Goal: Task Accomplishment & Management: Use online tool/utility

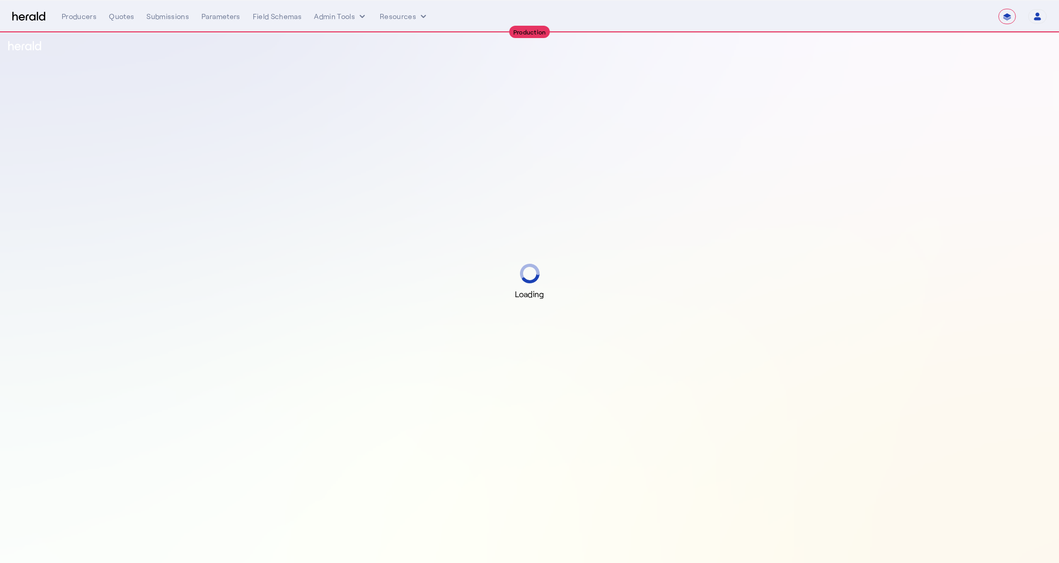
select select "**********"
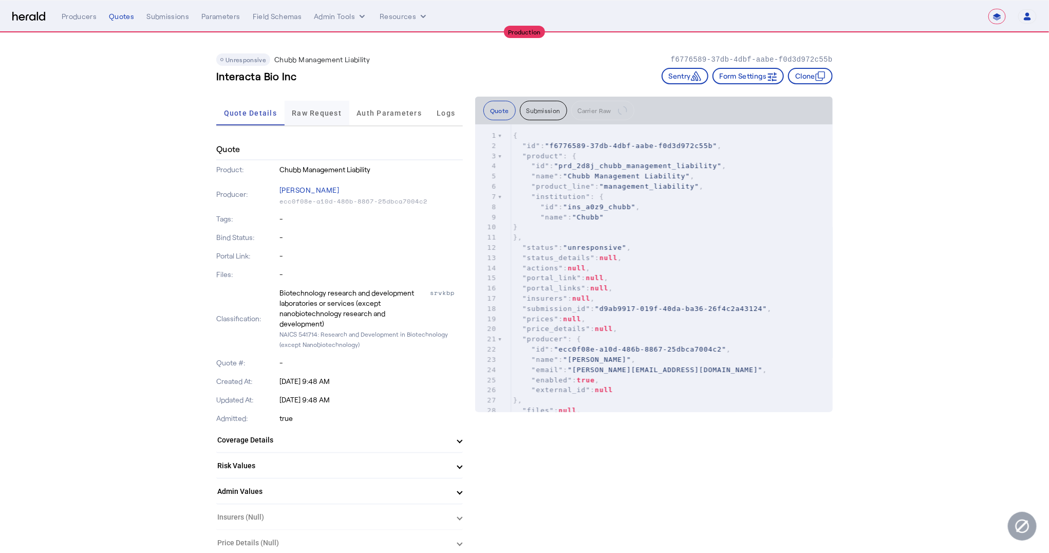
click at [296, 115] on div "Raw Request" at bounding box center [317, 113] width 65 height 25
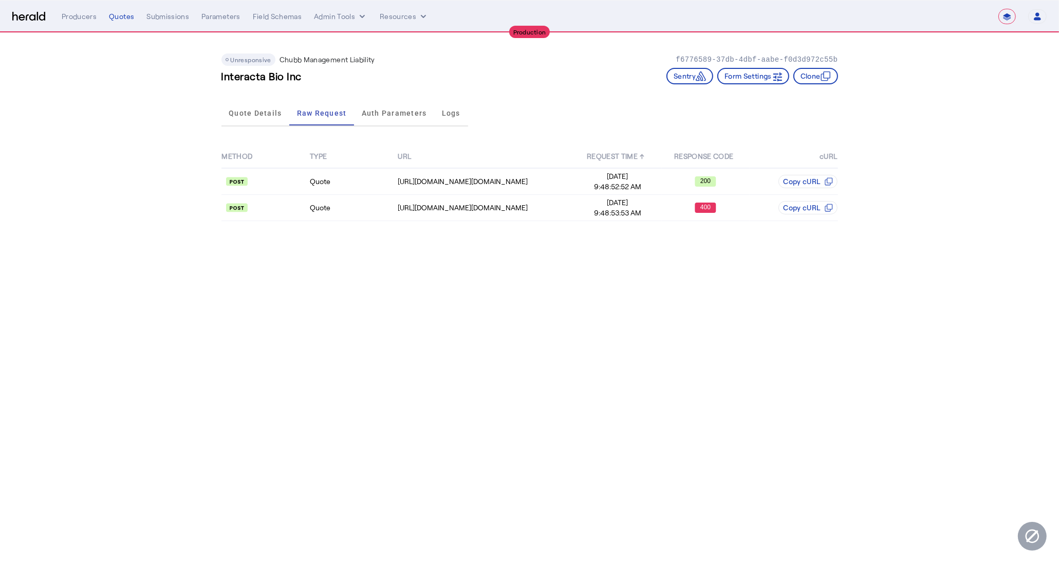
click at [604, 218] on td "Aug 14, 2025 9:48:53:53 AM" at bounding box center [618, 208] width 88 height 26
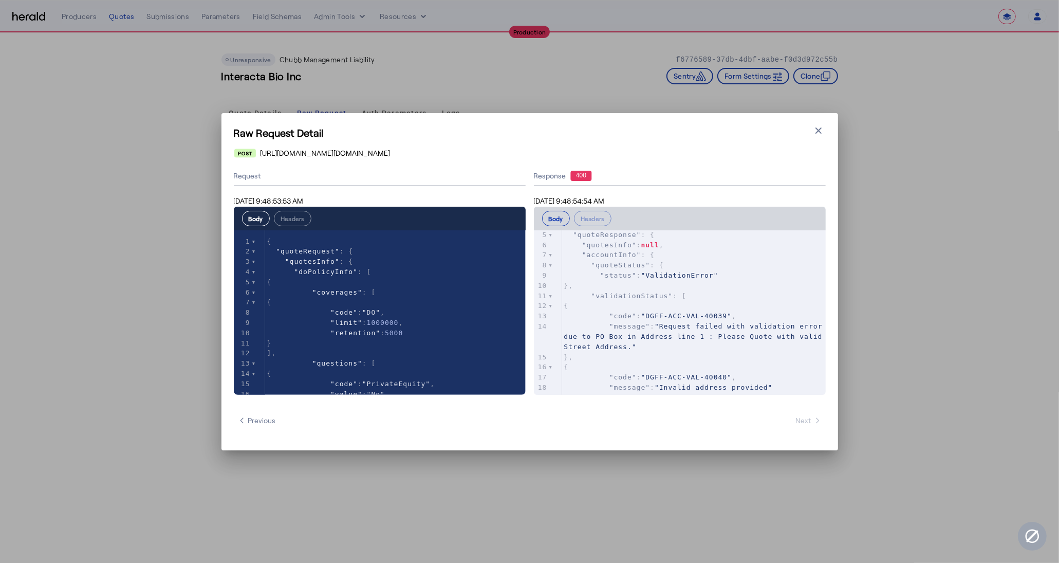
scroll to position [48, 0]
type textarea "**********"
drag, startPoint x: 736, startPoint y: 314, endPoint x: 647, endPoint y: 315, distance: 90.0
click at [647, 315] on span ""code" : "DGFF-ACC-VAL-40039" ," at bounding box center [650, 315] width 173 height 8
type textarea "**********"
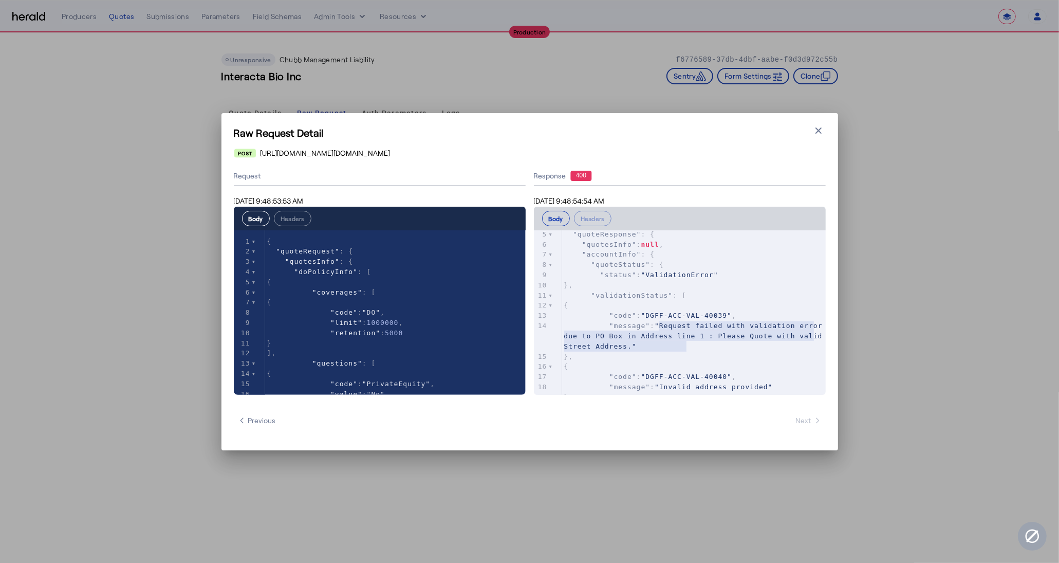
drag, startPoint x: 690, startPoint y: 345, endPoint x: 659, endPoint y: 325, distance: 36.8
click at [659, 325] on pre ""message" : "Request failed with validation error due to PO Box in Address line…" at bounding box center [694, 336] width 264 height 30
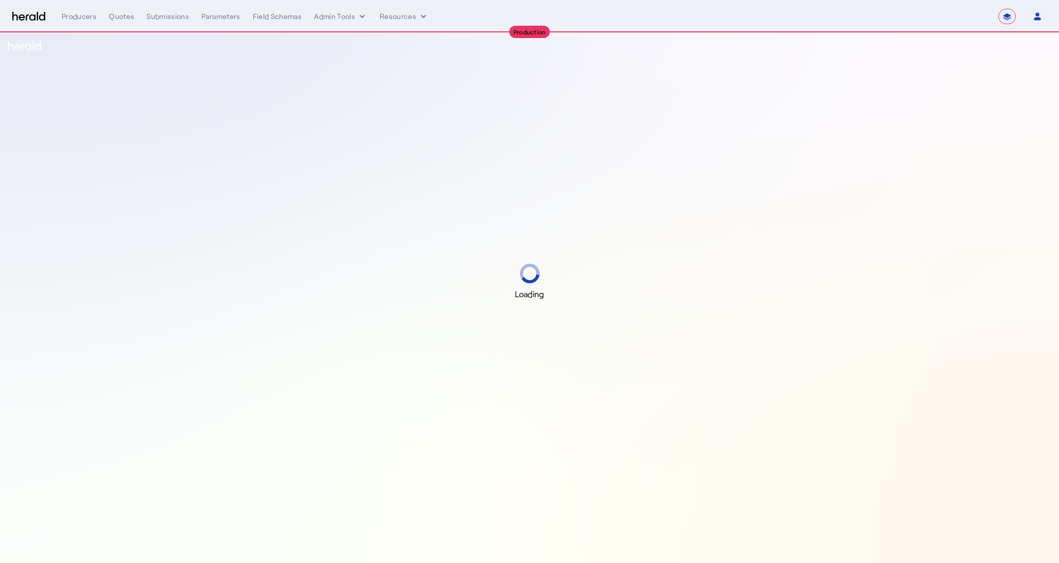
select select "**********"
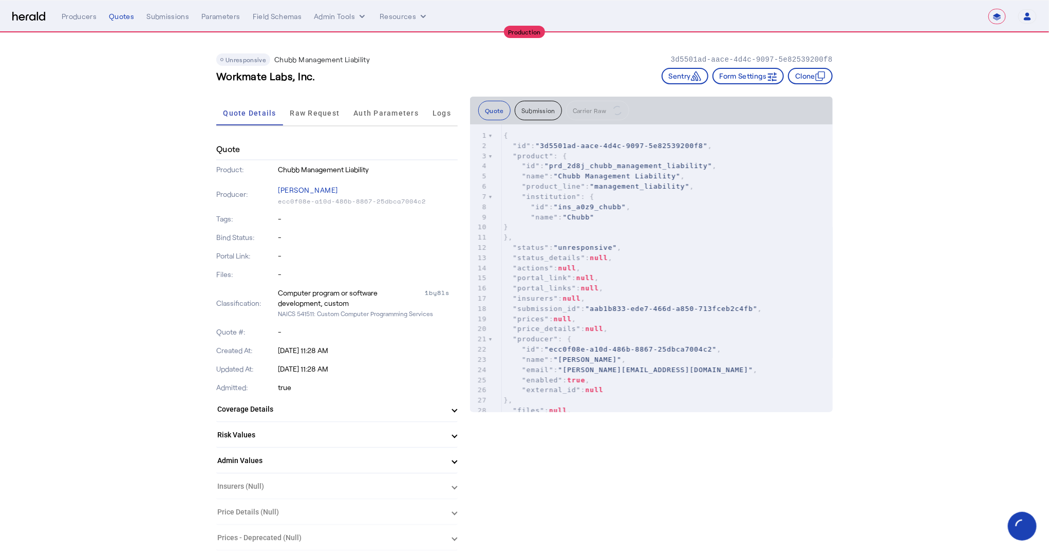
click at [330, 115] on span "Raw Request" at bounding box center [315, 112] width 50 height 7
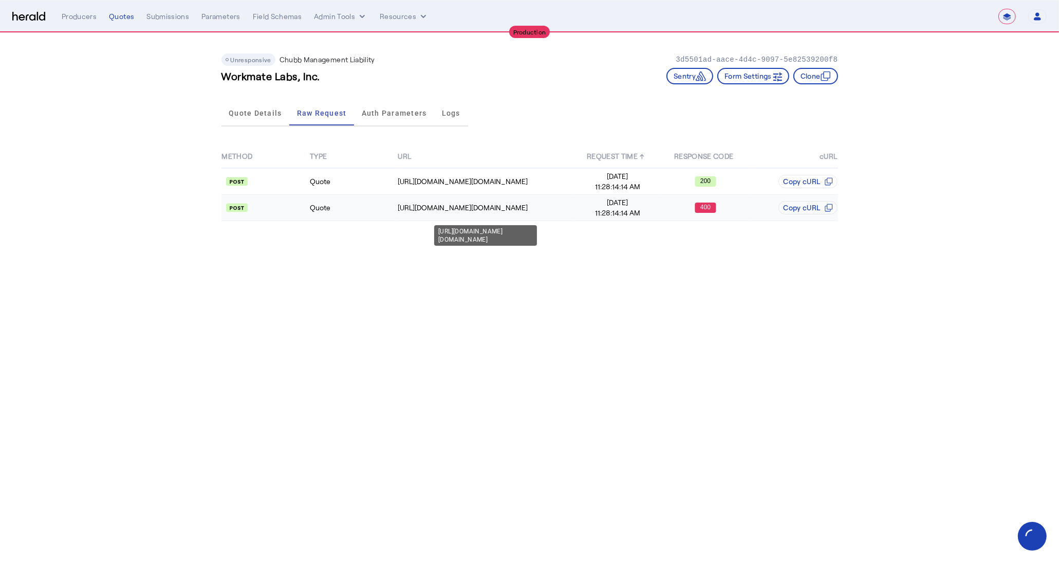
click at [461, 210] on div "https://na.chubbdigital.com/sales.commercial/quotes" at bounding box center [485, 207] width 175 height 10
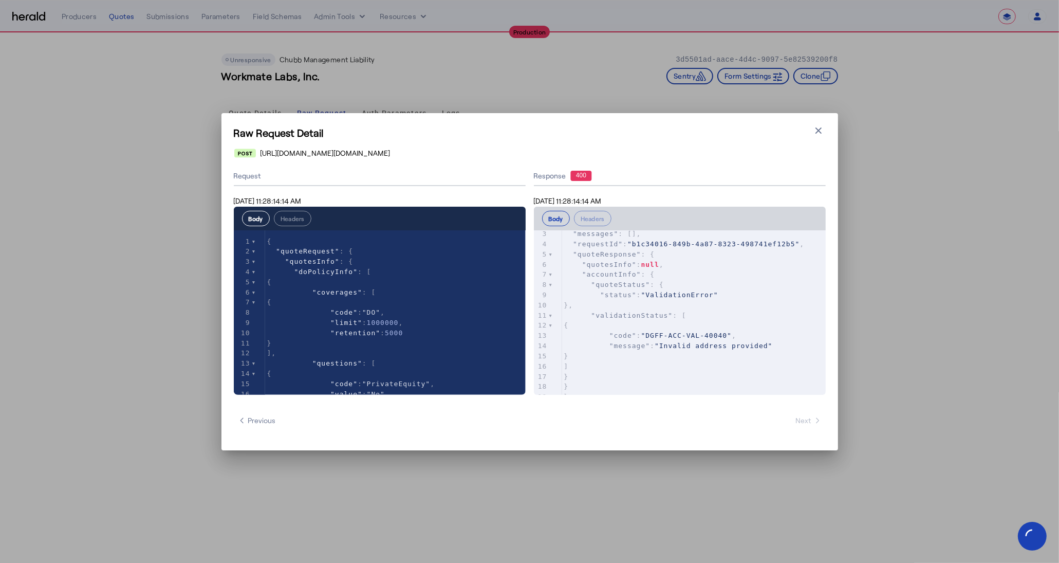
scroll to position [20, 0]
type textarea "**********"
drag, startPoint x: 650, startPoint y: 343, endPoint x: 733, endPoint y: 346, distance: 83.3
click at [732, 346] on span ""DGFF-ACC-VAL-40040"" at bounding box center [686, 344] width 91 height 8
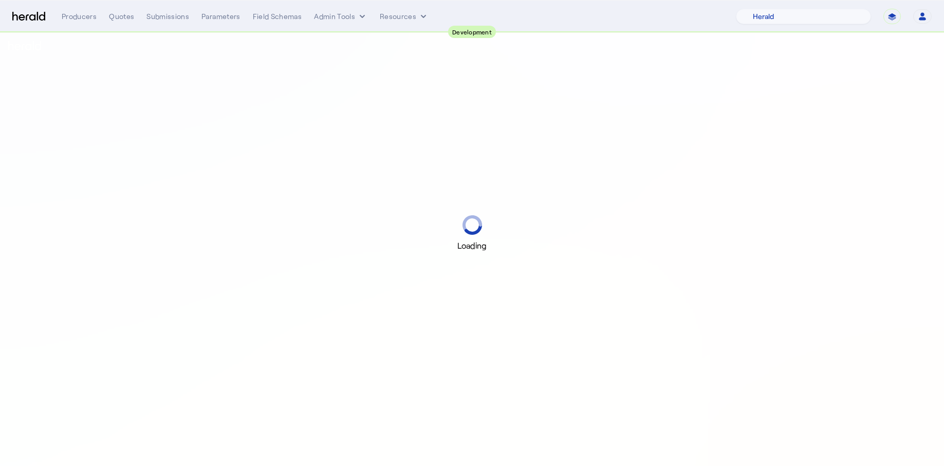
select select "pfm_2v8p_herald_api"
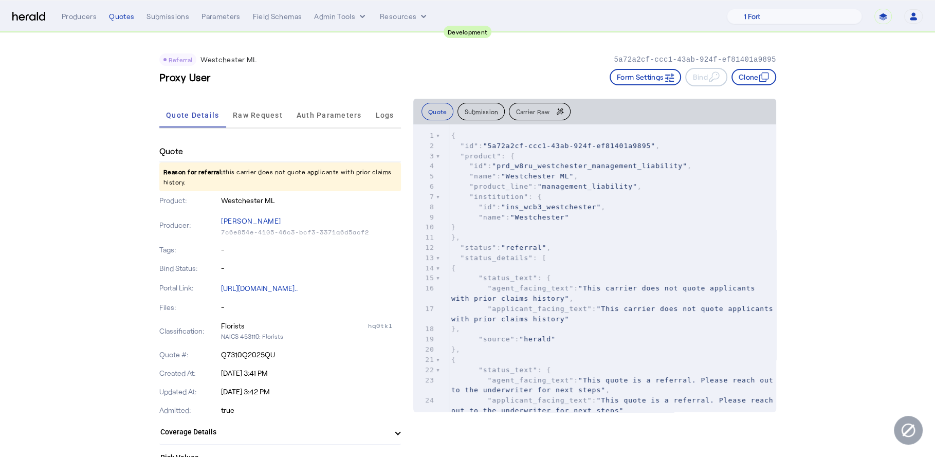
click at [567, 291] on span ""agent_facing_text"" at bounding box center [531, 288] width 86 height 8
click at [615, 326] on pre "}," at bounding box center [612, 329] width 327 height 10
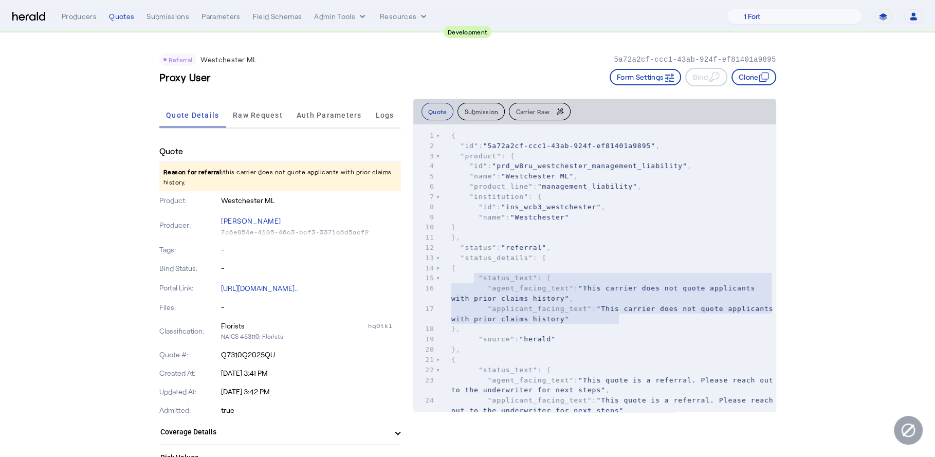
type textarea "**********"
drag, startPoint x: 655, startPoint y: 319, endPoint x: 469, endPoint y: 281, distance: 190.3
click at [469, 281] on div "1 { 2 "id" : "5a72a2cf-ccc1-43ab-924f-ef81401a9895" , 3 "product" : { 4 "id" : …" at bounding box center [612, 319] width 327 height 377
click at [284, 182] on p "Reason for referral: this carrier does not quote applicants with prior claims h…" at bounding box center [280, 176] width 242 height 29
click at [213, 183] on p "Reason for referral: this carrier does not quote applicants with prior claims h…" at bounding box center [280, 176] width 242 height 29
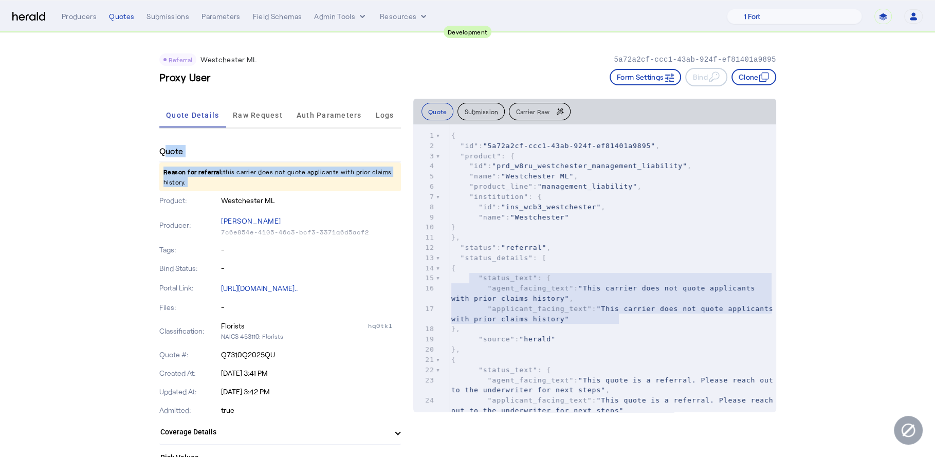
drag, startPoint x: 213, startPoint y: 183, endPoint x: 159, endPoint y: 146, distance: 65.4
click at [317, 193] on div "Product: Westchester ML" at bounding box center [280, 200] width 242 height 19
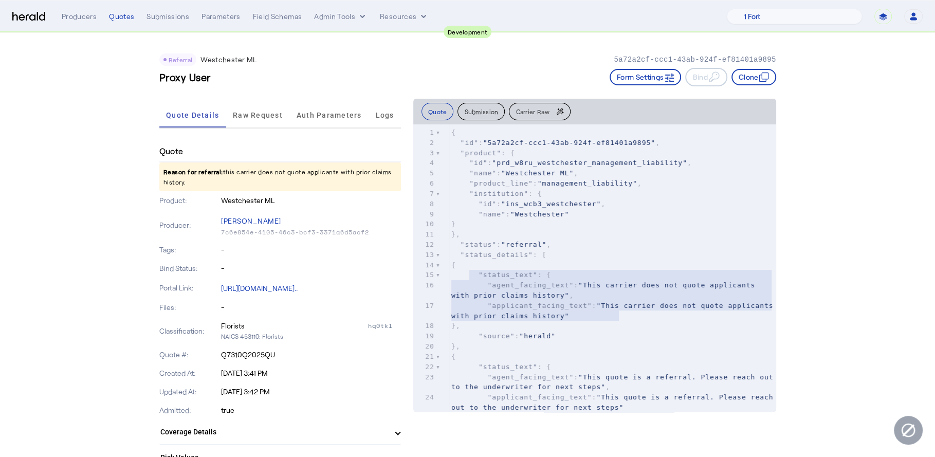
click at [705, 409] on pre ""applicant_facing_text" : "This quote is a referral. Please reach out to the un…" at bounding box center [612, 402] width 327 height 21
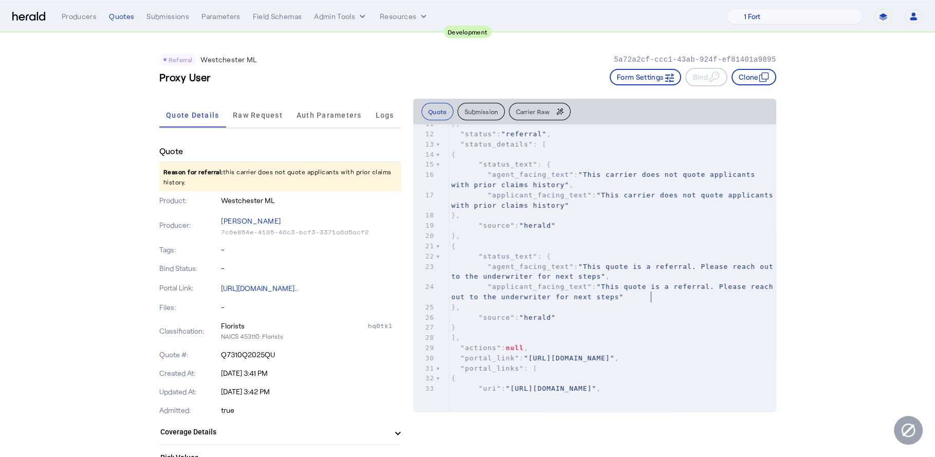
scroll to position [162, 0]
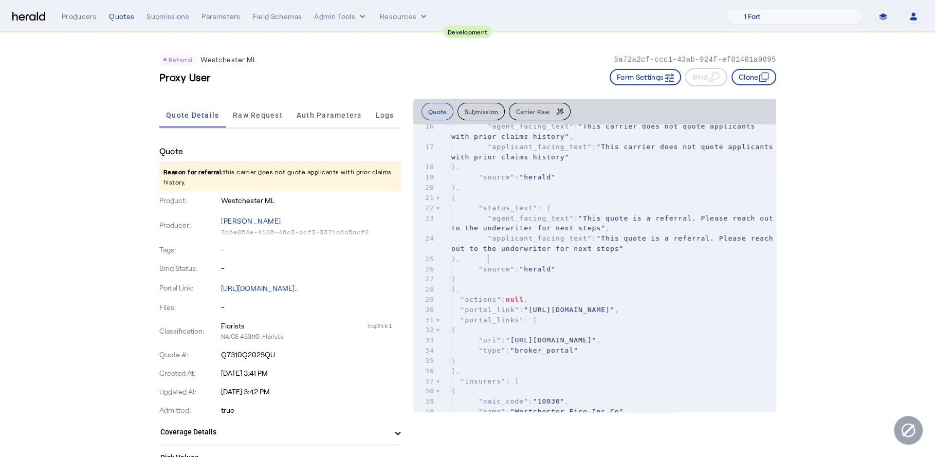
type textarea "**********"
drag, startPoint x: 662, startPoint y: 260, endPoint x: 527, endPoint y: 252, distance: 135.9
click at [527, 254] on pre "}," at bounding box center [612, 259] width 327 height 10
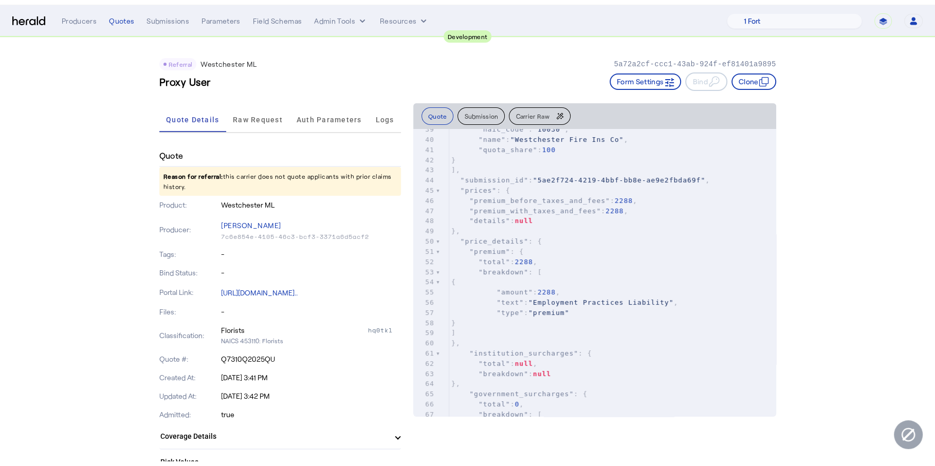
scroll to position [470, 0]
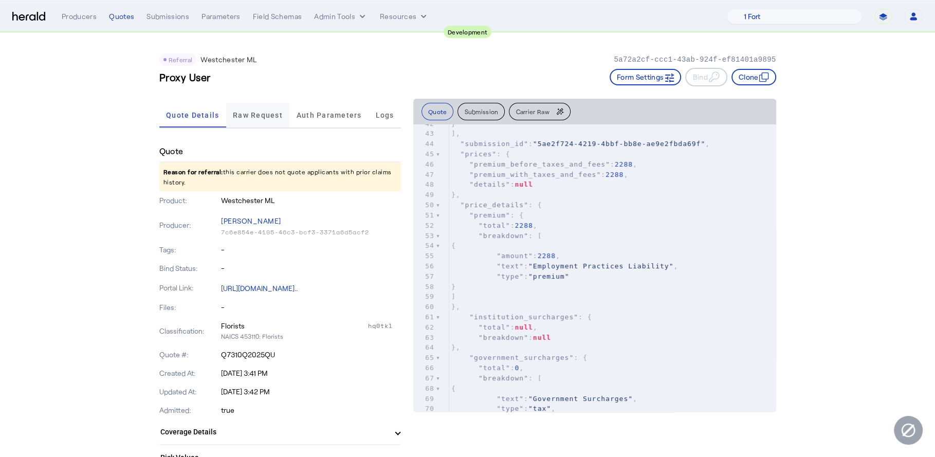
click at [260, 112] on span "Raw Request" at bounding box center [258, 115] width 50 height 7
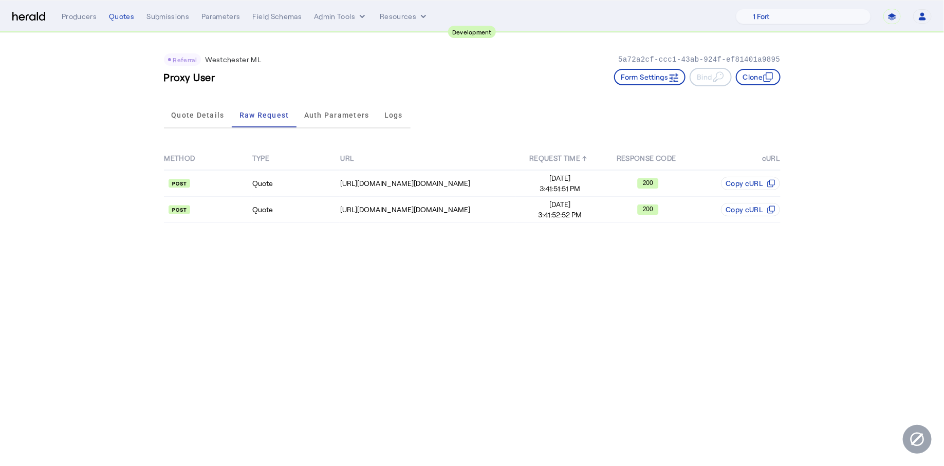
click at [415, 300] on body "**********" at bounding box center [472, 233] width 944 height 466
click at [417, 212] on div "https://uat.studiogateway.chubb.com/westchester.sales.digital/quote" at bounding box center [427, 210] width 175 height 10
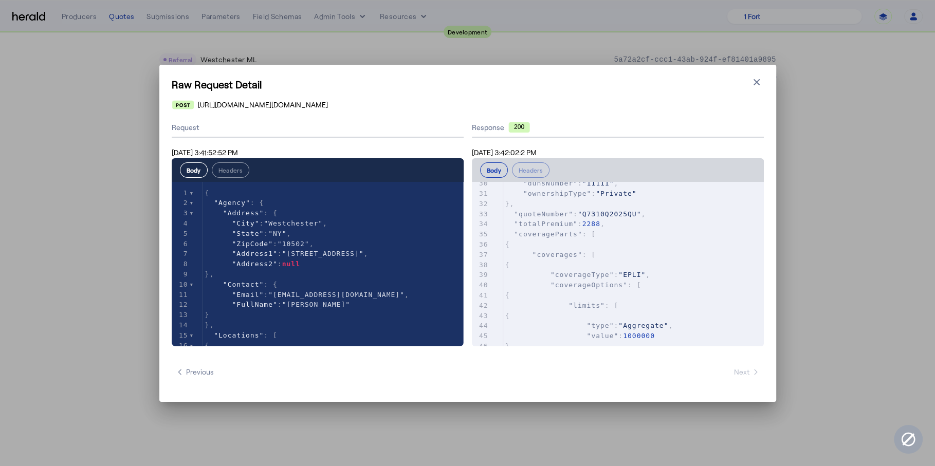
scroll to position [0, 0]
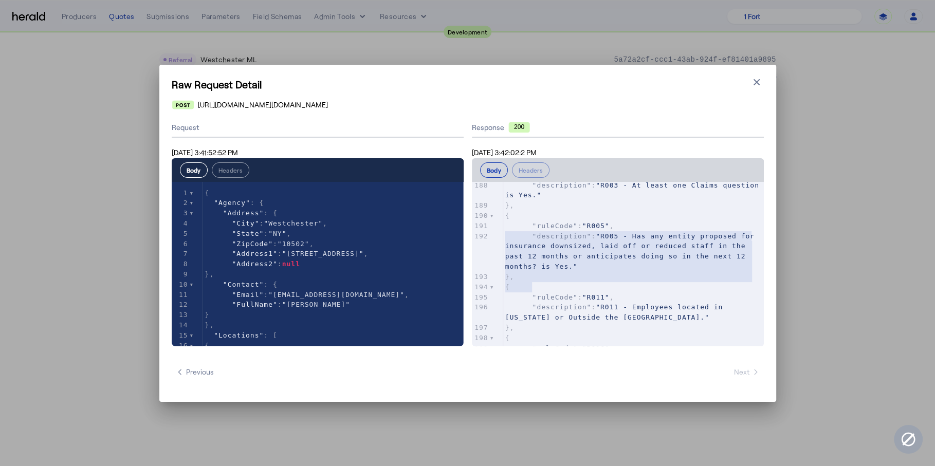
type textarea "**********"
drag, startPoint x: 547, startPoint y: 285, endPoint x: 474, endPoint y: 232, distance: 90.5
click at [503, 231] on div "164 "coverageAdjustment" : [] 165 } 166 ], 167 "underwritingQuestions" : [] 168…" at bounding box center [633, 175] width 261 height 478
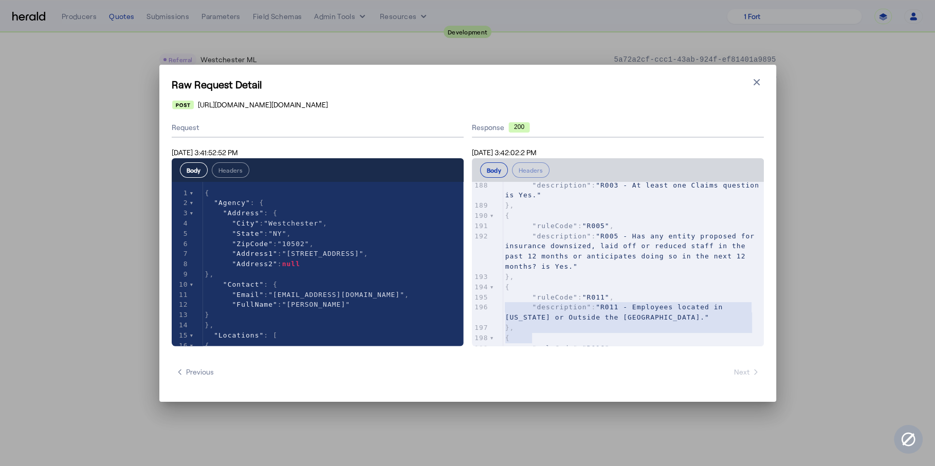
type textarea "**********"
drag, startPoint x: 533, startPoint y: 339, endPoint x: 498, endPoint y: 301, distance: 51.7
click at [498, 301] on div "x { 164 "coverageAdjustment" : [] 165 } 166 ], 167 "underwritingQuestions" : []…" at bounding box center [631, 277] width 318 height 190
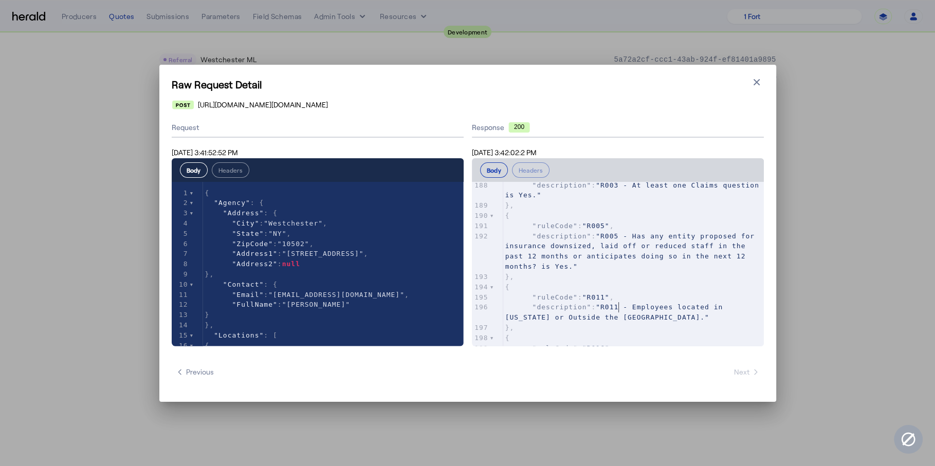
click at [646, 303] on pre ""ruleCode" : "R011" ," at bounding box center [633, 297] width 261 height 10
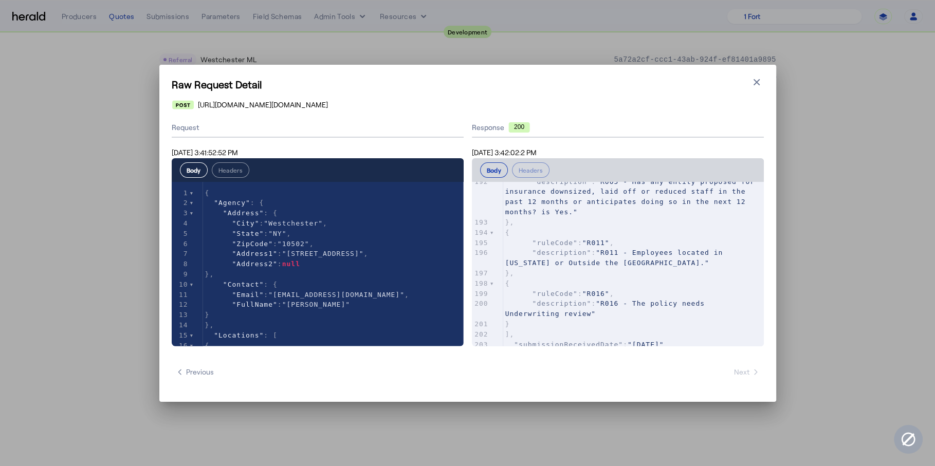
click at [637, 267] on span ""R011 - Employees located in California or Outside the US."" at bounding box center [616, 258] width 223 height 18
click at [642, 268] on pre ""description" : "R011 - Employees located in California or Outside the US."" at bounding box center [633, 258] width 261 height 21
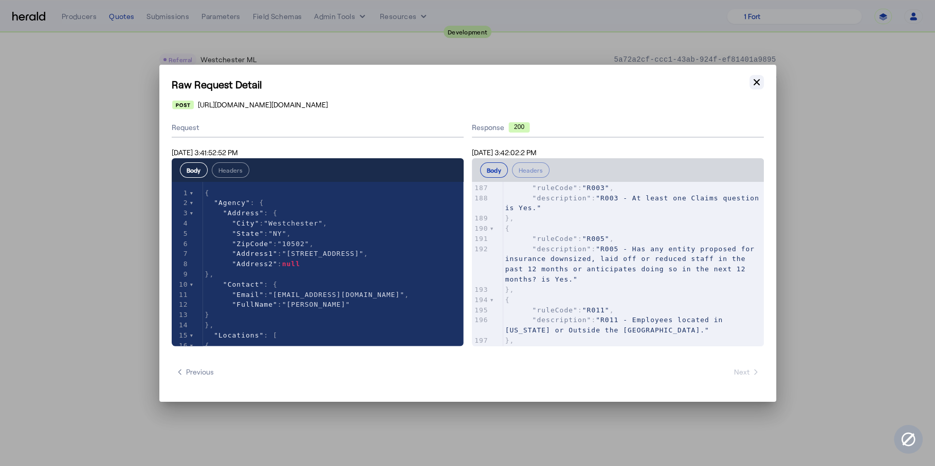
click at [760, 84] on icon "button" at bounding box center [756, 82] width 10 height 10
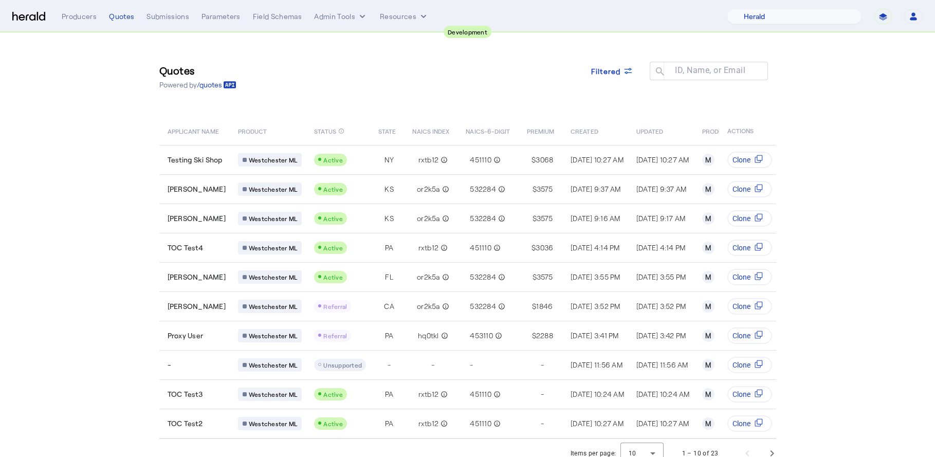
select select "pfm_2v8p_herald_api"
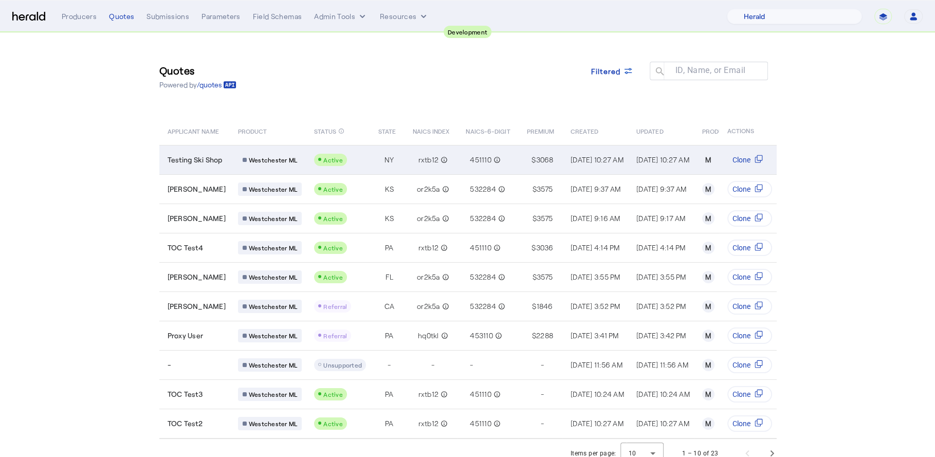
click at [198, 147] on td "Testing Ski Shop" at bounding box center [194, 159] width 70 height 29
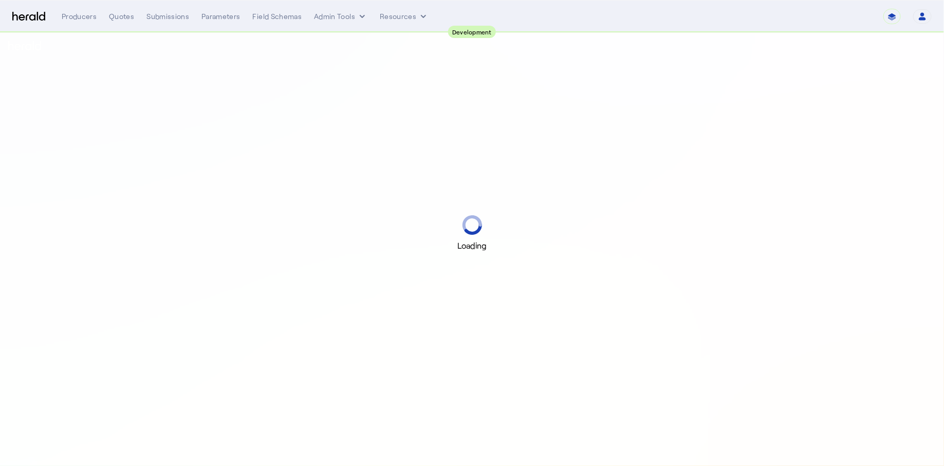
select select "pfm_2v8p_herald_api"
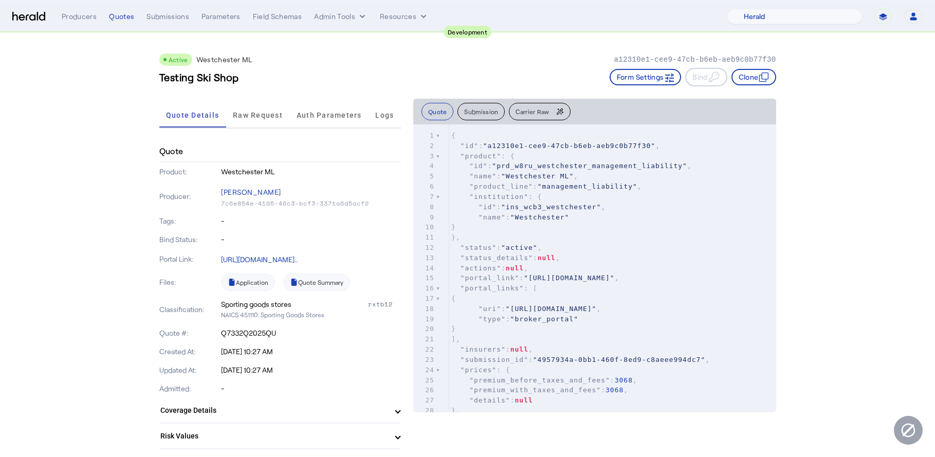
select select "pfm_2v8p_herald_api"
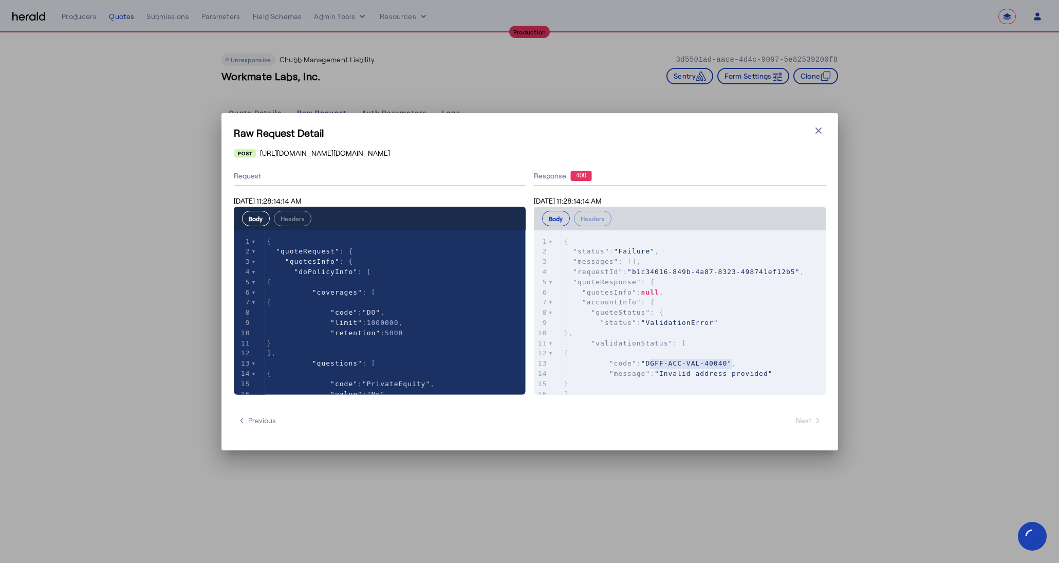
select select "**********"
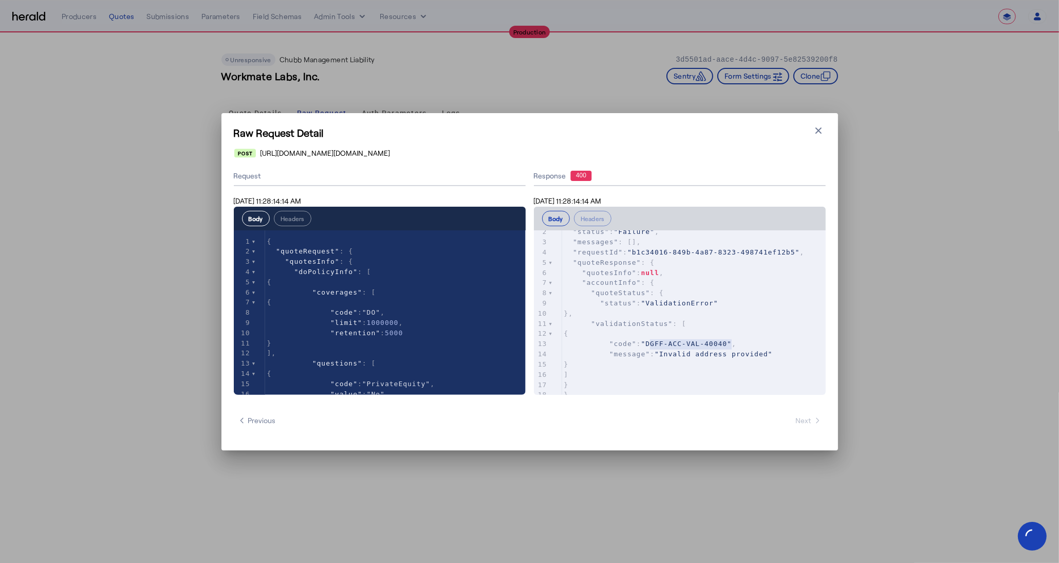
scroll to position [20, 0]
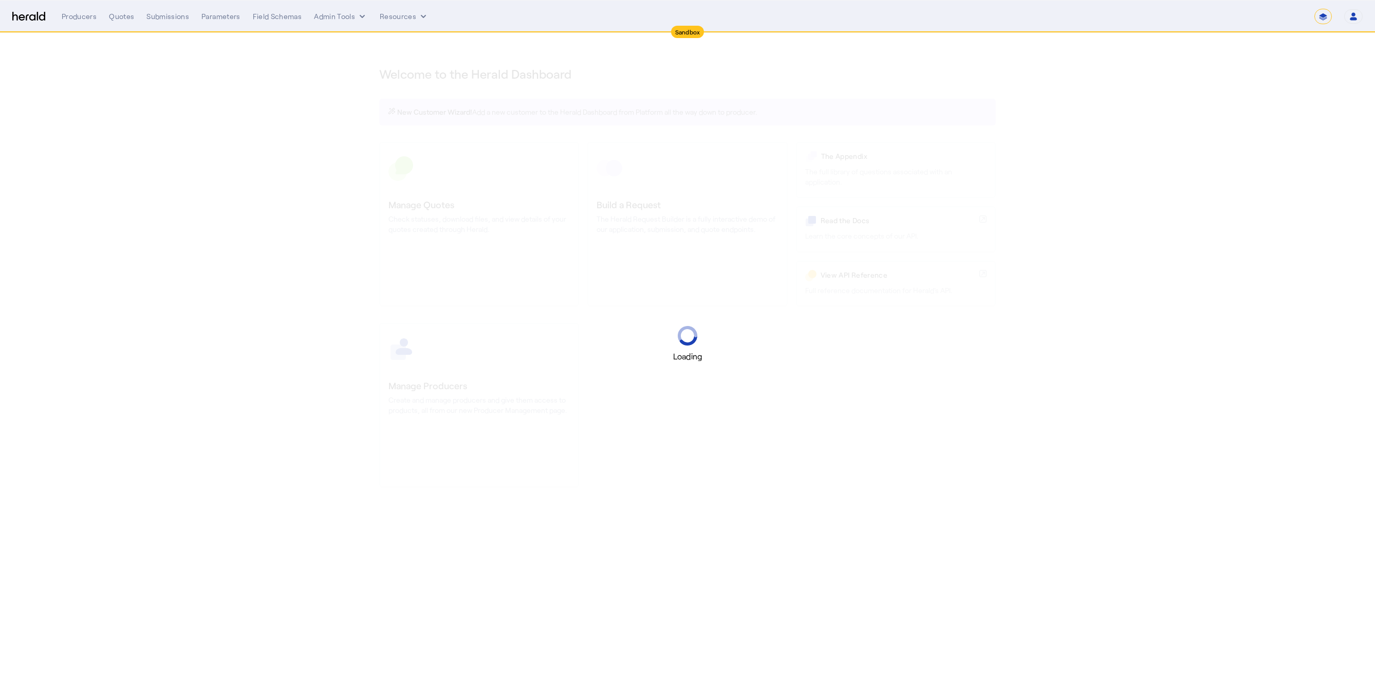
select select "*******"
select select "pfm_2v8p_herald_api"
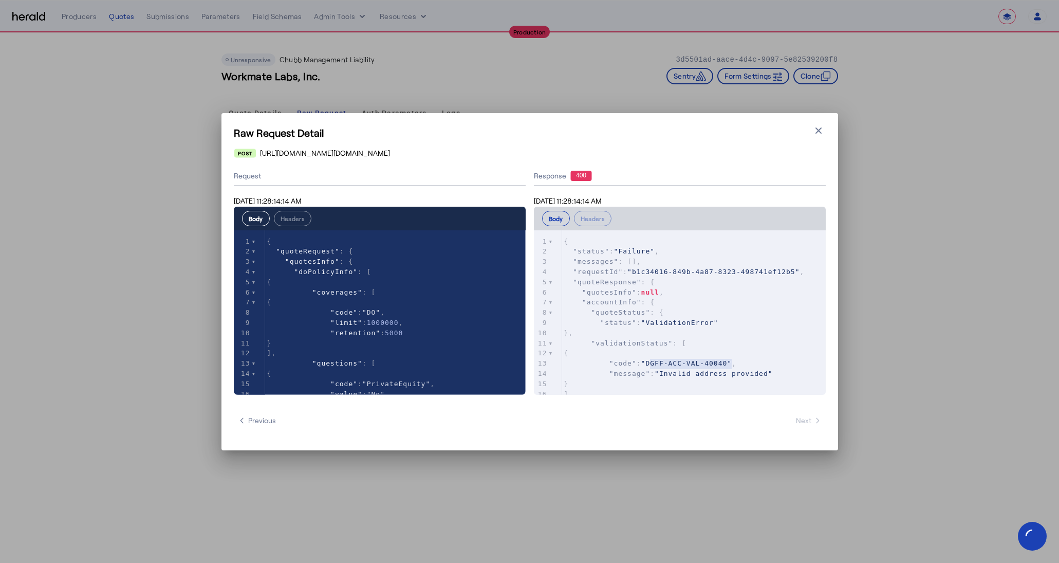
select select "**********"
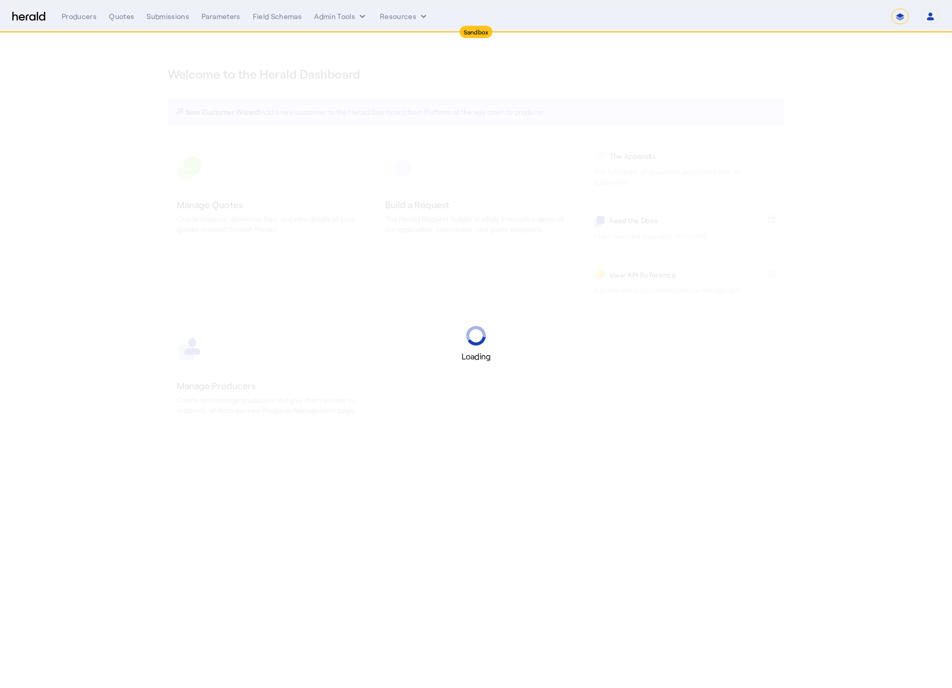
select select "*******"
select select "pfm_2v8p_herald_api"
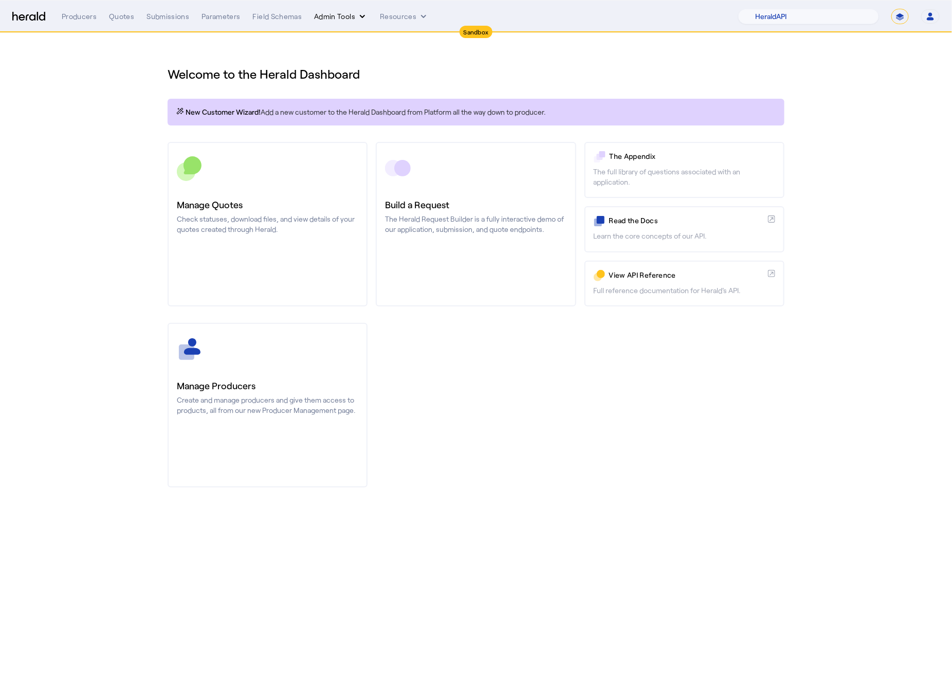
click at [347, 20] on button "Admin Tools" at bounding box center [340, 16] width 53 height 10
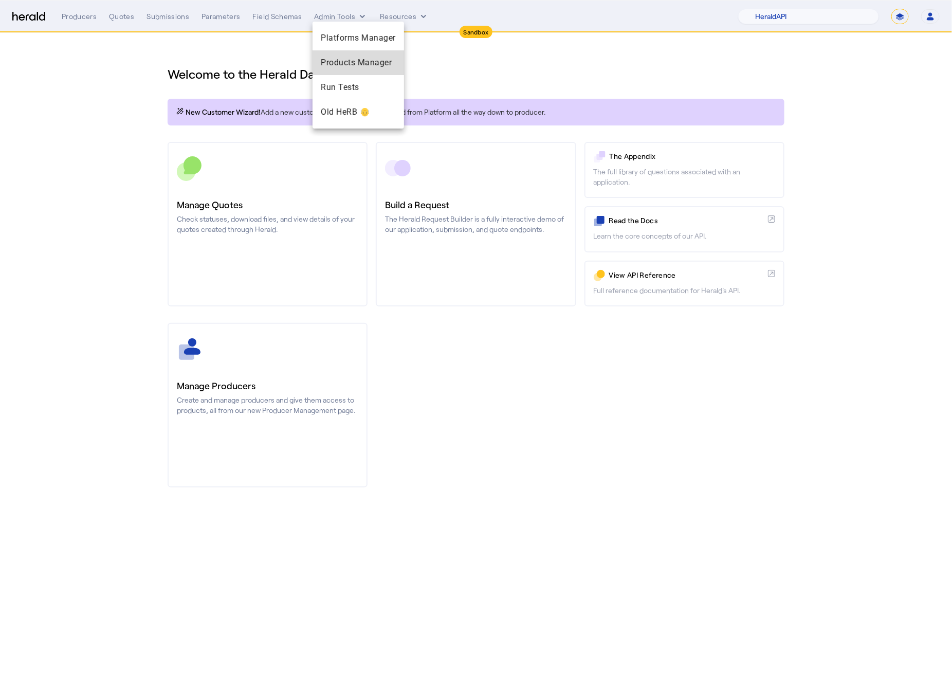
click at [365, 61] on span "Products Manager" at bounding box center [358, 63] width 75 height 12
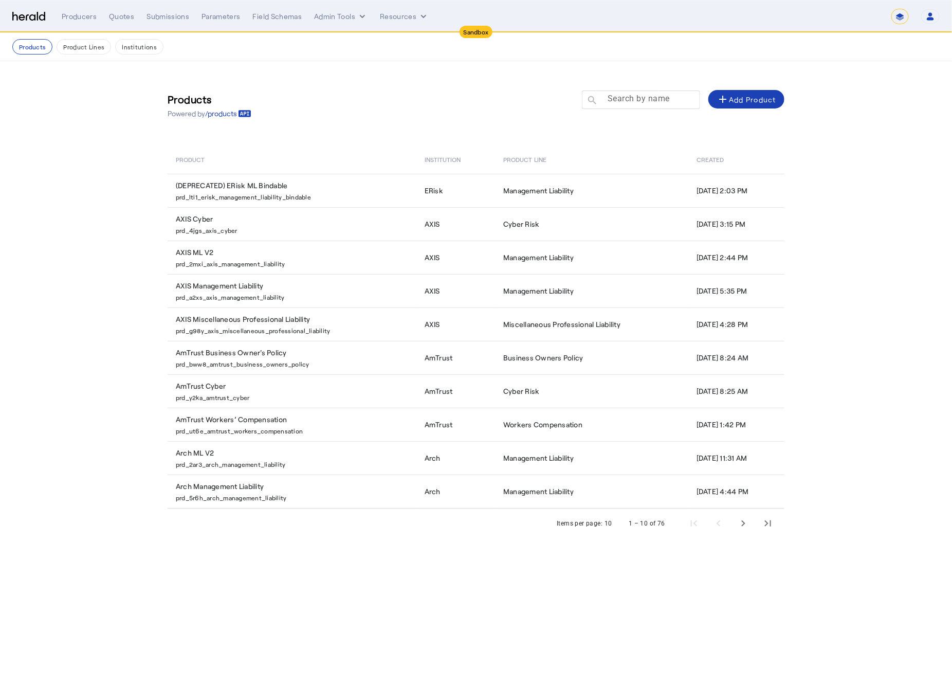
click at [651, 101] on mat-label "Search by name" at bounding box center [638, 99] width 62 height 10
click at [651, 101] on input "Search by name" at bounding box center [645, 99] width 93 height 12
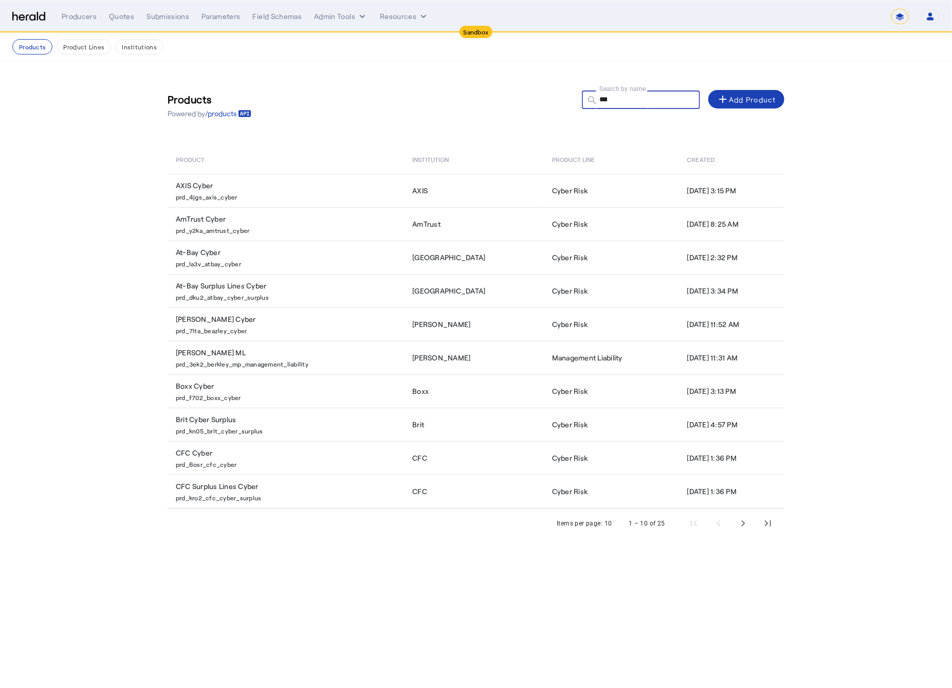
click at [621, 99] on input "***" at bounding box center [645, 99] width 93 height 12
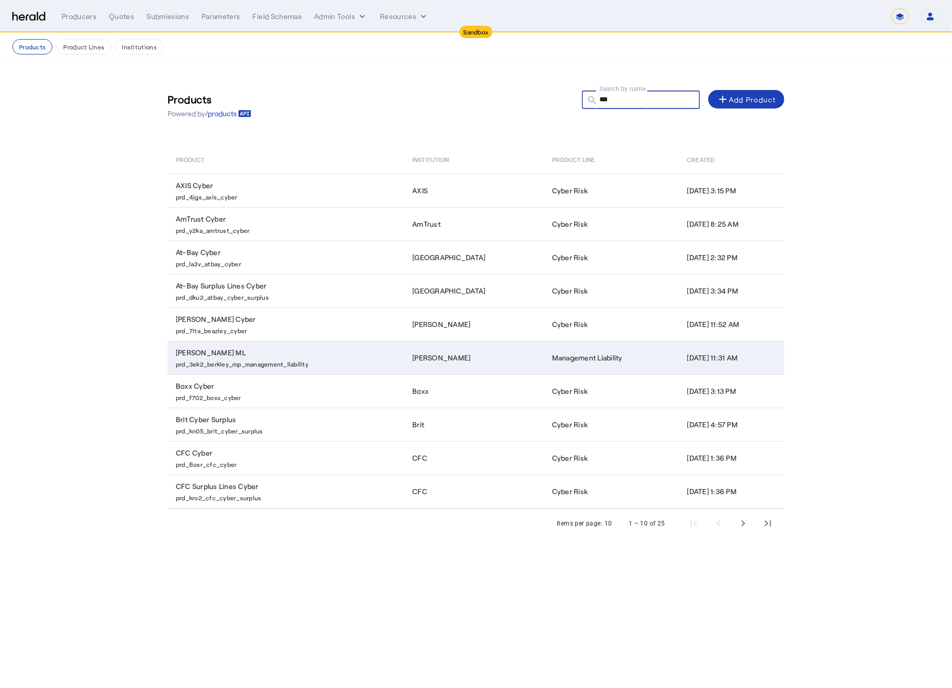
type input "***"
click at [245, 368] on p "prd_3ek2_berkley_mp_management_liability" at bounding box center [288, 363] width 224 height 10
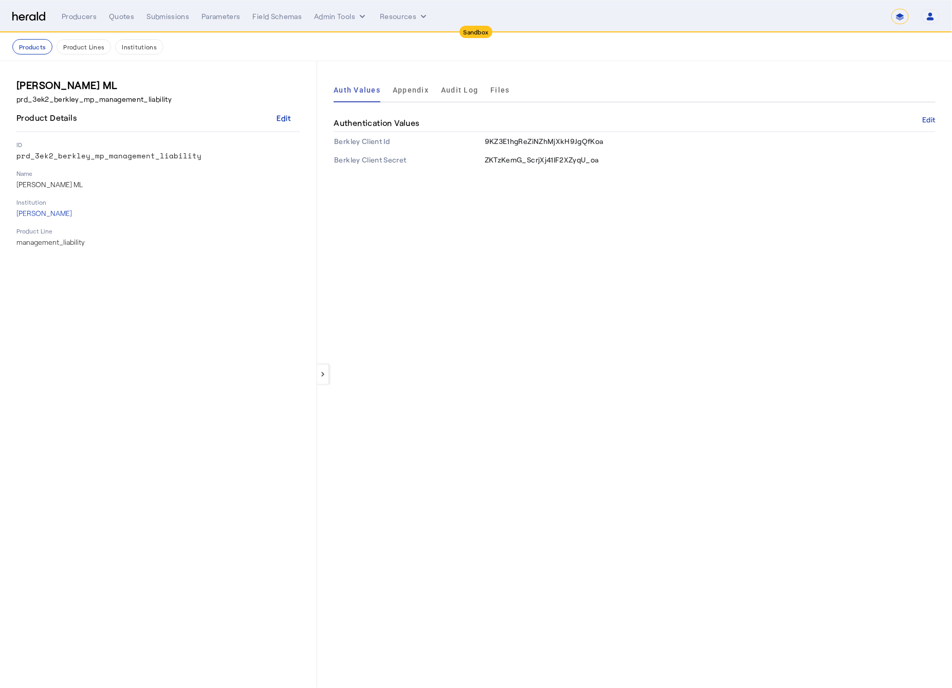
click at [903, 16] on select "**********" at bounding box center [899, 16] width 17 height 15
select select "**********"
click at [891, 9] on select "**********" at bounding box center [899, 16] width 17 height 15
select select "pfm_2v8p_herald_api"
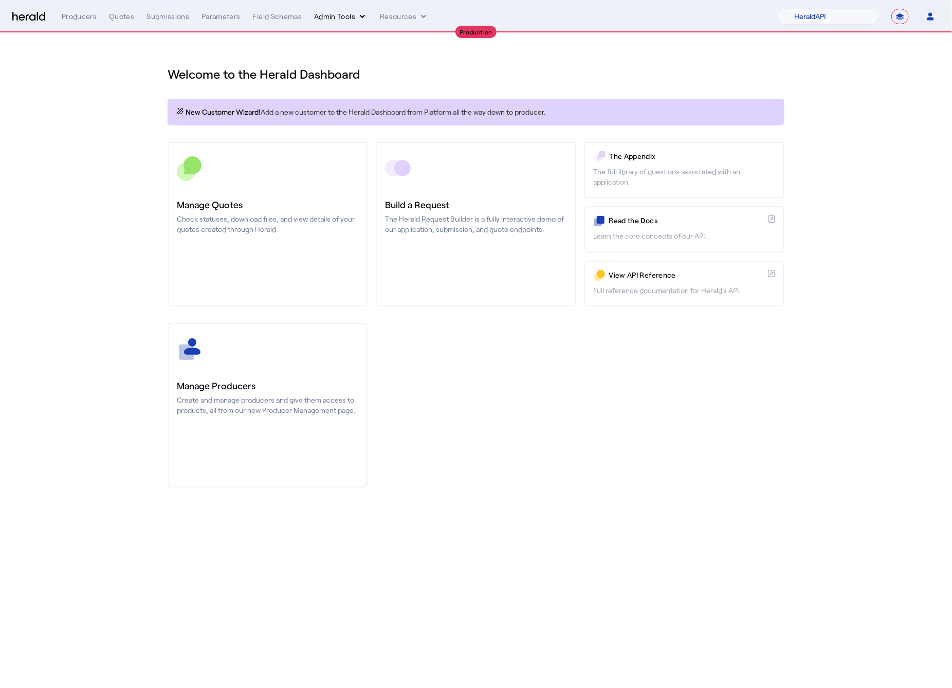
click at [357, 19] on icon "internal dropdown menu" at bounding box center [362, 16] width 10 height 10
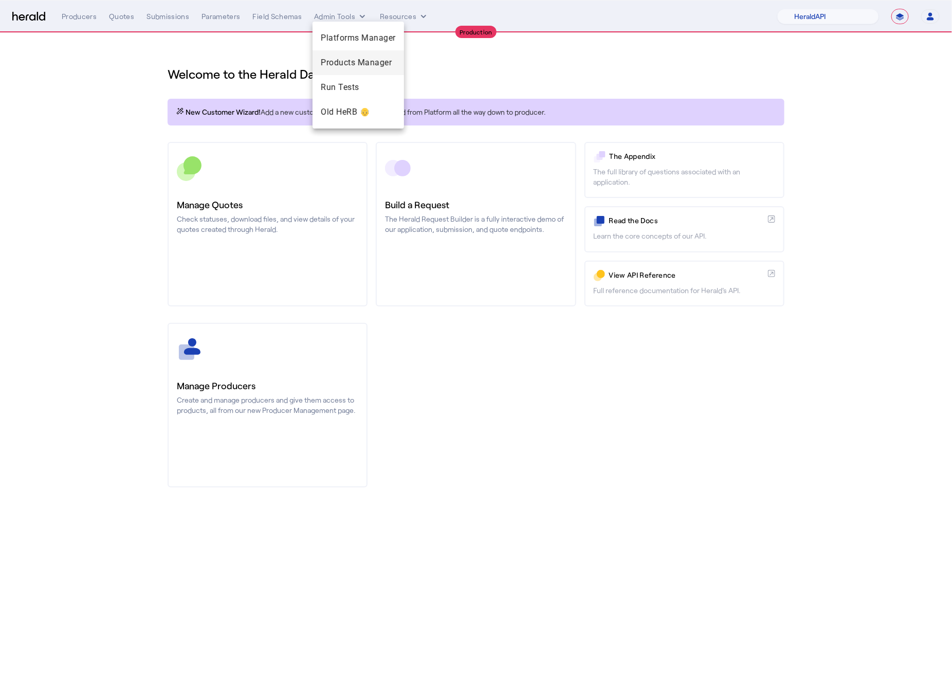
click at [361, 61] on span "Products Manager" at bounding box center [358, 63] width 75 height 12
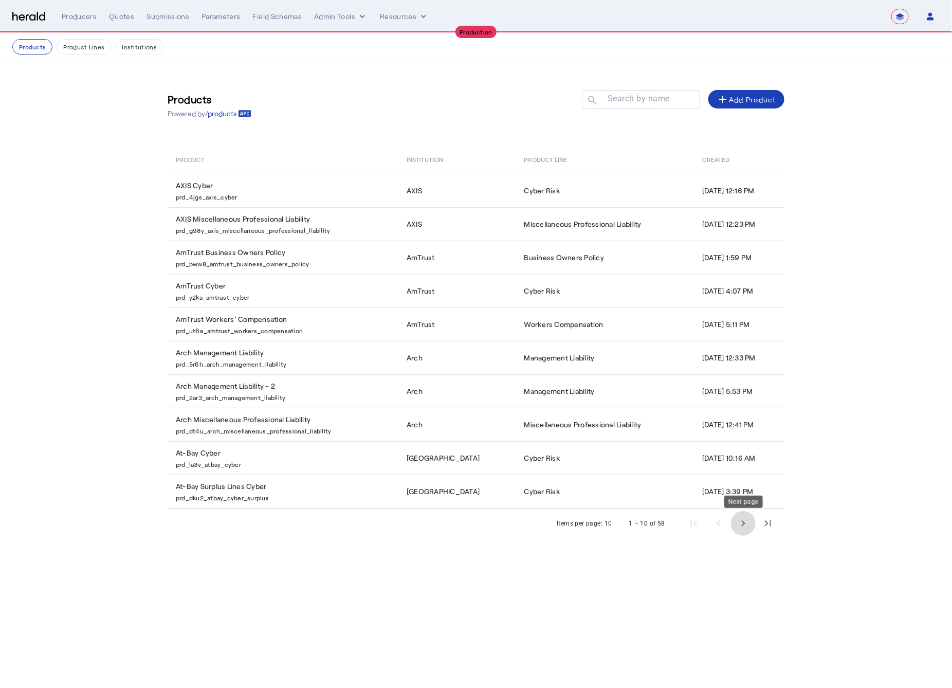
click at [739, 527] on span "Next page" at bounding box center [743, 523] width 25 height 25
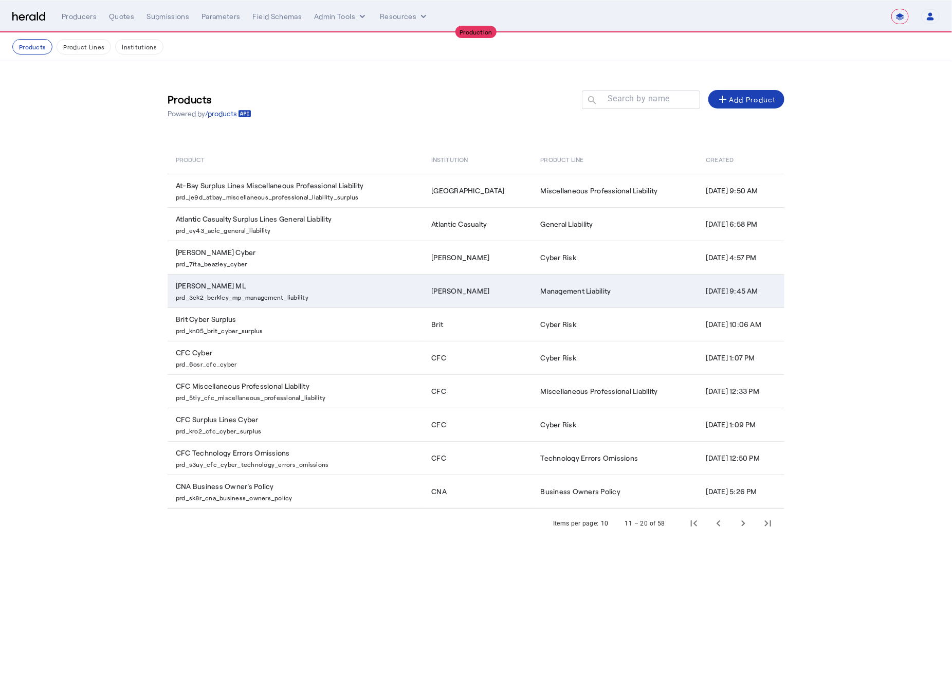
click at [267, 283] on td "Berkley MP ML prd_3ek2_berkley_mp_management_liability" at bounding box center [295, 290] width 255 height 33
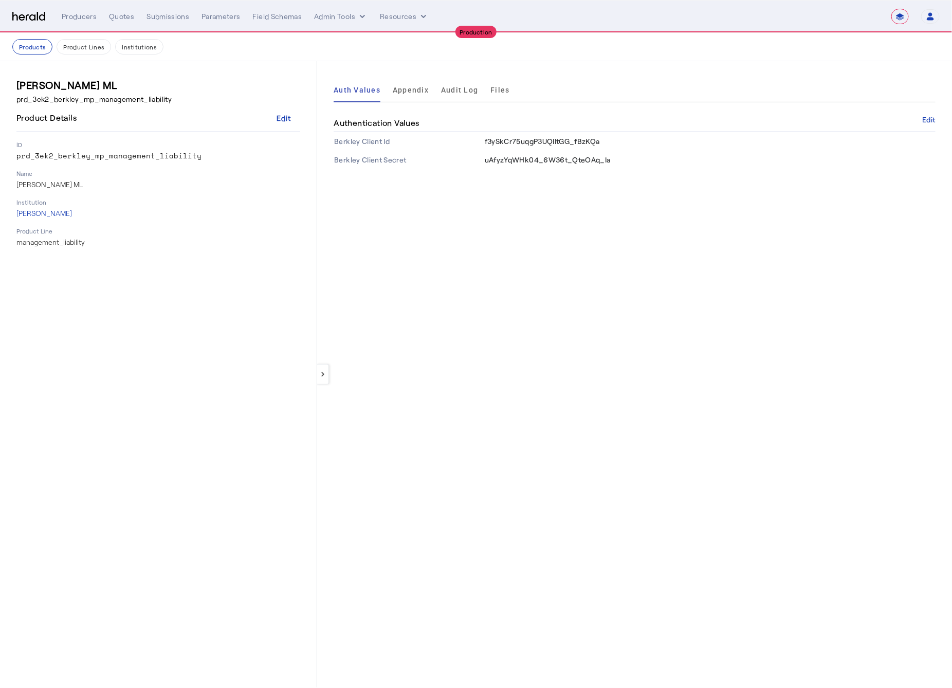
click at [554, 140] on span "f3ySkCr75uqgP3UQIltGG_fBzKQa" at bounding box center [542, 141] width 115 height 9
copy span "f3ySkCr75uqgP3UQIltGG_fBzKQa"
click at [548, 161] on span "uAfyzYqWHk04_6W36t_QteOAq_Ia" at bounding box center [548, 159] width 126 height 9
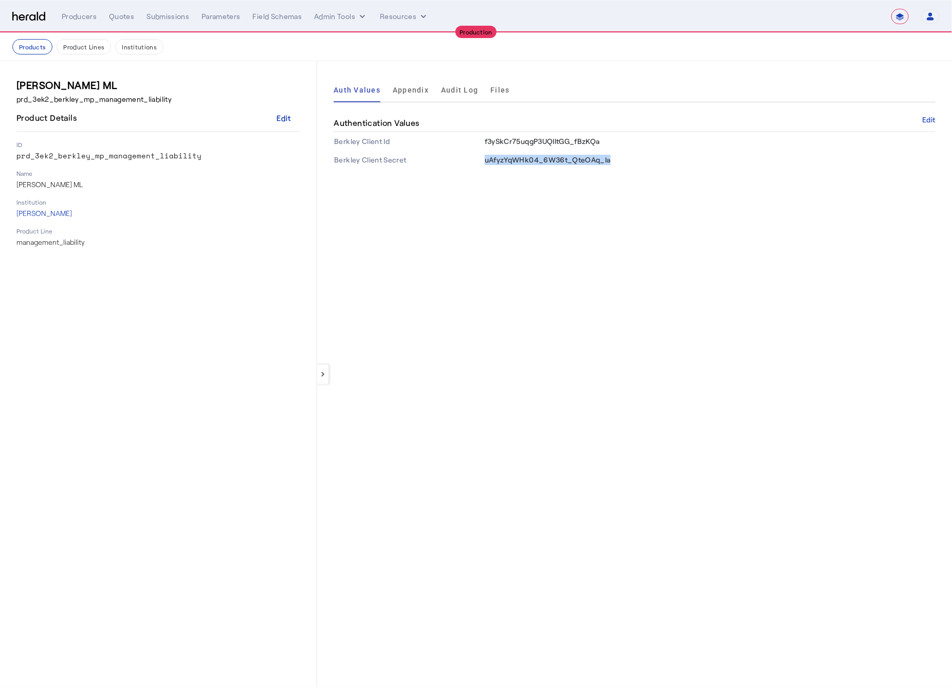
copy span "uAfyzYqWHk04_6W36t_QteOAq_Ia"
click at [30, 16] on img at bounding box center [28, 17] width 33 height 10
select select "pfm_2v8p_herald_api"
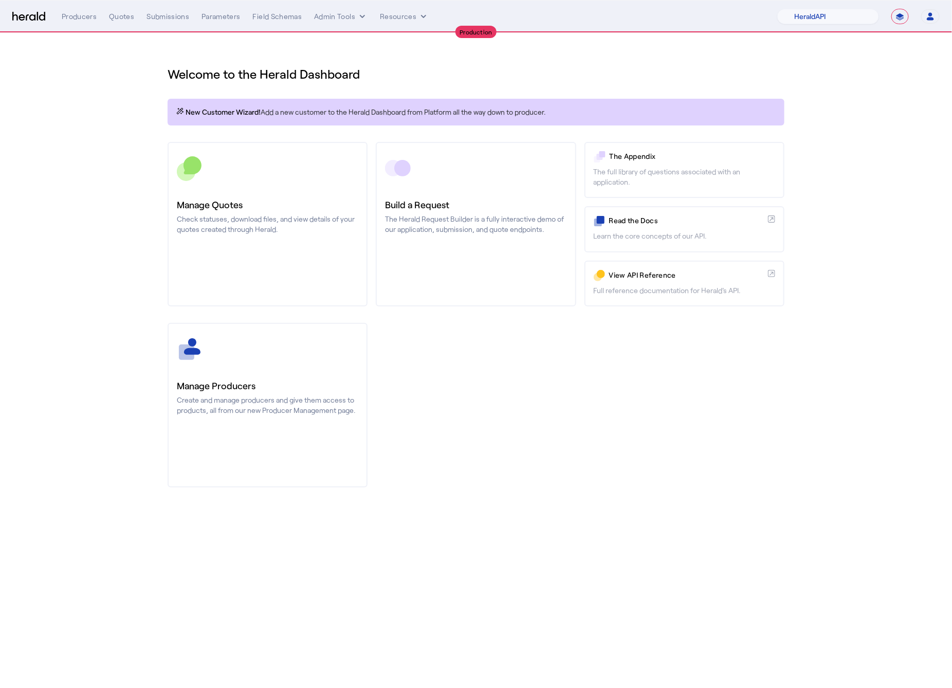
click at [851, 103] on section "Welcome to the Herald Dashboard New Customer Wizard! Add a new customer to the …" at bounding box center [476, 270] width 952 height 475
click at [901, 16] on select "**********" at bounding box center [899, 16] width 17 height 15
select select "*******"
click at [891, 9] on select "**********" at bounding box center [899, 16] width 17 height 15
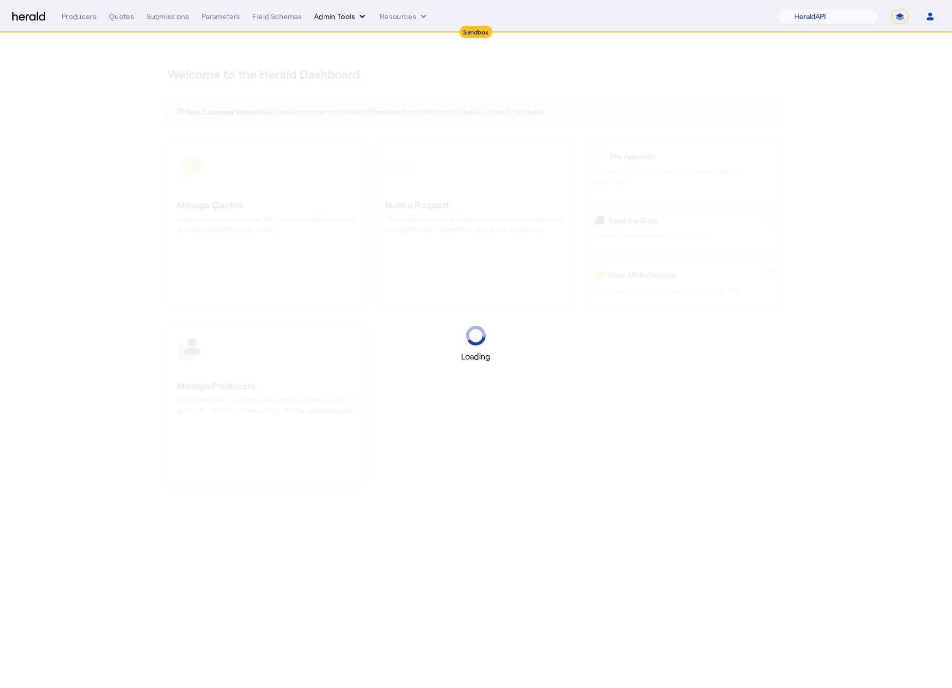
click at [357, 17] on icon "internal dropdown menu" at bounding box center [362, 16] width 10 height 10
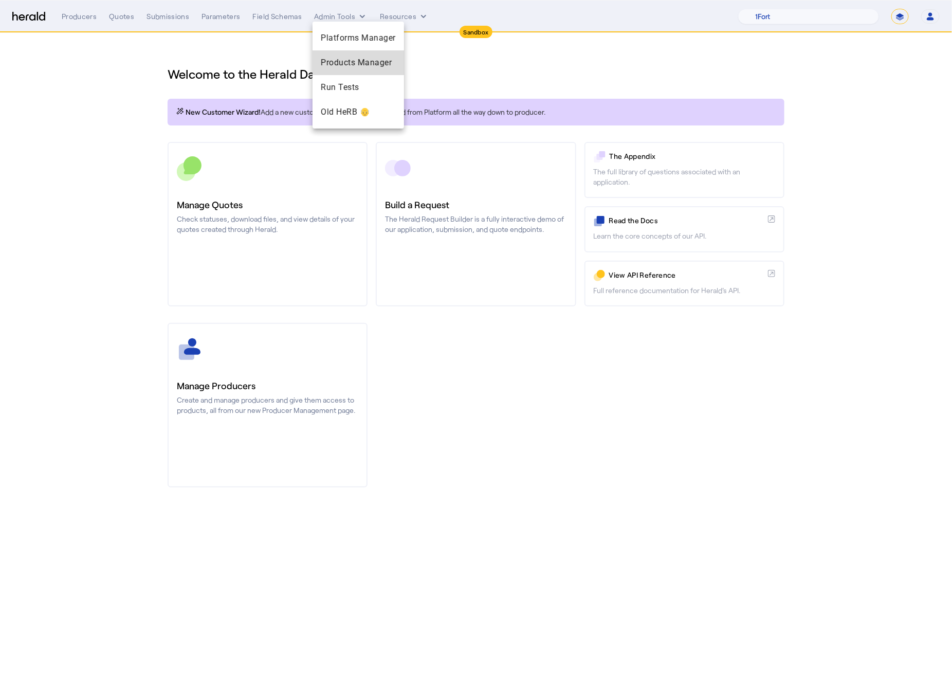
click at [359, 64] on span "Products Manager" at bounding box center [358, 63] width 75 height 12
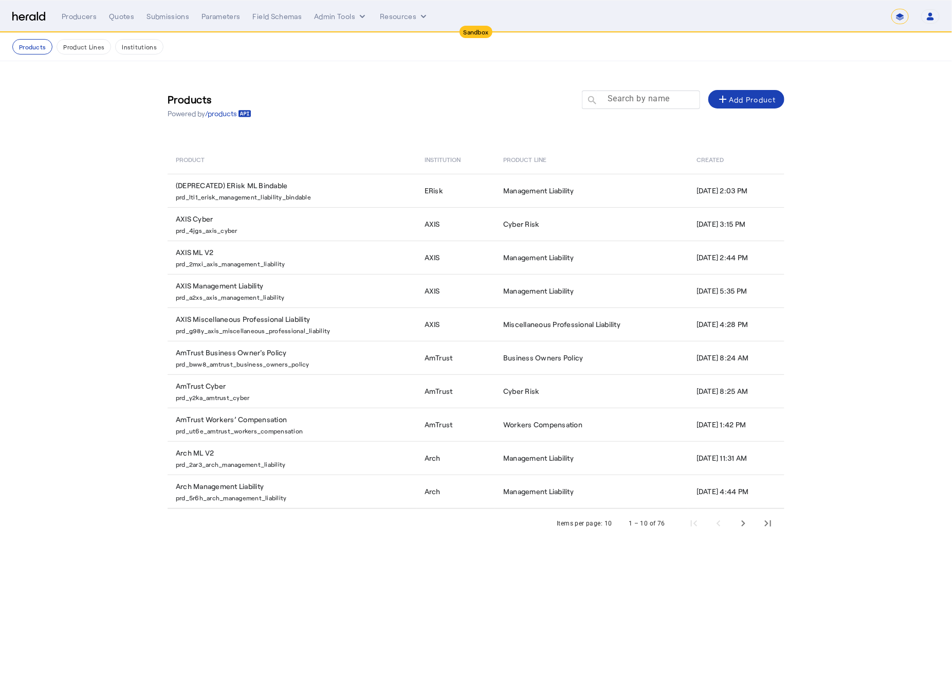
click at [660, 102] on mat-label "Search by name" at bounding box center [638, 99] width 62 height 10
click at [660, 102] on input "Search by name" at bounding box center [645, 99] width 93 height 12
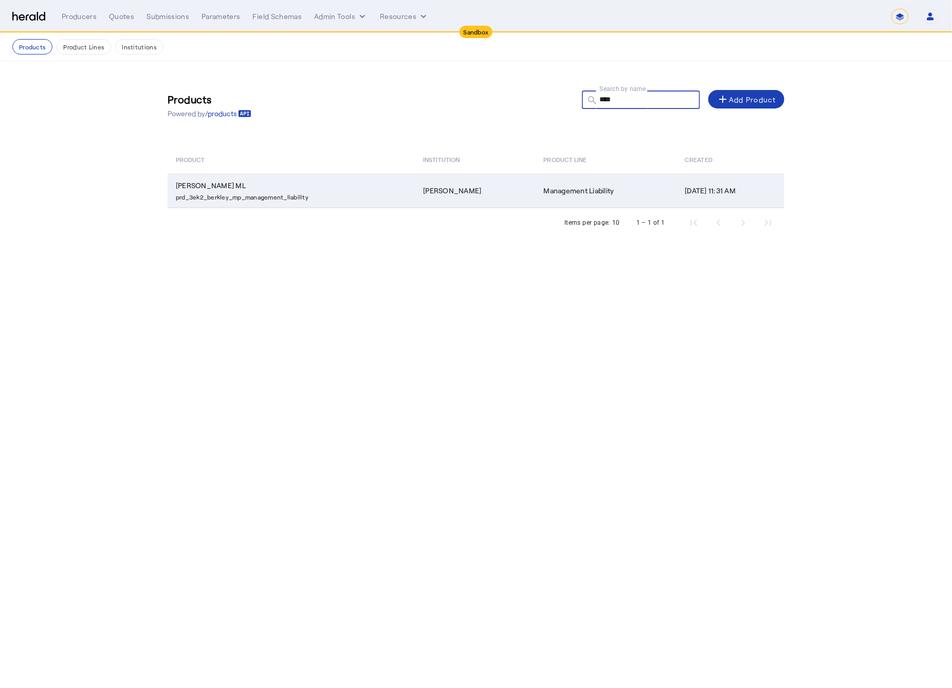
type input "****"
click at [273, 195] on p "prd_3ek2_berkley_mp_management_liability" at bounding box center [293, 196] width 235 height 10
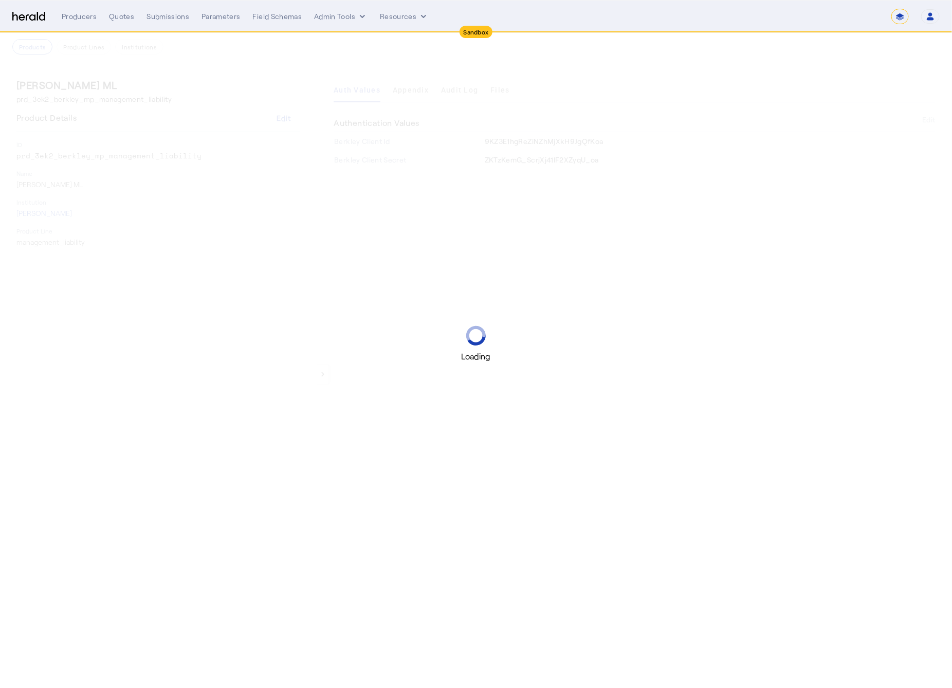
click at [645, 182] on div "Loading" at bounding box center [476, 344] width 952 height 688
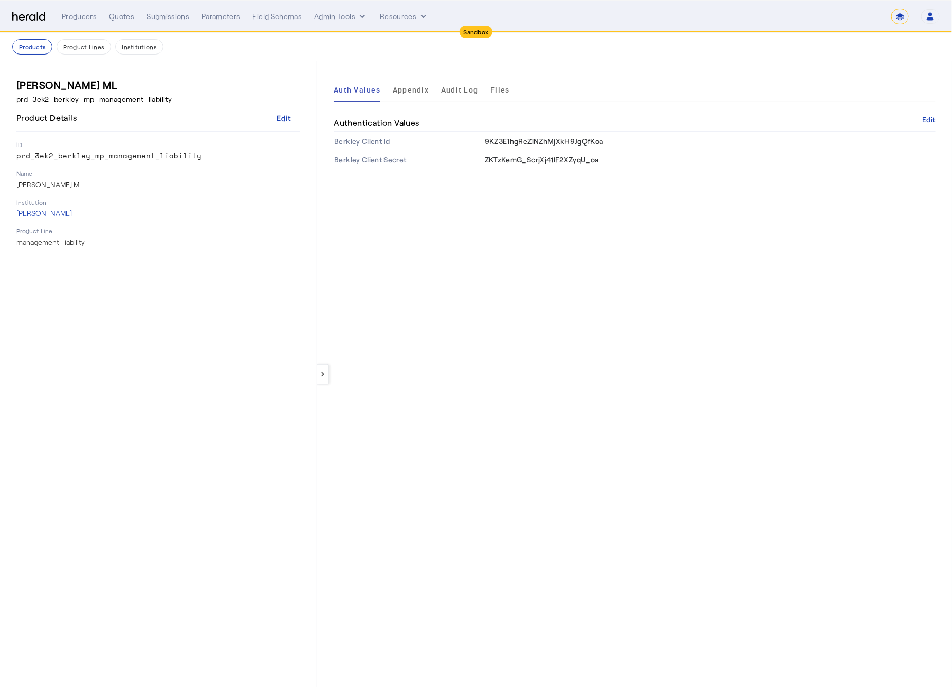
click at [574, 145] on span "9KZ3E1hgReZiNZhMjXkH9JgQfKoa" at bounding box center [544, 141] width 119 height 9
click at [570, 139] on span "9KZ3E1hgReZiNZhMjXkH9JgQfKoa" at bounding box center [544, 141] width 119 height 9
copy span "9KZ3E1hgReZiNZhMjXkH9JgQfKoa"
click at [549, 160] on span "ZKTzKemG_ScrjXj41IF2XZyqU_oa" at bounding box center [542, 159] width 114 height 9
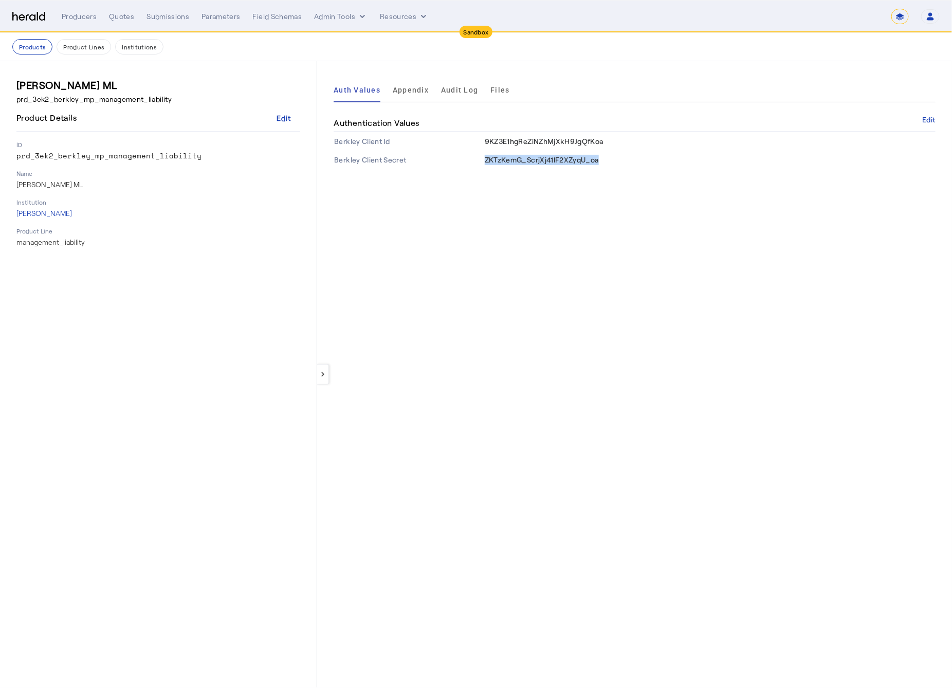
click at [549, 160] on span "ZKTzKemG_ScrjXj41IF2XZyqU_oa" at bounding box center [542, 159] width 114 height 9
copy span "ZKTzKemG_ScrjXj41IF2XZyqU_oa"
click at [585, 301] on div "keyboard_arrow_left Auth Values Appendix Audit Log Files Authentication Values …" at bounding box center [634, 374] width 635 height 626
click at [33, 15] on img at bounding box center [28, 17] width 33 height 10
select select "pfm_2v8p_herald_api"
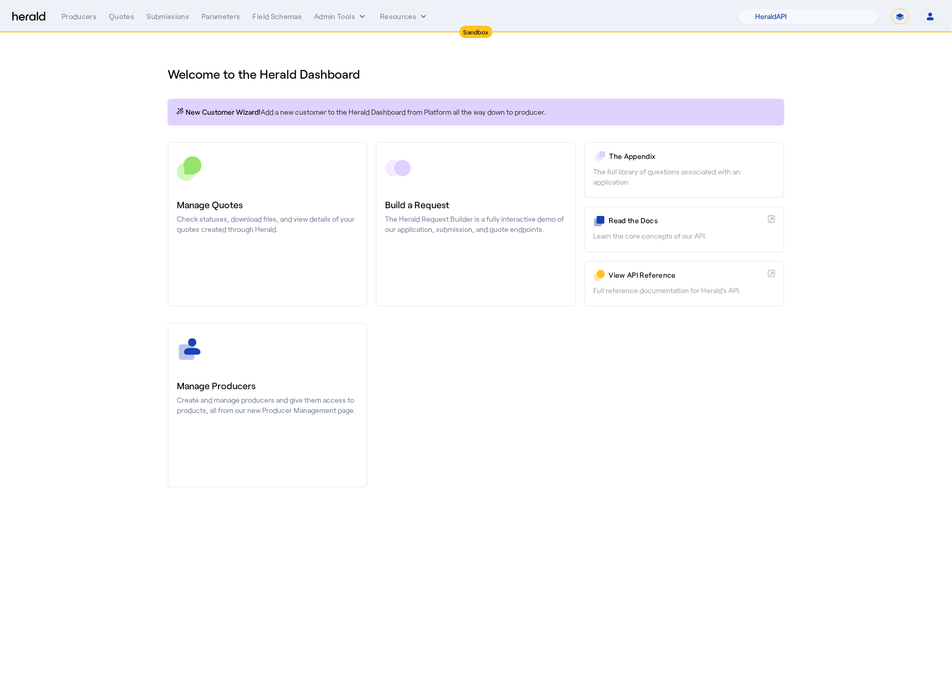
click at [122, 23] on div "Producers Quotes Submissions Parameters Field Schemas Admin Tools Resources 1Fo…" at bounding box center [501, 16] width 878 height 15
click at [120, 17] on div "Quotes" at bounding box center [121, 16] width 25 height 10
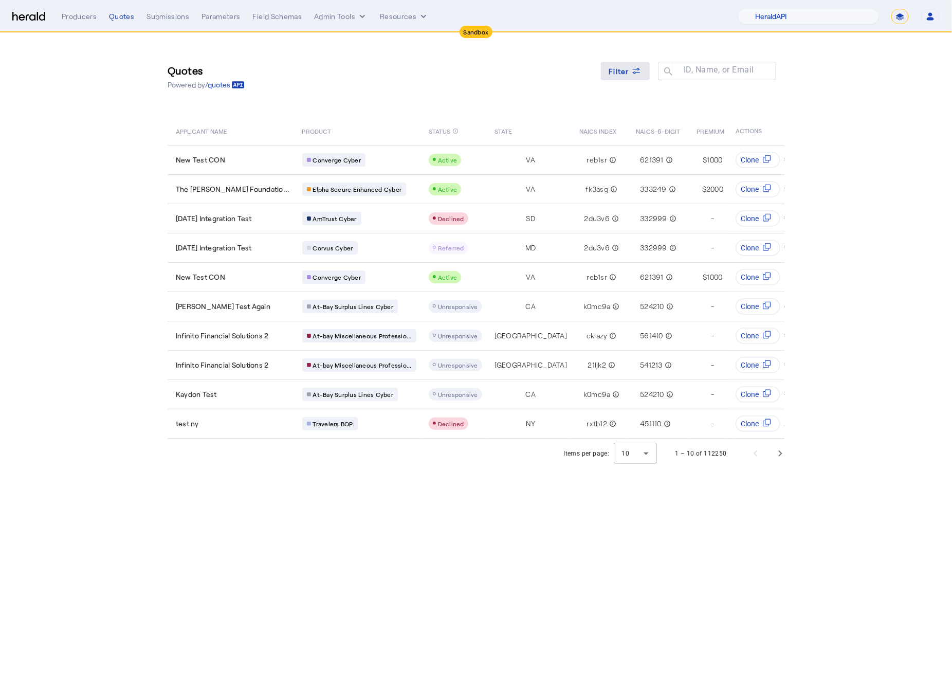
click at [630, 69] on div "Filter" at bounding box center [625, 71] width 33 height 11
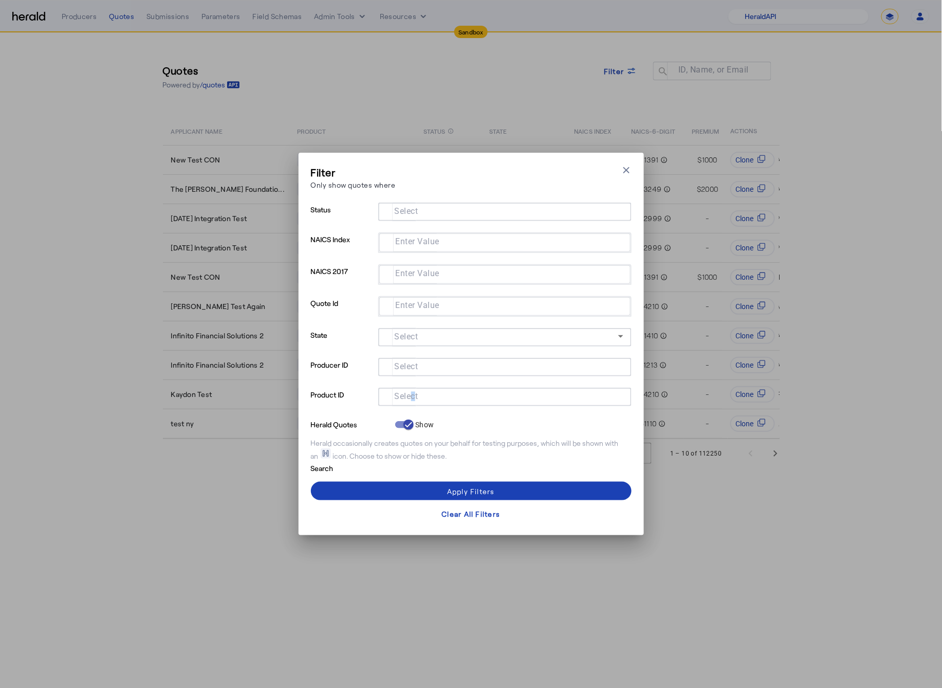
click at [413, 392] on mat-label "Select" at bounding box center [407, 397] width 24 height 10
click at [413, 392] on input "Select" at bounding box center [502, 396] width 233 height 12
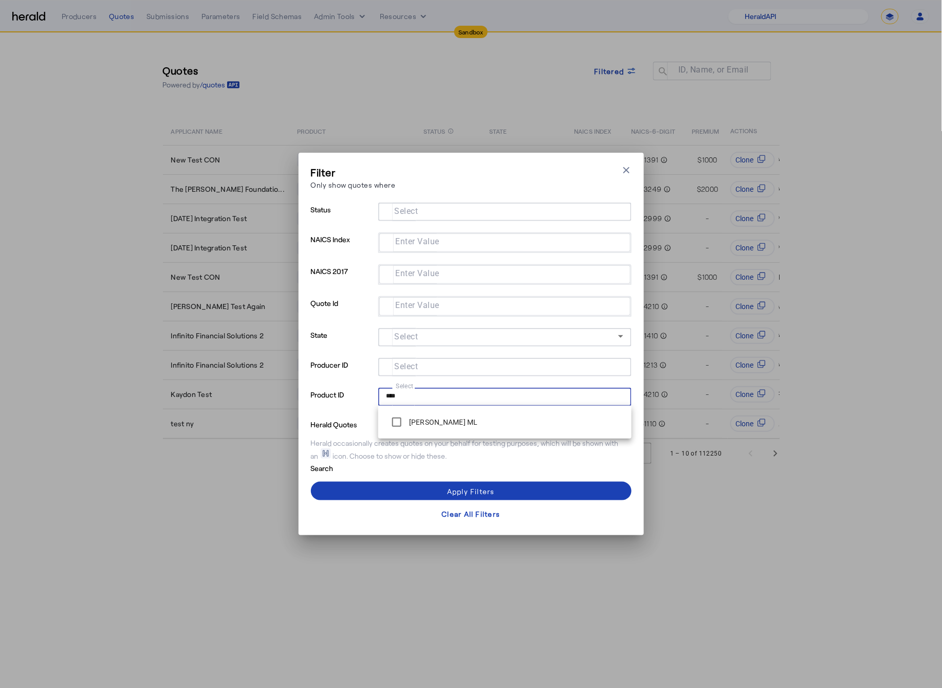
type input "****"
click at [407, 487] on span at bounding box center [471, 490] width 321 height 25
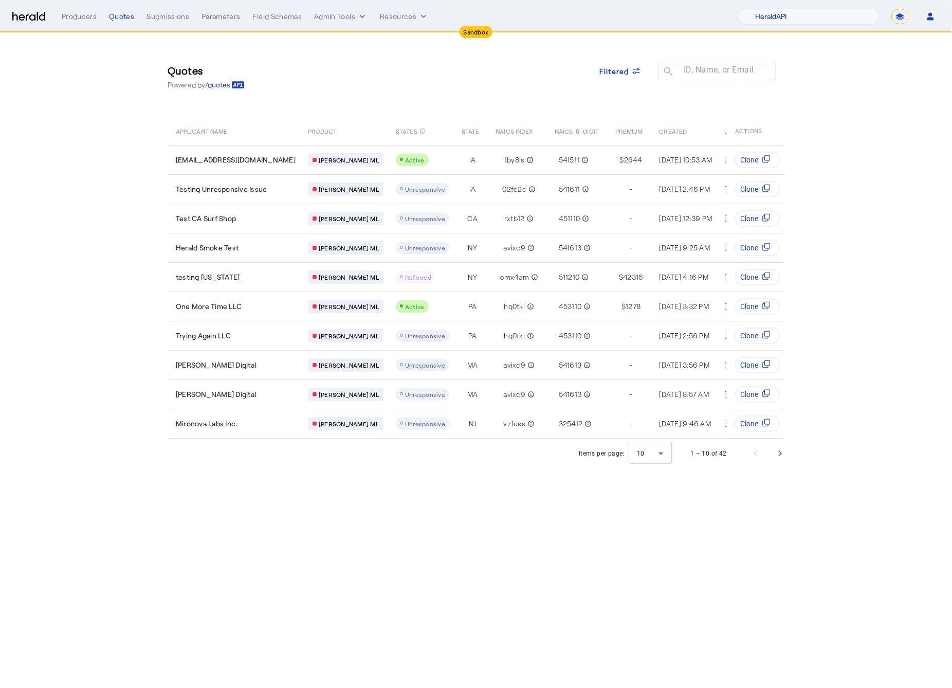
click at [491, 514] on body "Sandbox Menu Producers Quotes Submissions Parameters Field Schemas Admin Tools …" at bounding box center [476, 344] width 952 height 688
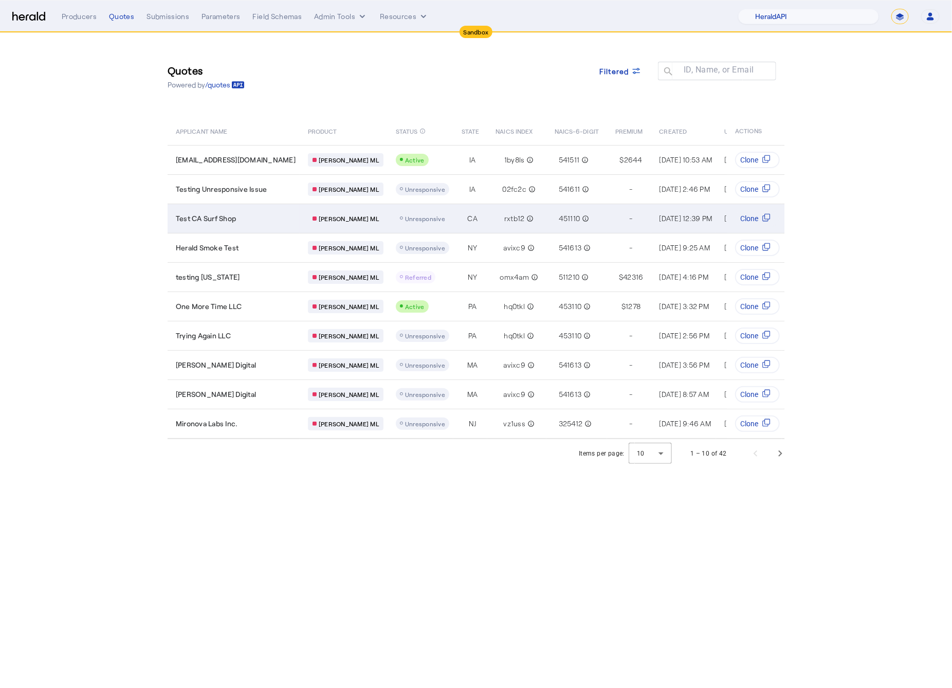
click at [504, 218] on span "rxtb12" at bounding box center [514, 218] width 21 height 10
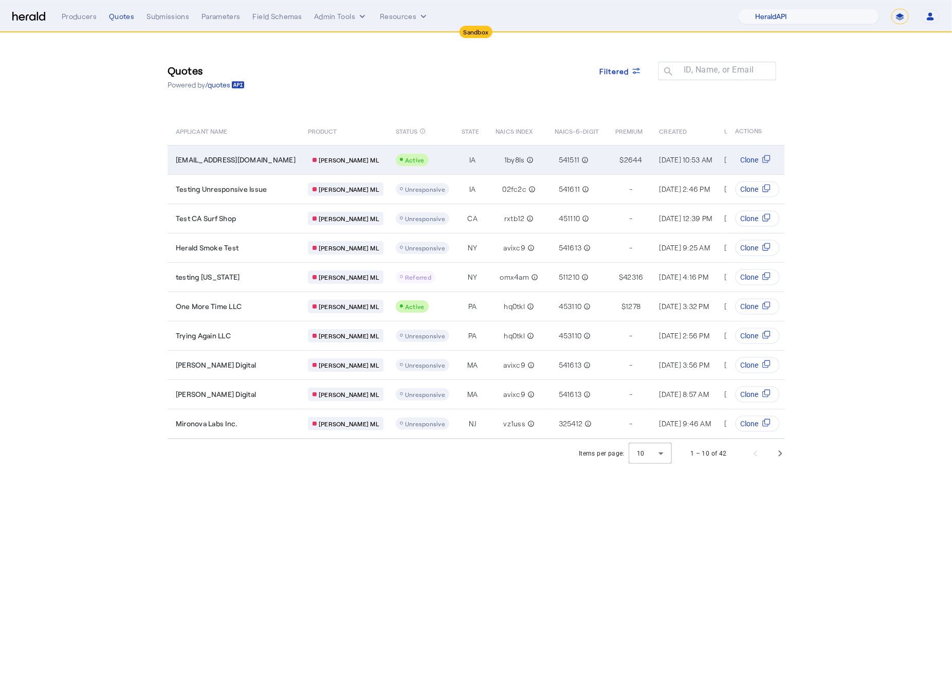
click at [453, 164] on td "IA" at bounding box center [470, 159] width 34 height 29
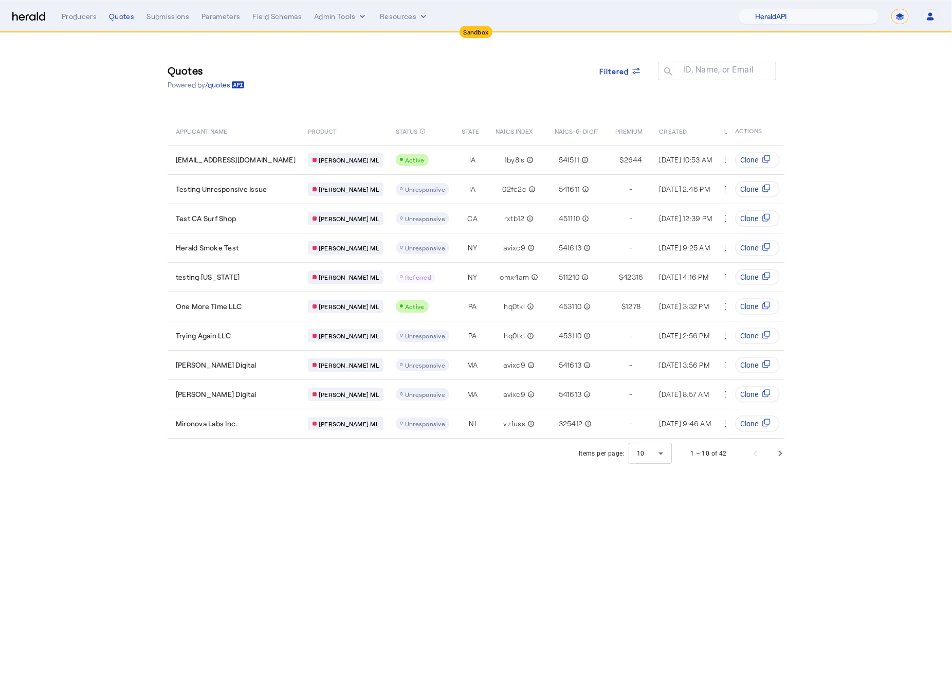
click at [906, 20] on select "**********" at bounding box center [899, 16] width 17 height 15
select select "**********"
click at [891, 9] on select "**********" at bounding box center [899, 16] width 17 height 15
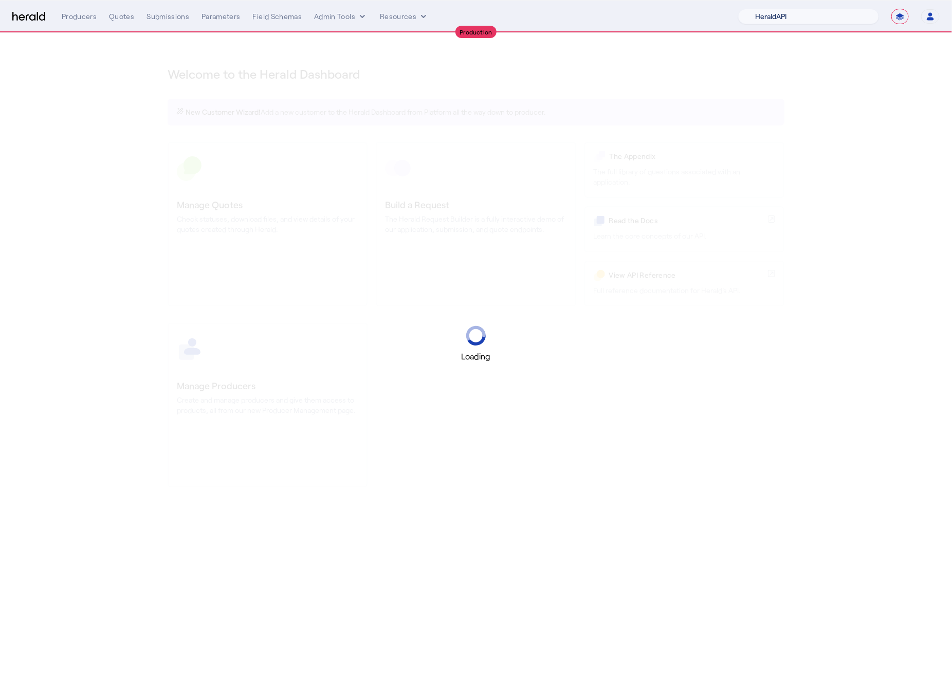
click at [787, 18] on select "1Fort Acrisure Acturis Affinity Advisors Affinity Risk Agentero AmWins Anzen Ao…" at bounding box center [808, 16] width 141 height 15
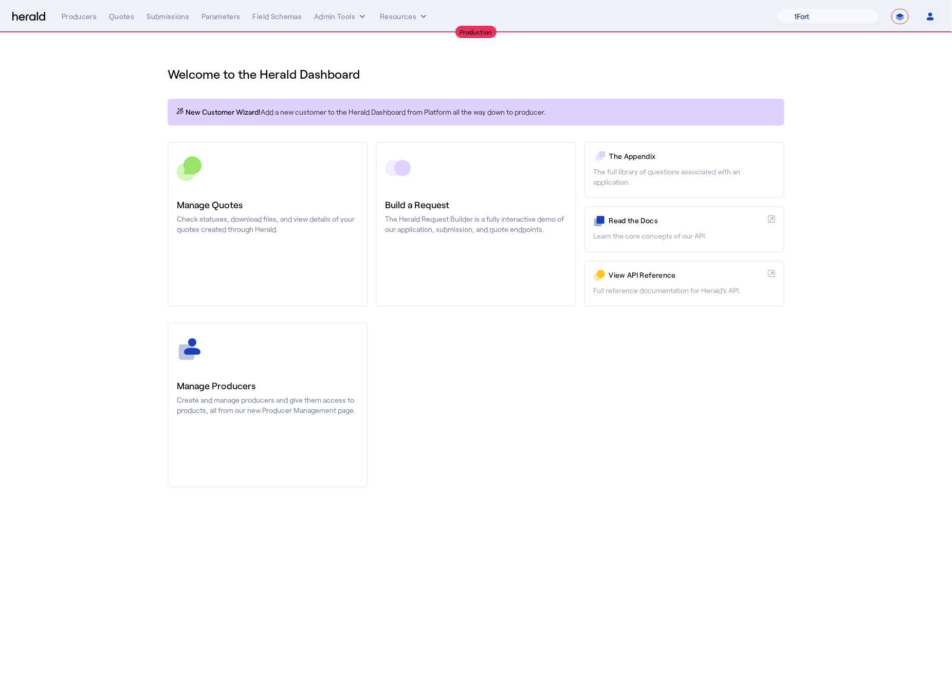
select select "pfm_z9k1_growthmill"
click at [777, 9] on select "1Fort Affinity Risk Billy BindHQ Bunker CRC Campus Coverage Citadel Fifthwall F…" at bounding box center [828, 16] width 102 height 15
click at [77, 101] on div "You are now impersonating the Growthmill platform." at bounding box center [476, 344] width 952 height 688
click at [121, 10] on div "You are now impersonating the Growthmill platform." at bounding box center [476, 344] width 952 height 688
click at [120, 18] on div "You are now impersonating the Growthmill platform." at bounding box center [476, 344] width 952 height 688
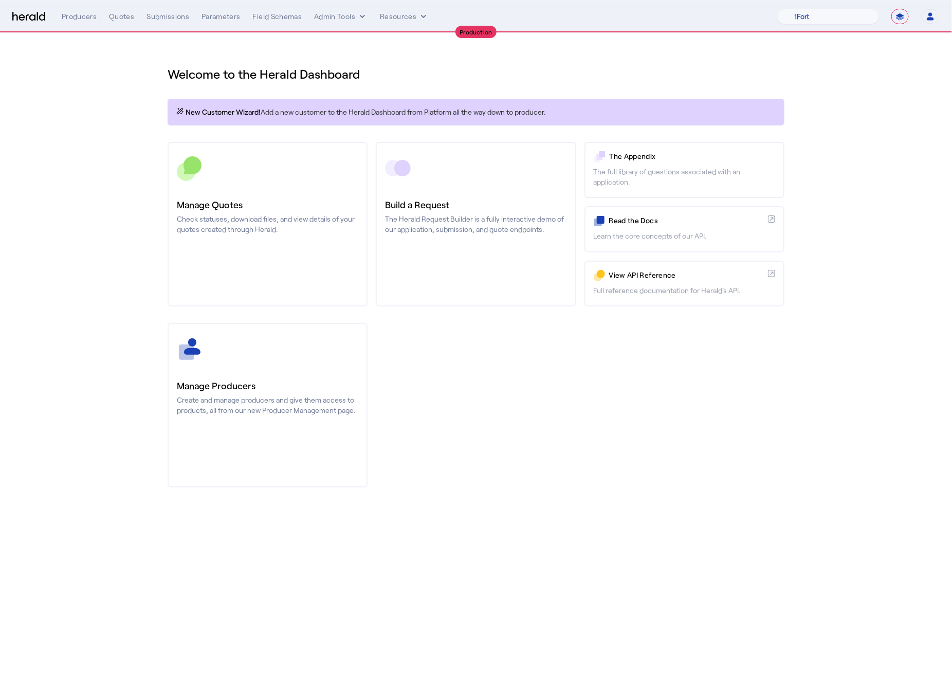
click at [119, 17] on div "Quotes" at bounding box center [121, 16] width 25 height 10
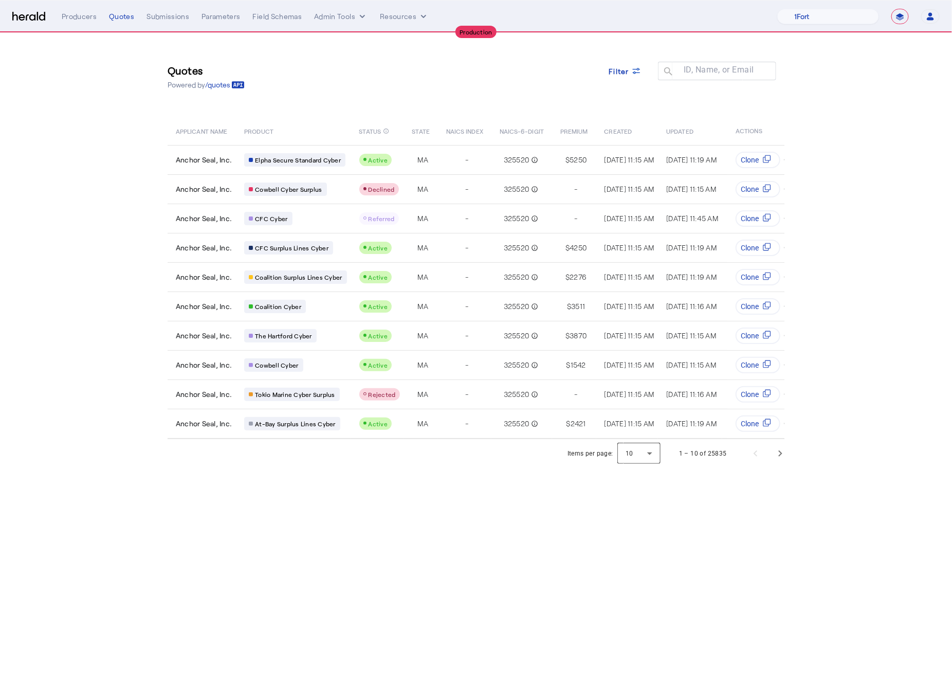
click at [640, 460] on div at bounding box center [638, 453] width 43 height 25
click at [632, 542] on mat-option "50" at bounding box center [640, 532] width 43 height 25
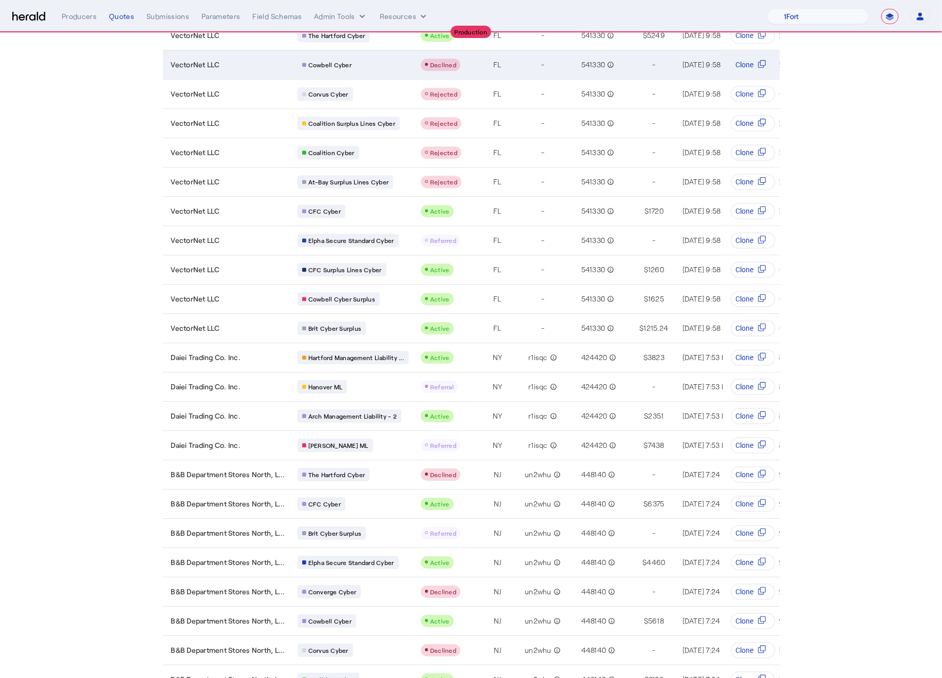
scroll to position [936, 0]
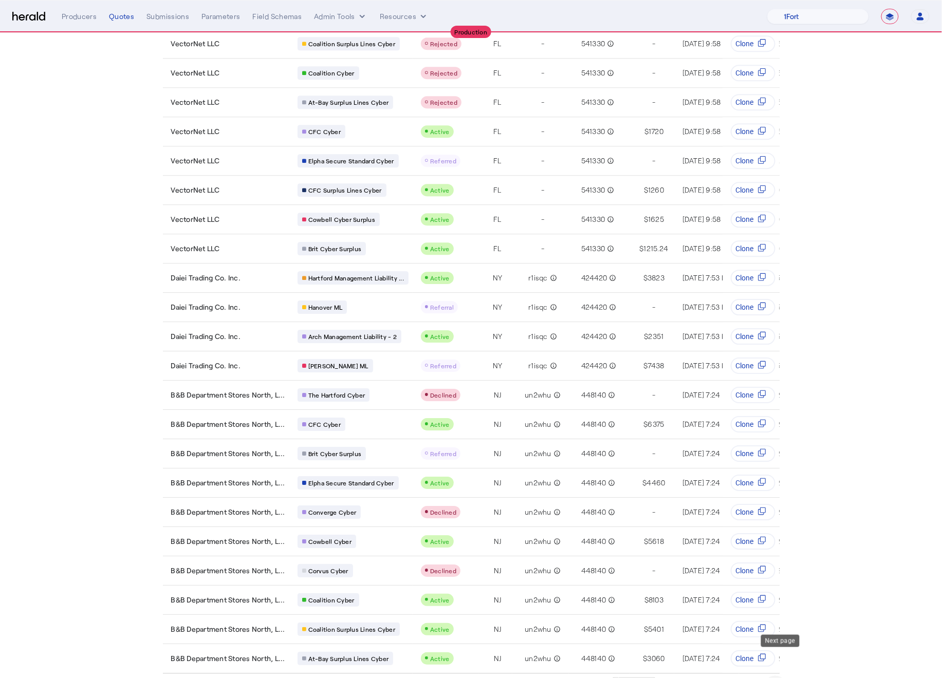
click at [779, 676] on span "Next page" at bounding box center [775, 688] width 25 height 25
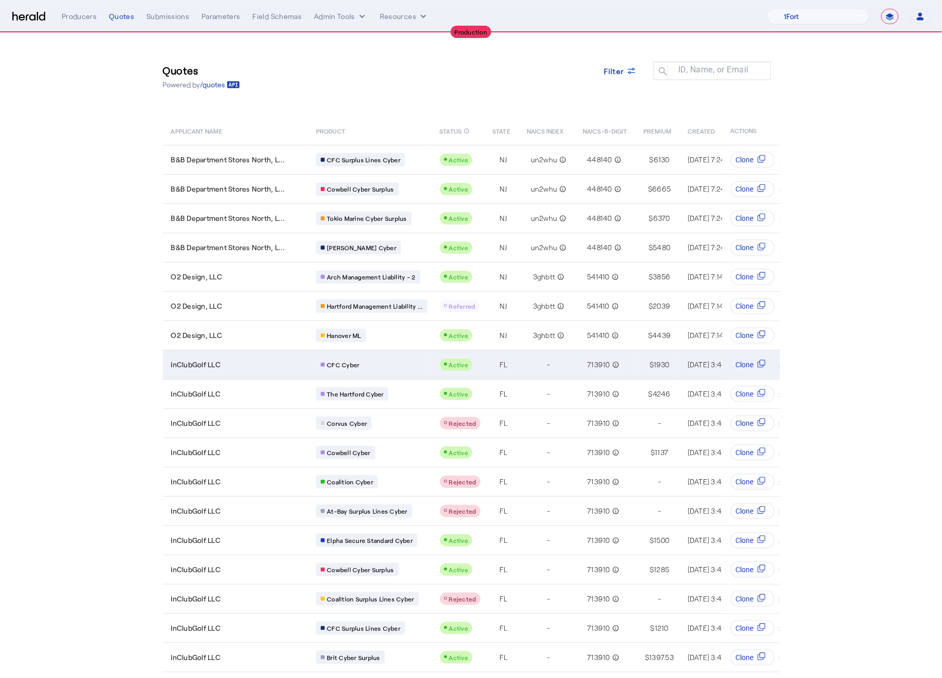
scroll to position [3, 0]
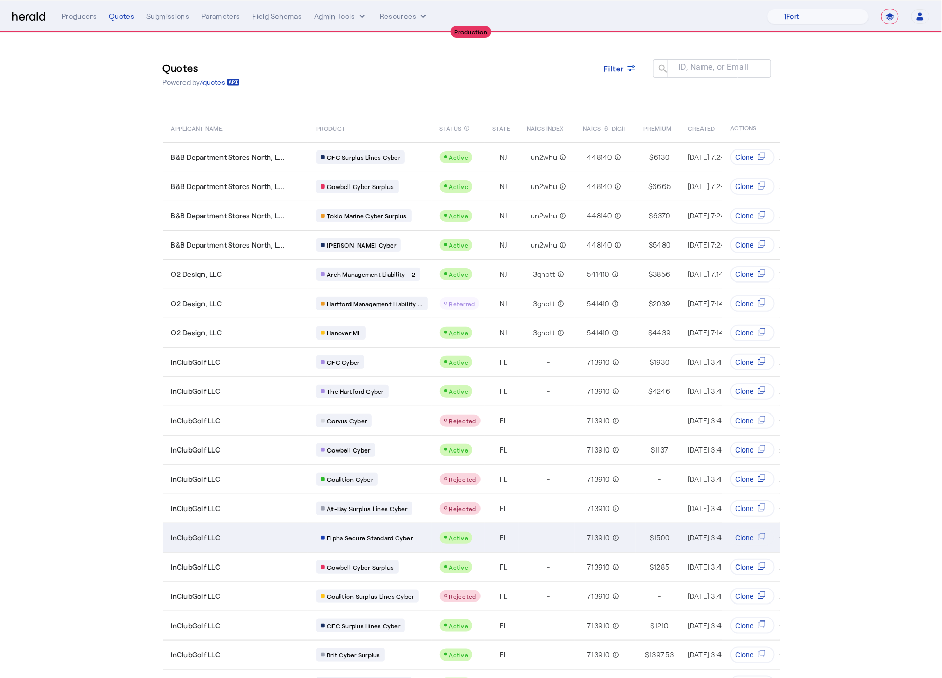
click at [490, 523] on td "FL" at bounding box center [502, 537] width 34 height 29
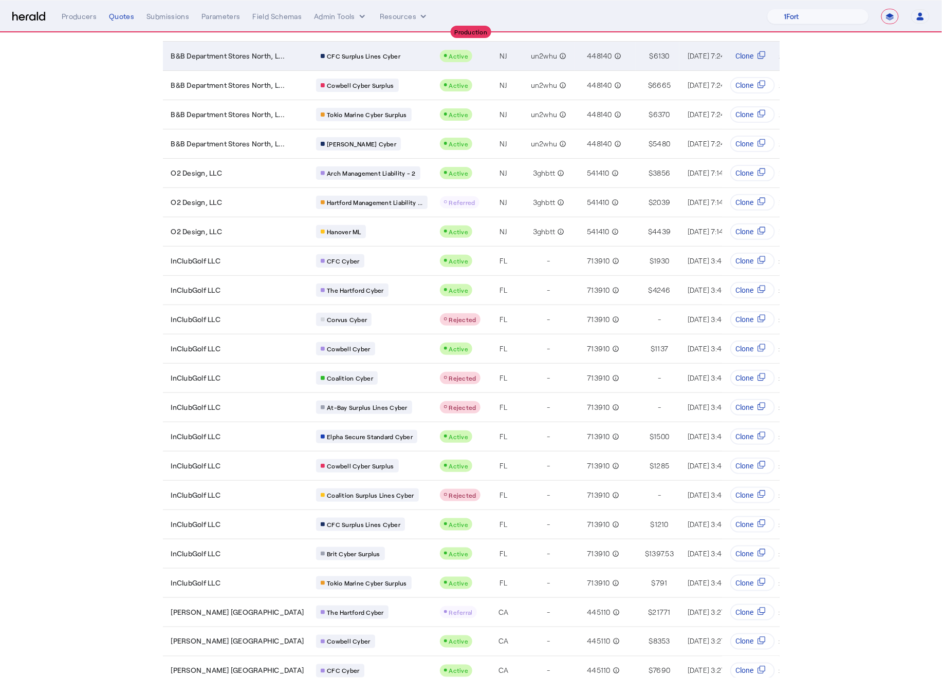
scroll to position [0, 0]
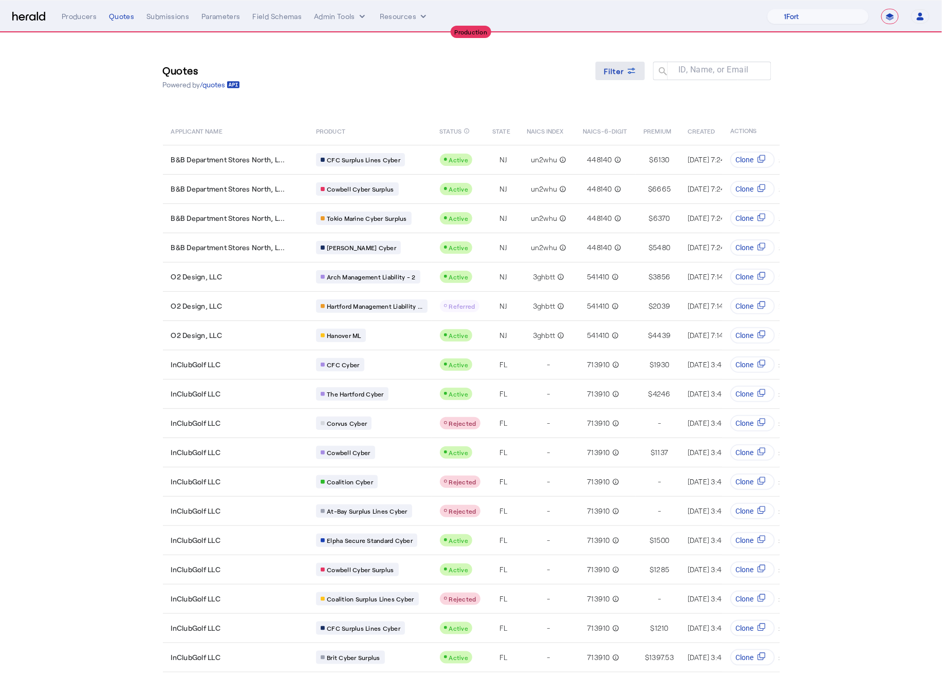
click at [624, 72] on span "Filter" at bounding box center [614, 71] width 21 height 11
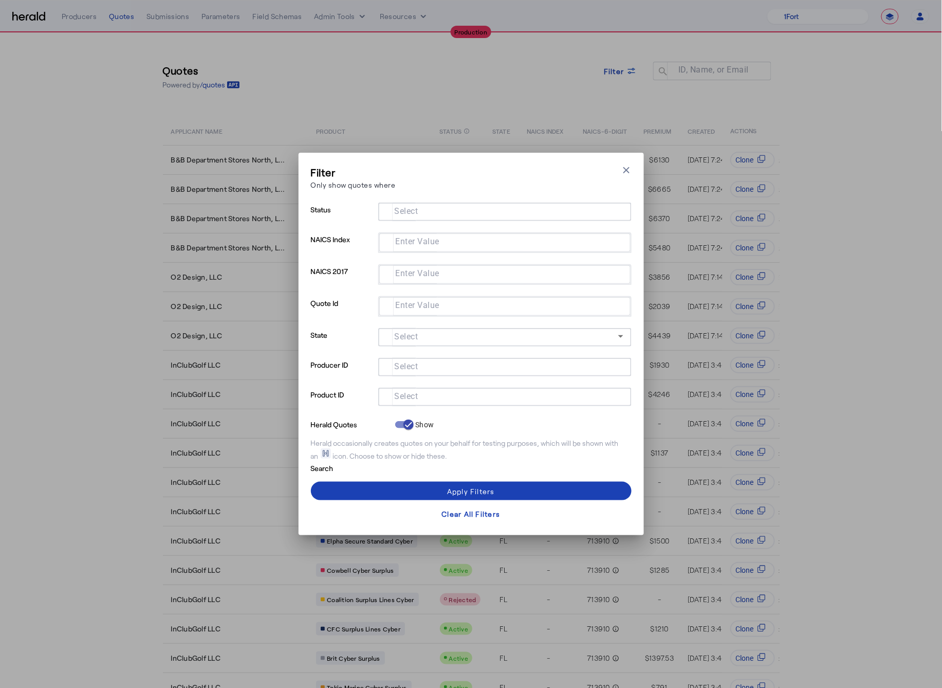
click at [406, 393] on mat-label "Select" at bounding box center [407, 397] width 24 height 10
click at [406, 393] on input "Select" at bounding box center [502, 396] width 233 height 12
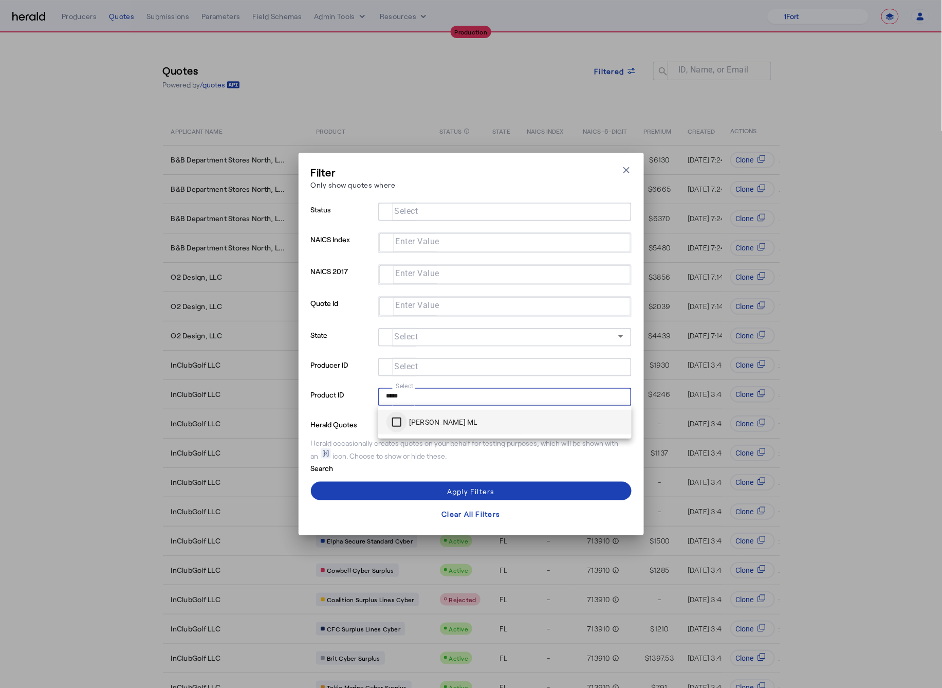
type input "*****"
click at [448, 486] on div "Apply Filters" at bounding box center [471, 491] width 48 height 11
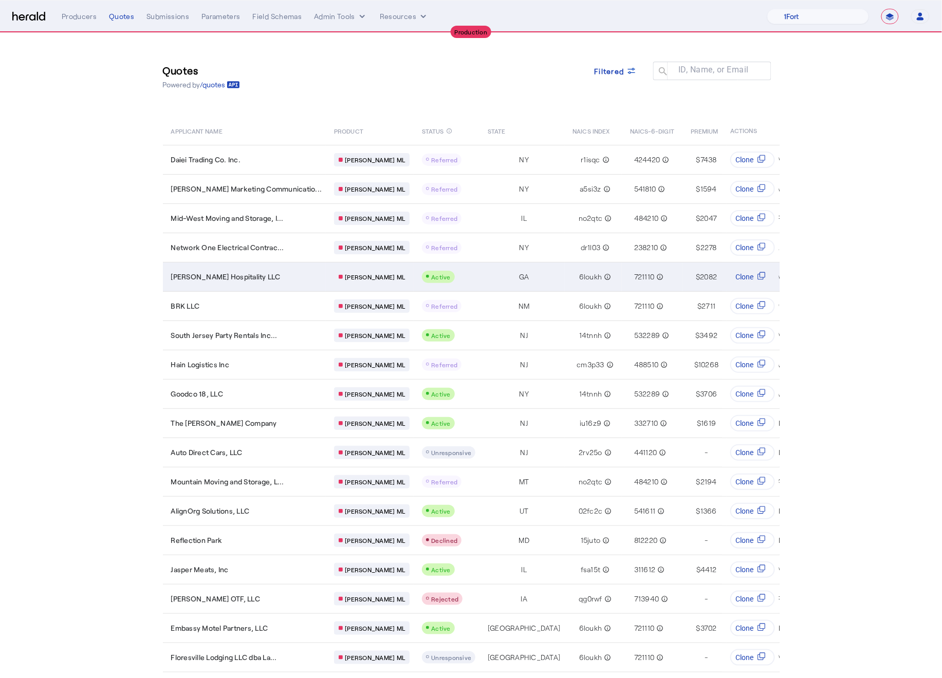
click at [266, 275] on div "Aashutosh Hospitality LLC" at bounding box center [246, 277] width 151 height 10
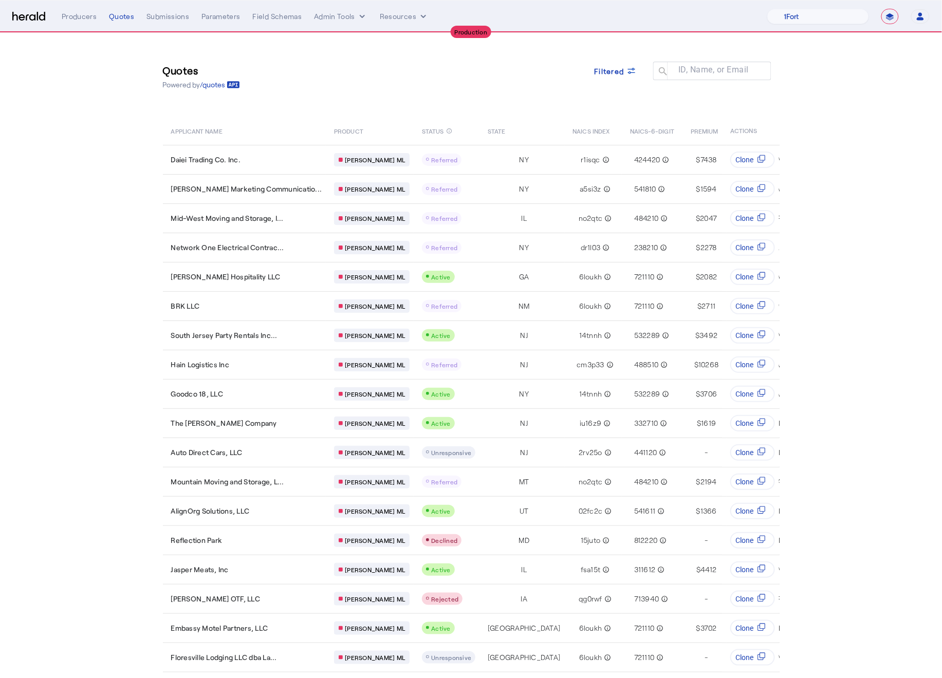
click at [811, 23] on select "1Fort Affinity Risk Billy BindHQ Bunker CRC Campus Coverage Citadel Fifthwall F…" at bounding box center [818, 16] width 102 height 15
click at [4, 16] on nav "**********" at bounding box center [471, 17] width 942 height 32
click at [22, 16] on img at bounding box center [28, 17] width 33 height 10
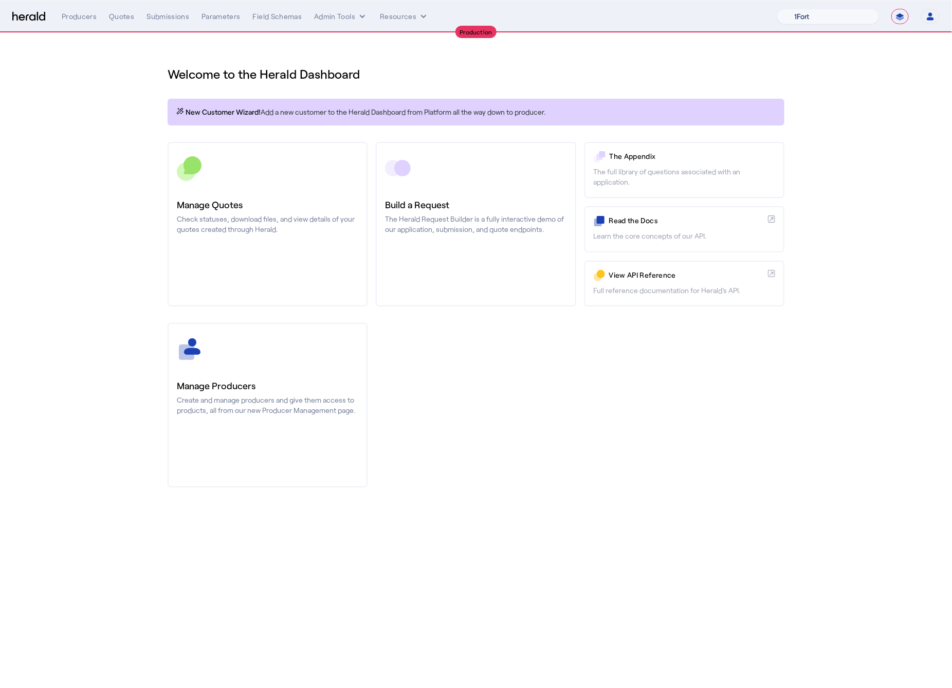
click at [828, 10] on select "1Fort Affinity Risk Billy BindHQ Bunker CRC Campus Coverage Citadel Fifthwall F…" at bounding box center [828, 16] width 102 height 15
select select "pfm_8e7n_1fort"
click at [777, 9] on select "1Fort Affinity Risk Billy BindHQ Bunker CRC Campus Coverage Citadel Fifthwall F…" at bounding box center [828, 16] width 102 height 15
click at [131, 12] on div "You are now impersonating the 1Fort platform." at bounding box center [476, 344] width 952 height 688
click at [123, 18] on div "You are now impersonating the 1Fort platform." at bounding box center [476, 344] width 952 height 688
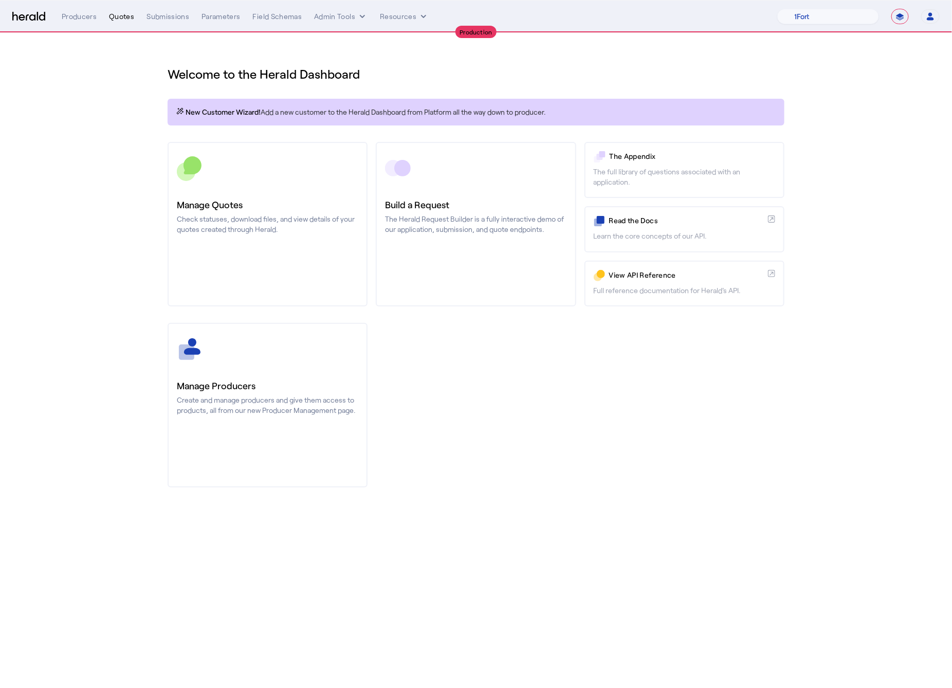
click at [122, 17] on div "Quotes" at bounding box center [121, 16] width 25 height 10
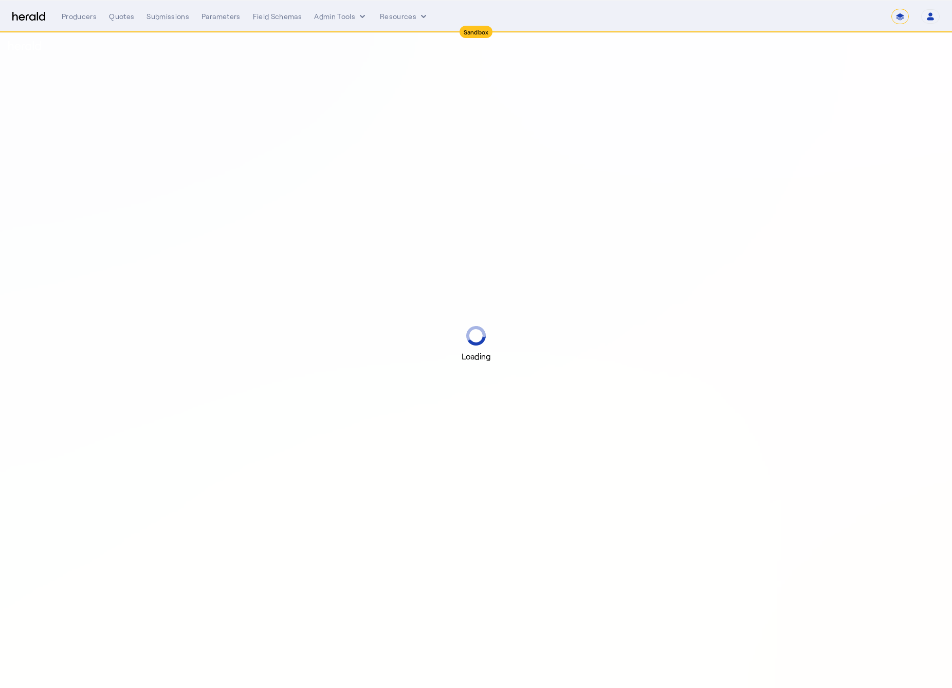
select select "*******"
select select "pfm_2v8p_herald_api"
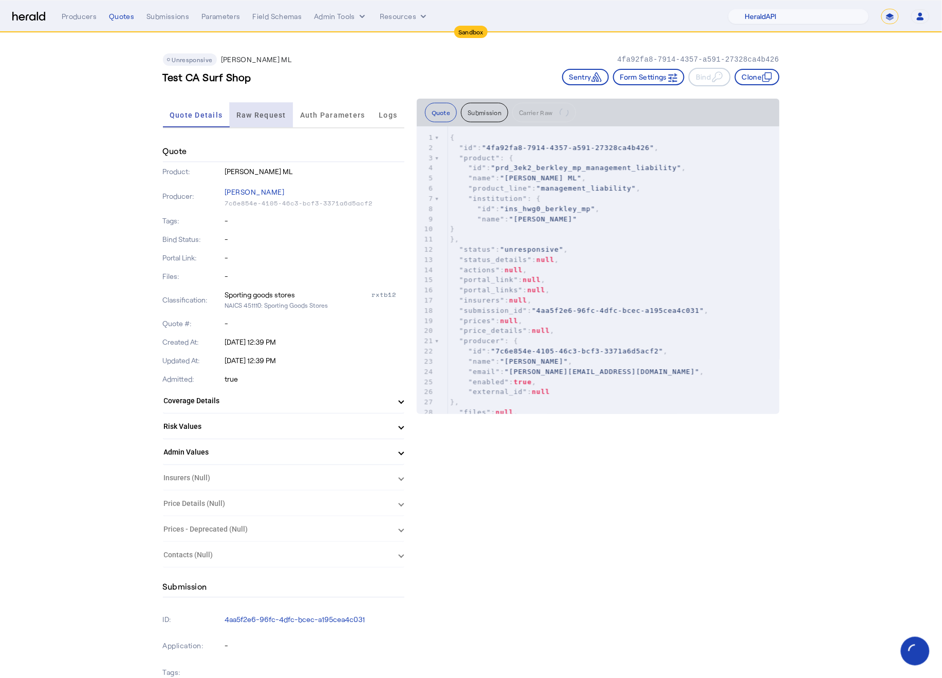
click at [254, 124] on span "Raw Request" at bounding box center [261, 115] width 50 height 25
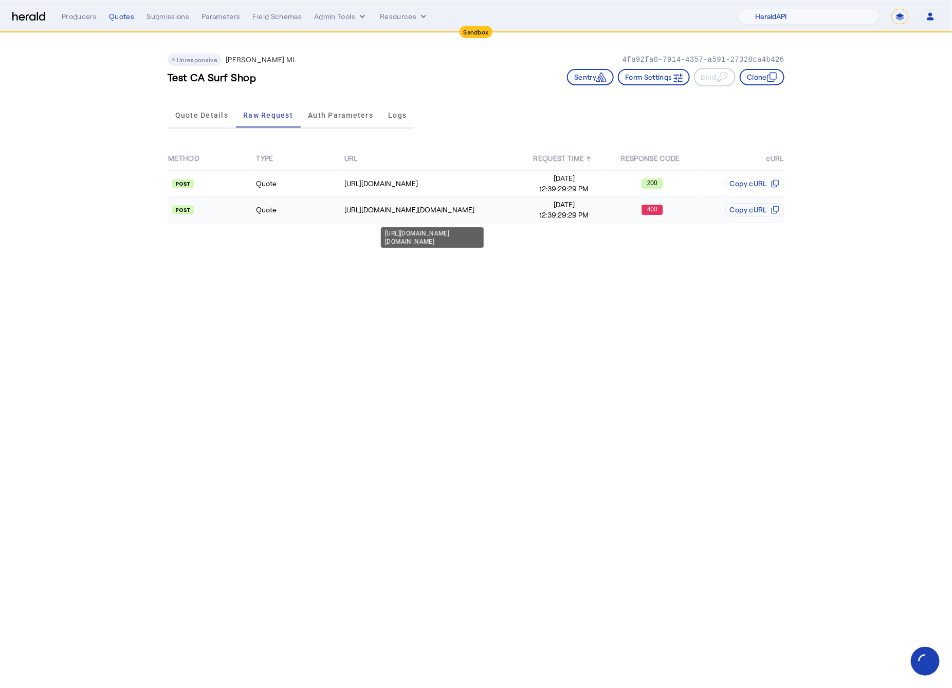
click at [458, 197] on td "[URL][DOMAIN_NAME][DOMAIN_NAME]" at bounding box center [432, 210] width 176 height 26
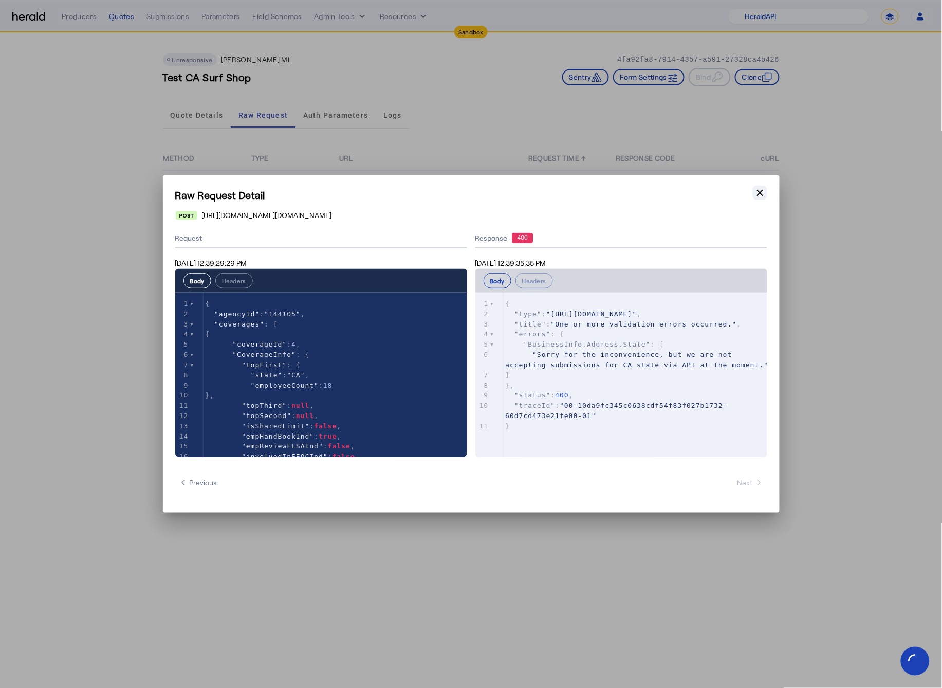
click at [764, 193] on icon "button" at bounding box center [760, 193] width 10 height 10
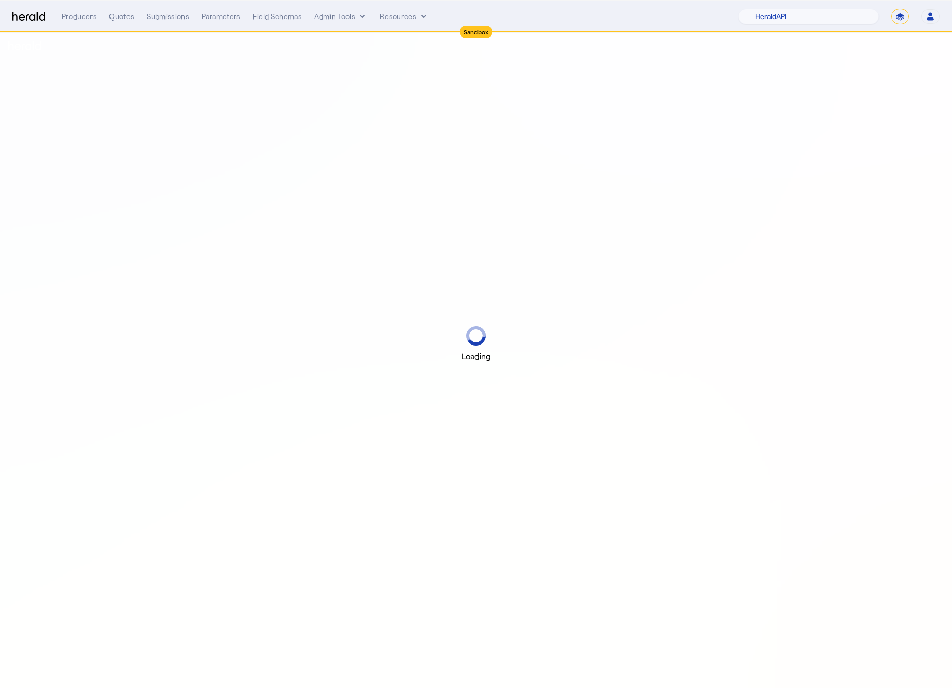
select select "pfm_2v8p_herald_api"
select select "*******"
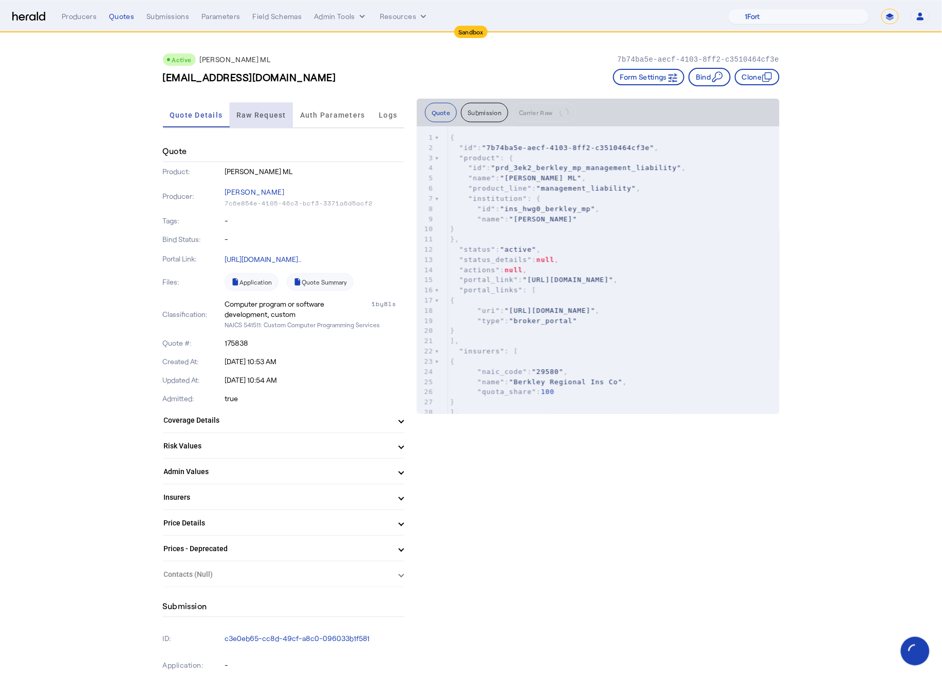
click at [269, 115] on span "Raw Request" at bounding box center [261, 115] width 50 height 7
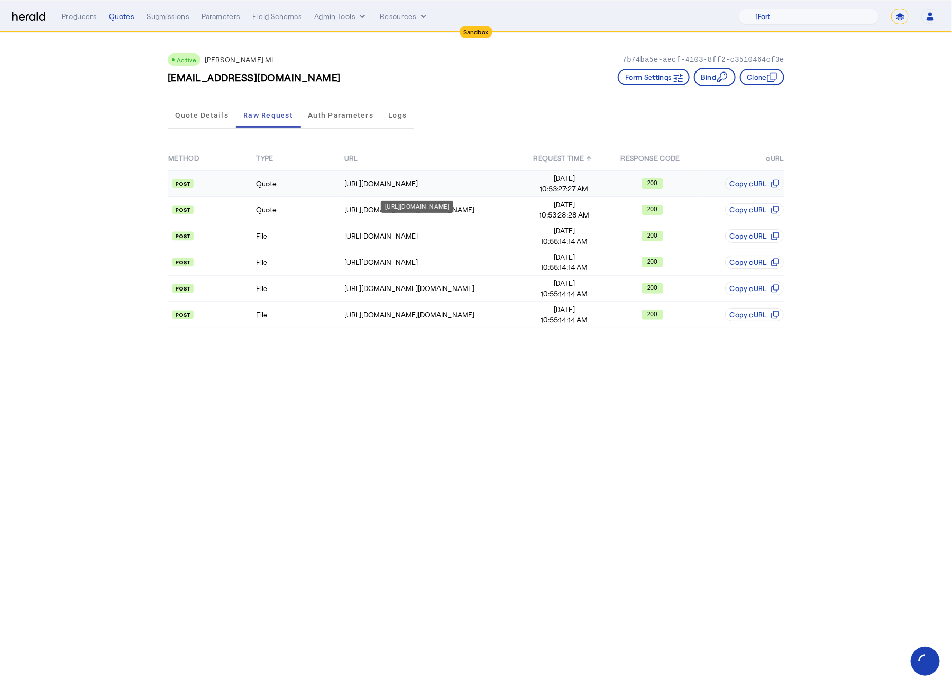
click at [398, 182] on div "https://tstapi.wrberkley.com/token" at bounding box center [431, 183] width 175 height 10
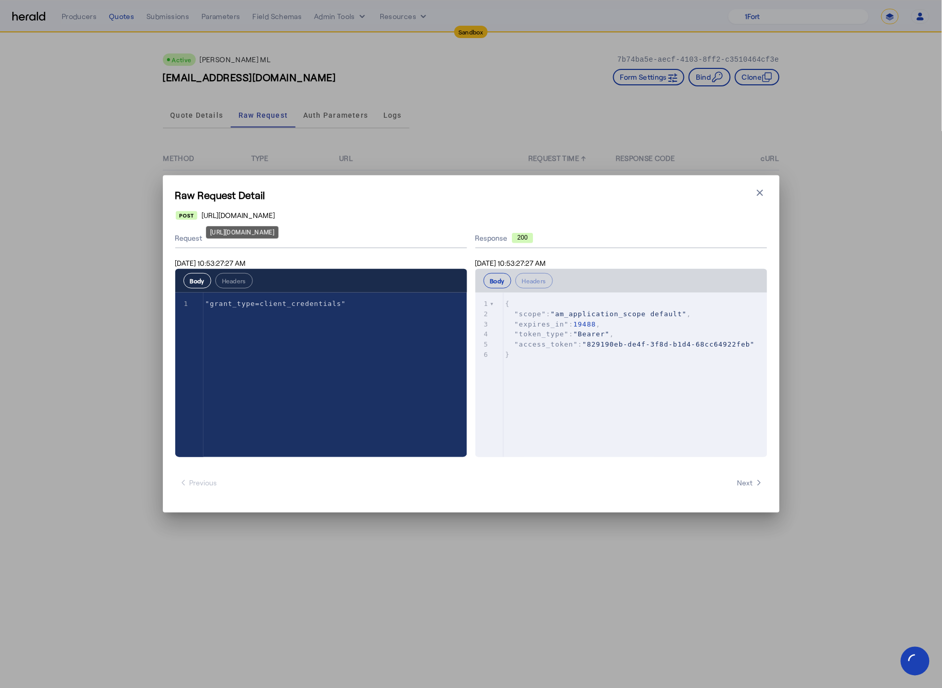
click at [264, 217] on span "https://tstapi.wrberkley.com/token" at bounding box center [237, 215] width 73 height 10
copy span "https://tstapi.wrberkley.com/token"
click at [758, 191] on icon "button" at bounding box center [760, 193] width 6 height 6
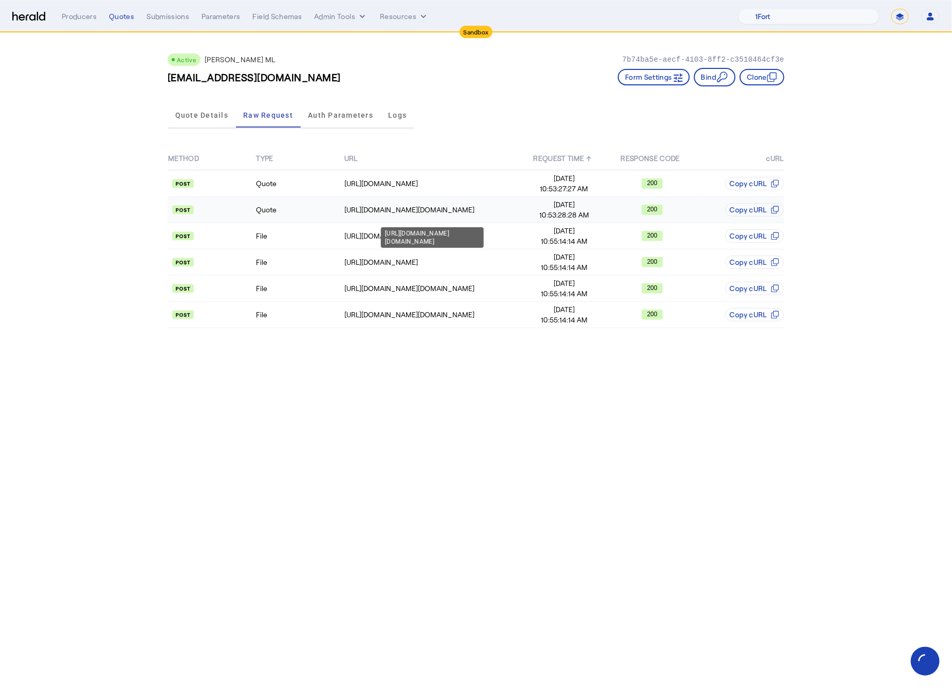
click at [437, 215] on td "https://tstapi.wrberkley.com/t/bmp.wrbc/partner-api/v1.0.0/getQuote" at bounding box center [432, 210] width 176 height 26
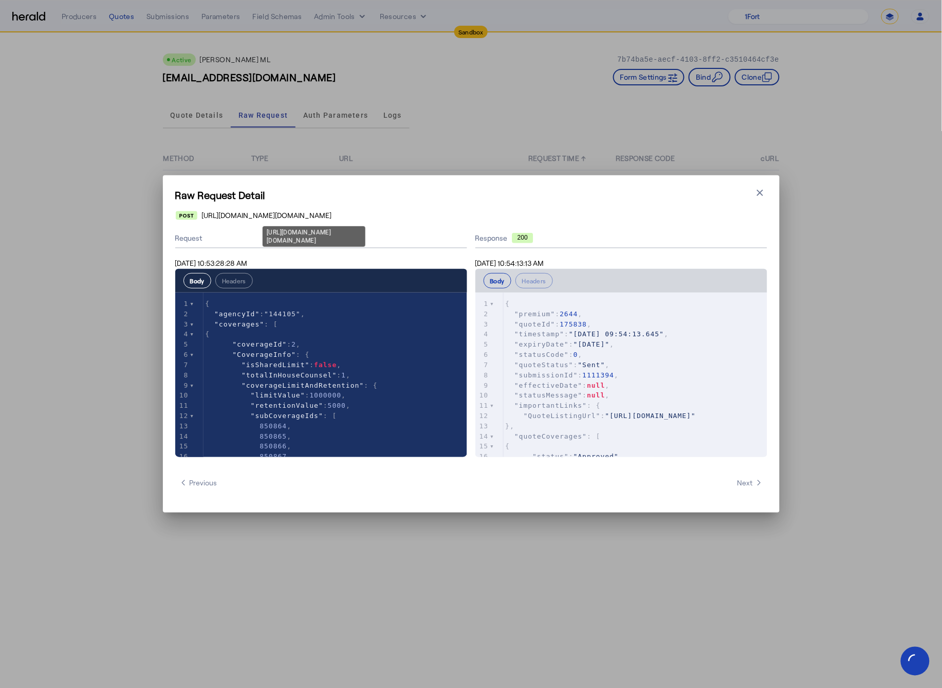
click at [331, 217] on span "https://tstapi.wrberkley.com/t/bmp.wrbc/partner-api/v1.0.0/getQuote" at bounding box center [266, 215] width 130 height 10
click at [331, 216] on span "https://tstapi.wrberkley.com/t/bmp.wrbc/partner-api/v1.0.0/getQuote" at bounding box center [266, 215] width 130 height 10
copy span "https://tstapi.wrberkley.com/t/bmp.wrbc/partner-api/v1.0.0/getQuote"
click at [760, 199] on button "Close modal" at bounding box center [760, 193] width 14 height 14
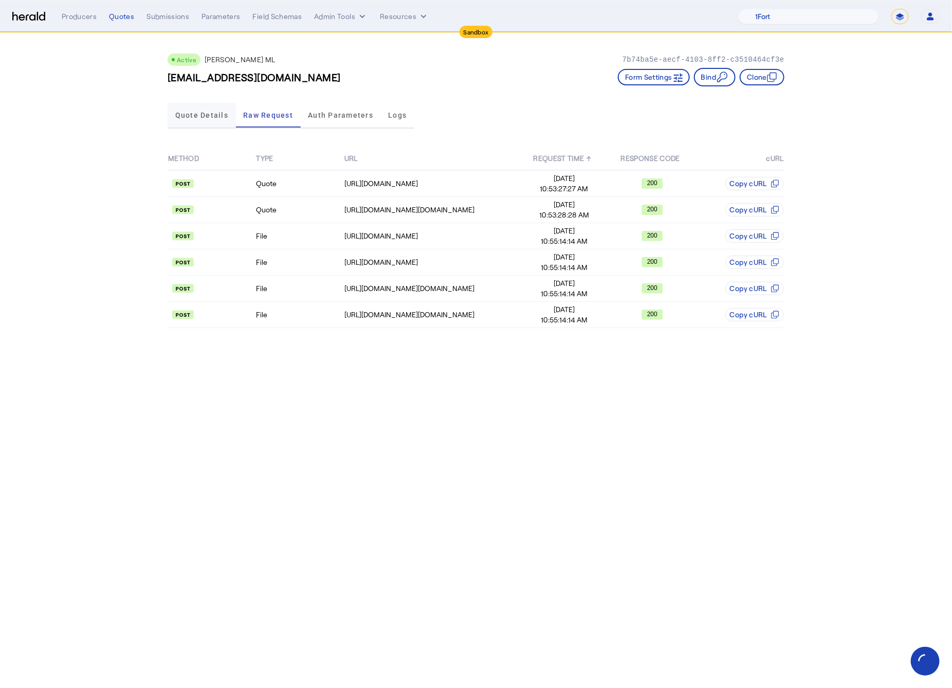
click at [210, 107] on span "Quote Details" at bounding box center [201, 115] width 53 height 25
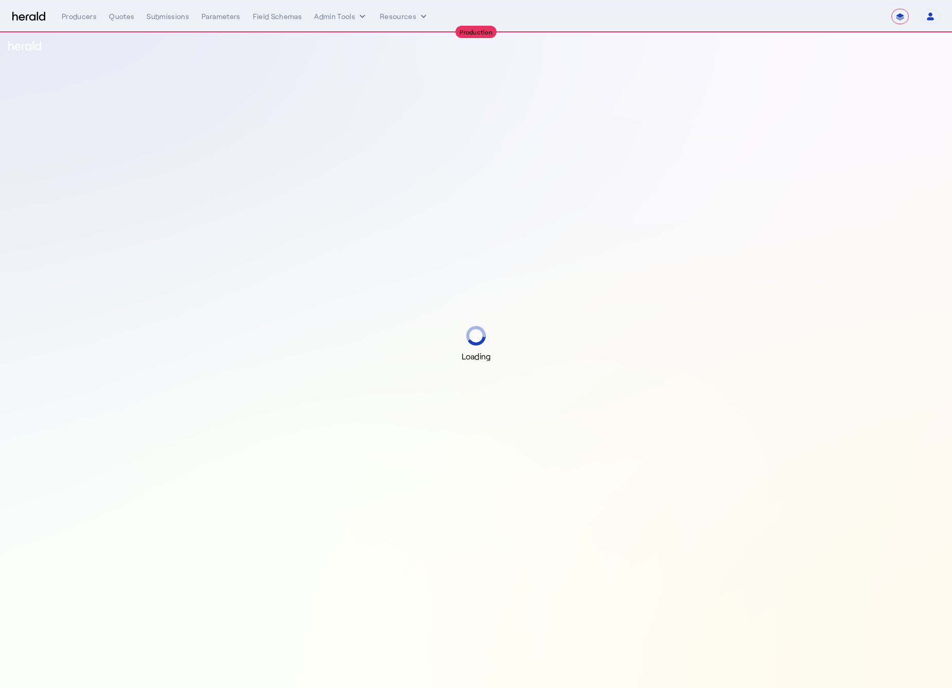
select select "**********"
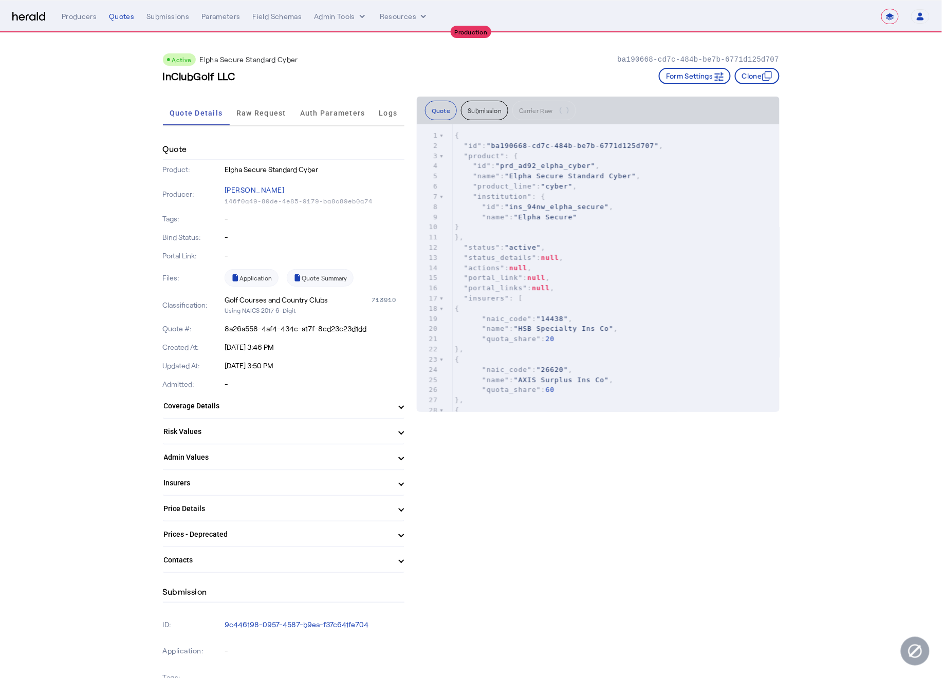
click at [601, 205] on span ""ins_94nw_elpha_secure"" at bounding box center [557, 207] width 104 height 8
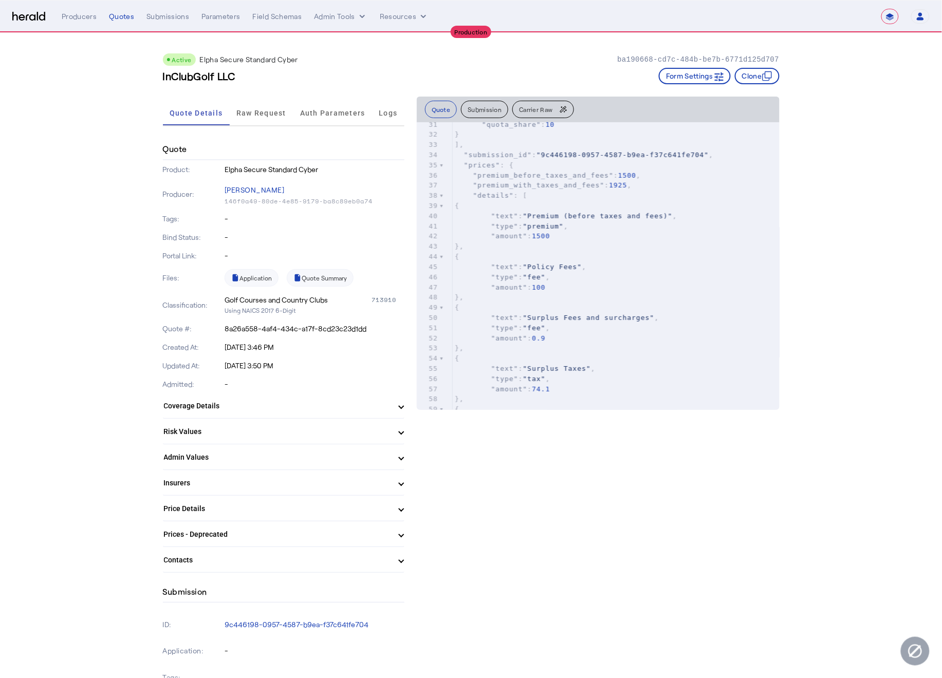
scroll to position [415, 0]
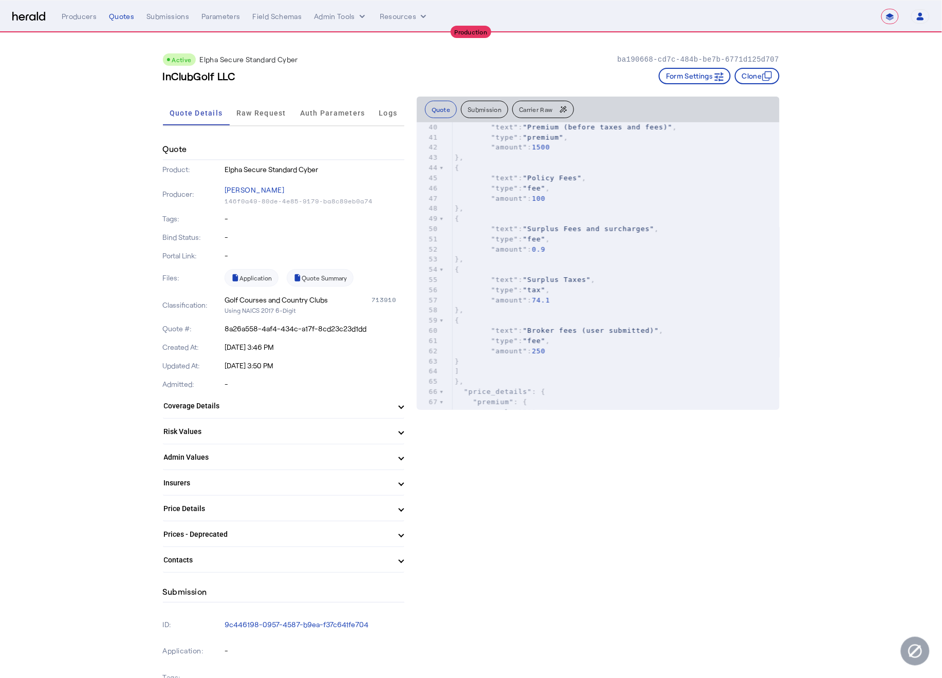
click at [485, 105] on button "Submission" at bounding box center [484, 109] width 47 height 17
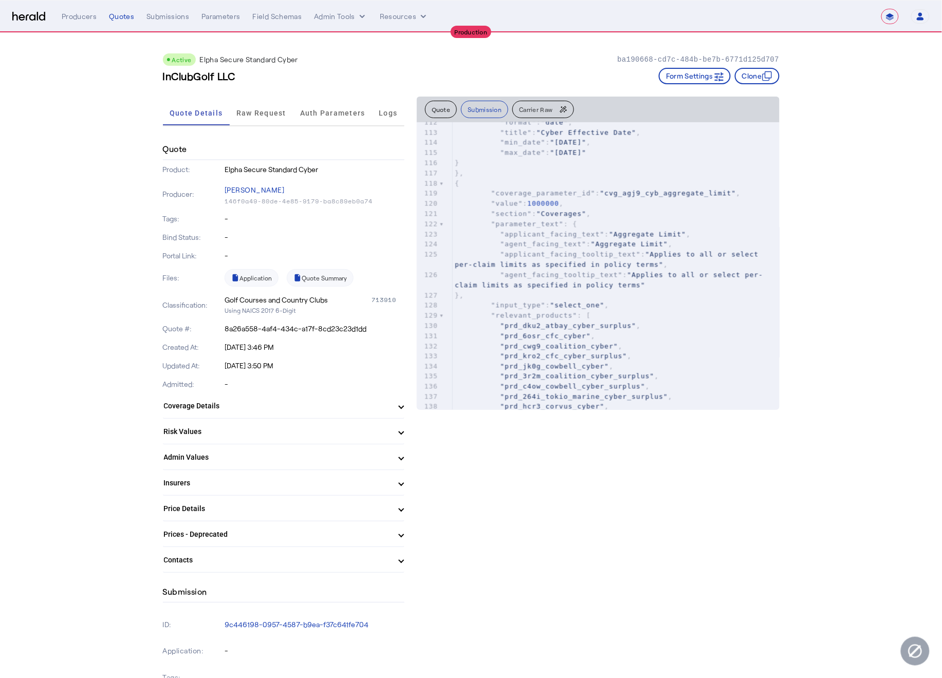
click at [548, 187] on pre "{" at bounding box center [616, 183] width 327 height 10
type input "******"
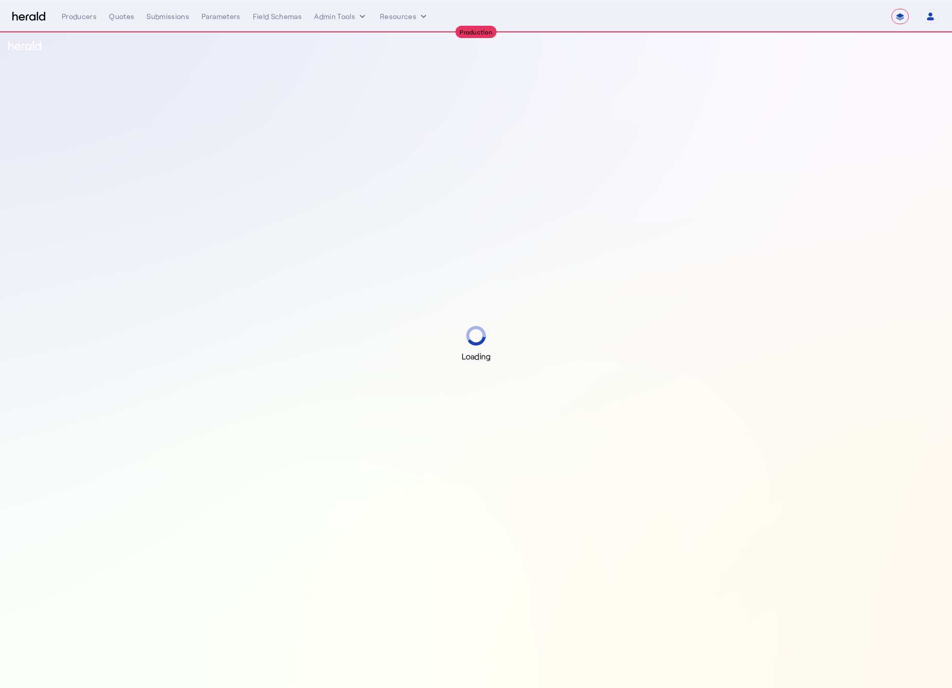
select select "**********"
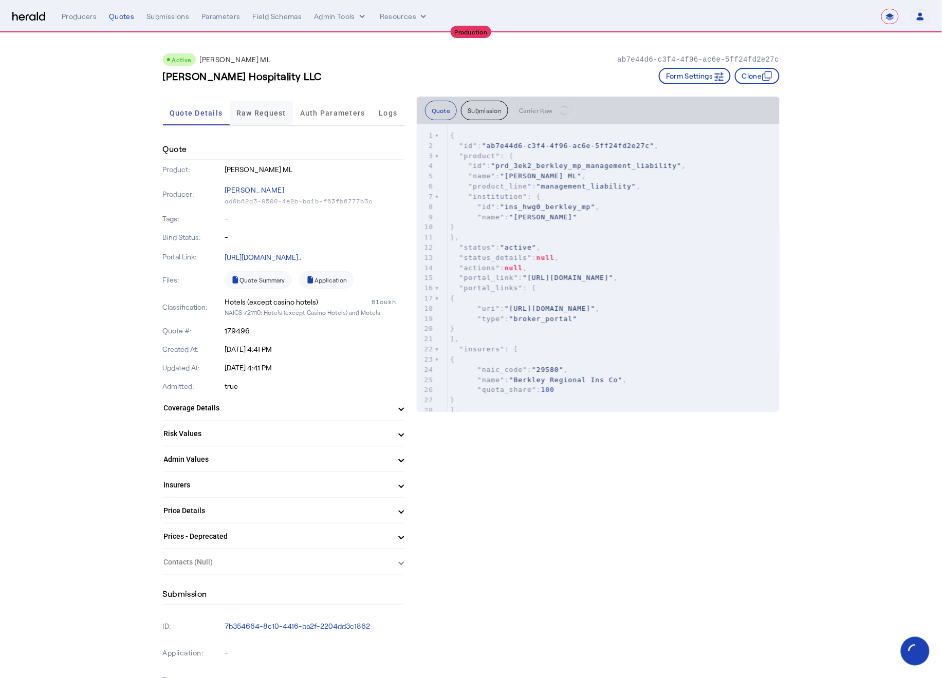
click at [256, 115] on span "Raw Request" at bounding box center [261, 112] width 50 height 7
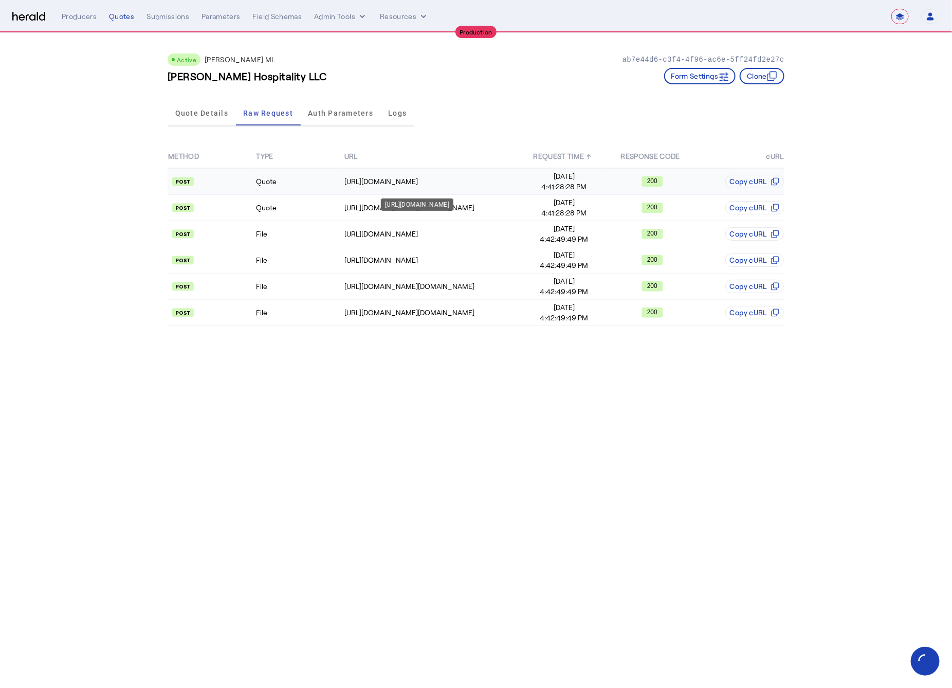
click at [413, 181] on div "[URL][DOMAIN_NAME]" at bounding box center [431, 181] width 175 height 10
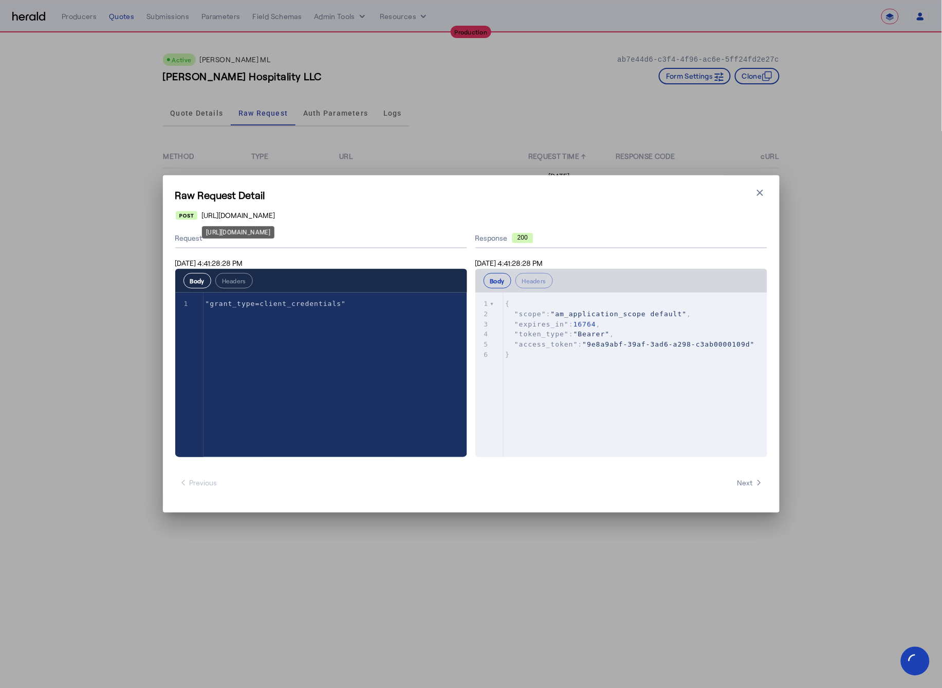
click at [275, 215] on span "[URL][DOMAIN_NAME]" at bounding box center [237, 215] width 73 height 10
copy span "[URL][DOMAIN_NAME]"
click at [760, 192] on icon "button" at bounding box center [760, 193] width 6 height 6
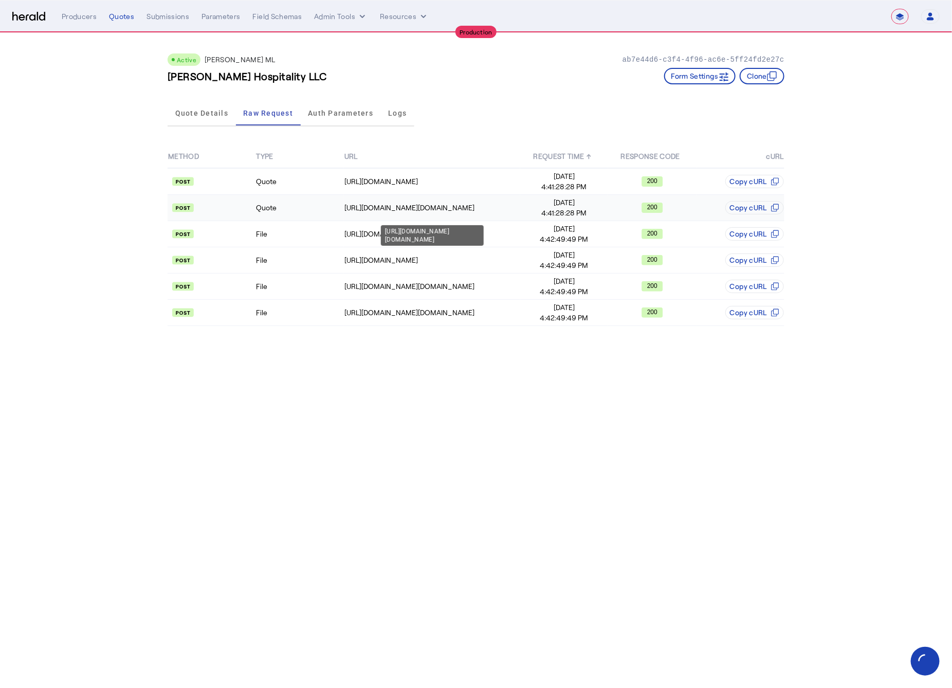
click at [486, 202] on div "[URL][DOMAIN_NAME][DOMAIN_NAME]" at bounding box center [431, 207] width 175 height 10
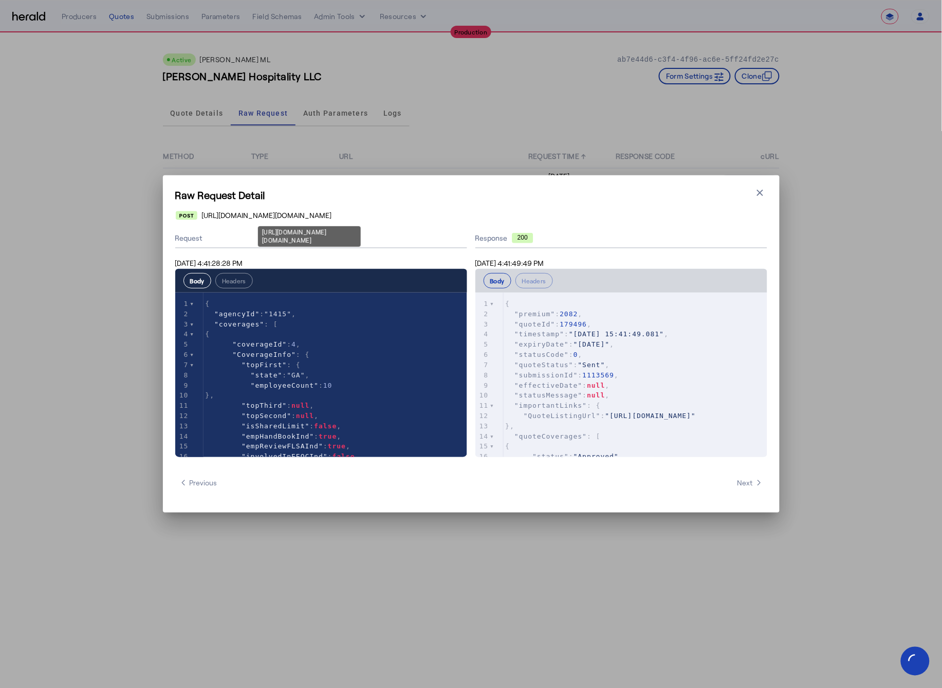
drag, startPoint x: 423, startPoint y: 218, endPoint x: 201, endPoint y: 219, distance: 221.5
click at [201, 219] on div "https://api.wrberkley.com/t/bmp.wrbc/partner-api/v1.0.0/getQuote" at bounding box center [471, 215] width 591 height 10
copy span "https://api.wrberkley.com/t/bmp.wrbc/partner-api/v1.0.0/getQuote"
click at [647, 232] on div "Response 200" at bounding box center [621, 239] width 292 height 20
click at [760, 193] on icon "button" at bounding box center [760, 193] width 6 height 6
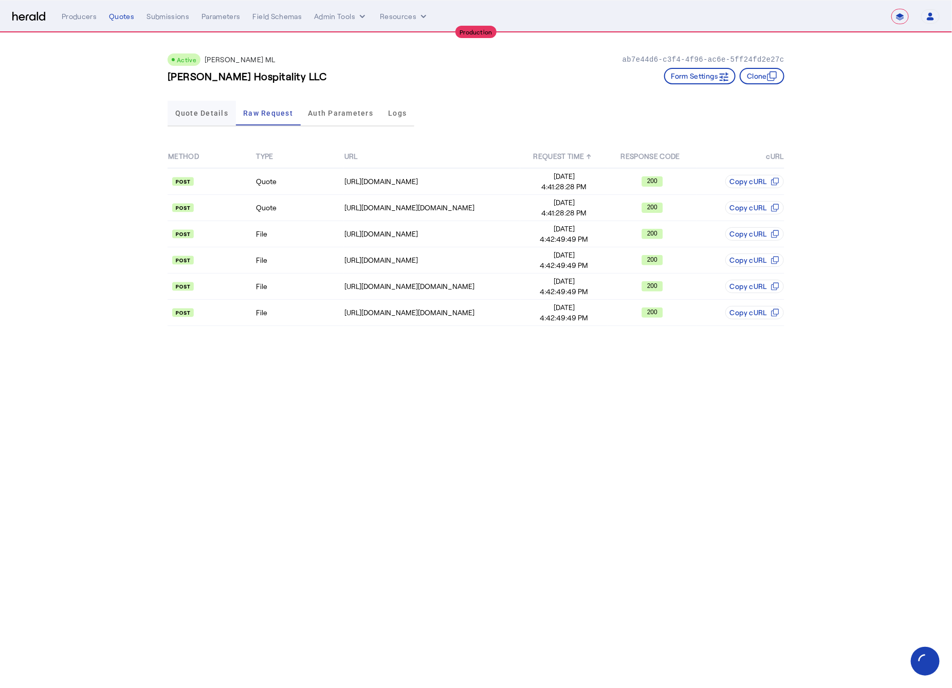
click at [179, 107] on span "Quote Details" at bounding box center [201, 113] width 53 height 25
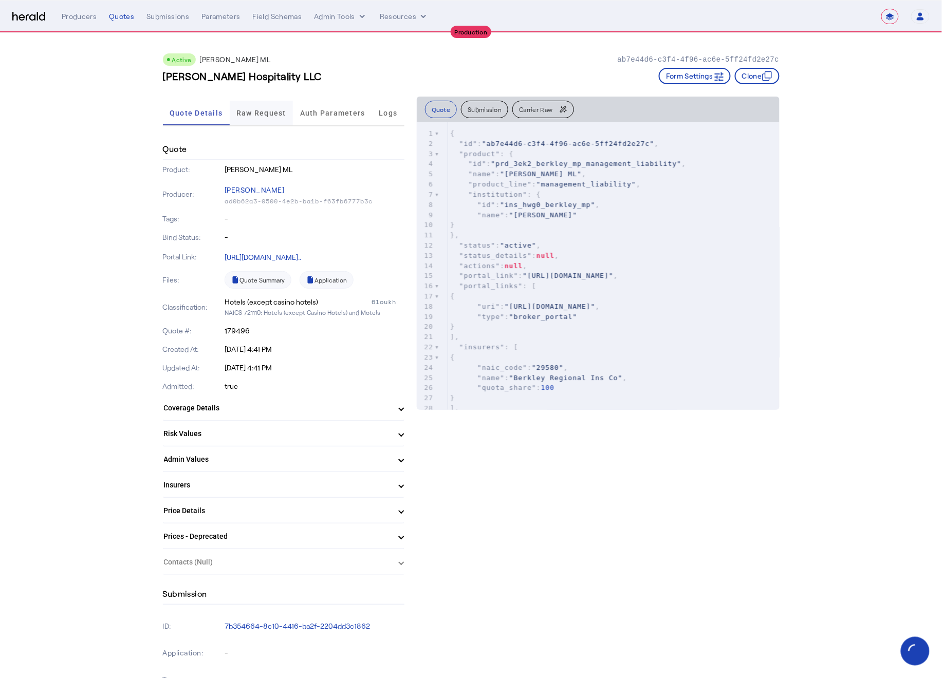
click at [250, 117] on span "Raw Request" at bounding box center [261, 113] width 50 height 25
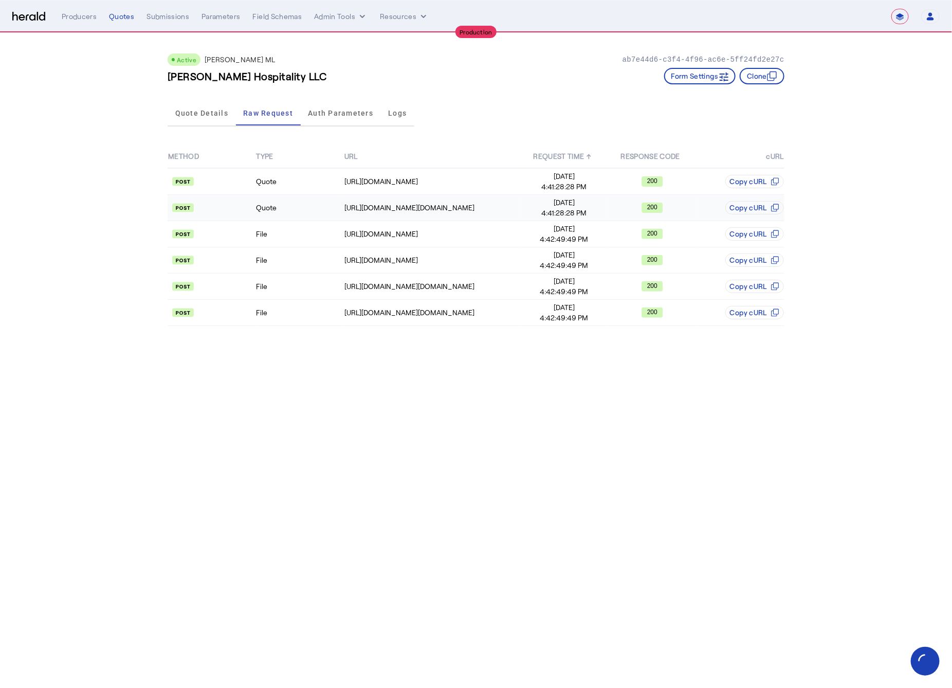
click at [435, 213] on td "https://api.wrberkley.com/t/bmp.wrbc/partner-api/v1.0.0/getQuote" at bounding box center [432, 208] width 176 height 26
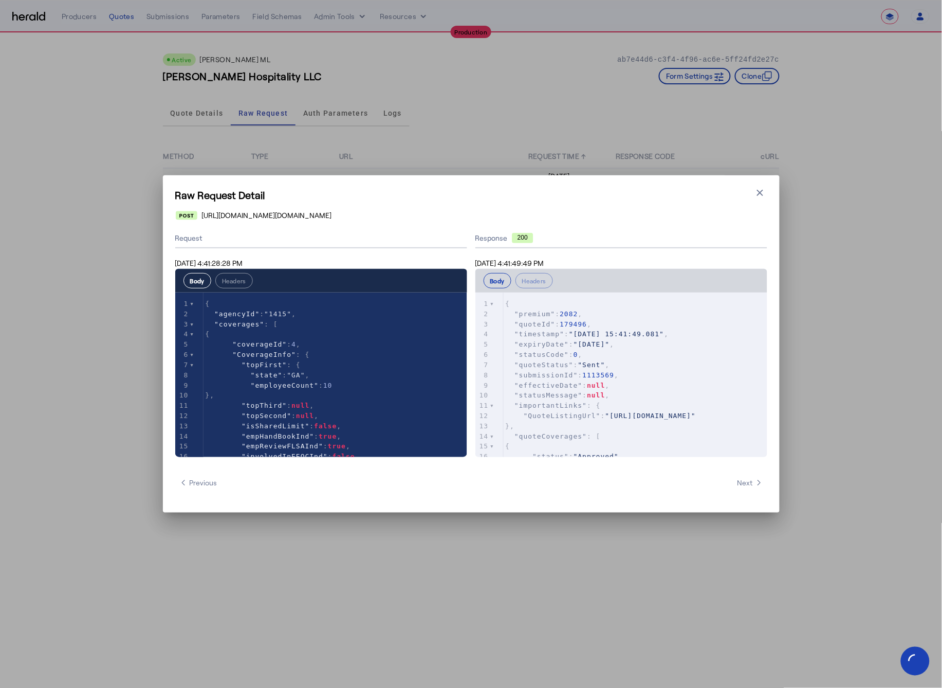
drag, startPoint x: 757, startPoint y: 192, endPoint x: 719, endPoint y: 181, distance: 39.5
click at [757, 192] on icon "button" at bounding box center [760, 193] width 10 height 10
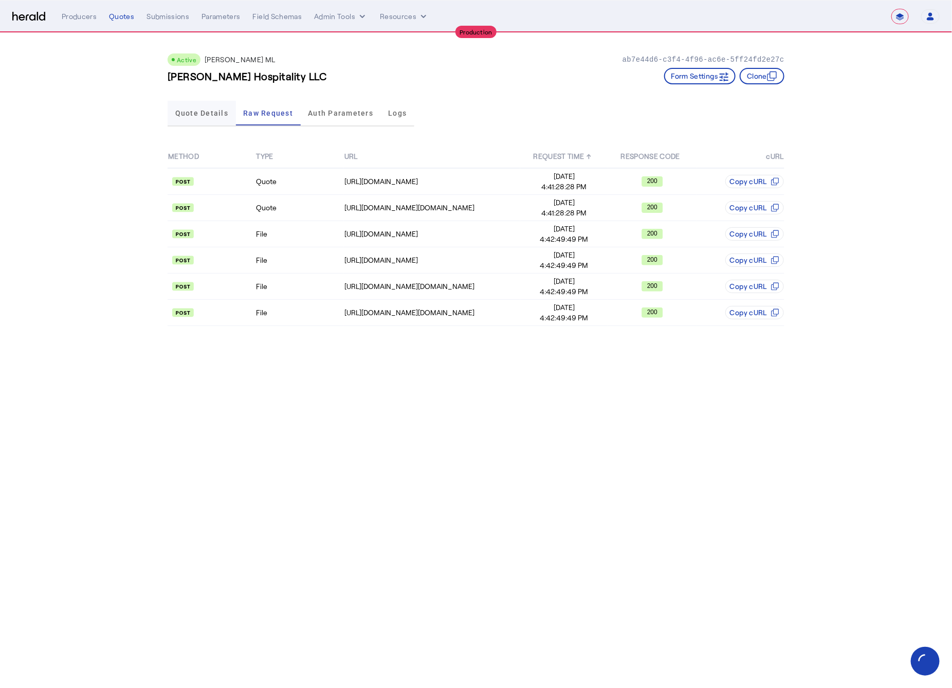
click at [192, 121] on span "Quote Details" at bounding box center [201, 113] width 53 height 25
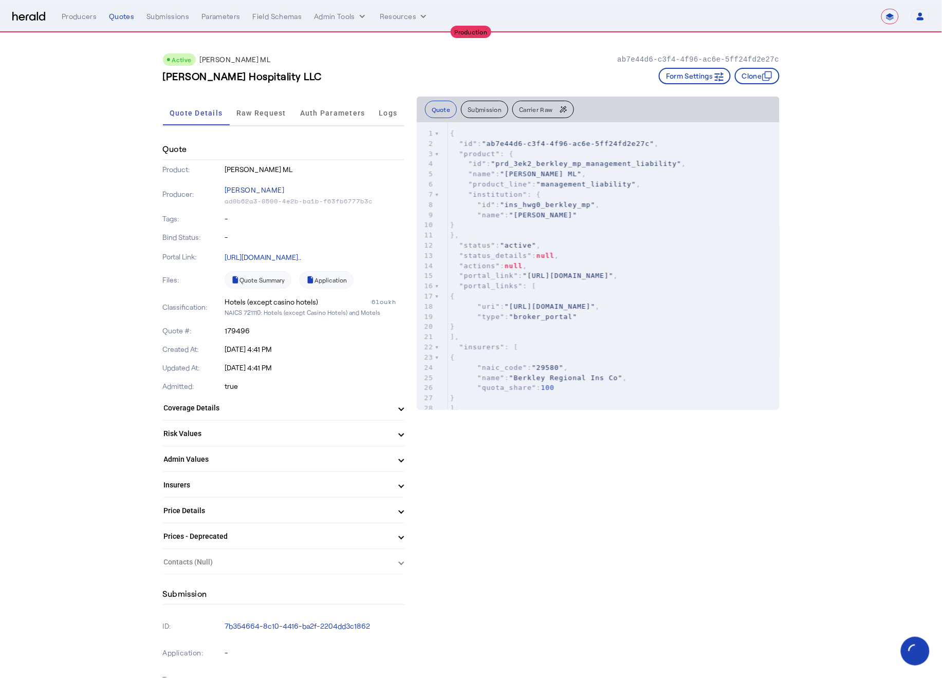
click at [592, 164] on span ""prd_3ek2_berkley_mp_management_liability"" at bounding box center [586, 164] width 191 height 8
type textarea "**********"
click at [592, 164] on span ""prd_3ek2_berkley_mp_management_liability"" at bounding box center [586, 164] width 191 height 8
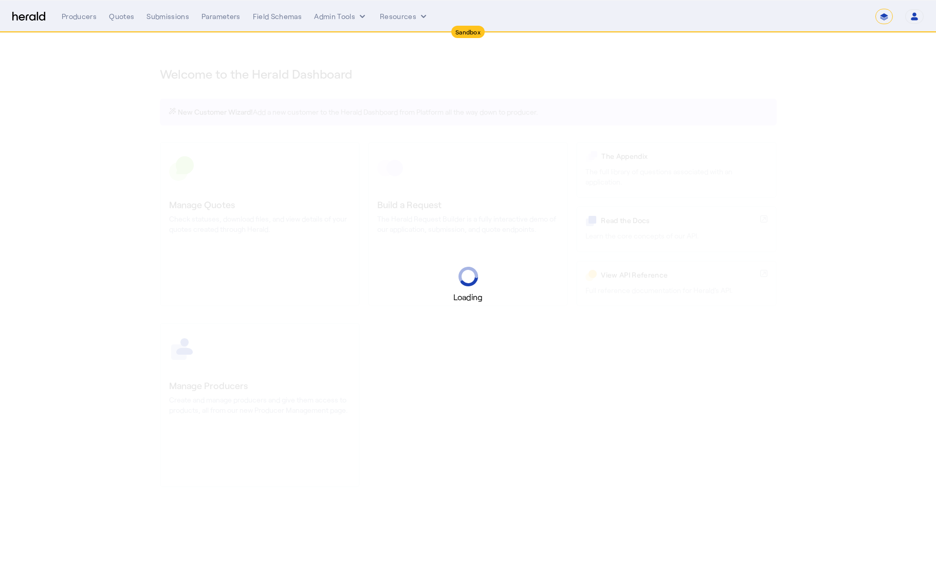
select select "*******"
select select "pfm_2v8p_herald_api"
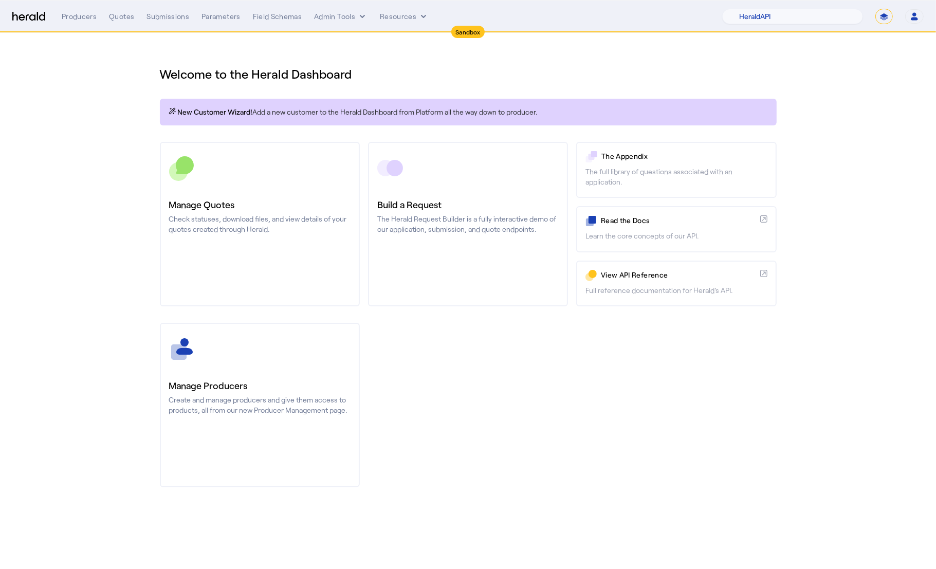
click at [553, 459] on div "Manage Producers Create and manage producers and give them access to products, …" at bounding box center [468, 405] width 617 height 164
click at [894, 21] on div "1Fort Acrisure Acturis Affinity Advisors Affinity Risk Agentero AmWins Anzen Ao…" at bounding box center [822, 16] width 201 height 15
click at [887, 16] on select "**********" at bounding box center [883, 16] width 17 height 15
select select "**********"
click at [875, 9] on select "**********" at bounding box center [883, 16] width 17 height 15
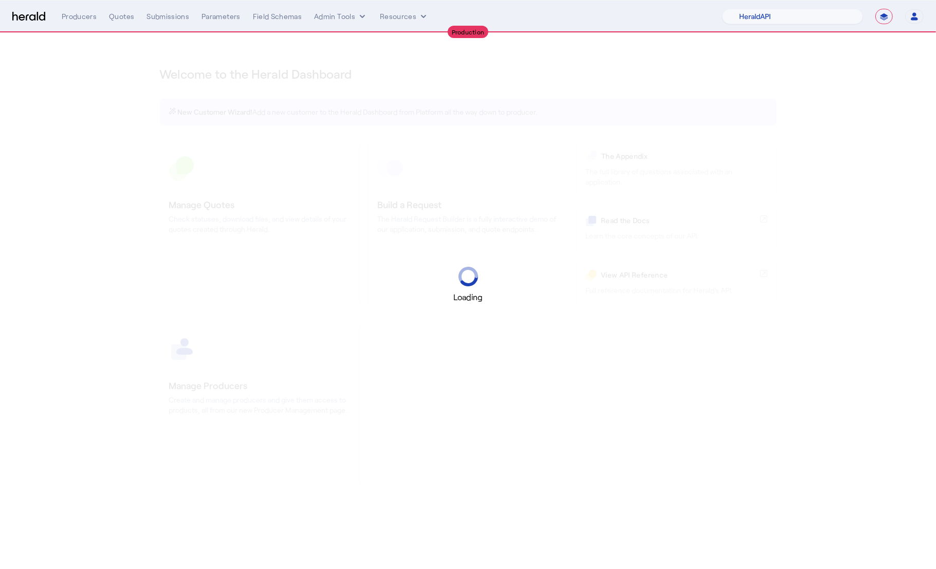
click at [139, 111] on div "Loading" at bounding box center [468, 284] width 936 height 569
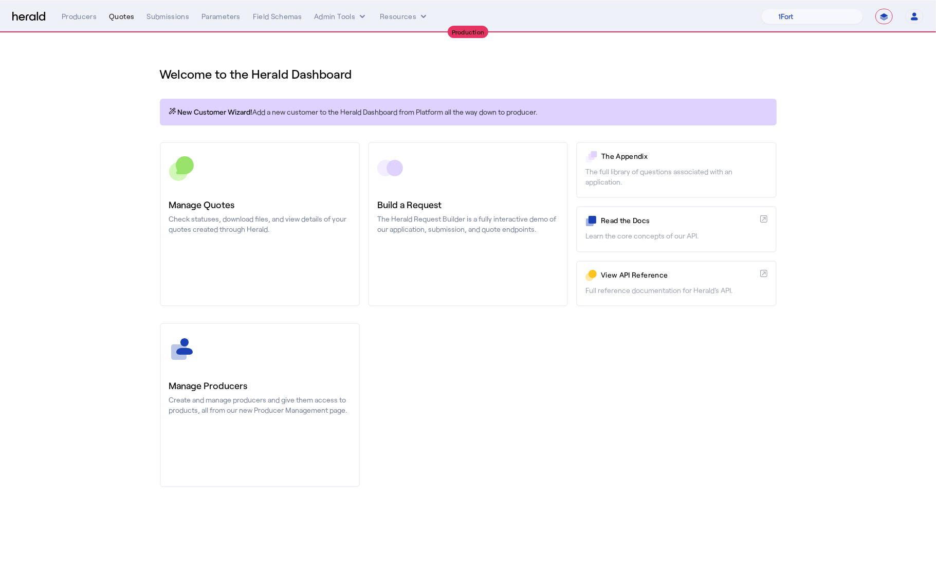
click at [124, 12] on div "Quotes" at bounding box center [121, 16] width 25 height 10
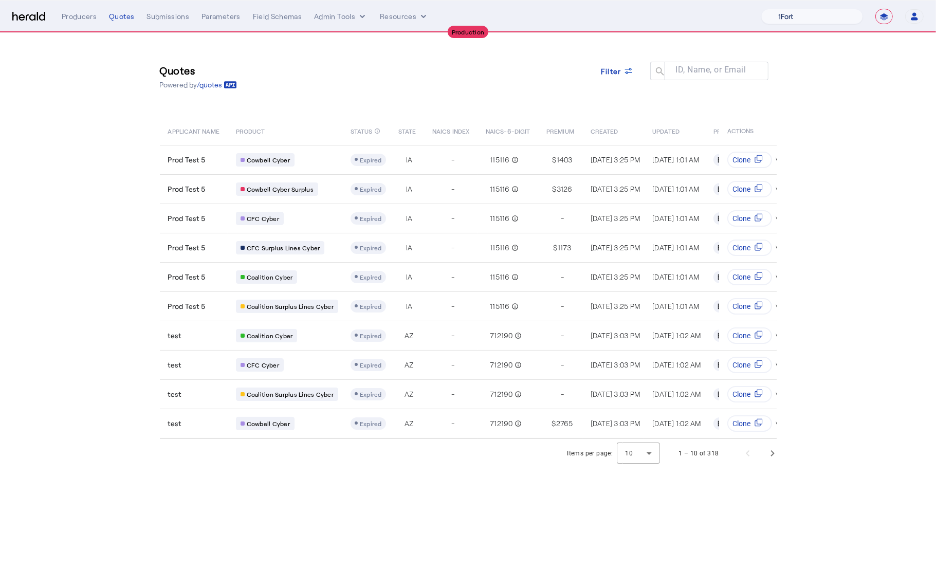
click at [773, 15] on select "1Fort Affinity Risk [PERSON_NAME] [PERSON_NAME] CRC Campus Coverage Citadel Fif…" at bounding box center [812, 16] width 102 height 15
select select "pfm_8e7n_1fort"
click at [761, 9] on select "1Fort Affinity Risk [PERSON_NAME] [PERSON_NAME] CRC Campus Coverage Citadel Fif…" at bounding box center [812, 16] width 102 height 15
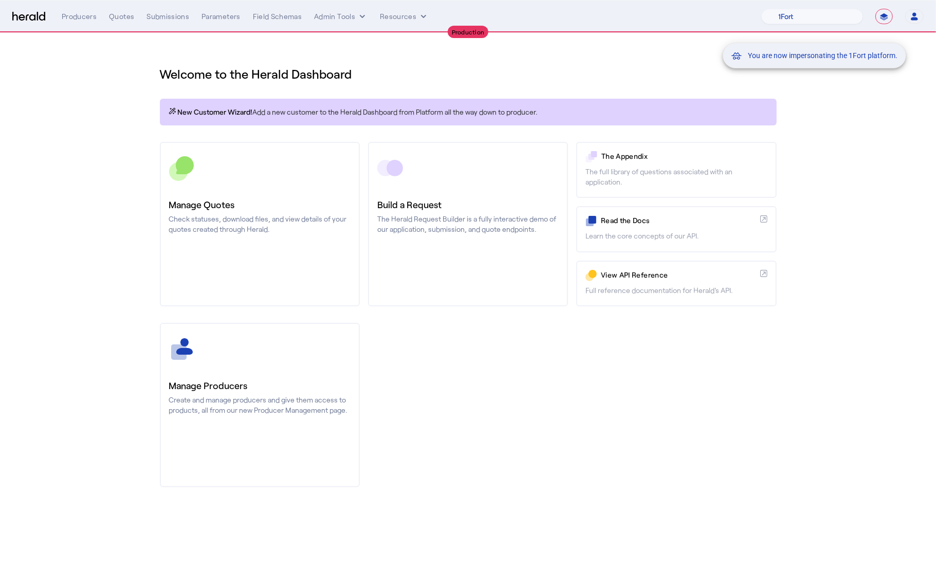
click at [119, 14] on div "You are now impersonating the 1Fort platform." at bounding box center [468, 284] width 936 height 569
click at [120, 19] on div "You are now impersonating the 1Fort platform." at bounding box center [468, 284] width 936 height 569
click at [116, 18] on div "Quotes" at bounding box center [121, 16] width 25 height 10
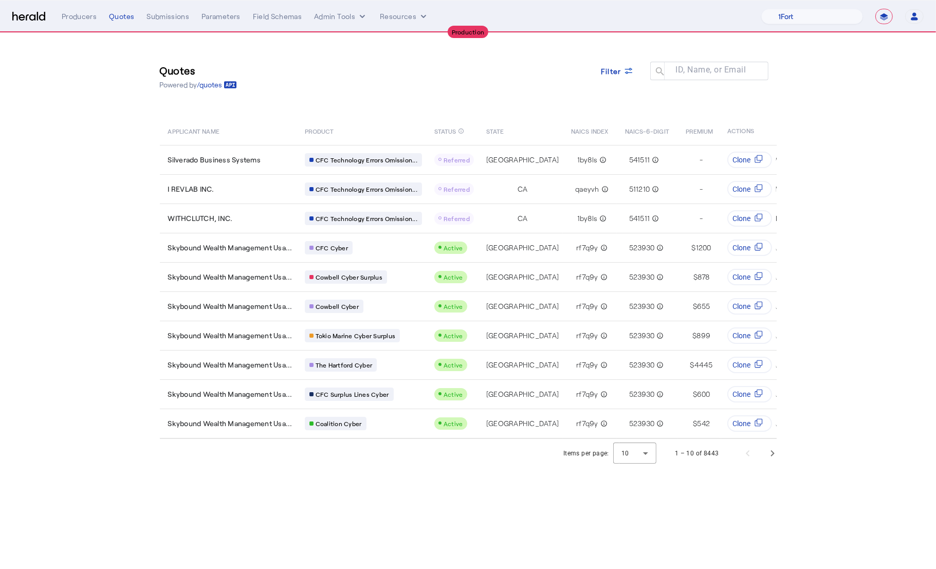
click at [407, 71] on div "Quotes Powered by /quotes Filter ID, Name, or Email search" at bounding box center [468, 76] width 617 height 46
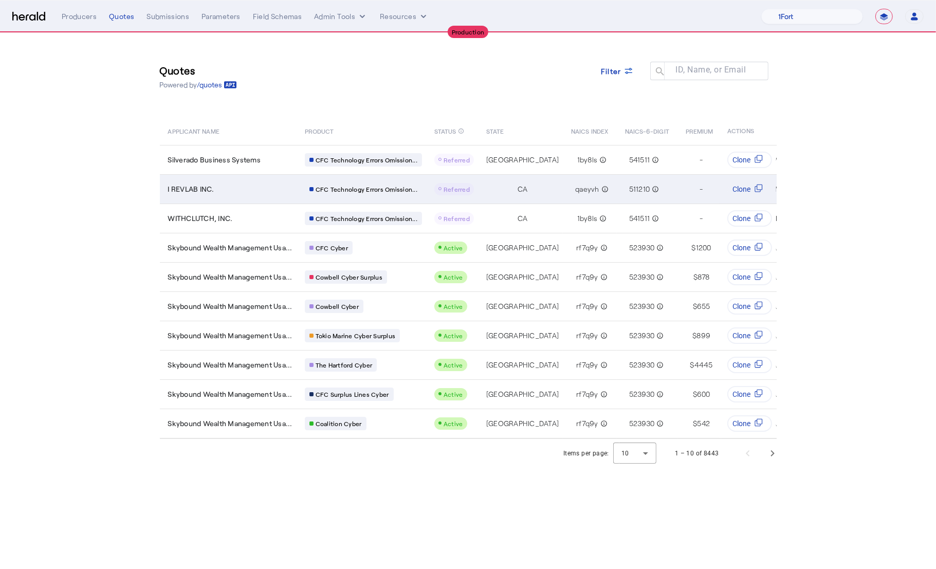
click at [243, 186] on div "I REVLAB INC." at bounding box center [230, 189] width 124 height 10
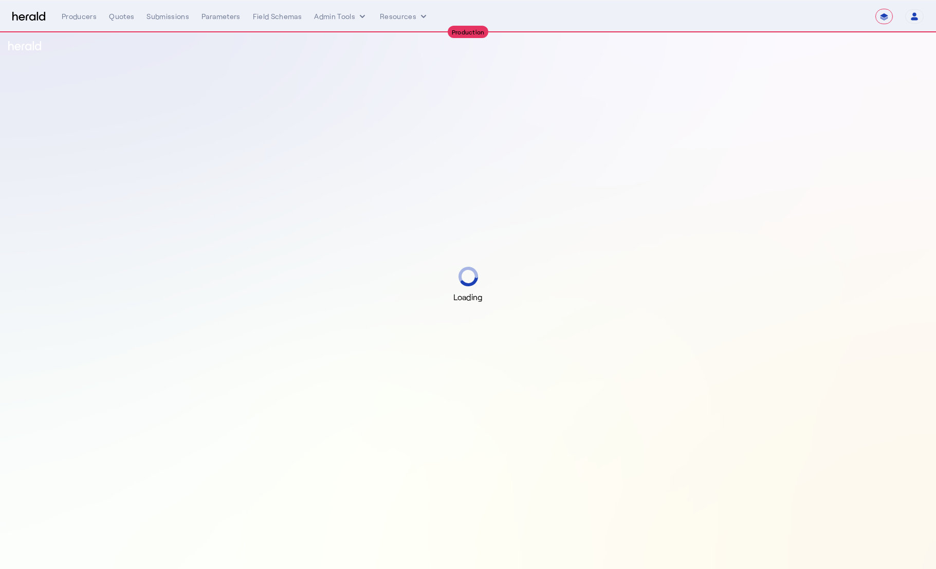
select select "**********"
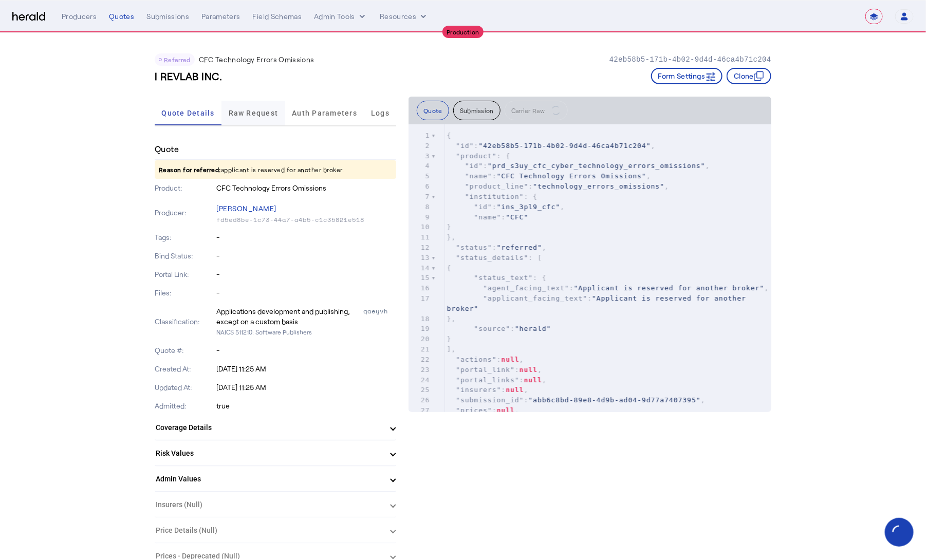
click at [258, 113] on span "Raw Request" at bounding box center [254, 112] width 50 height 7
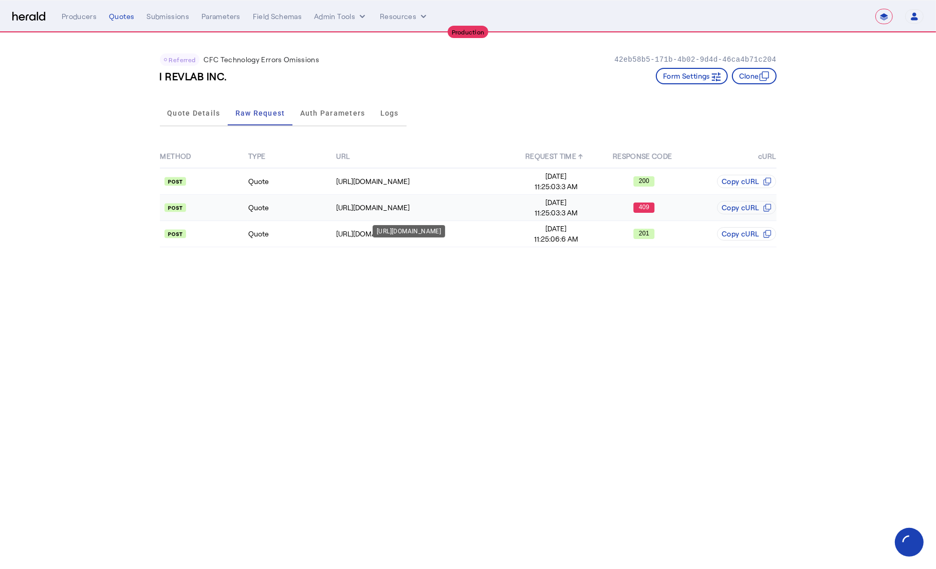
click at [480, 204] on div "https://api.cfcunderwriting.com/v1.2/quotes/create-quote" at bounding box center [423, 207] width 175 height 10
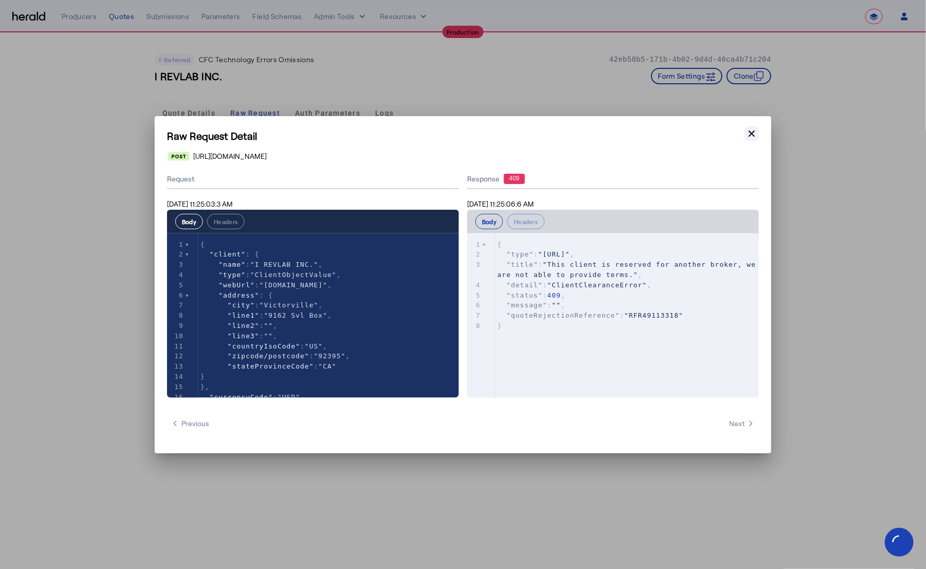
click at [752, 134] on icon "button" at bounding box center [752, 133] width 6 height 6
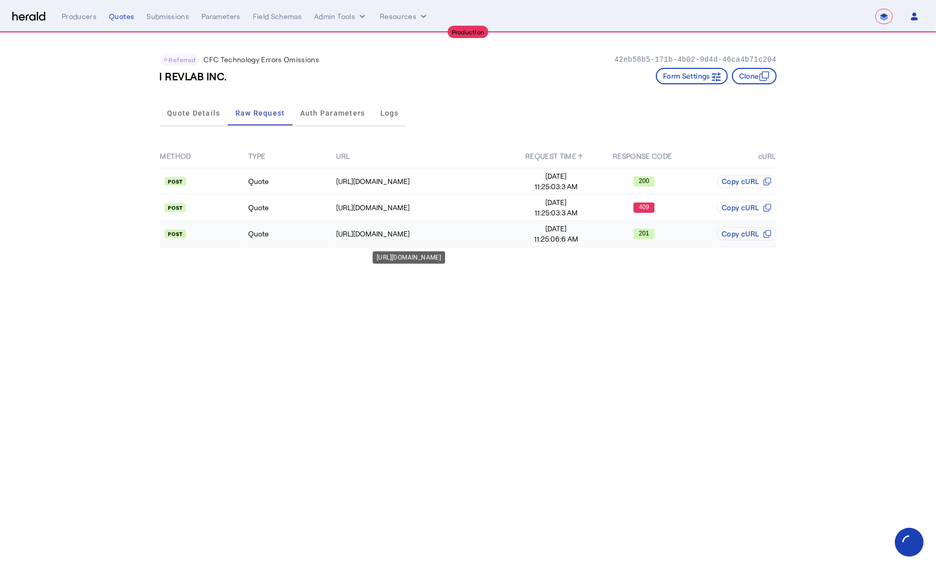
click at [403, 221] on td "https://api.cfcunderwriting.com/v1.2/referral-requests" at bounding box center [424, 234] width 176 height 26
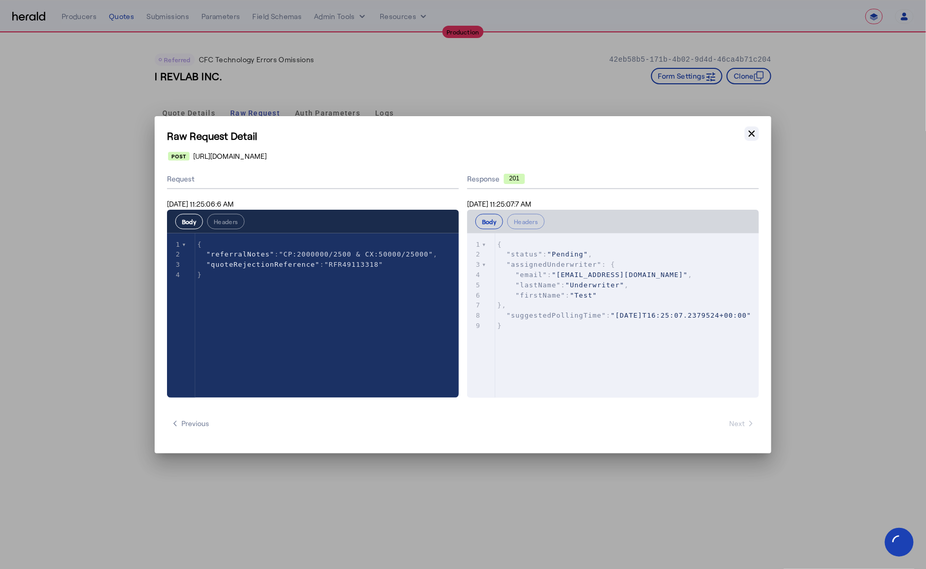
click at [749, 134] on icon "button" at bounding box center [752, 133] width 10 height 10
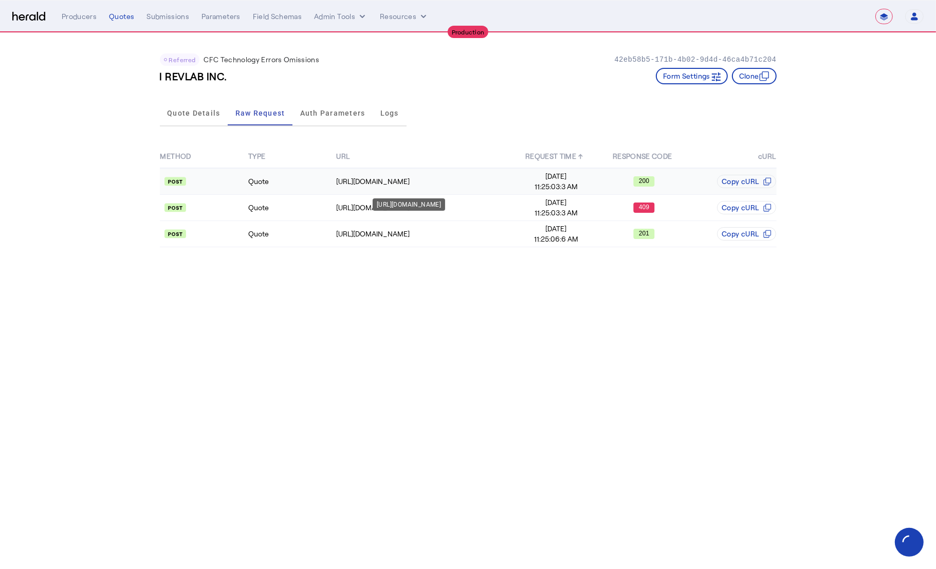
click at [460, 180] on div "https://login.microsoftonline.com/b0d469b2-1411-411a-a0e3-5d569c725b5d/oauth2/v…" at bounding box center [423, 181] width 175 height 10
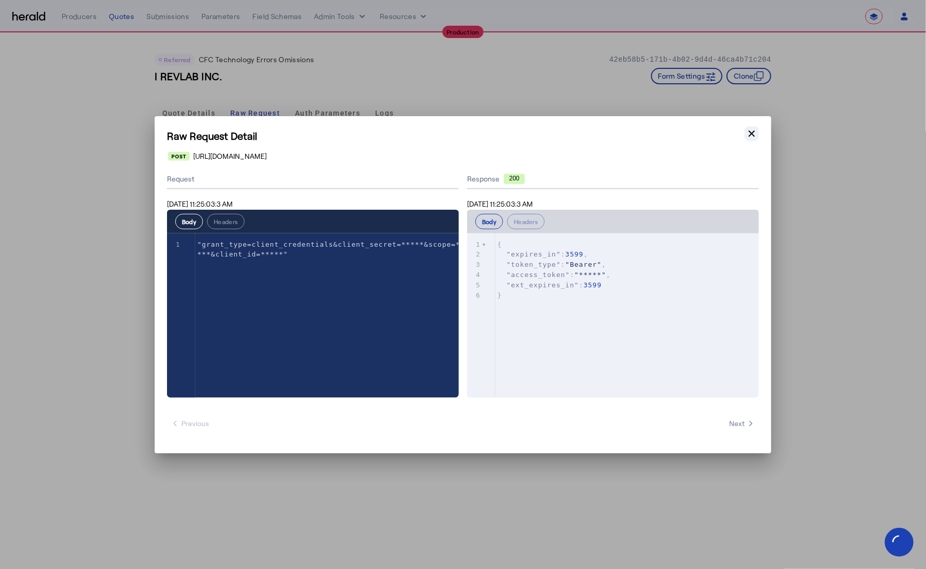
click at [757, 132] on button "Close modal" at bounding box center [752, 133] width 14 height 14
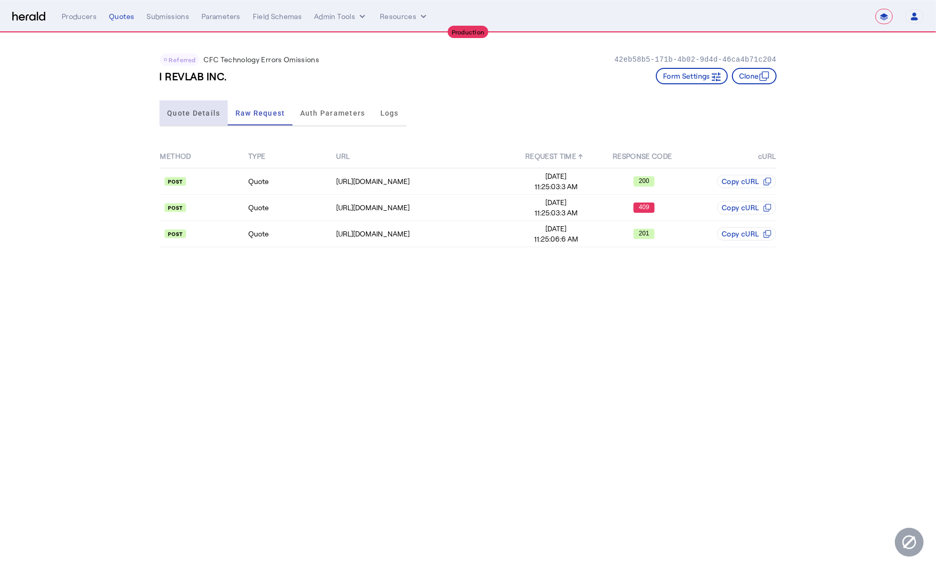
click at [165, 107] on div "Quote Details" at bounding box center [194, 113] width 68 height 25
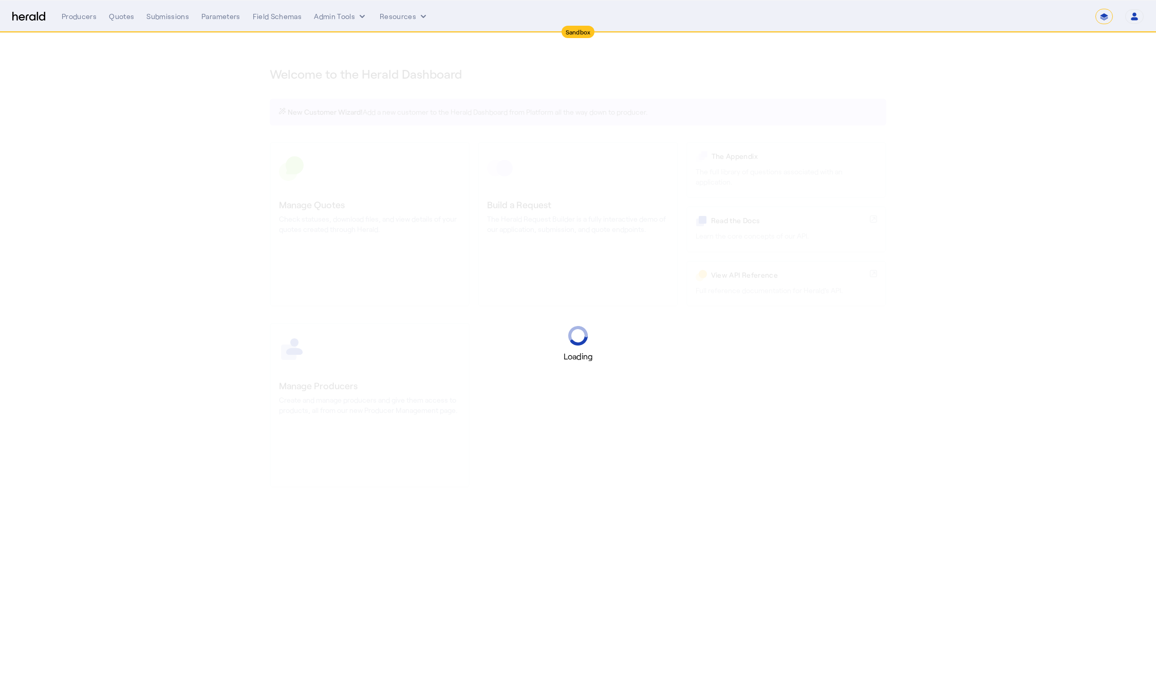
select select "*******"
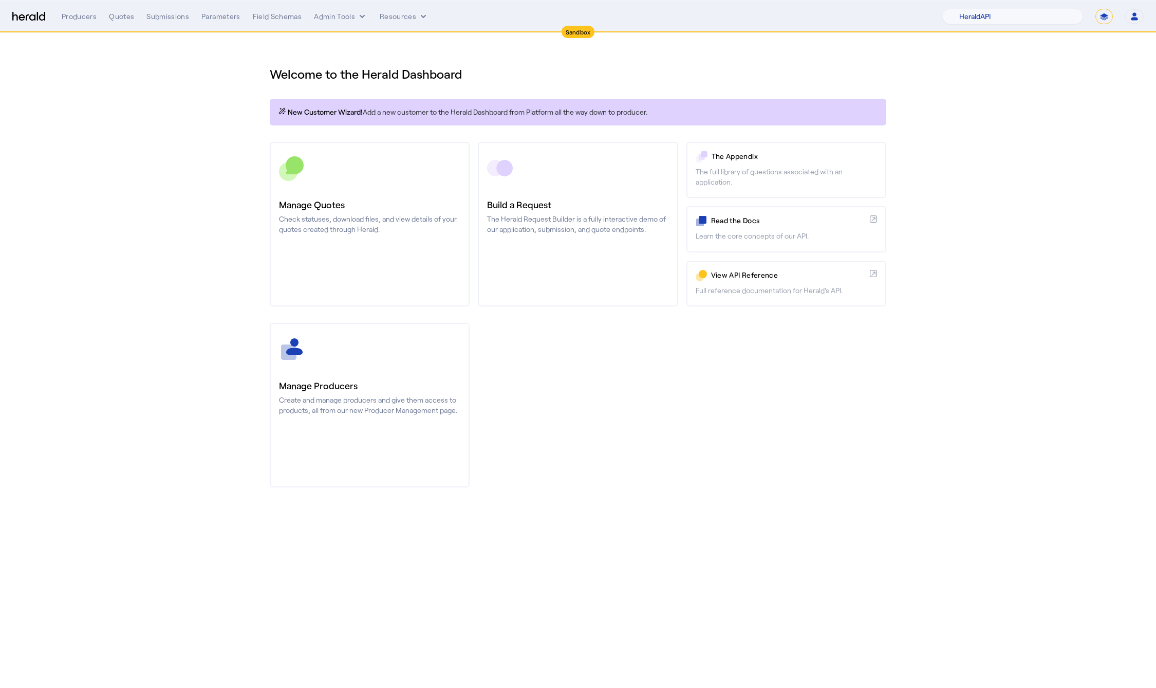
click at [1106, 19] on select "**********" at bounding box center [1104, 16] width 17 height 15
click at [1096, 9] on select "**********" at bounding box center [1104, 16] width 17 height 15
click at [1015, 20] on select "1Fort Acrisure Acturis Affinity Advisors Affinity Risk Agentero AmWins Anzen Ao…" at bounding box center [1013, 16] width 141 height 15
select select "pfm_h3db_crc"
click at [966, 9] on select "1Fort Acrisure Acturis Affinity Advisors Affinity Risk Agentero AmWins Anzen Ao…" at bounding box center [1013, 16] width 141 height 15
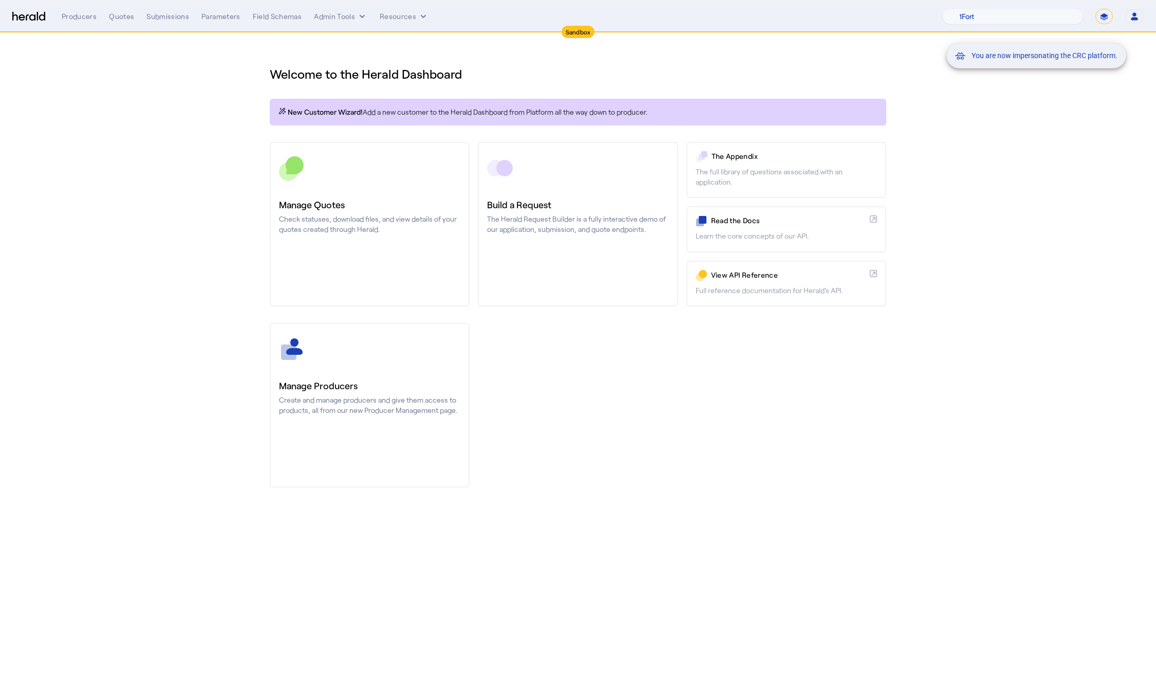
click at [210, 116] on div "You are now impersonating the CRC platform." at bounding box center [578, 344] width 1156 height 688
click at [117, 13] on div "You are now impersonating the CRC platform." at bounding box center [578, 344] width 1156 height 688
click at [118, 19] on div "You are now impersonating the CRC platform." at bounding box center [578, 344] width 1156 height 688
click at [115, 16] on div "Quotes" at bounding box center [121, 16] width 25 height 10
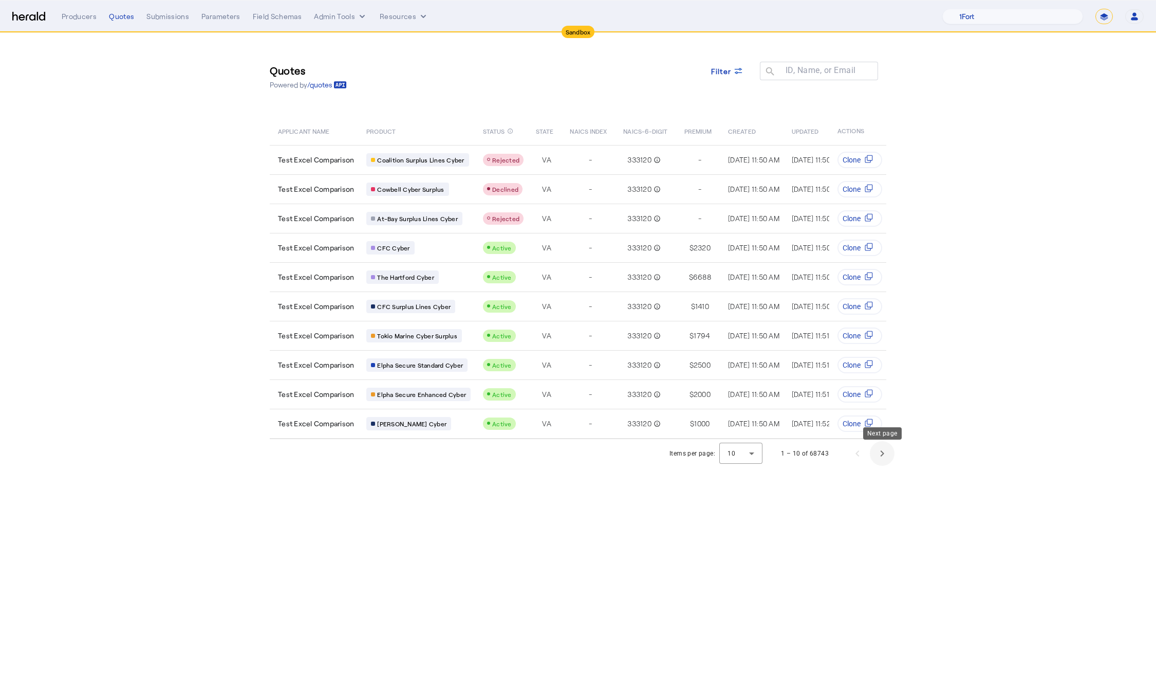
click at [885, 462] on span "Next page" at bounding box center [882, 453] width 25 height 25
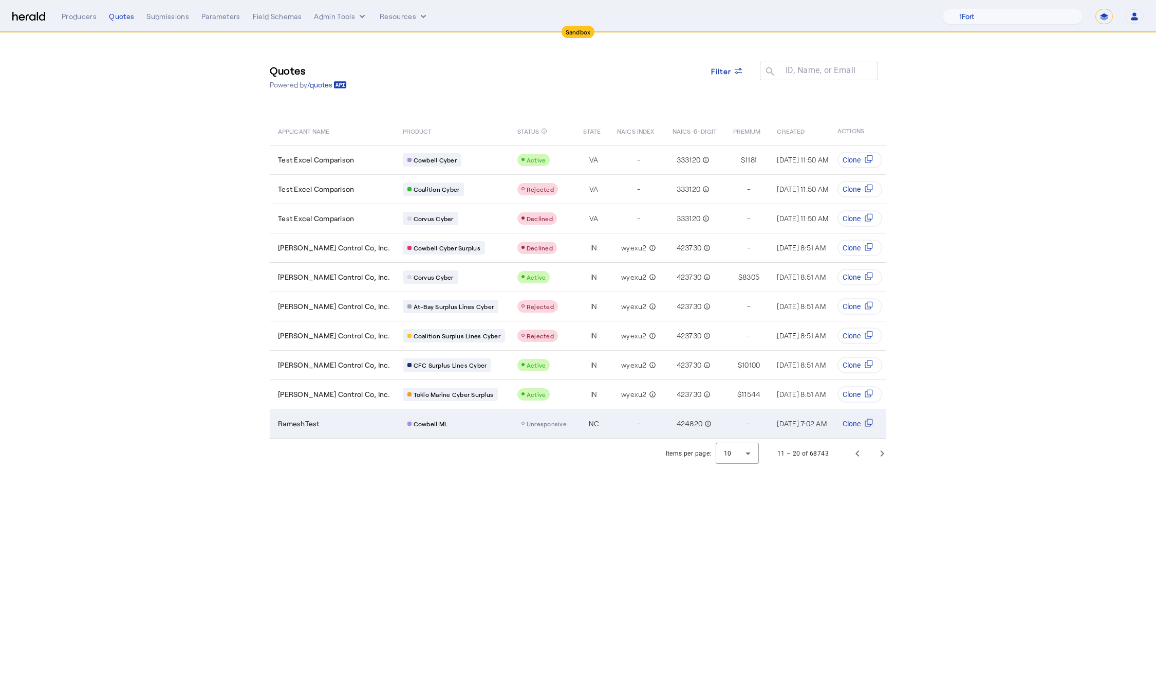
click at [609, 412] on td "-" at bounding box center [637, 424] width 56 height 30
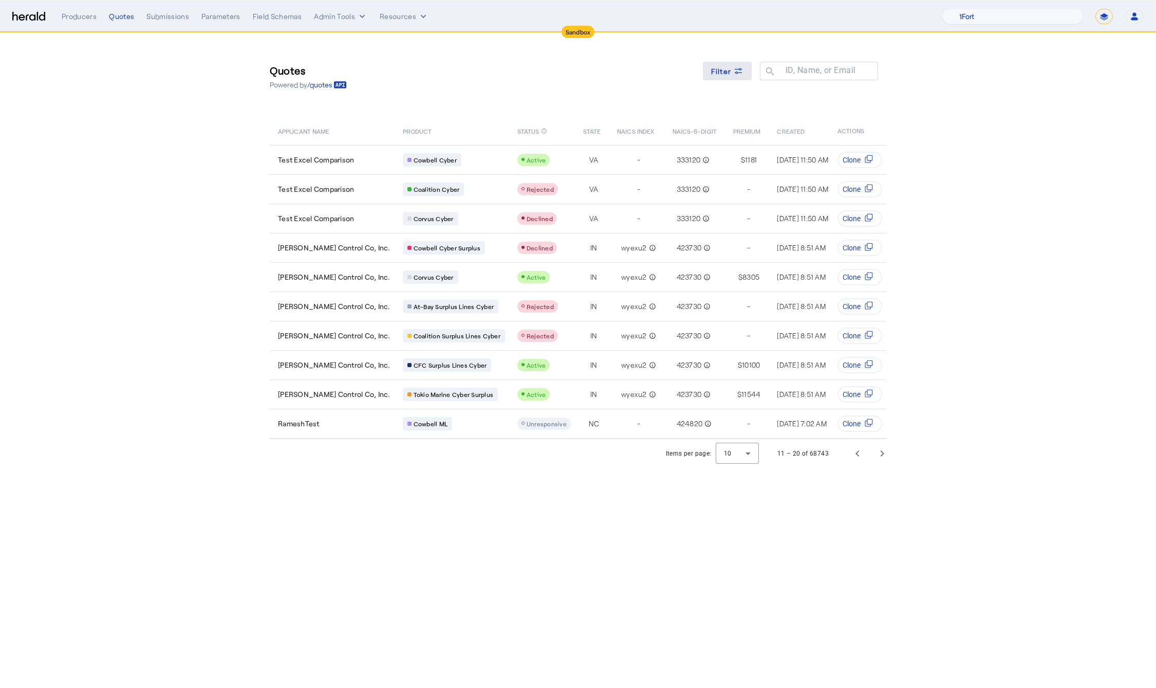
click at [735, 74] on icon at bounding box center [738, 71] width 10 height 10
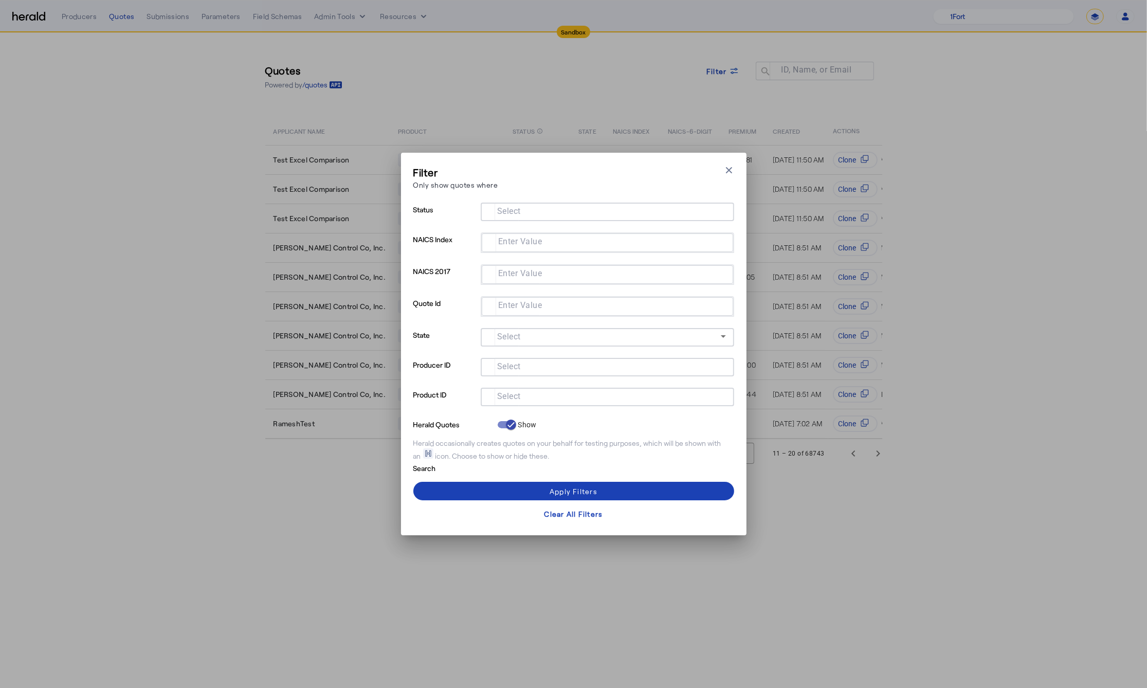
click at [565, 393] on input "Select" at bounding box center [605, 396] width 233 height 12
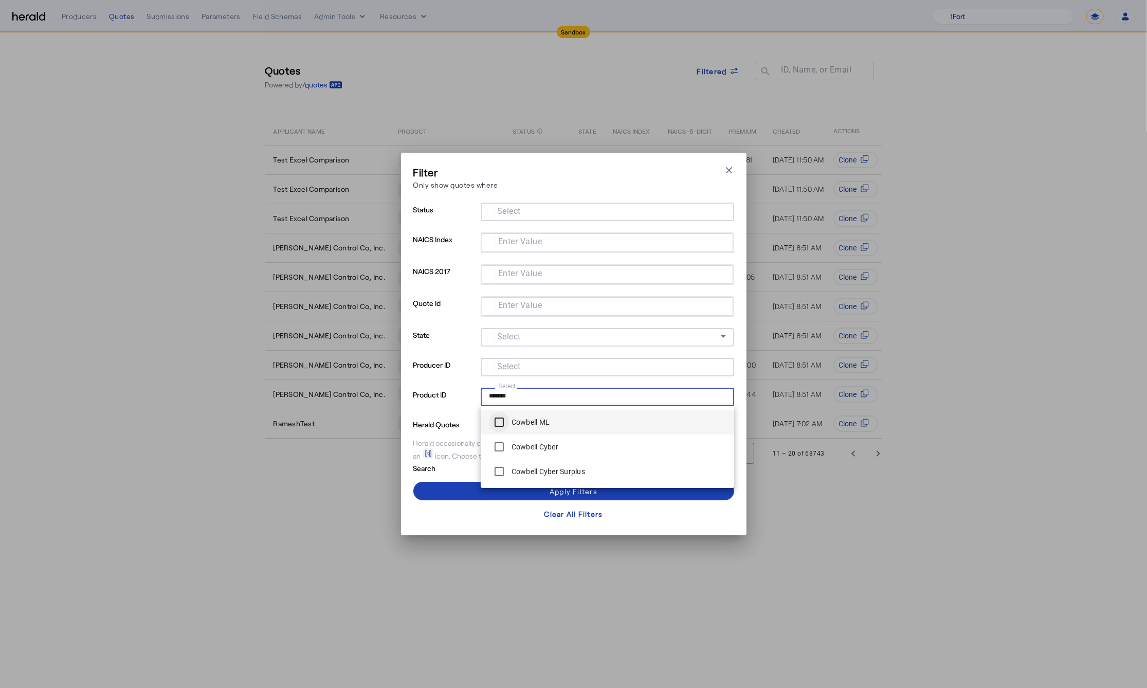
type input "*******"
click at [510, 418] on div at bounding box center [499, 422] width 25 height 25
click at [457, 486] on span at bounding box center [573, 490] width 321 height 25
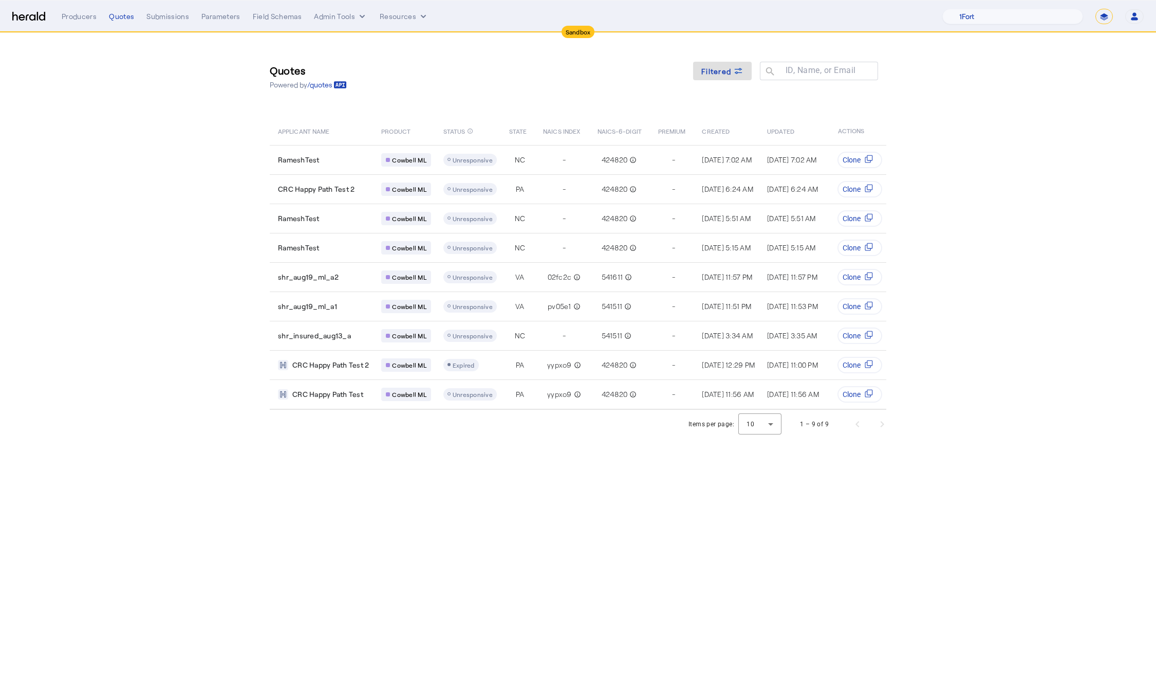
click at [522, 509] on body "Sandbox Menu Producers Quotes Submissions Parameters Field Schemas Admin Tools …" at bounding box center [578, 344] width 1156 height 688
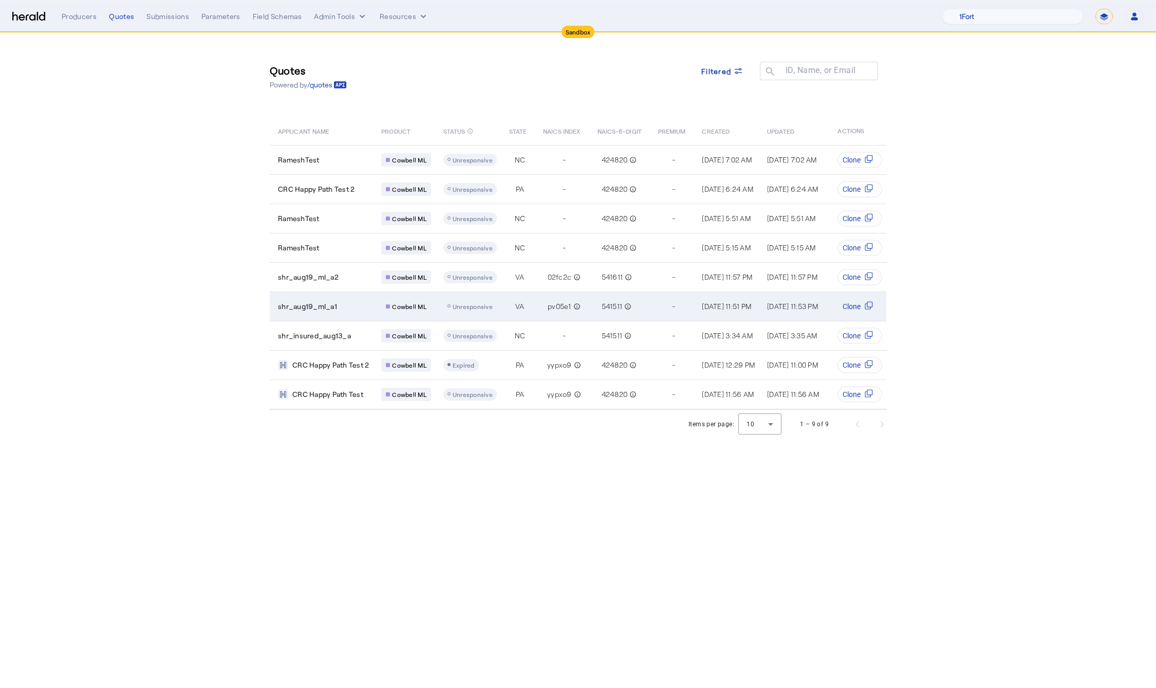
click at [544, 303] on div "pv05e1 info_outline" at bounding box center [564, 306] width 41 height 14
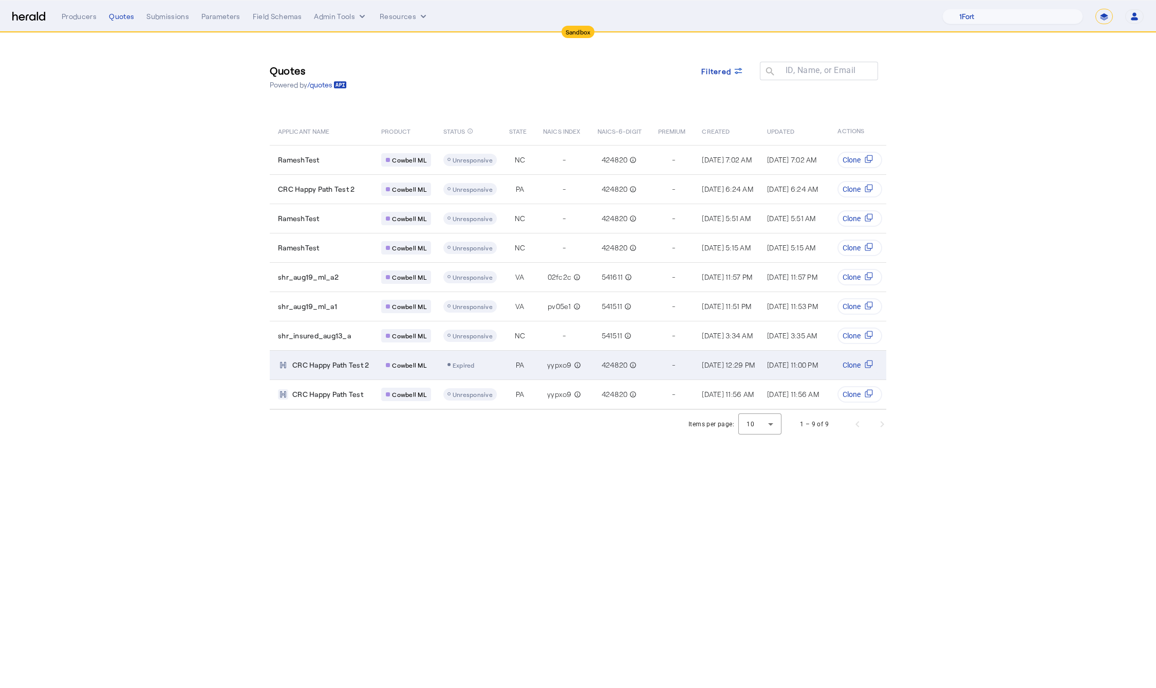
click at [318, 360] on span "CRC Happy Path Test 2" at bounding box center [330, 365] width 77 height 10
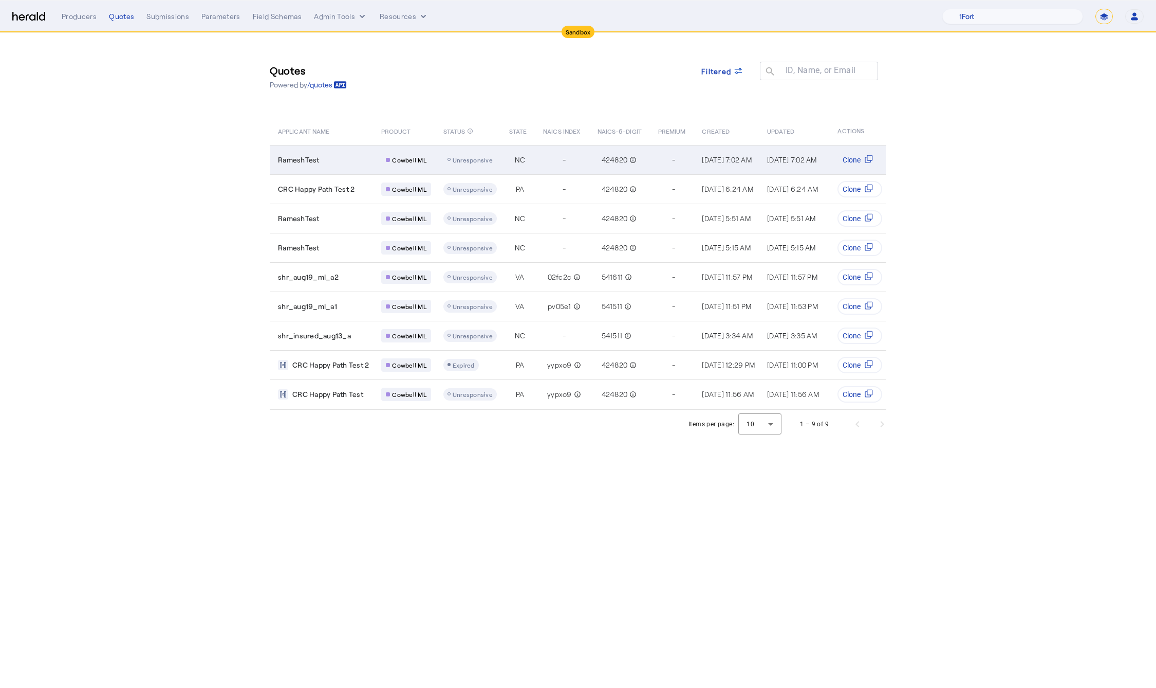
click at [313, 169] on td "RameshTest" at bounding box center [321, 159] width 103 height 29
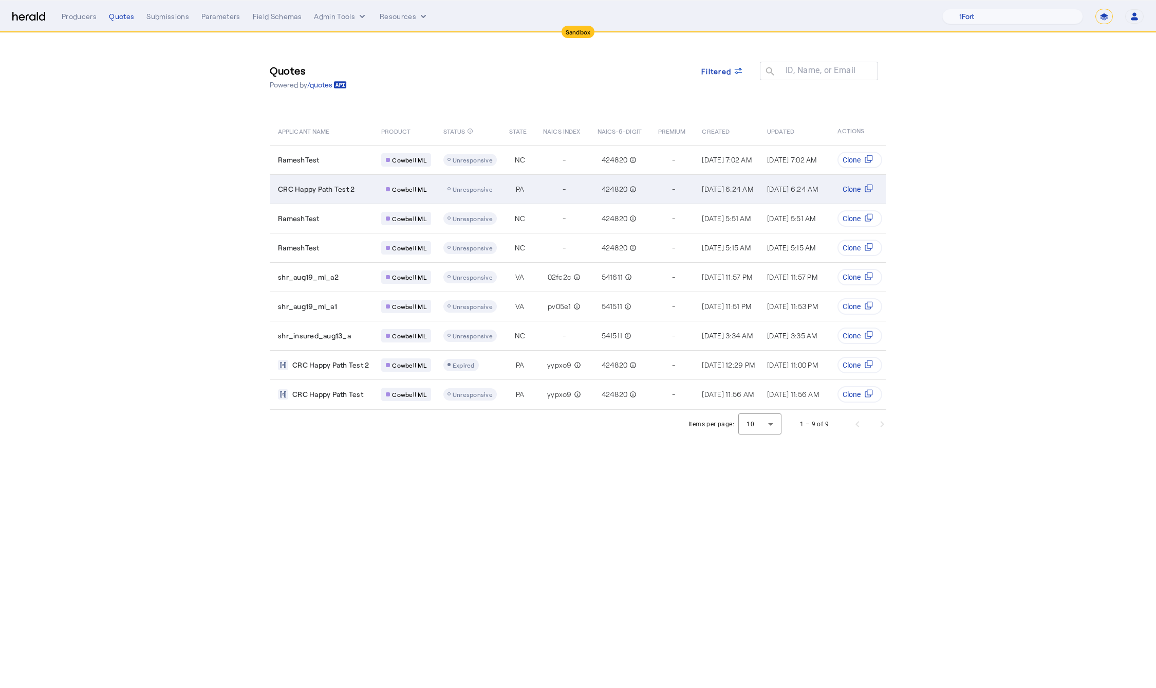
click at [323, 196] on td "CRC Happy Path Test 2" at bounding box center [321, 188] width 103 height 29
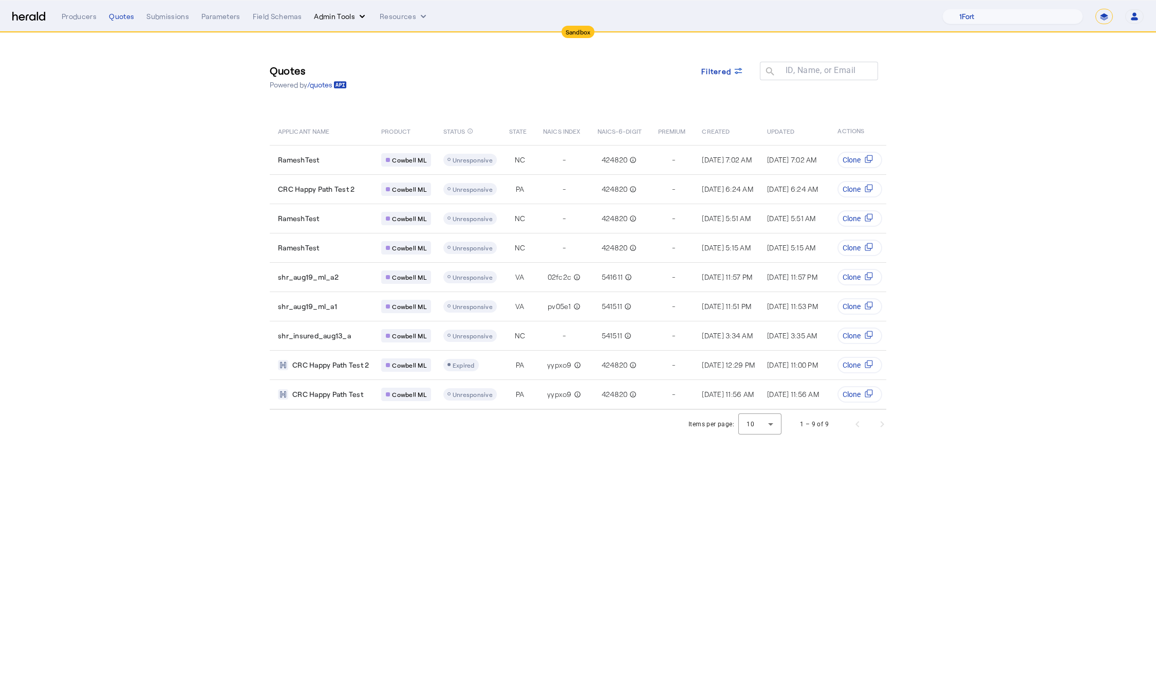
click at [350, 14] on button "Admin Tools" at bounding box center [340, 16] width 53 height 10
click at [363, 33] on span "Platforms Manager" at bounding box center [358, 38] width 75 height 12
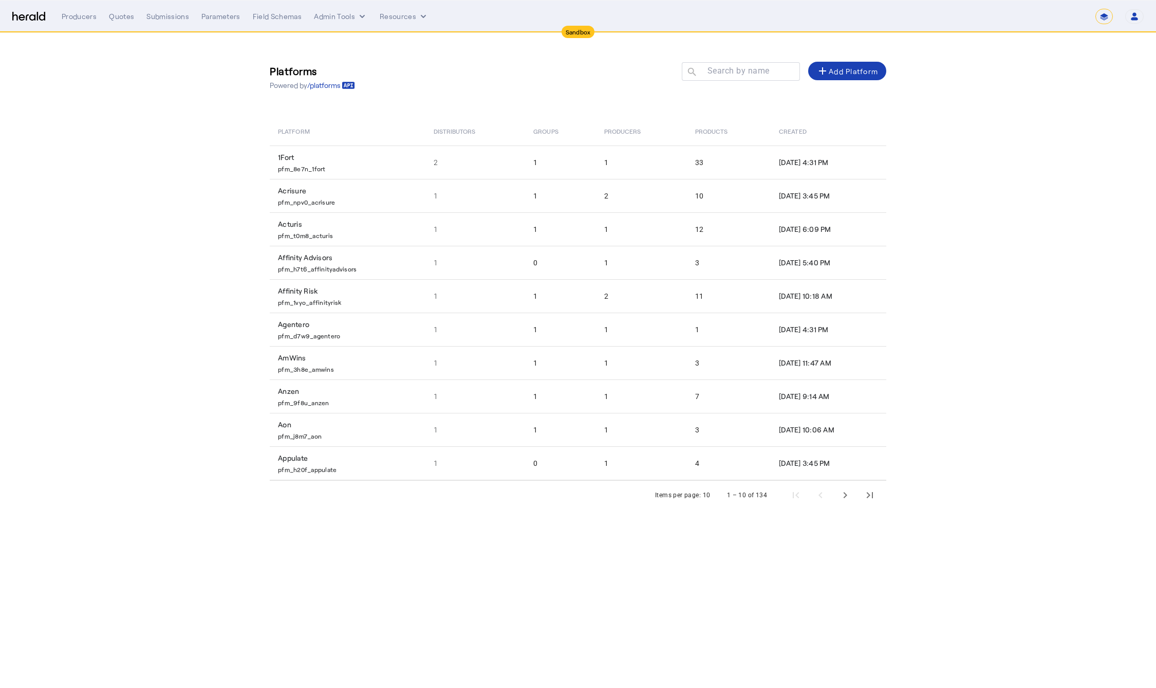
click at [735, 70] on mat-label "Search by name" at bounding box center [739, 71] width 62 height 10
click at [735, 70] on input "Search by name" at bounding box center [745, 71] width 93 height 12
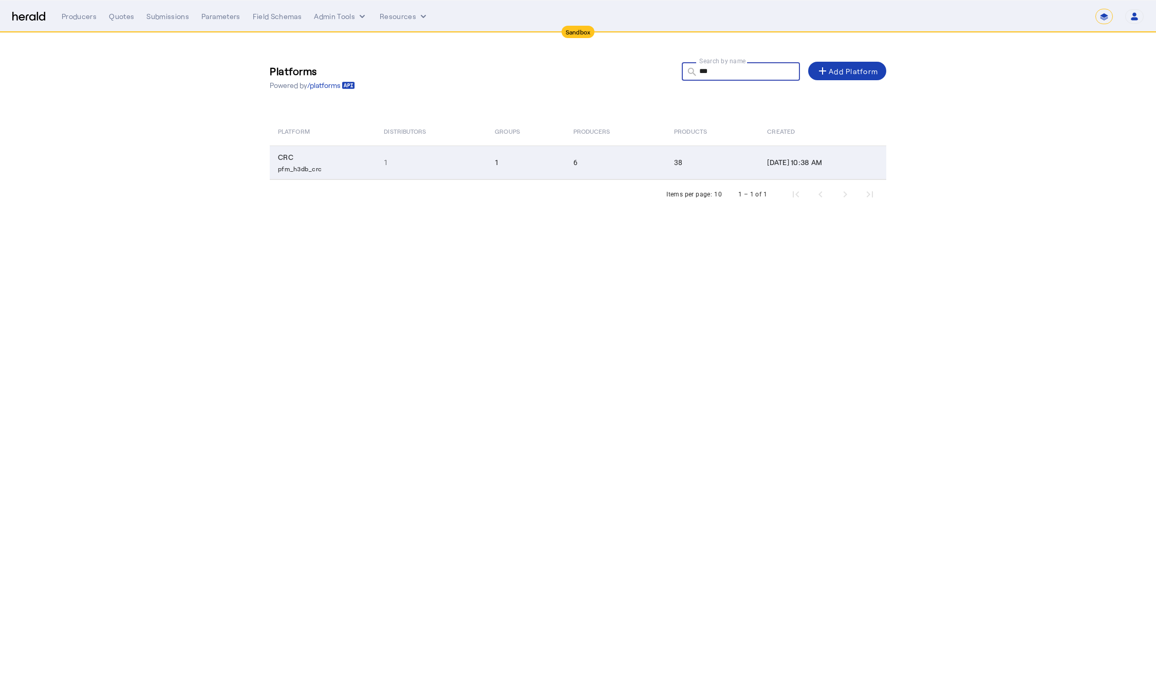
type input "***"
click at [508, 162] on td "1" at bounding box center [526, 162] width 78 height 34
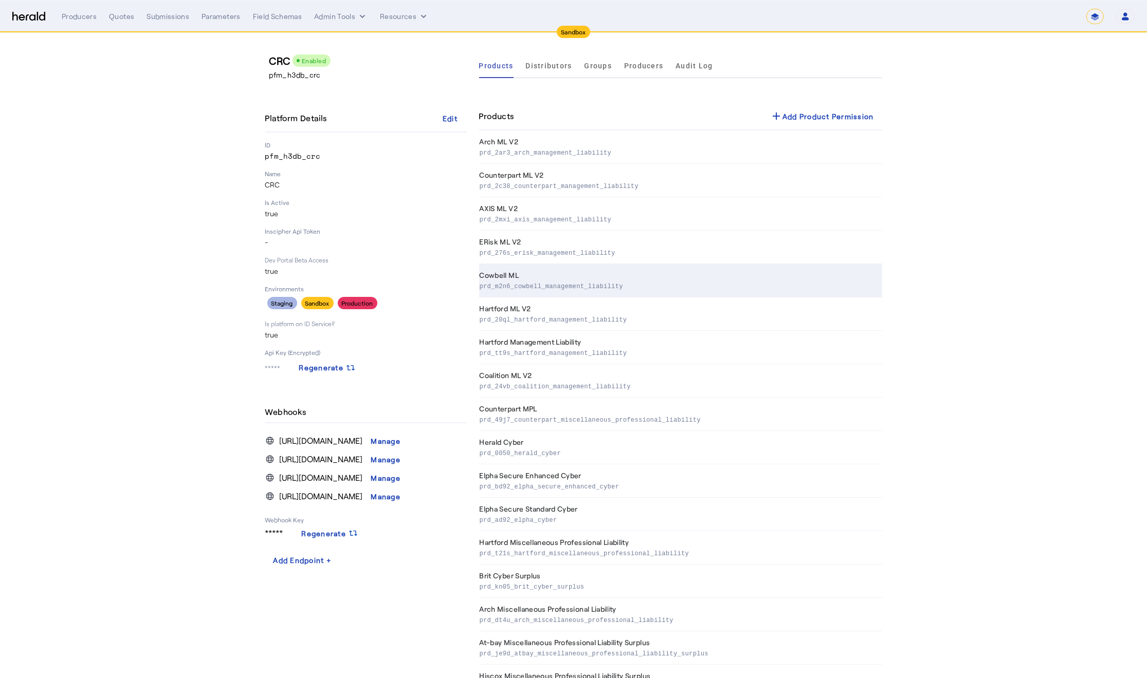
click at [549, 275] on th "Cowbell ML prd_m2n6_cowbell_management_liability" at bounding box center [680, 280] width 403 height 33
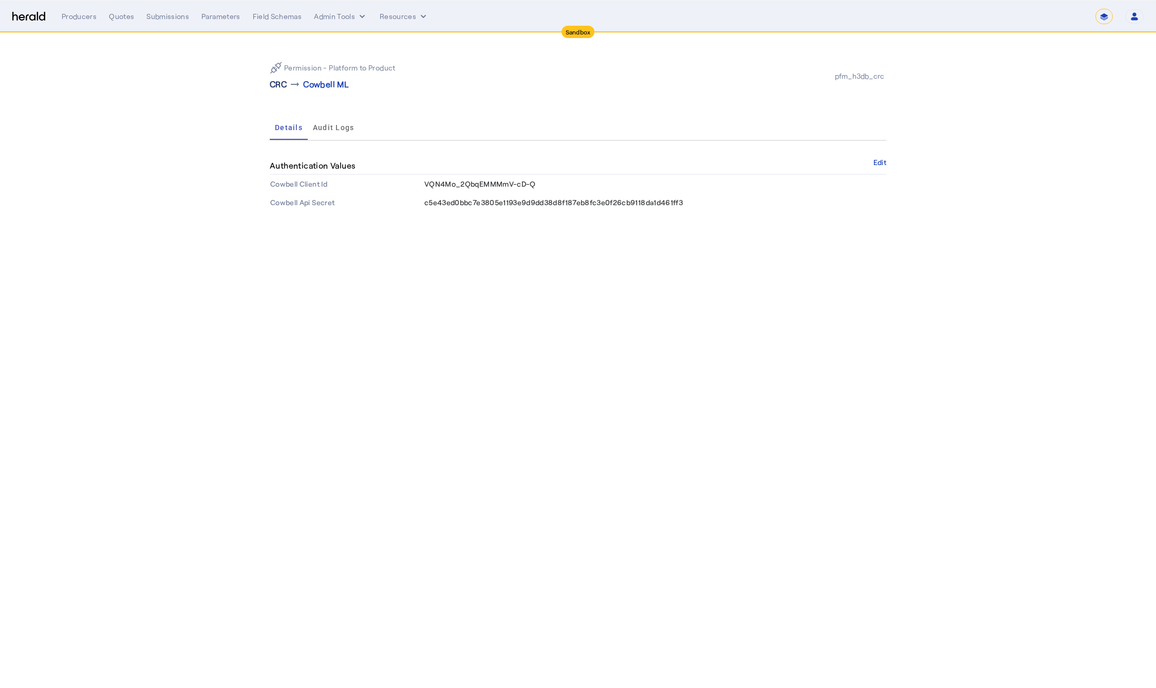
click at [275, 85] on p "CRC" at bounding box center [278, 84] width 17 height 12
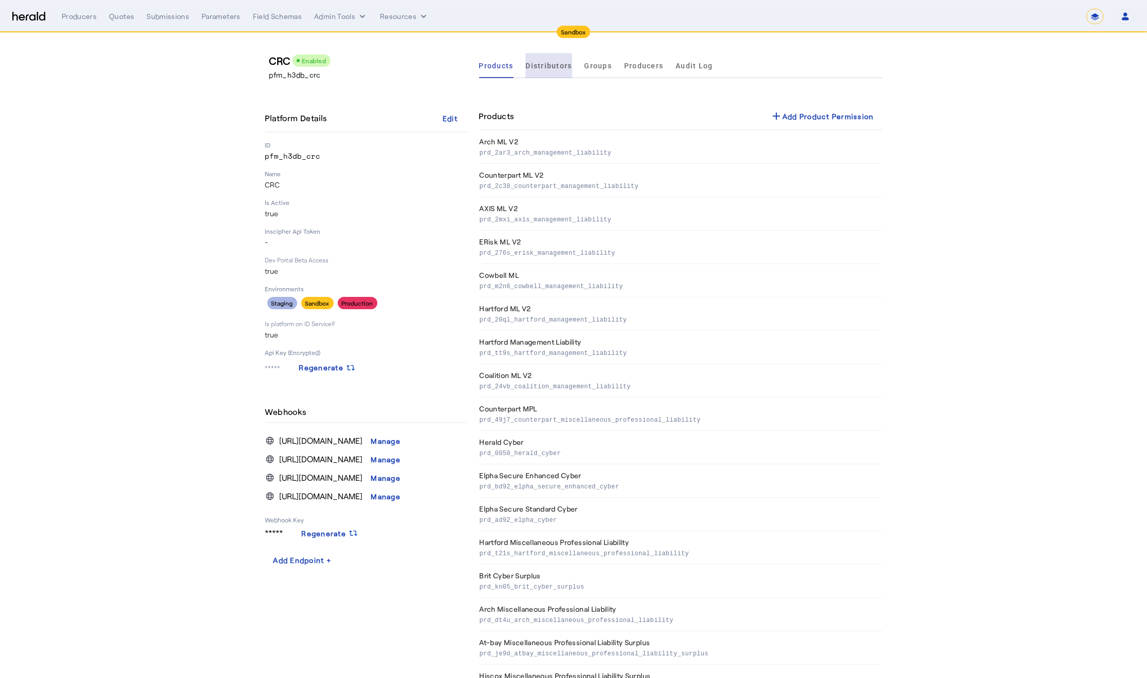
click at [546, 67] on span "Distributors" at bounding box center [549, 65] width 46 height 7
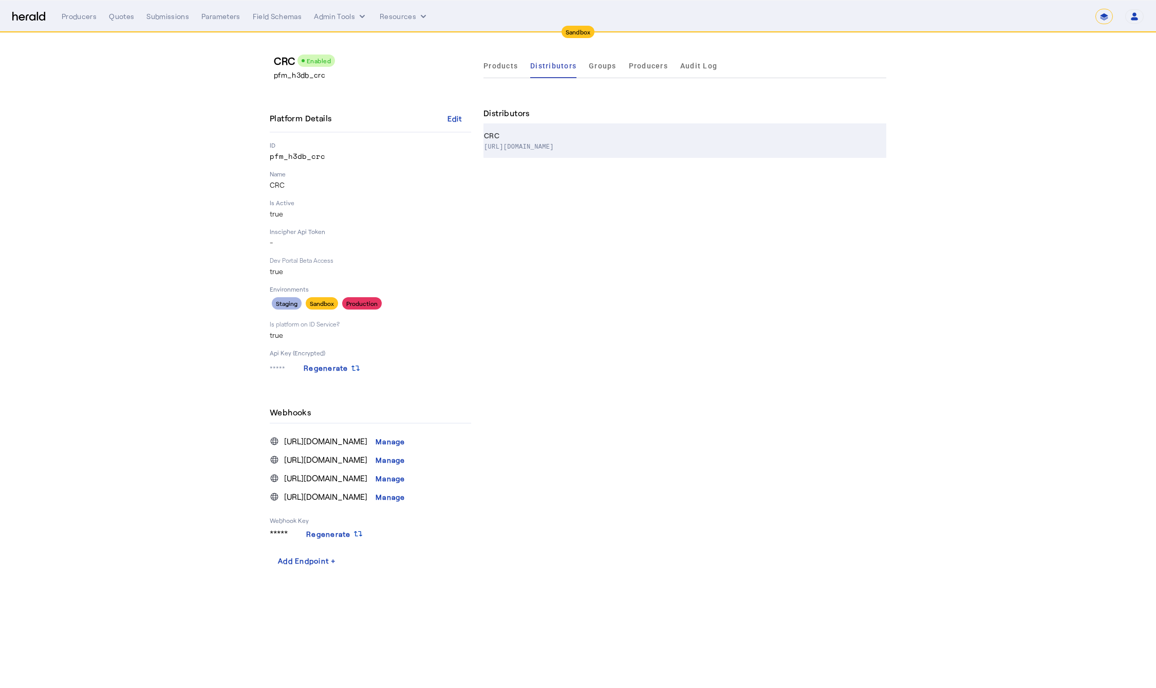
click at [560, 152] on th "CRC https://www.crcgroup.com/" at bounding box center [685, 140] width 403 height 33
select select "pfm_h3db_crc"
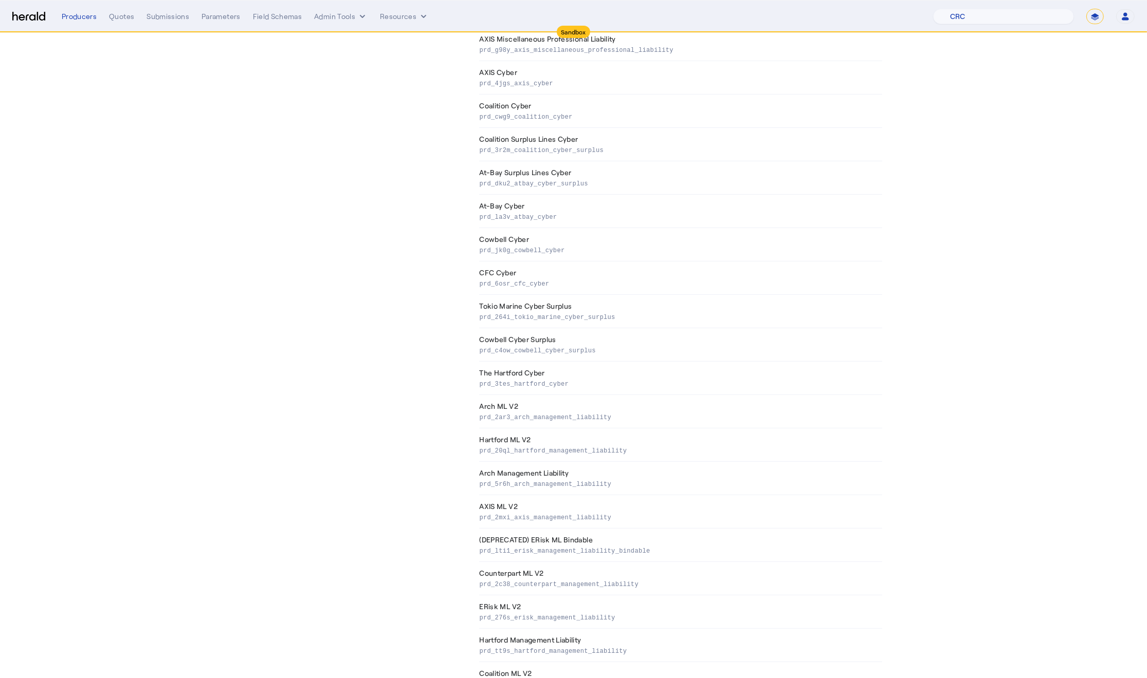
scroll to position [775, 0]
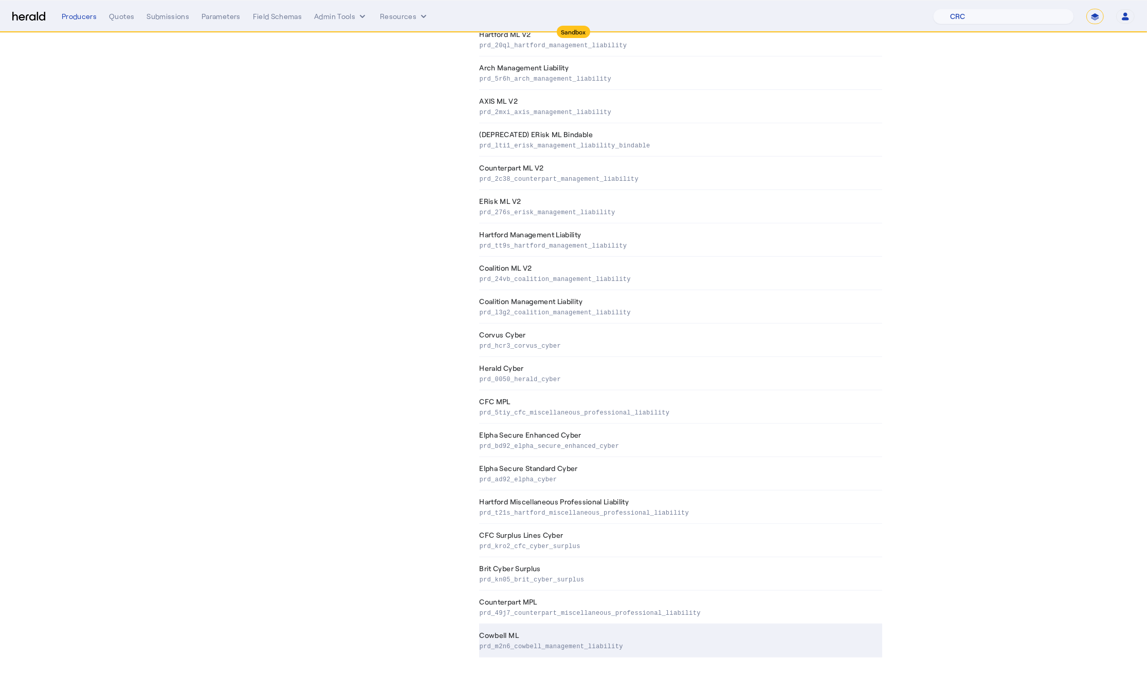
click at [523, 640] on td "Cowbell ML prd_m2n6_cowbell_management_liability" at bounding box center [680, 640] width 403 height 33
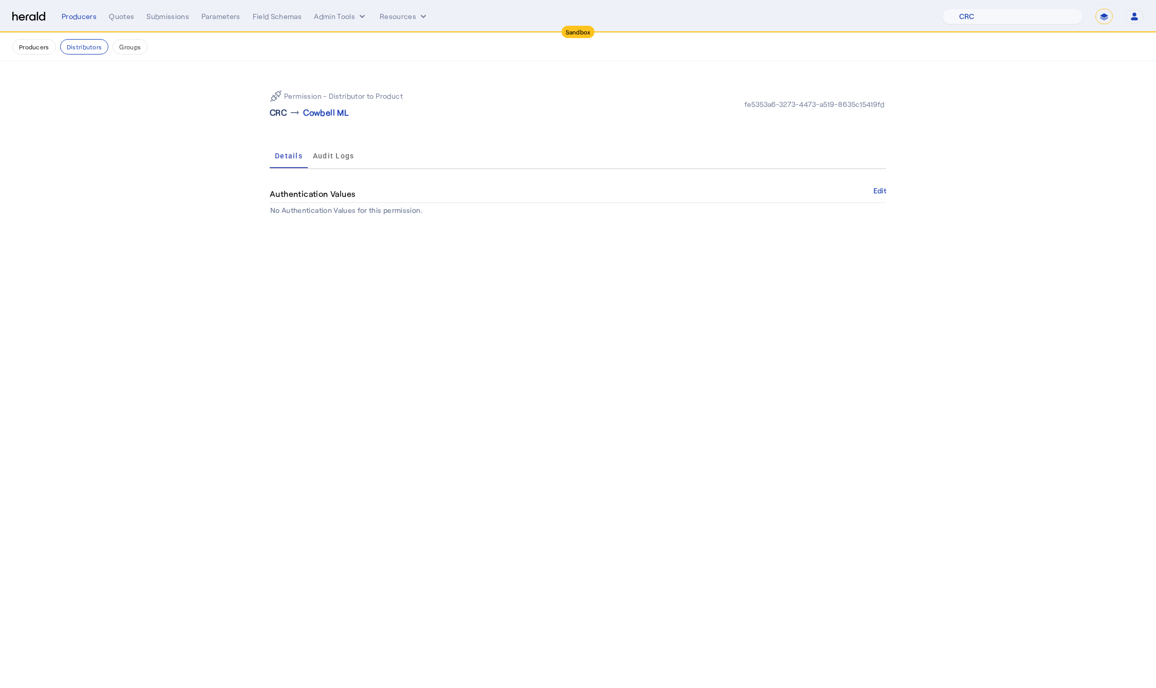
click at [278, 115] on p "CRC" at bounding box center [278, 112] width 17 height 12
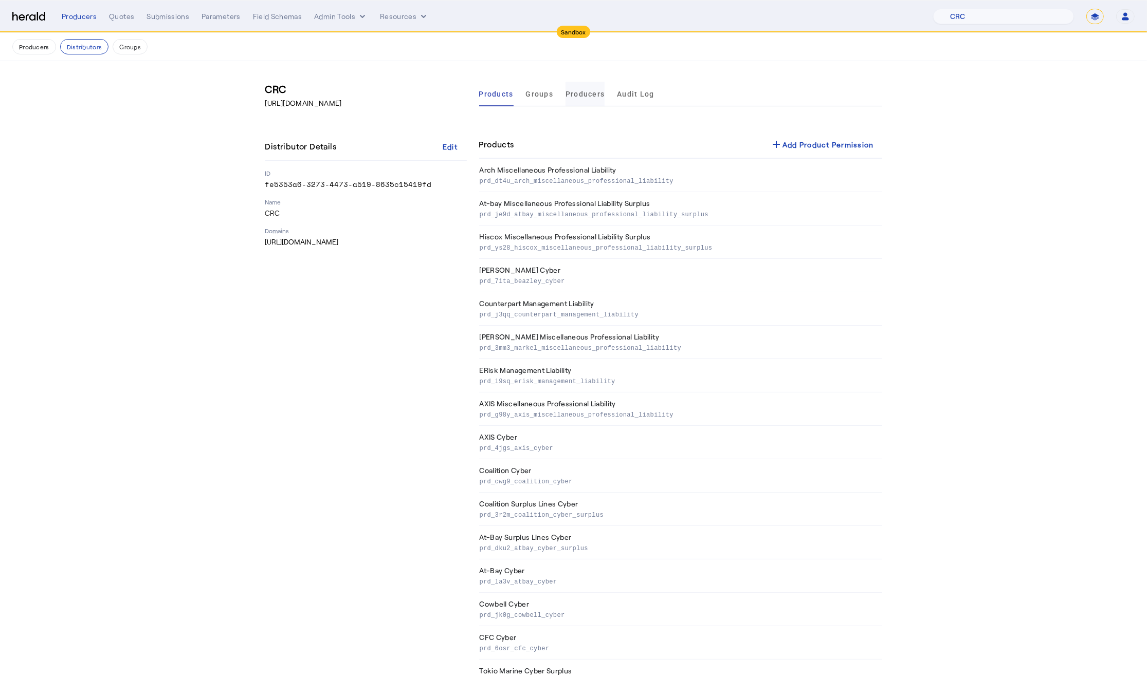
click at [583, 94] on span "Producers" at bounding box center [584, 93] width 39 height 7
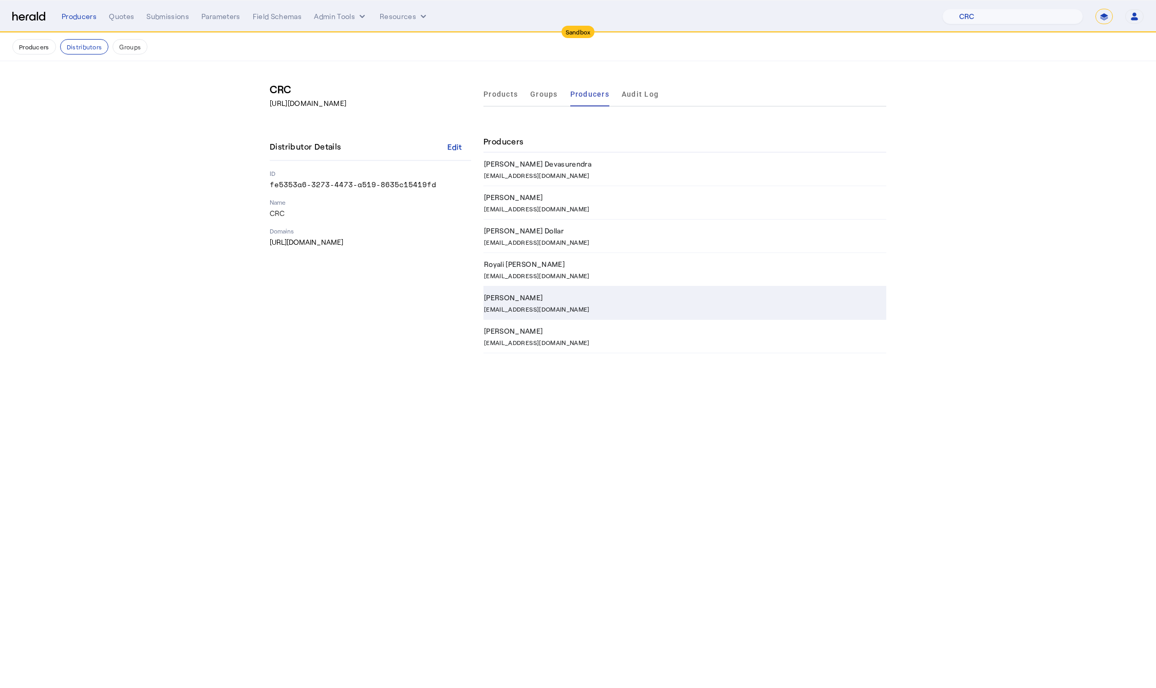
click at [528, 304] on p "erdyer@crcgroup.com" at bounding box center [537, 308] width 106 height 10
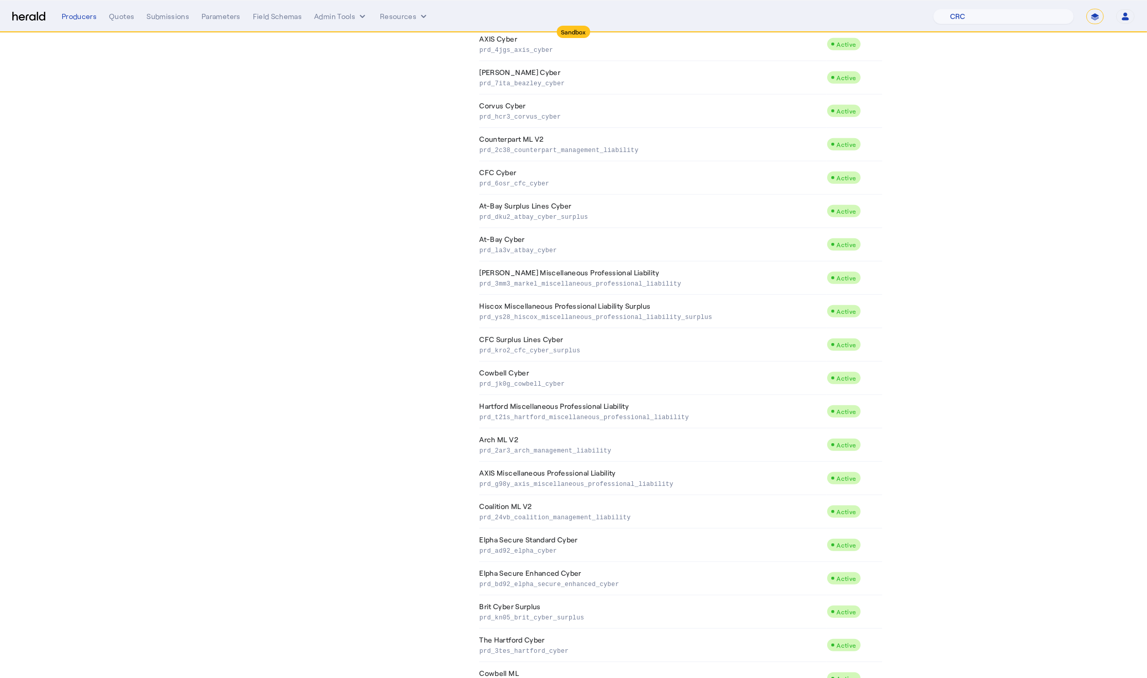
scroll to position [640, 0]
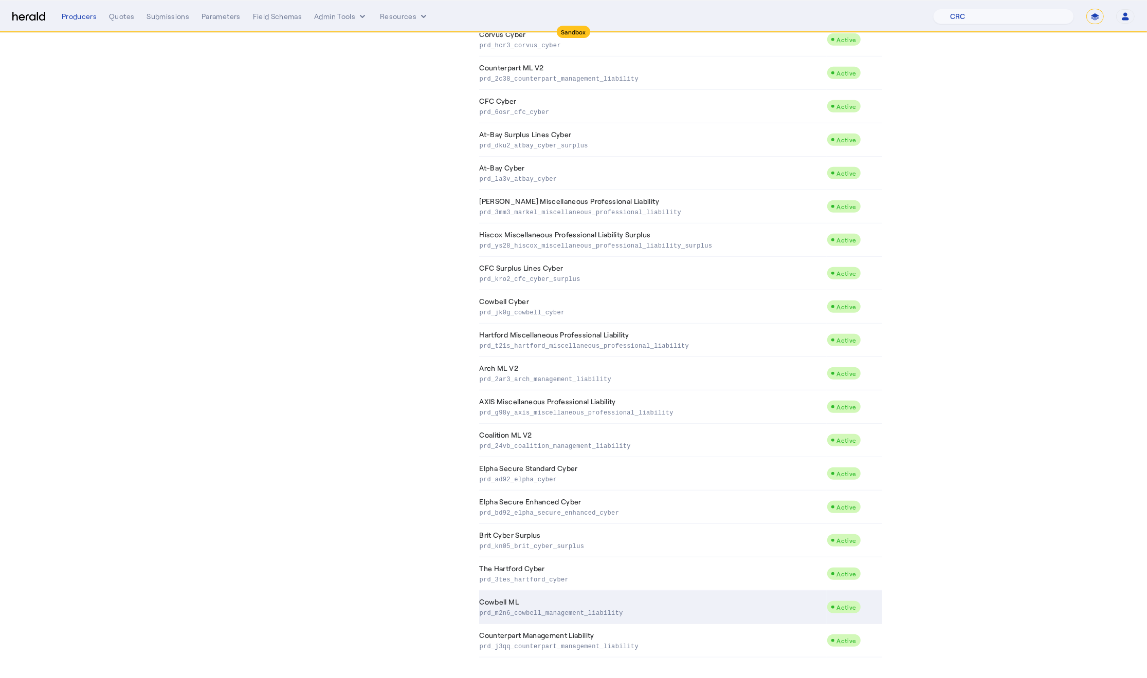
click at [557, 613] on p "prd_m2n6_cowbell_management_liability" at bounding box center [651, 612] width 343 height 10
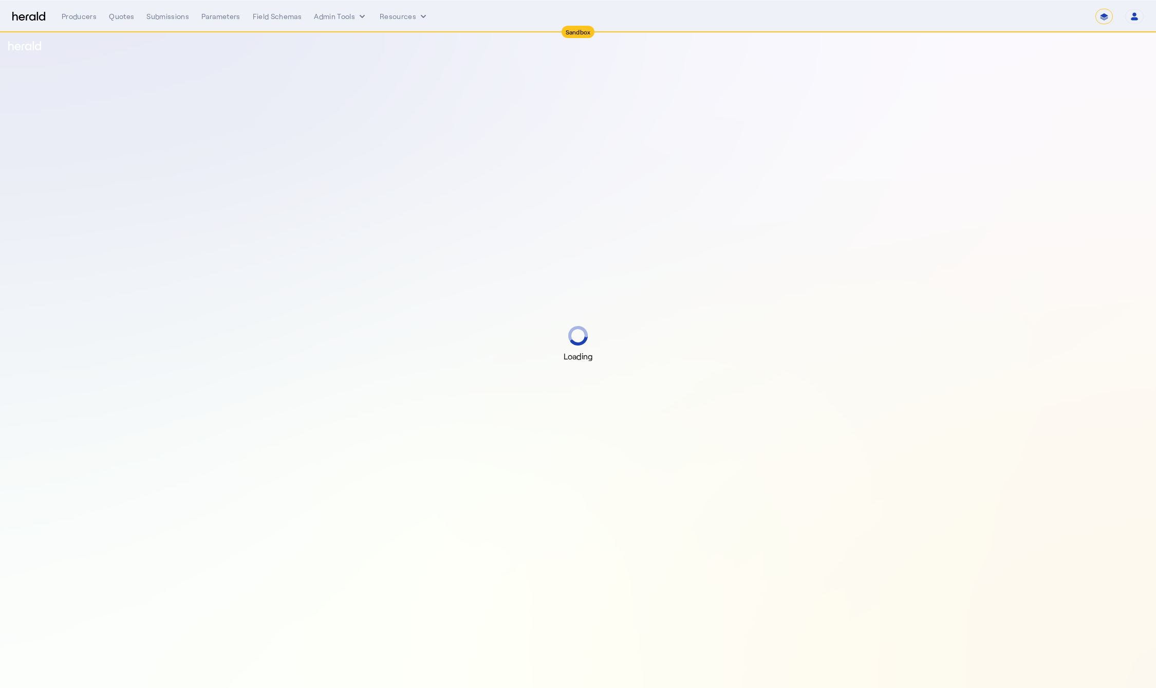
select select "*******"
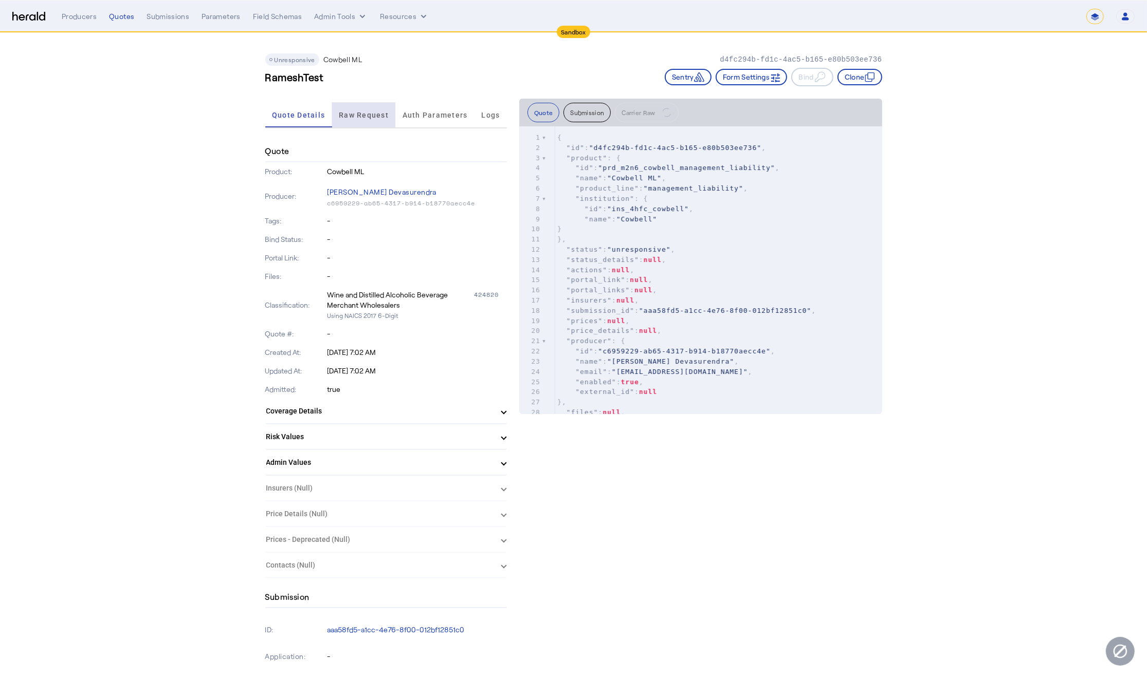
click at [368, 112] on span "Raw Request" at bounding box center [364, 115] width 50 height 7
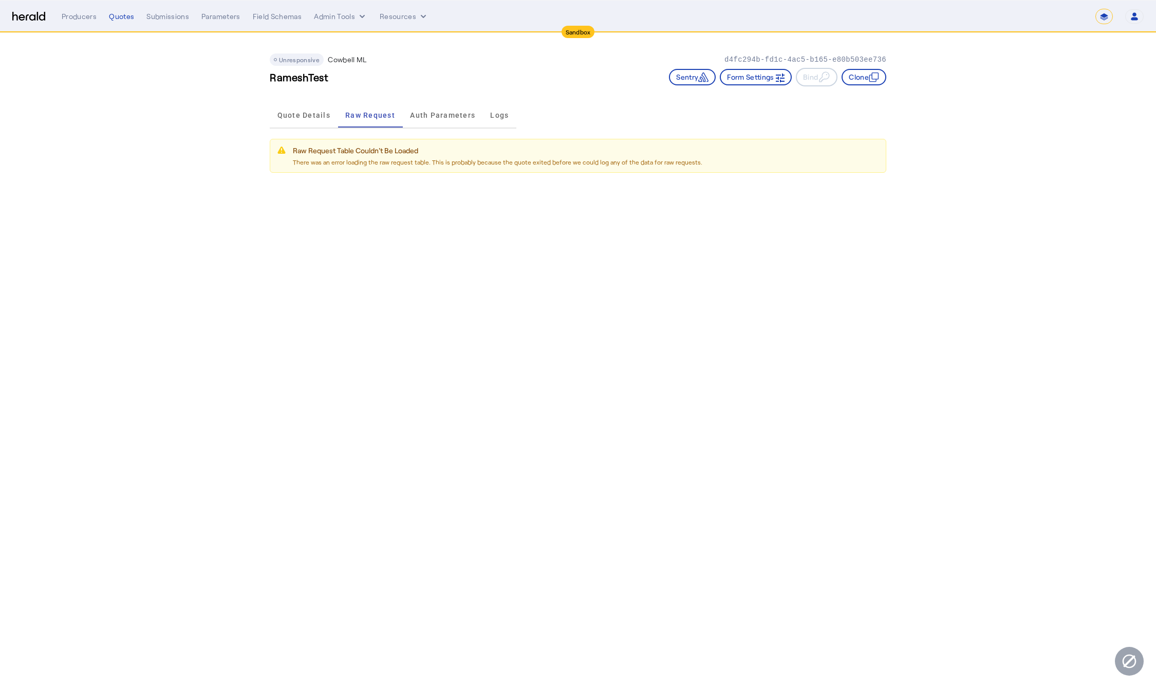
click at [638, 369] on body "**********" at bounding box center [578, 344] width 1156 height 688
click at [361, 105] on span "Raw Request" at bounding box center [370, 115] width 50 height 25
click at [363, 117] on span "Raw Request" at bounding box center [370, 115] width 50 height 7
click at [285, 112] on span "Quote Details" at bounding box center [304, 115] width 53 height 7
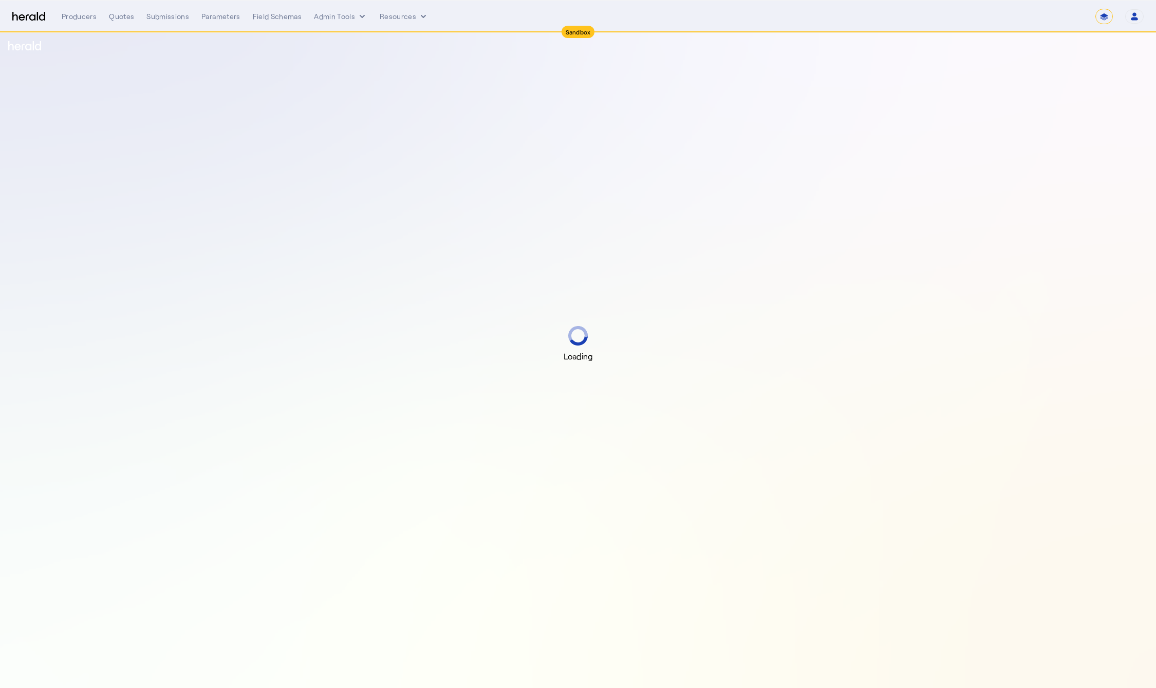
select select "*******"
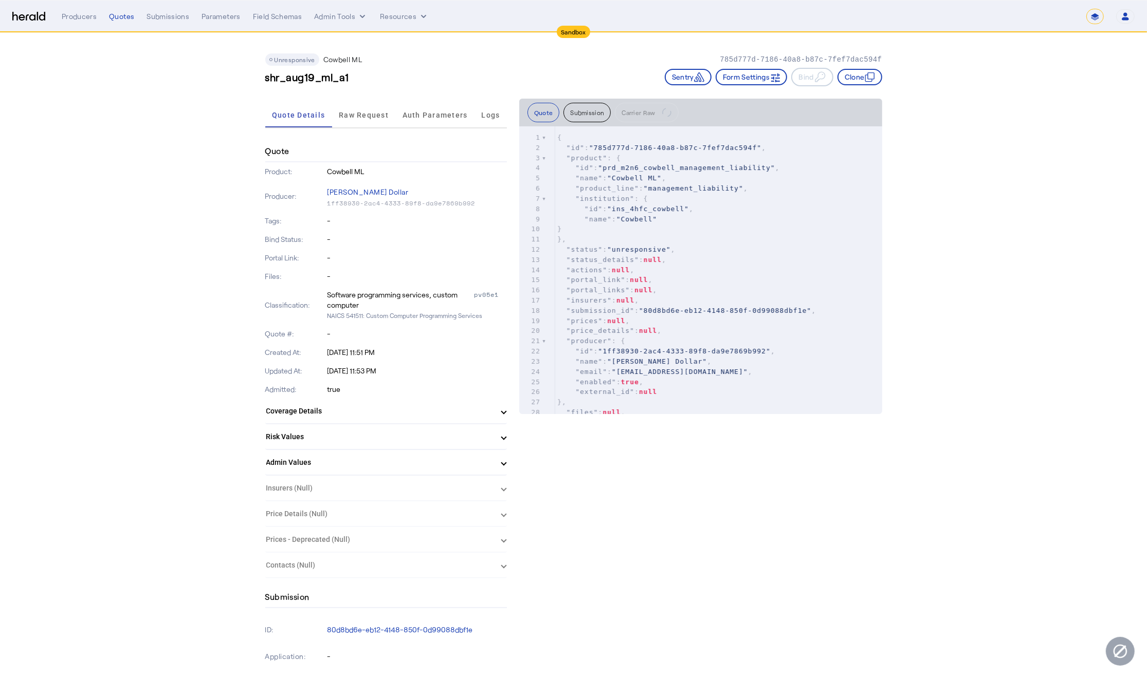
click at [366, 115] on span "Raw Request" at bounding box center [364, 115] width 50 height 7
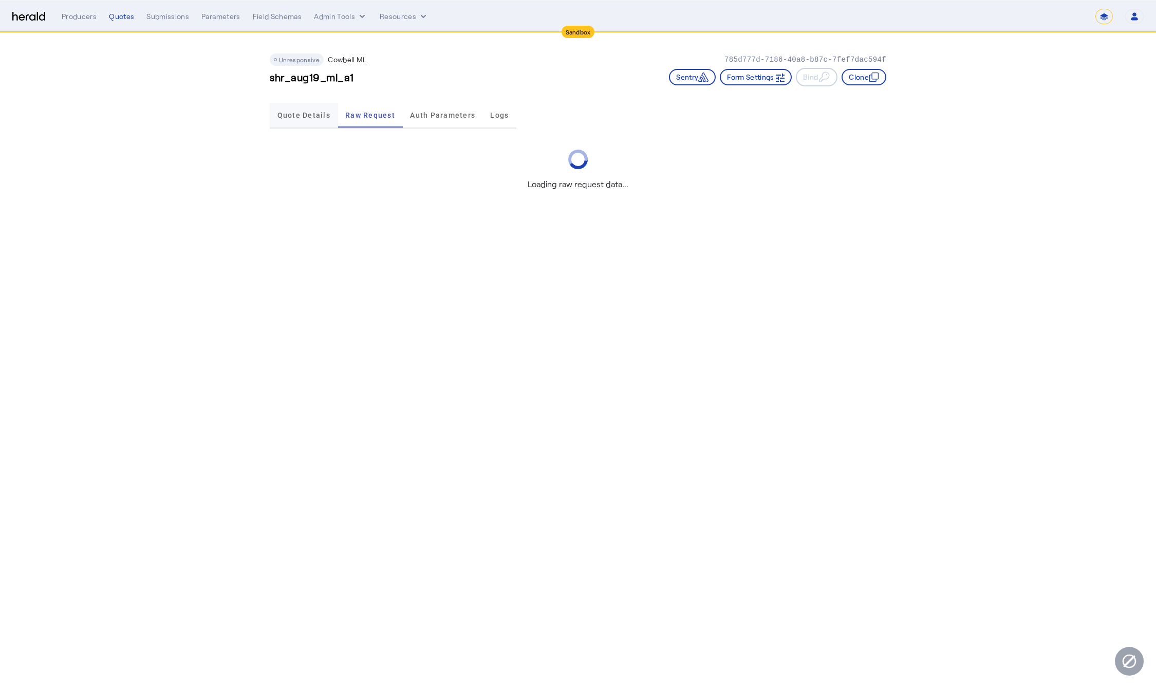
click at [288, 115] on span "Quote Details" at bounding box center [304, 115] width 53 height 7
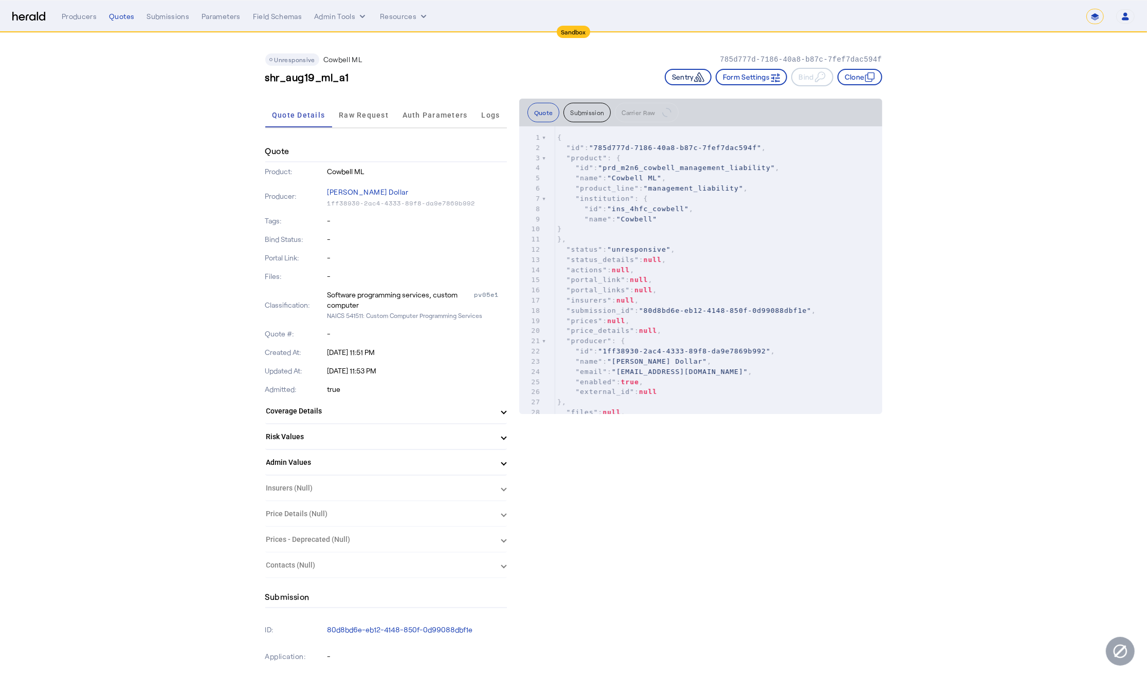
click at [674, 79] on button "Sentry" at bounding box center [688, 77] width 47 height 16
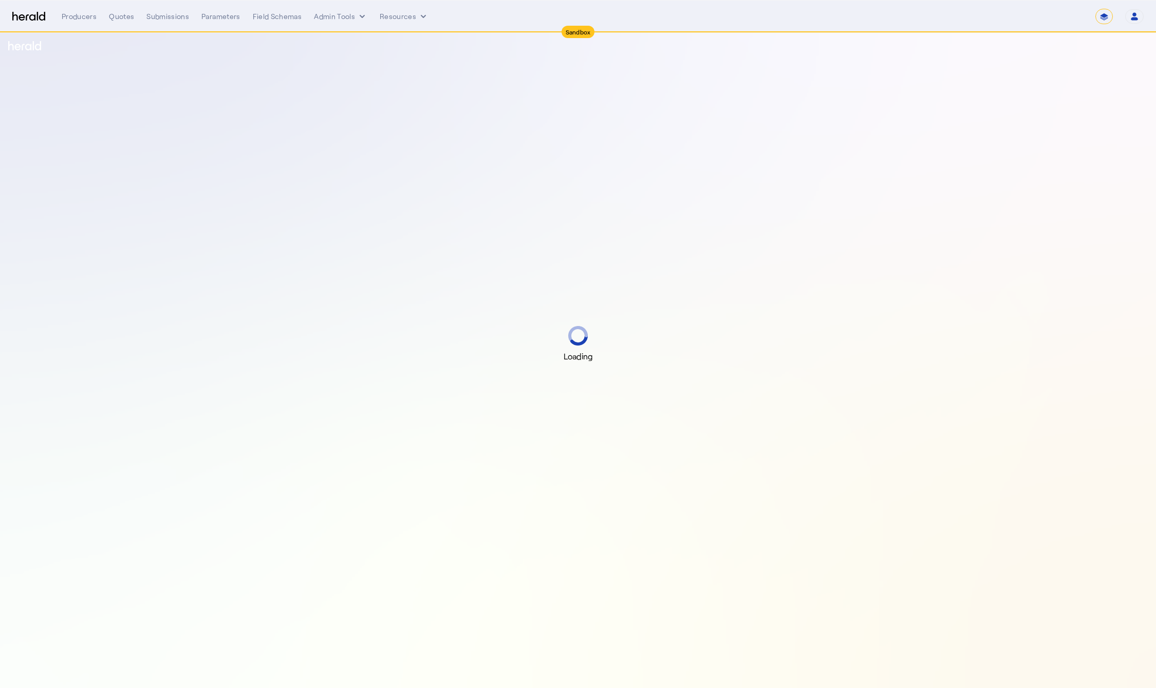
select select "*******"
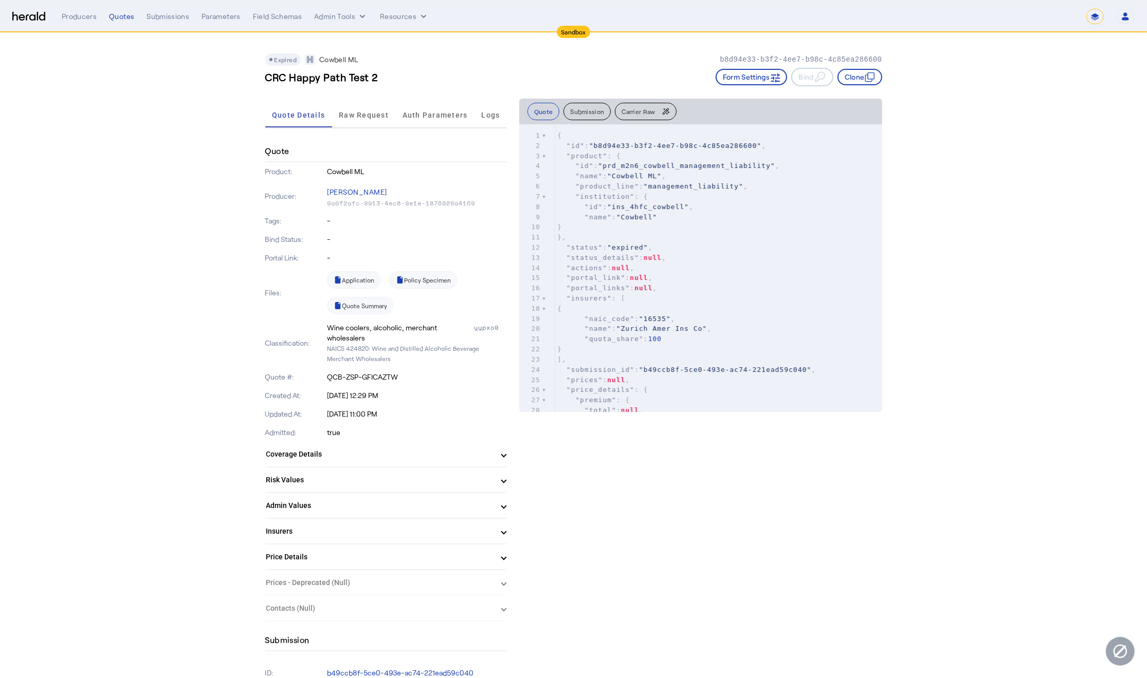
click at [648, 109] on span "Carrier Raw" at bounding box center [637, 111] width 33 height 6
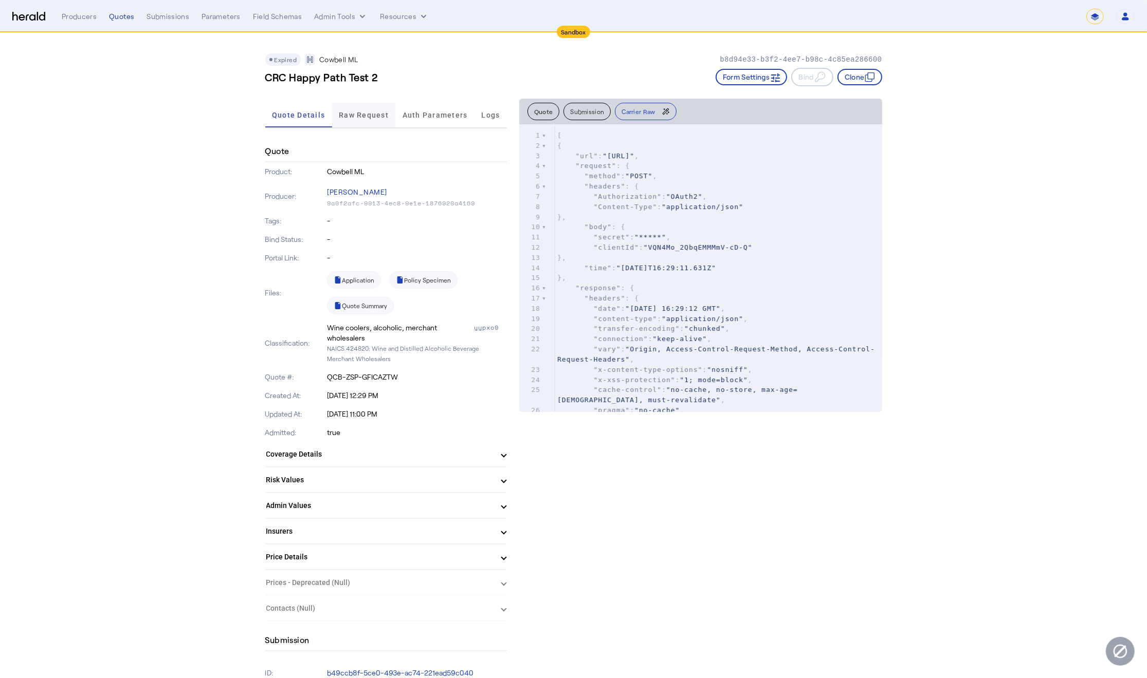
click at [370, 114] on span "Raw Request" at bounding box center [364, 115] width 50 height 7
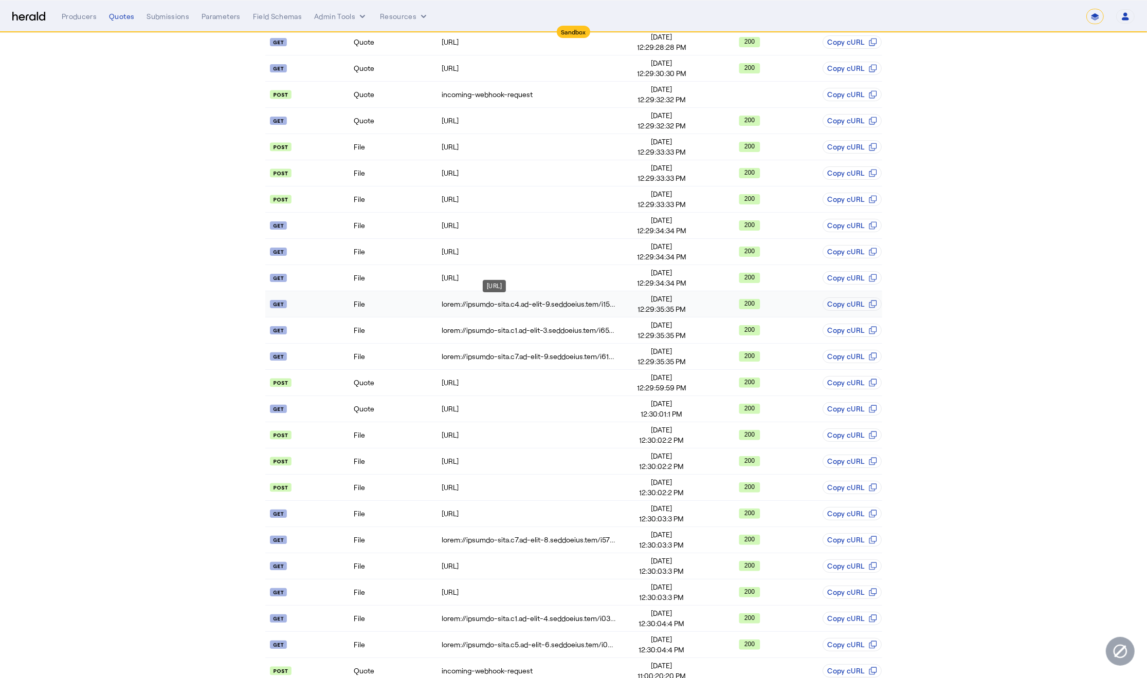
scroll to position [275, 0]
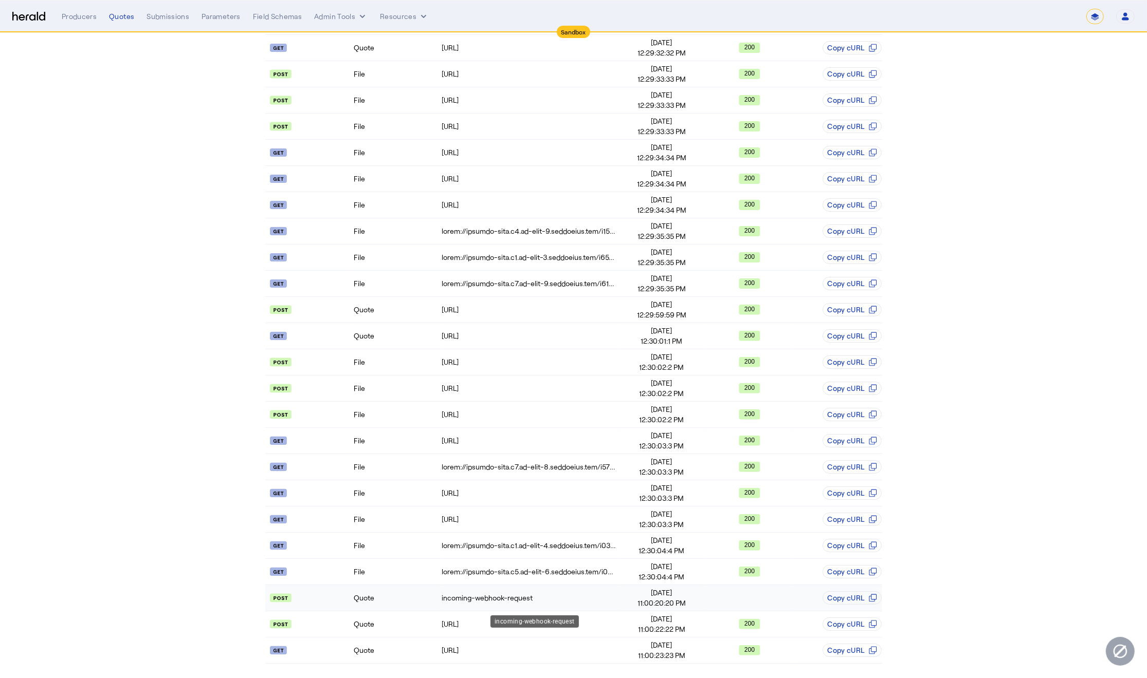
click at [528, 602] on div "incoming-webhook-request" at bounding box center [528, 598] width 175 height 10
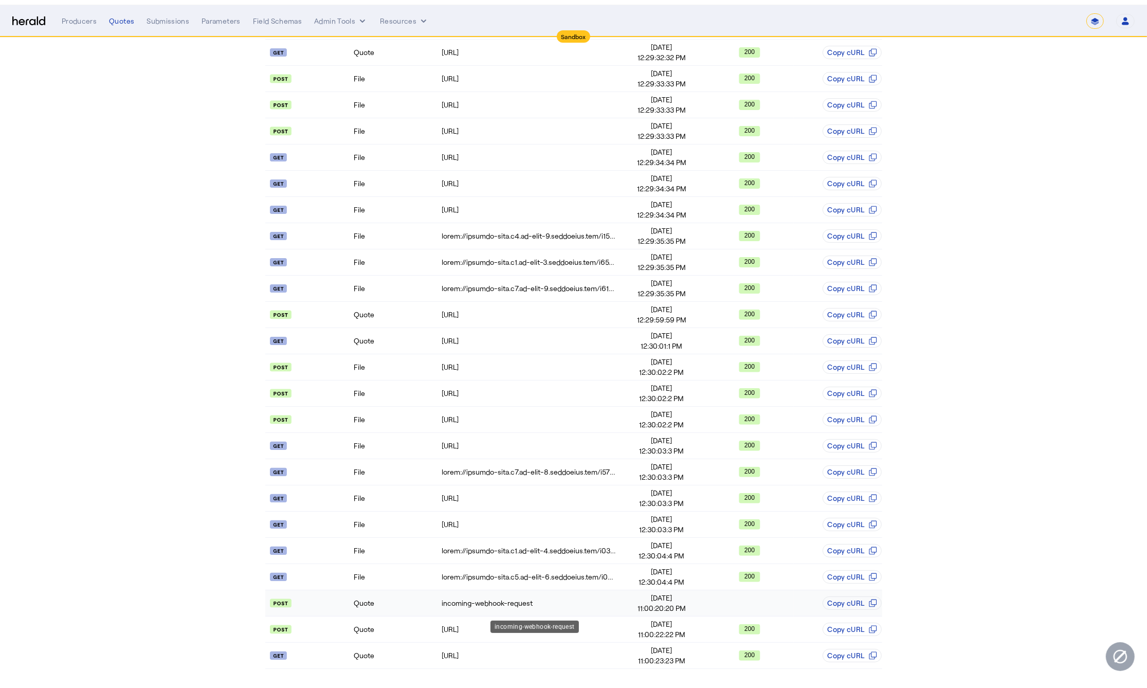
scroll to position [0, 0]
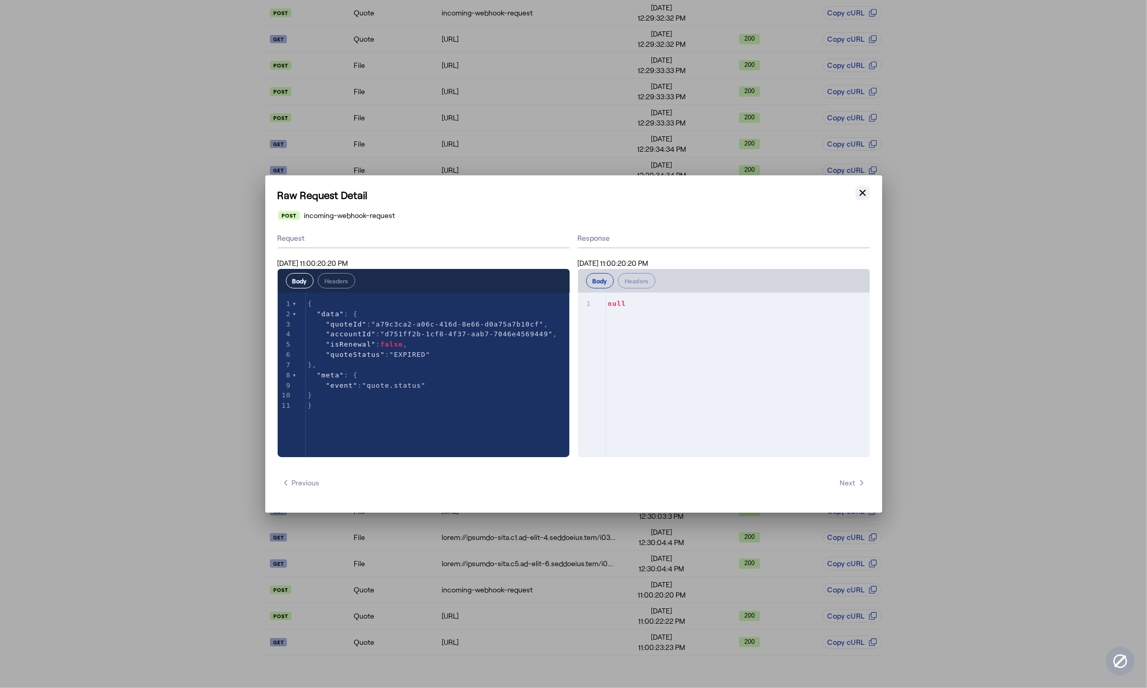
click at [867, 194] on icon "button" at bounding box center [862, 193] width 10 height 10
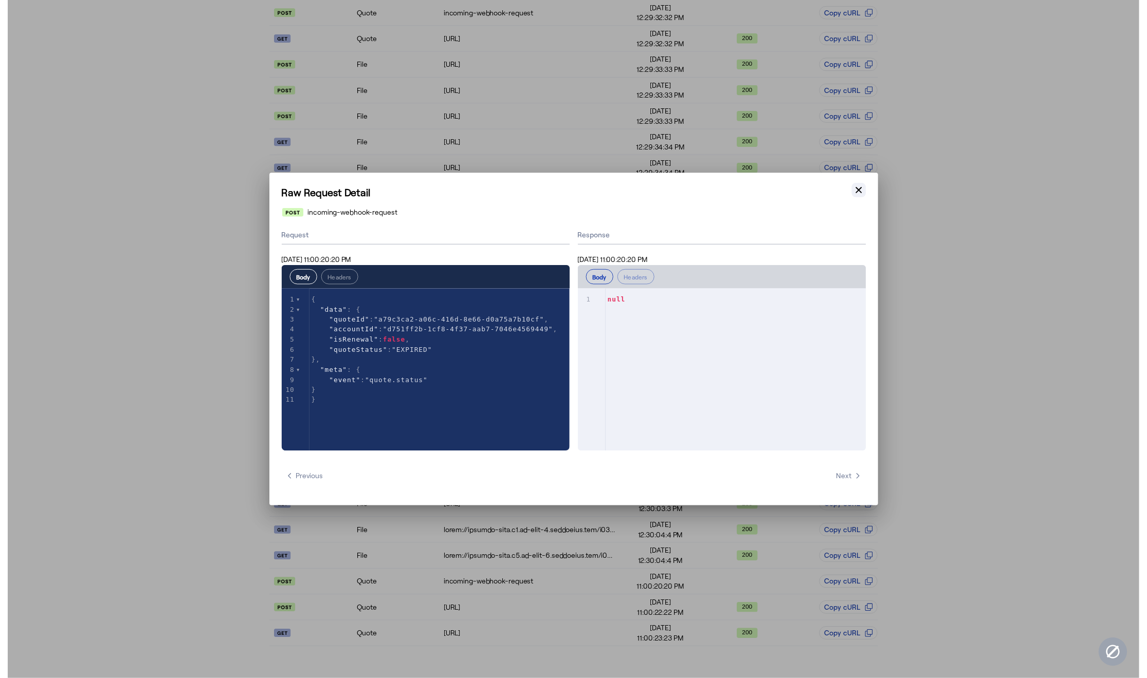
scroll to position [275, 0]
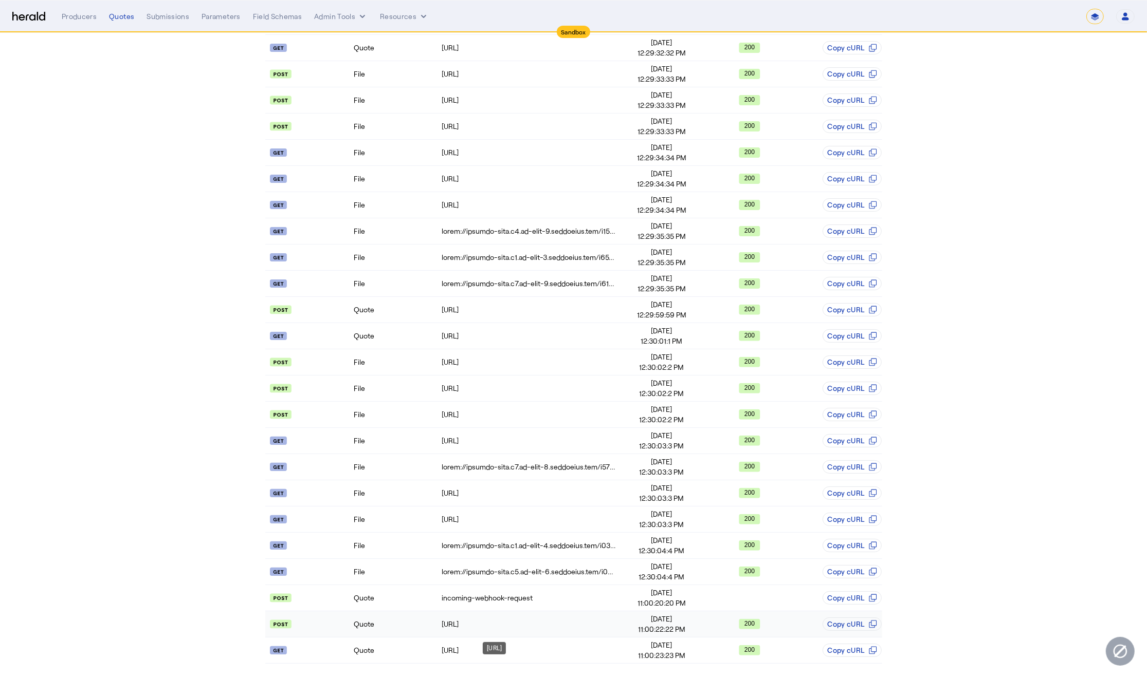
click at [481, 628] on div "https://api.morecowbell.ai/api/auth/v1/api/token" at bounding box center [528, 624] width 175 height 10
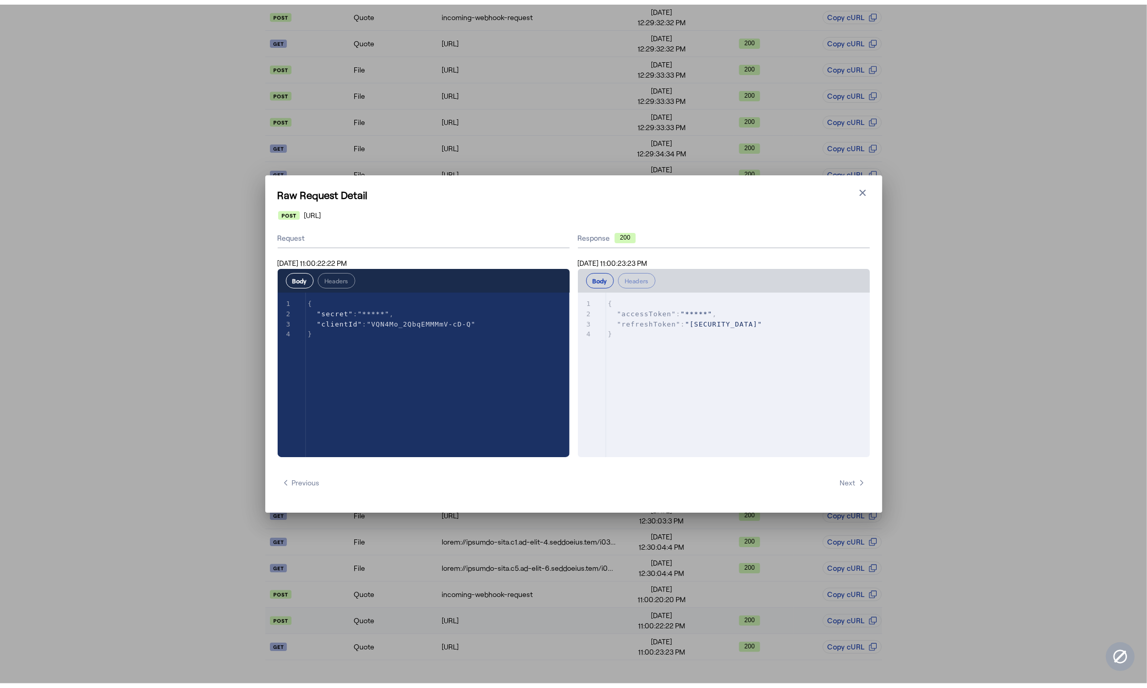
scroll to position [0, 0]
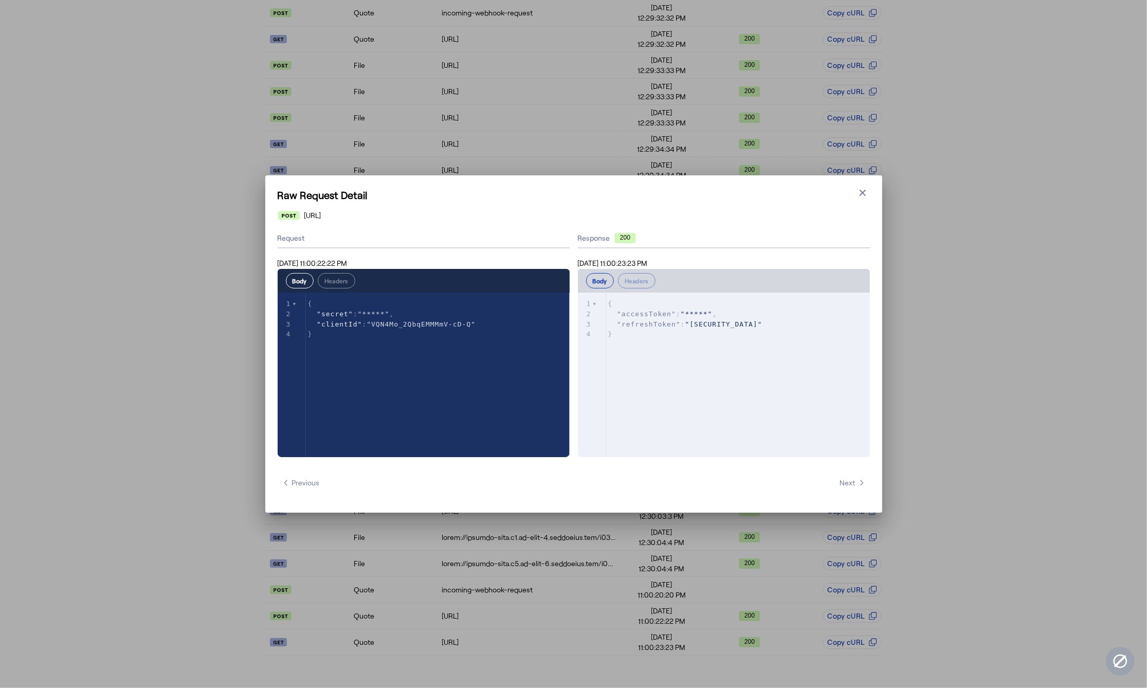
click at [850, 191] on h1 "Raw Request Detail" at bounding box center [574, 195] width 592 height 14
click at [856, 194] on button "Close modal" at bounding box center [862, 193] width 14 height 14
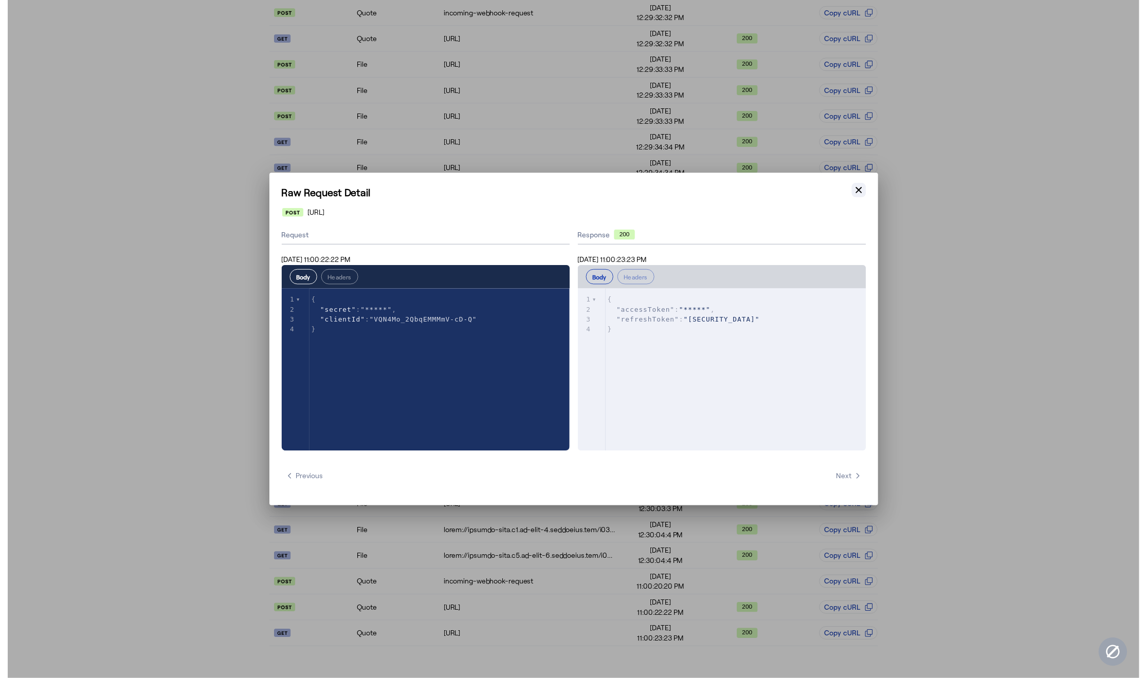
scroll to position [275, 0]
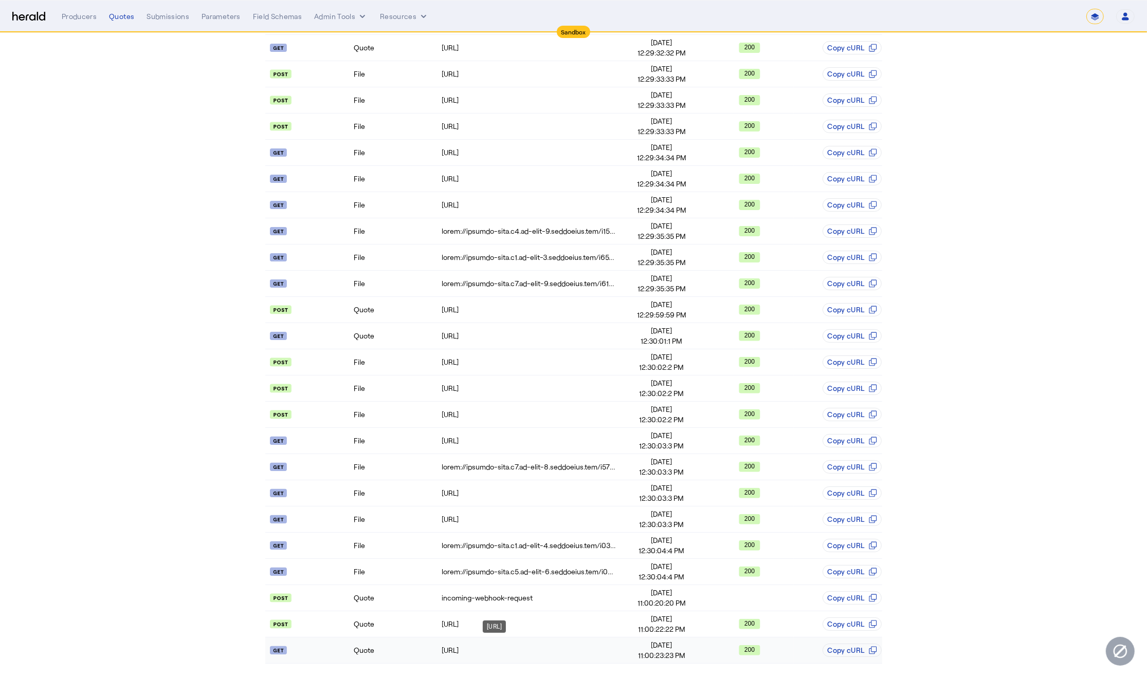
click at [462, 656] on td "https://api.morecowbell.ai/api/quote/v3/da/quote/QCB-ZSP-GFICAZTW" at bounding box center [529, 651] width 176 height 26
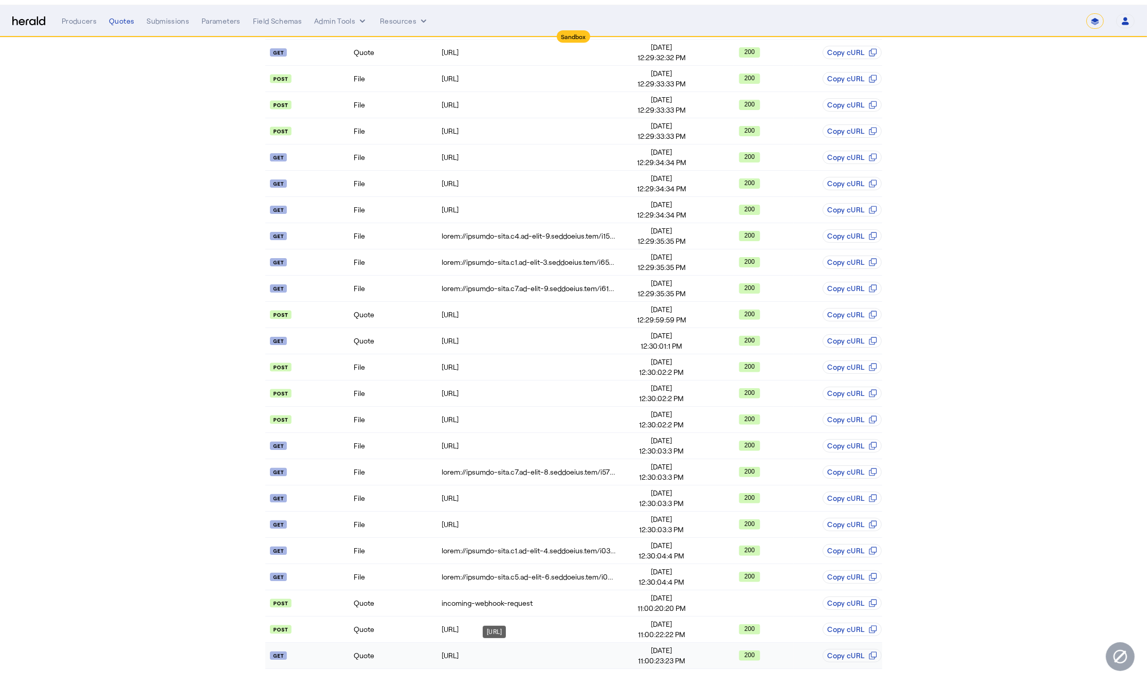
scroll to position [0, 0]
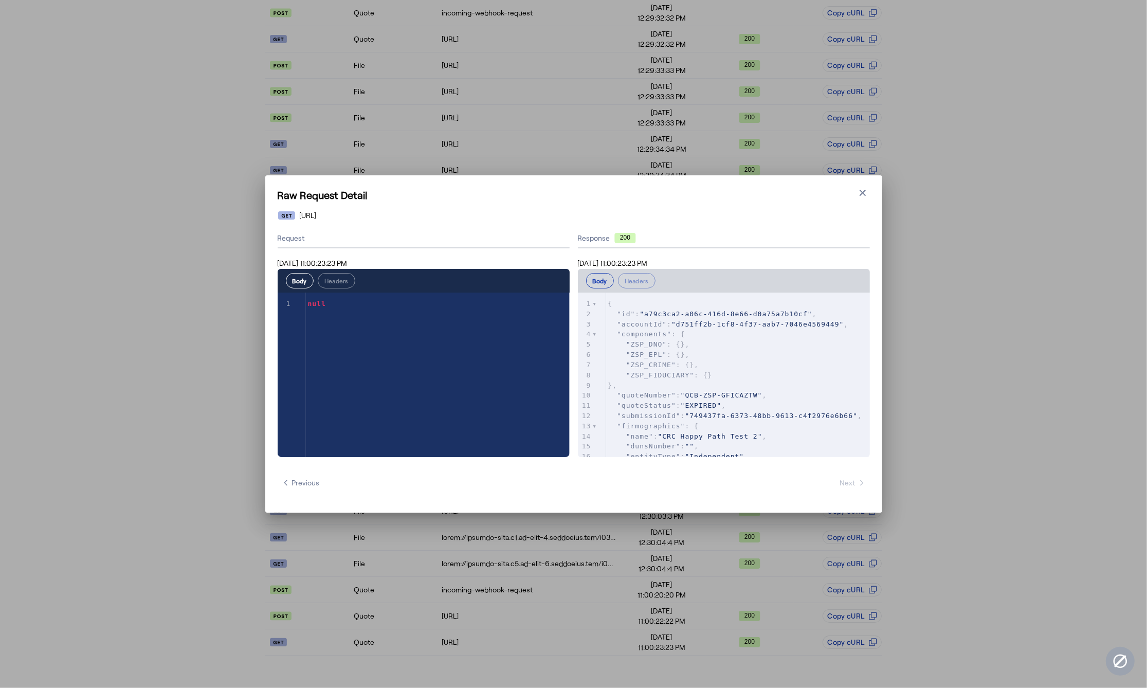
click at [716, 381] on pre "}," at bounding box center [738, 385] width 264 height 10
click at [765, 412] on span ""749437fa-6373-48bb-9613-c4f2976e6b66"" at bounding box center [771, 416] width 172 height 8
click at [738, 407] on pre ""quoteStatus" : "EXPIRED" ," at bounding box center [738, 405] width 264 height 10
drag, startPoint x: 860, startPoint y: 197, endPoint x: 855, endPoint y: 204, distance: 8.4
click at [860, 197] on icon "button" at bounding box center [862, 193] width 10 height 10
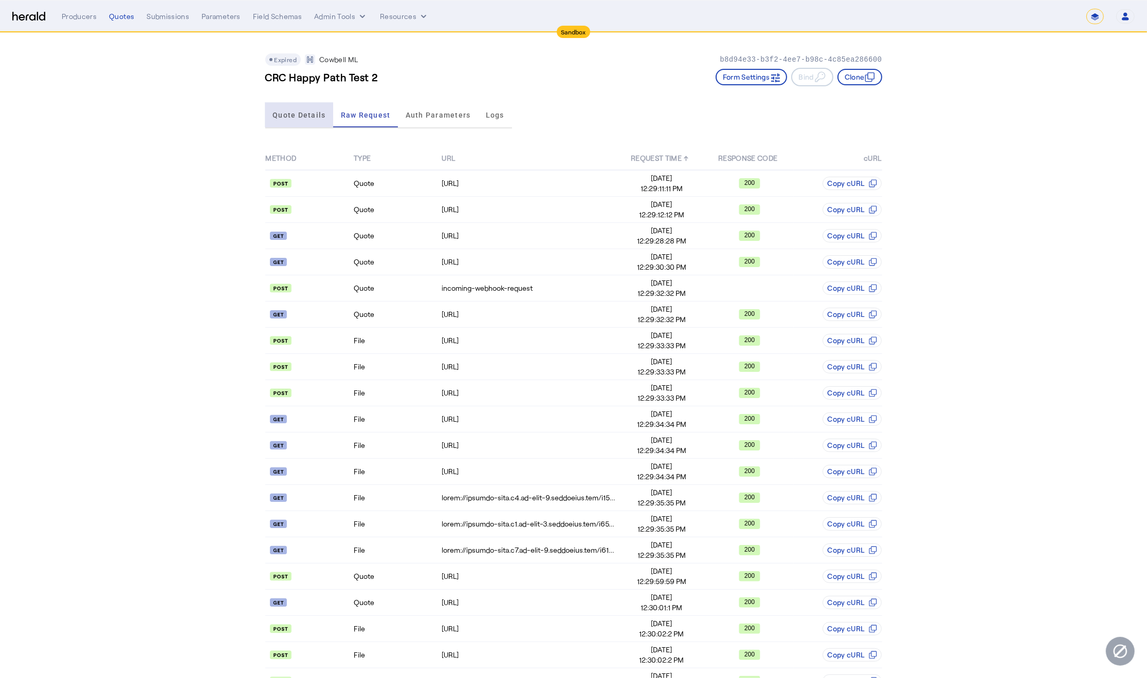
click at [291, 112] on span "Quote Details" at bounding box center [298, 115] width 53 height 7
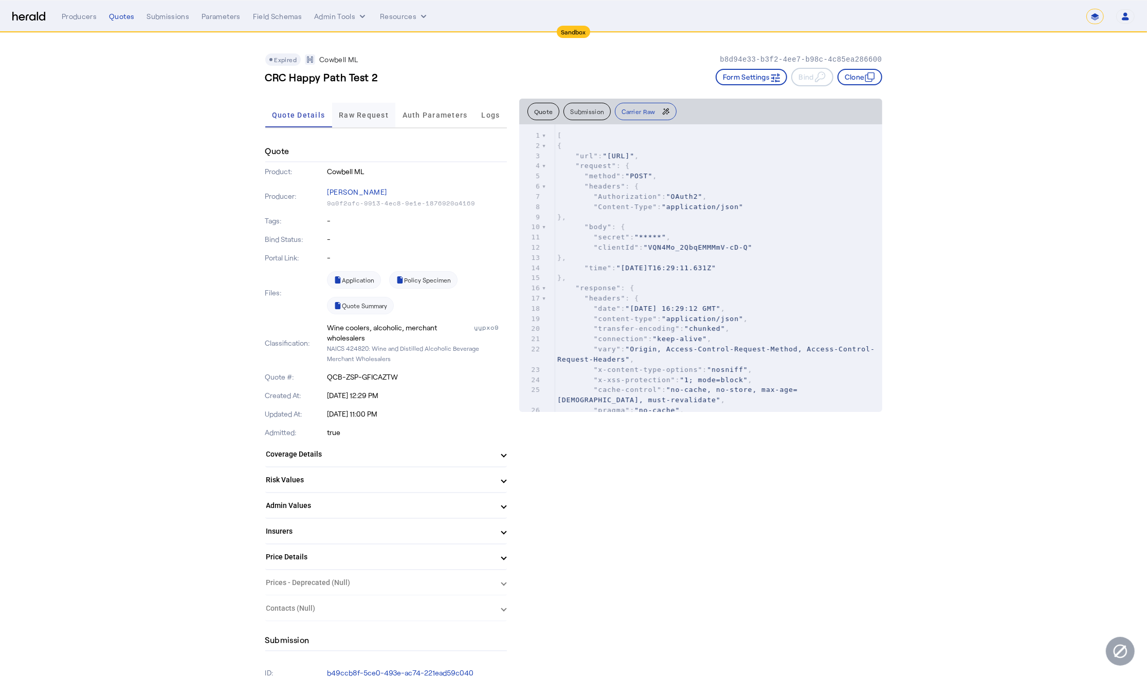
click at [366, 116] on span "Raw Request" at bounding box center [364, 115] width 50 height 7
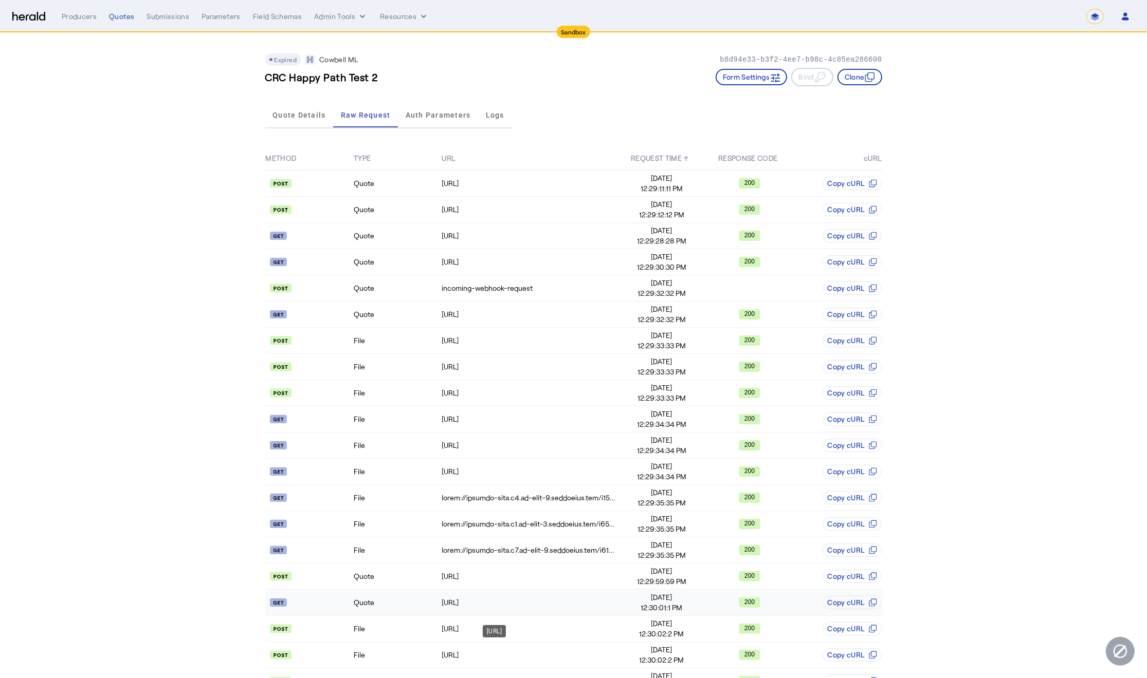
click at [459, 614] on td "https://api.morecowbell.ai/api/quote/v3/da/quote/QCB-ZSP-GFICAZTW" at bounding box center [529, 603] width 176 height 26
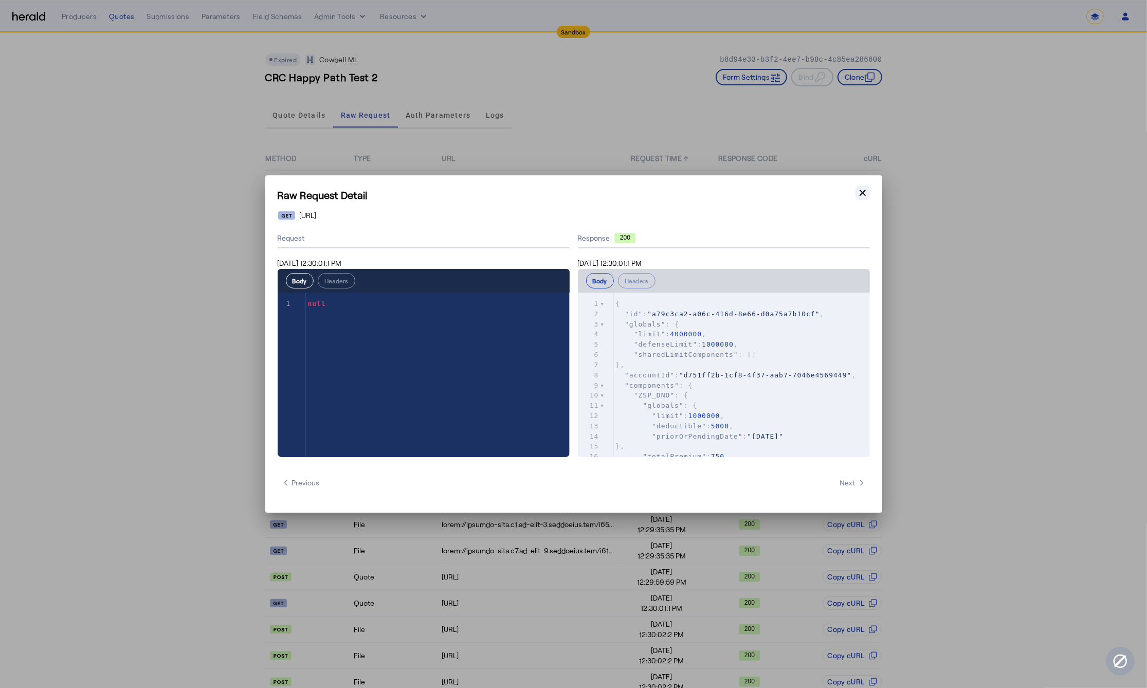
click at [855, 193] on button "Close modal" at bounding box center [862, 193] width 14 height 14
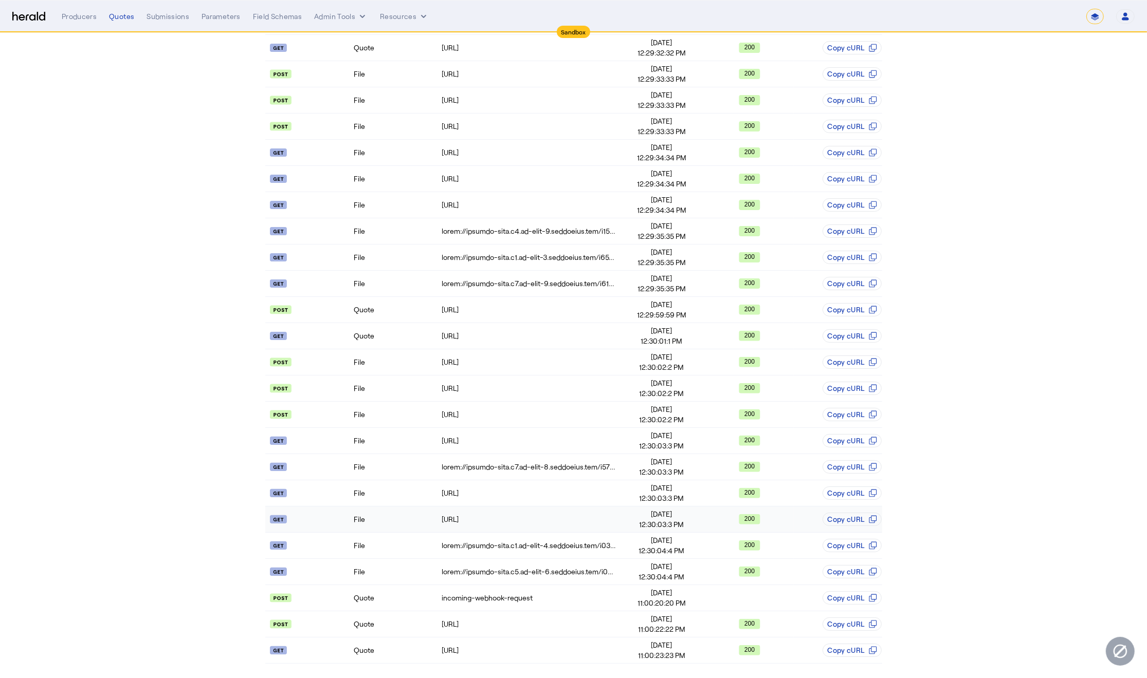
scroll to position [275, 0]
click at [409, 598] on td "Quote" at bounding box center [397, 598] width 88 height 26
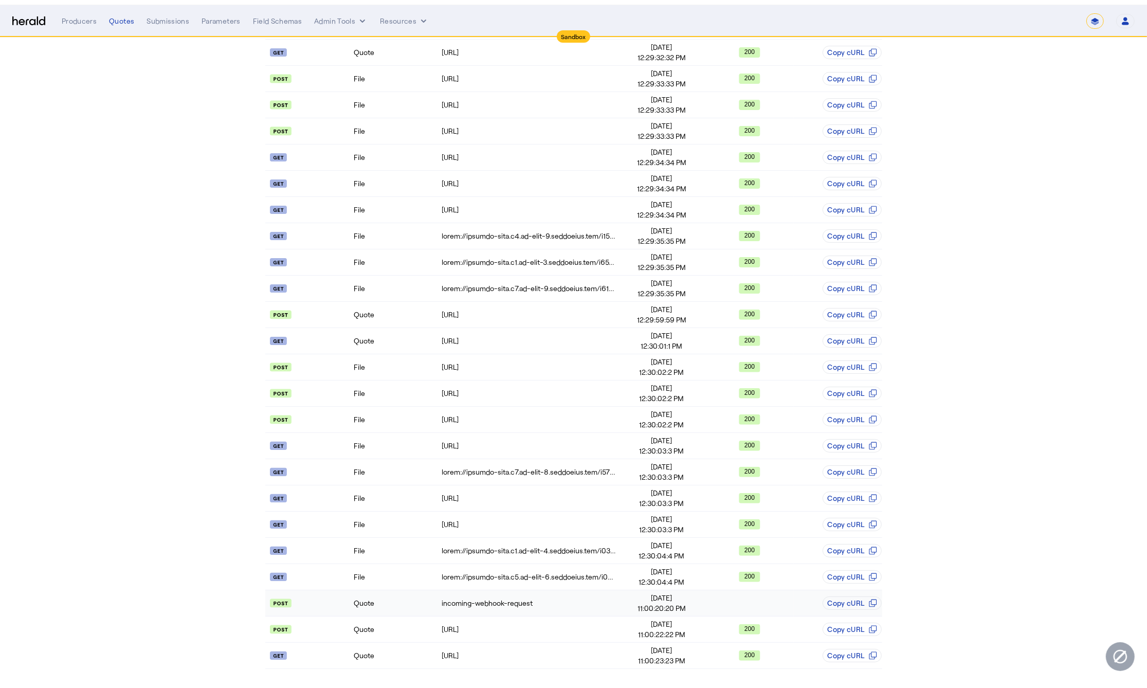
scroll to position [0, 0]
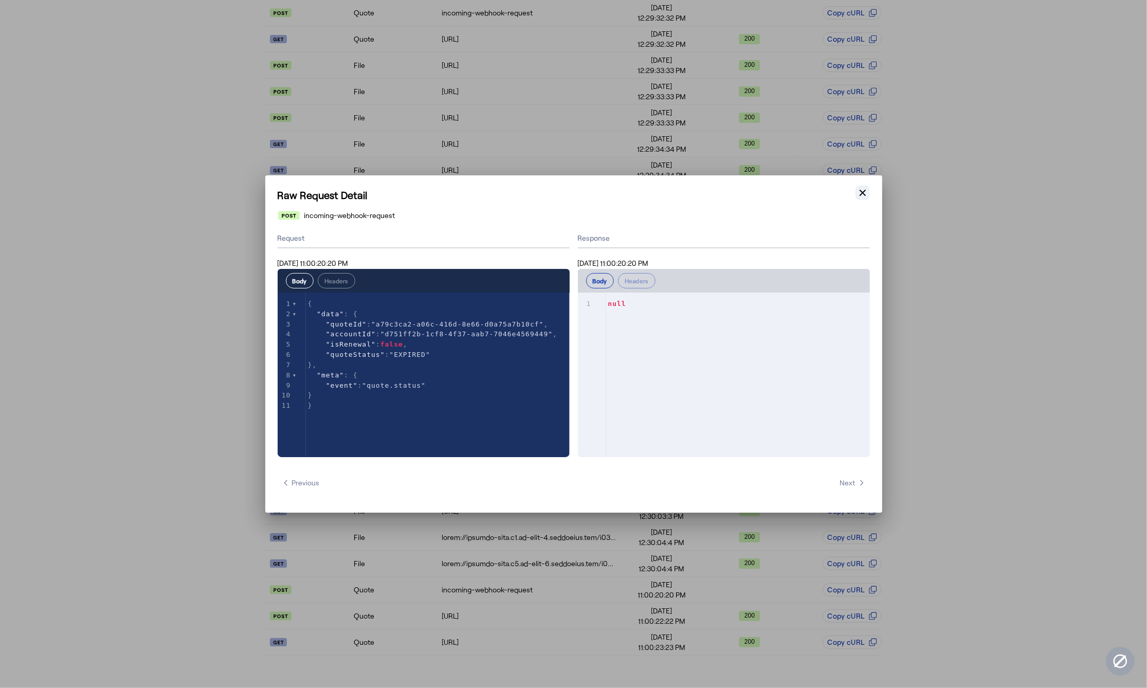
click at [863, 189] on icon "button" at bounding box center [862, 193] width 10 height 10
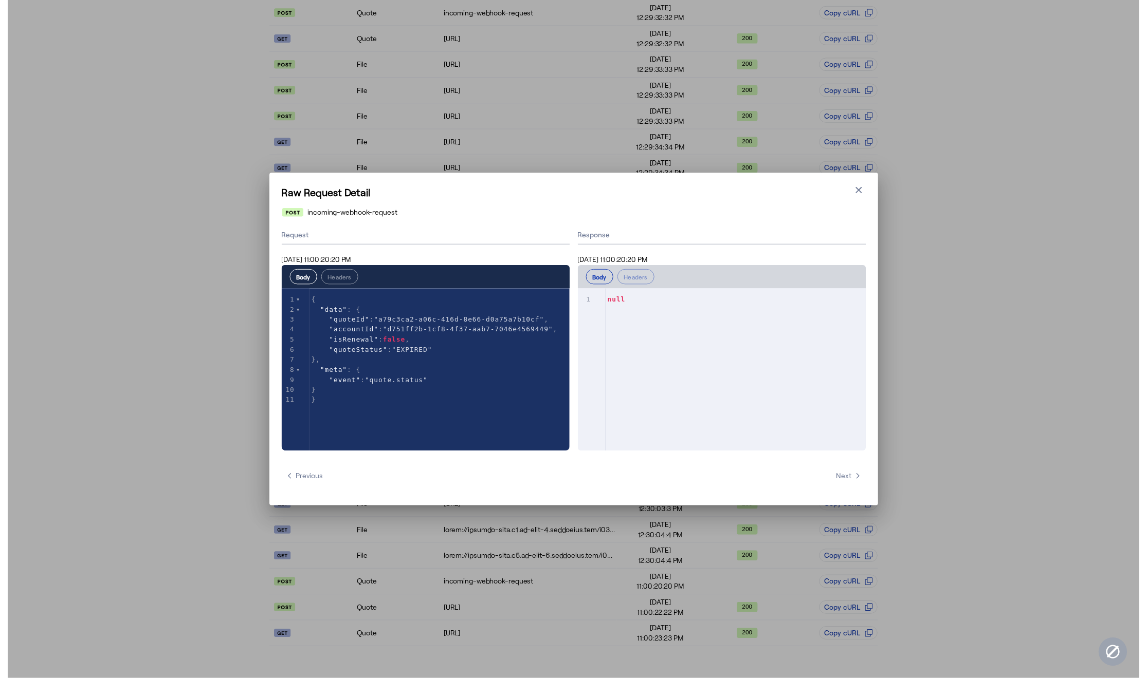
scroll to position [275, 0]
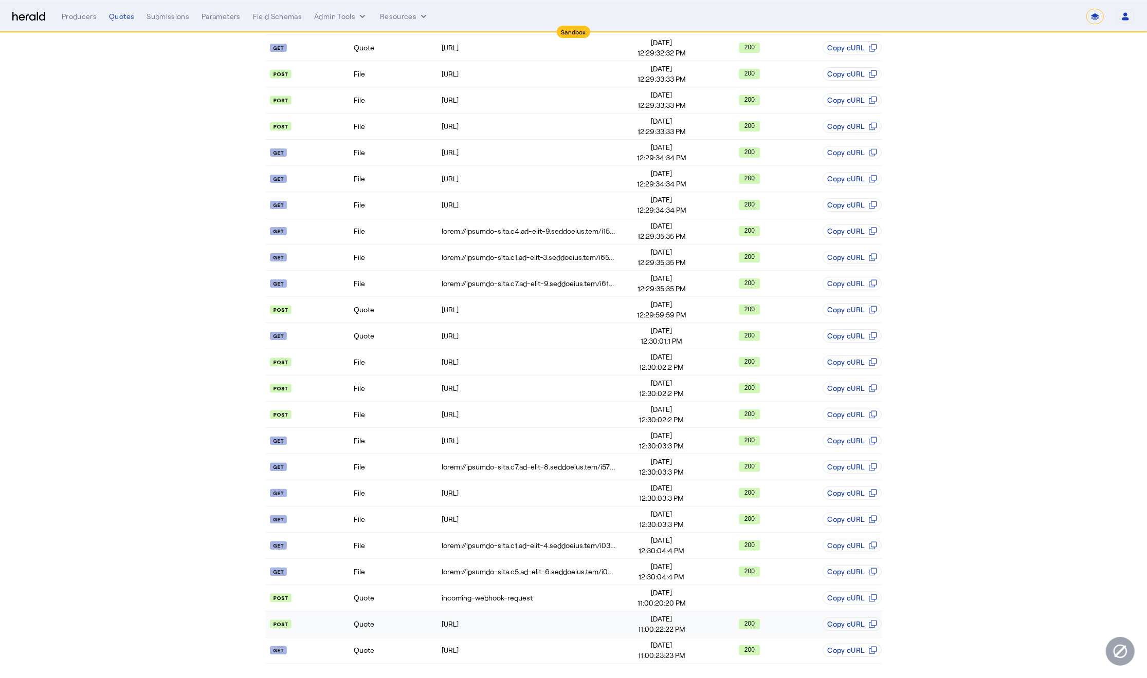
click at [408, 632] on td "Quote" at bounding box center [397, 625] width 88 height 26
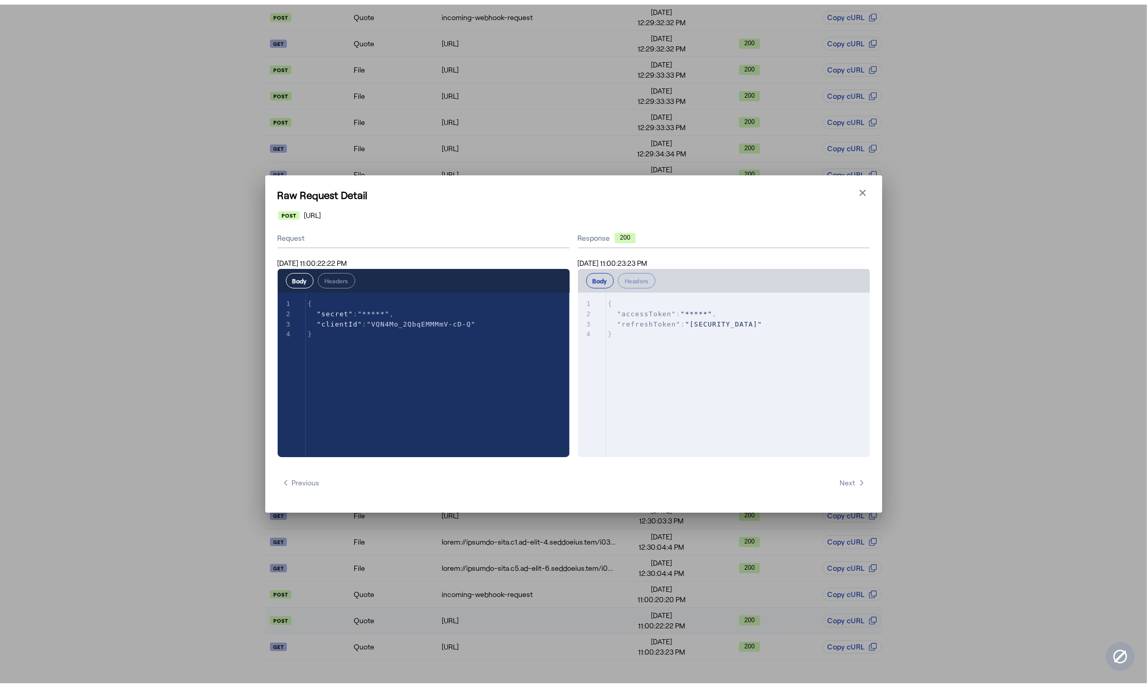
scroll to position [0, 0]
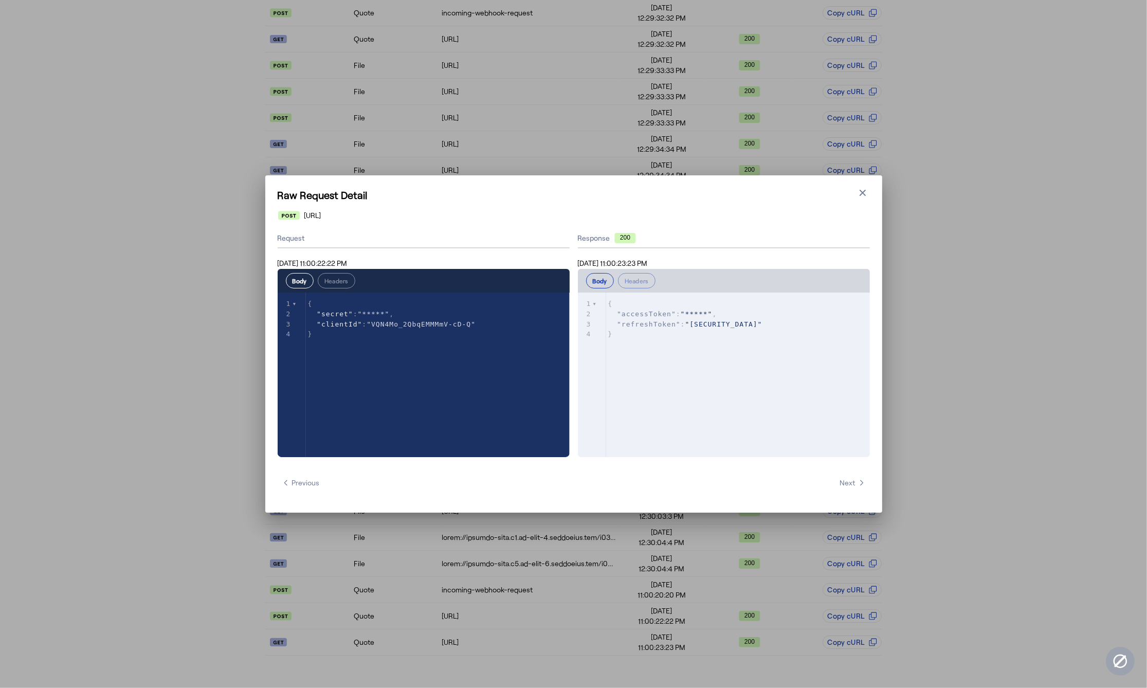
drag, startPoint x: 870, startPoint y: 190, endPoint x: 855, endPoint y: 203, distance: 19.6
click at [869, 190] on div "Raw Request Detail Close modal https://api.morecowbell.ai/api/auth/v1/api/token…" at bounding box center [573, 343] width 617 height 337
click at [854, 205] on div "Raw Request Detail Close modal https://api.morecowbell.ai/api/auth/v1/api/token…" at bounding box center [573, 343] width 617 height 337
click at [864, 195] on icon "button" at bounding box center [862, 193] width 6 height 6
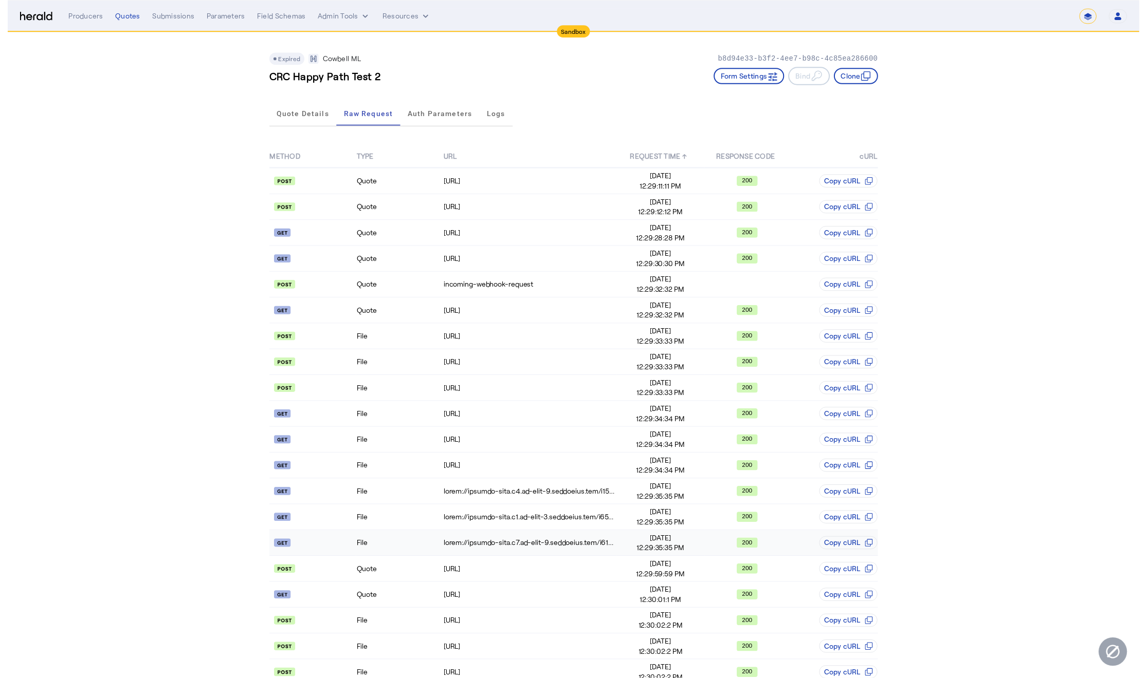
scroll to position [275, 0]
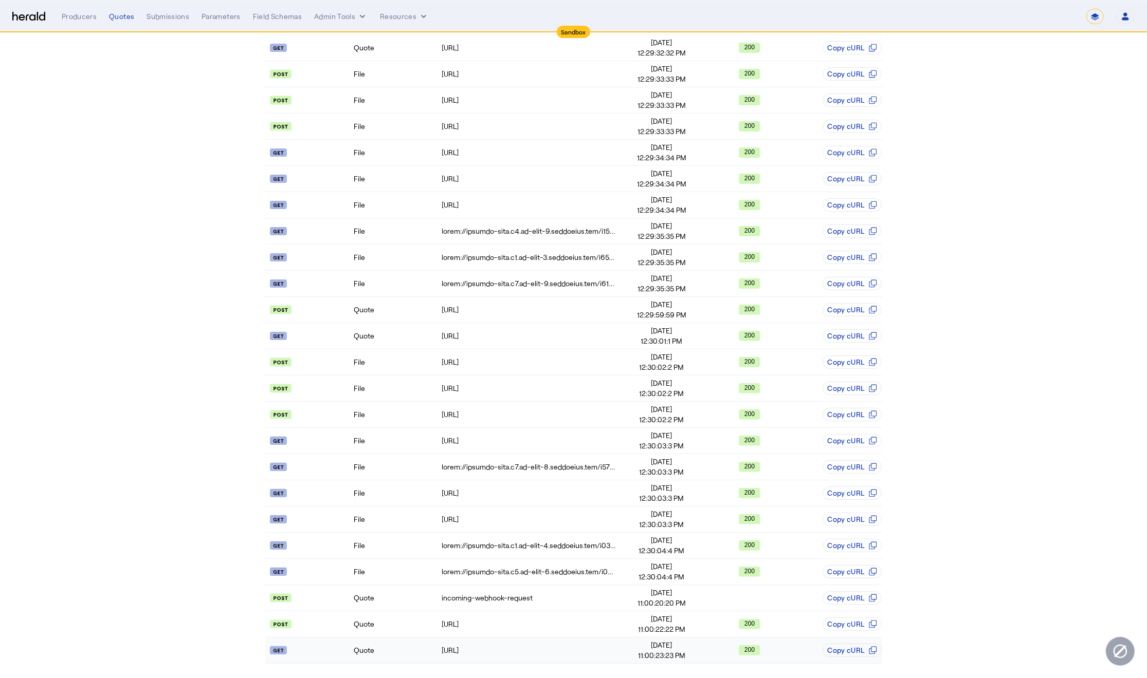
click at [412, 645] on td "Quote" at bounding box center [397, 651] width 88 height 26
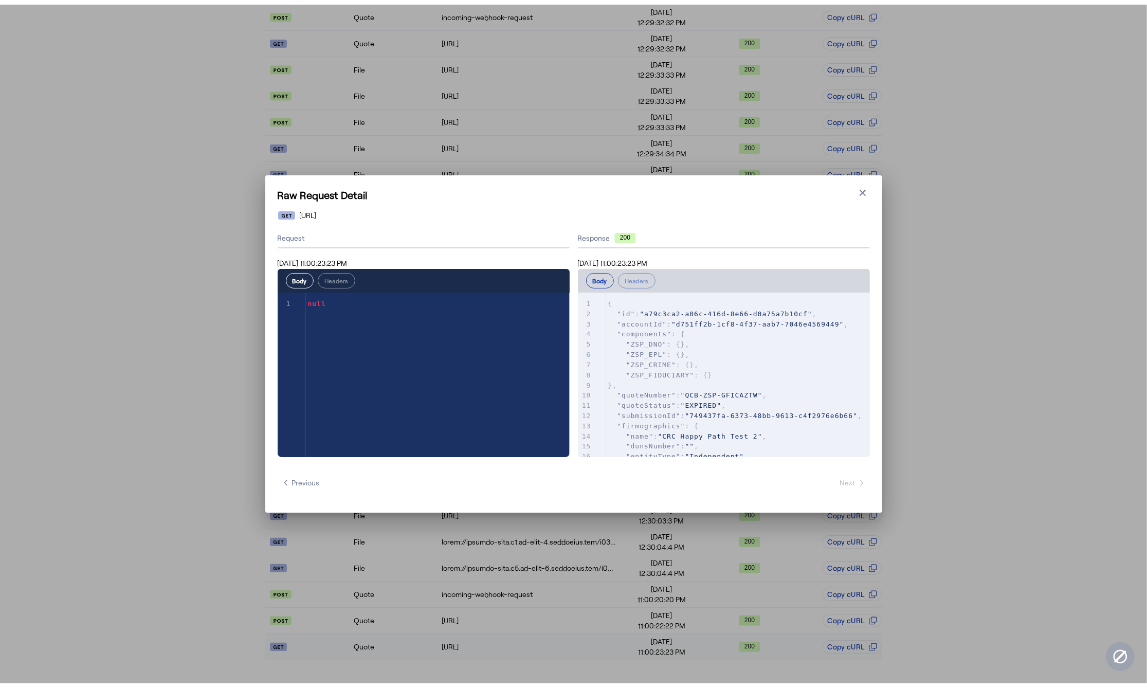
scroll to position [0, 0]
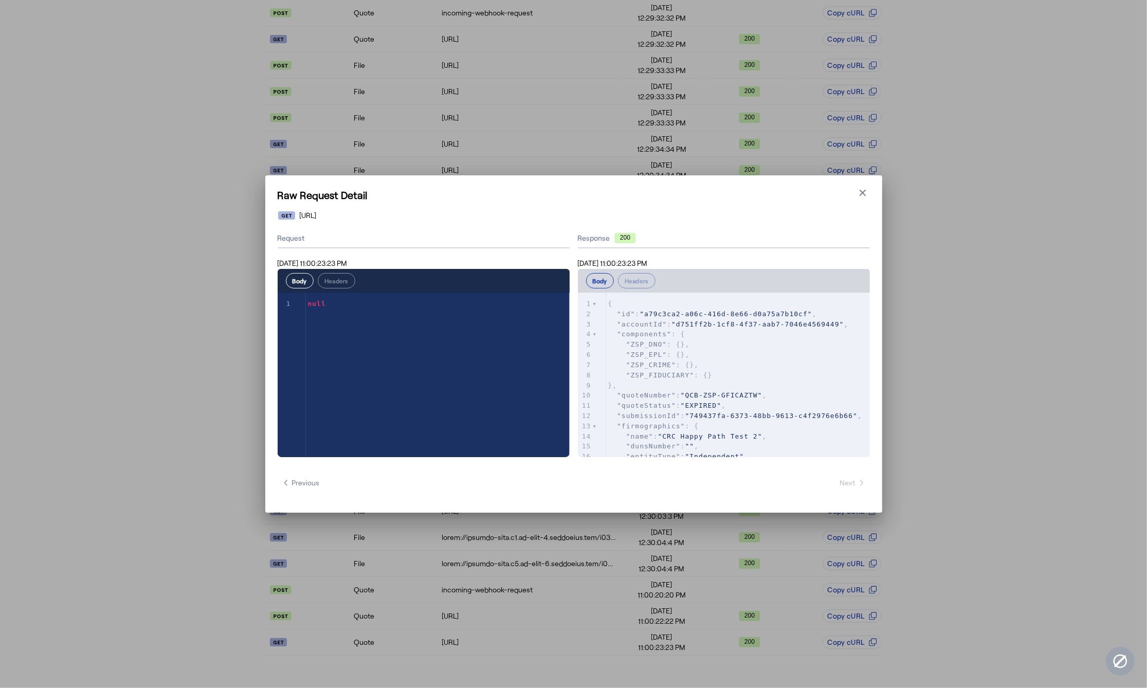
click at [743, 359] on pre ""ZSP_EPL" : {}," at bounding box center [738, 354] width 264 height 10
click at [738, 381] on pre "}," at bounding box center [738, 385] width 264 height 10
click at [740, 373] on pre ""ZSP_FIDUCIARY" : {}" at bounding box center [738, 375] width 264 height 10
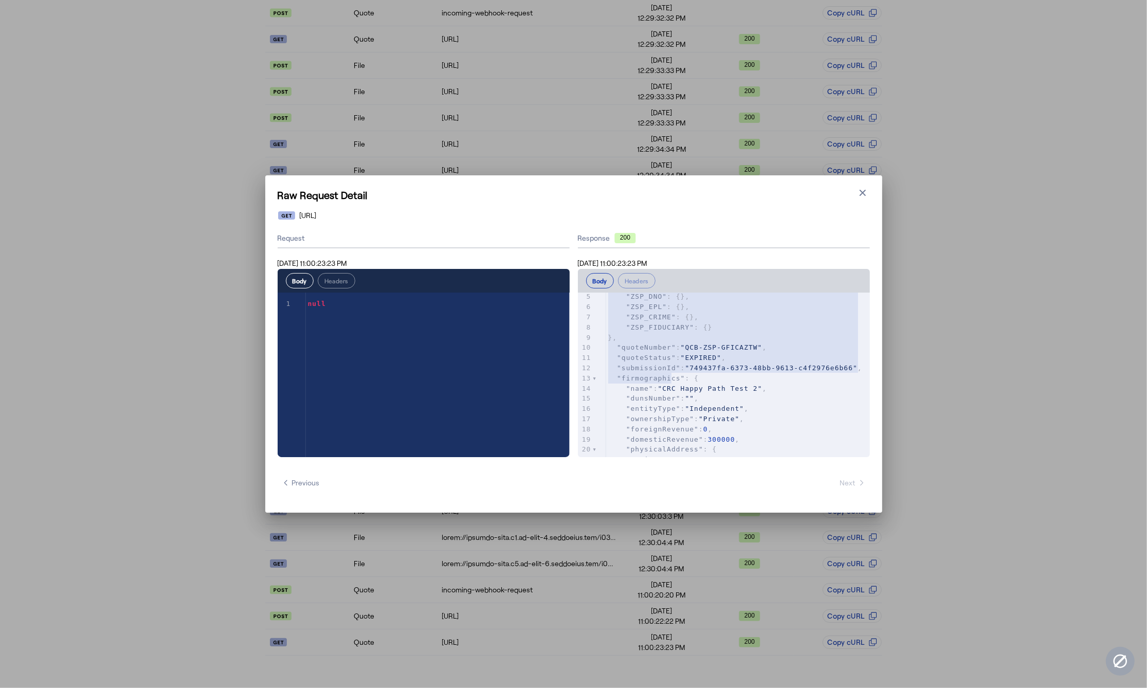
scroll to position [23, 0]
type textarea "**********"
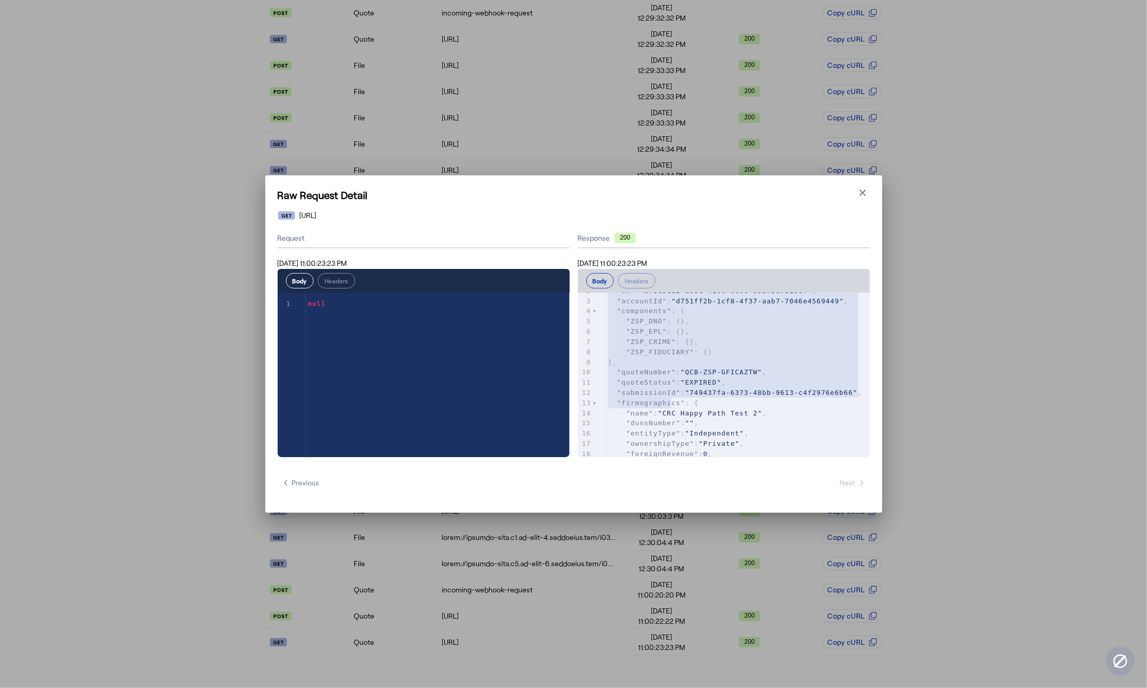
drag, startPoint x: 609, startPoint y: 303, endPoint x: 679, endPoint y: 401, distance: 120.4
click at [679, 401] on div "1 { 2 "id" : "a79c3ca2-a06c-416d-8e66-d0a75a7b10cf" , 3 "accountId" : "d751ff2b…" at bounding box center [738, 458] width 264 height 366
click at [858, 183] on div "**********" at bounding box center [573, 343] width 617 height 337
click at [859, 190] on icon "button" at bounding box center [862, 193] width 10 height 10
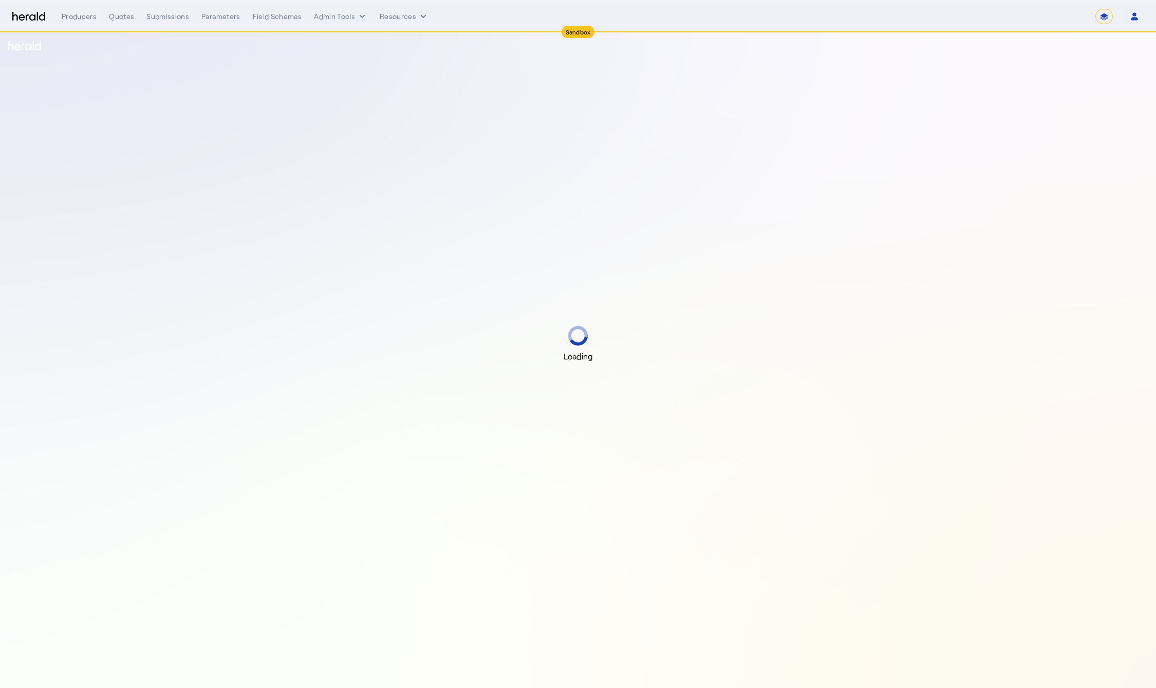
select select "*******"
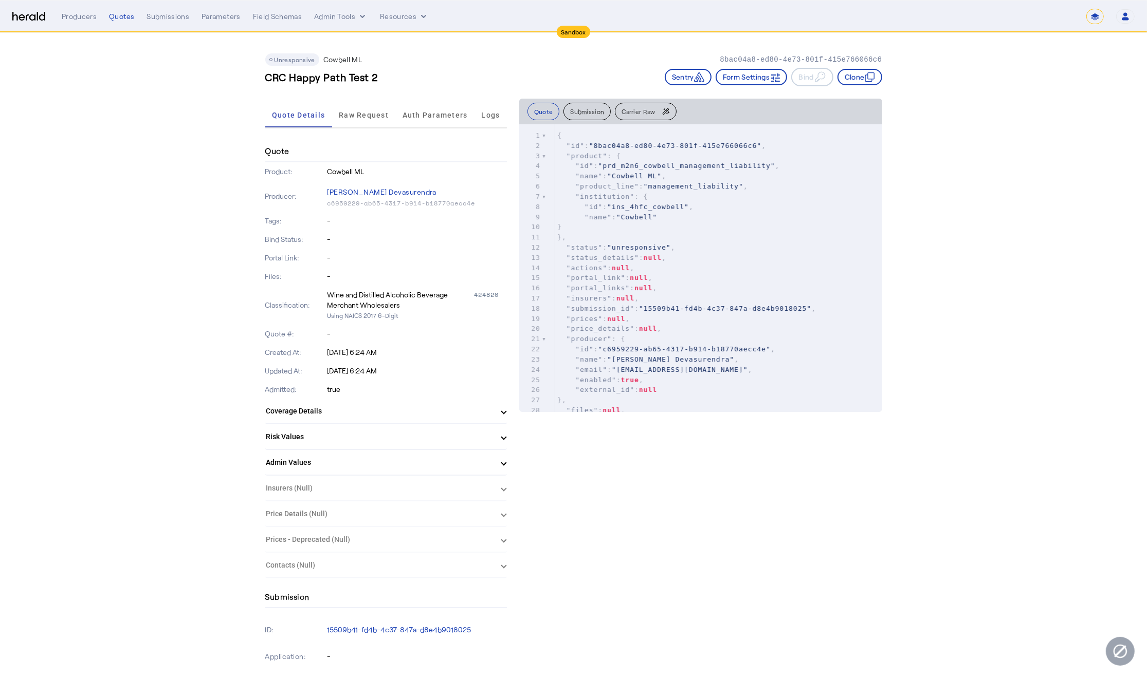
click at [350, 127] on div "Quote Details Raw Request Auth Parameters Logs" at bounding box center [386, 116] width 242 height 26
click at [358, 114] on span "Raw Request" at bounding box center [364, 115] width 50 height 7
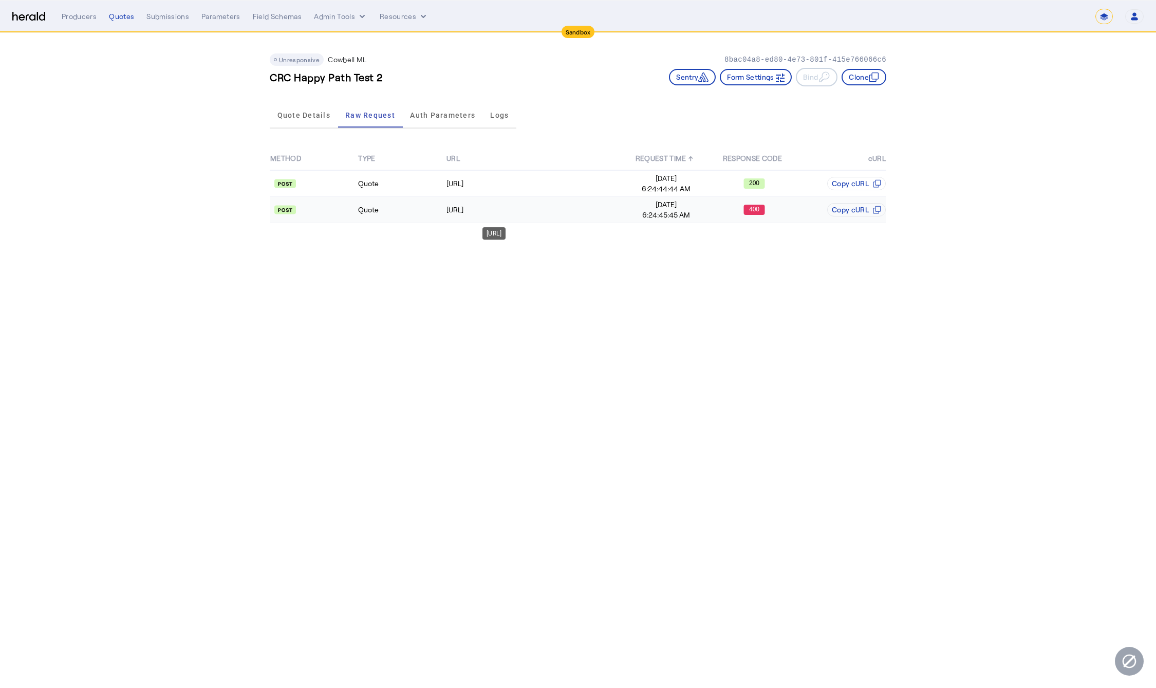
click at [569, 205] on div "[URL]" at bounding box center [534, 210] width 175 height 10
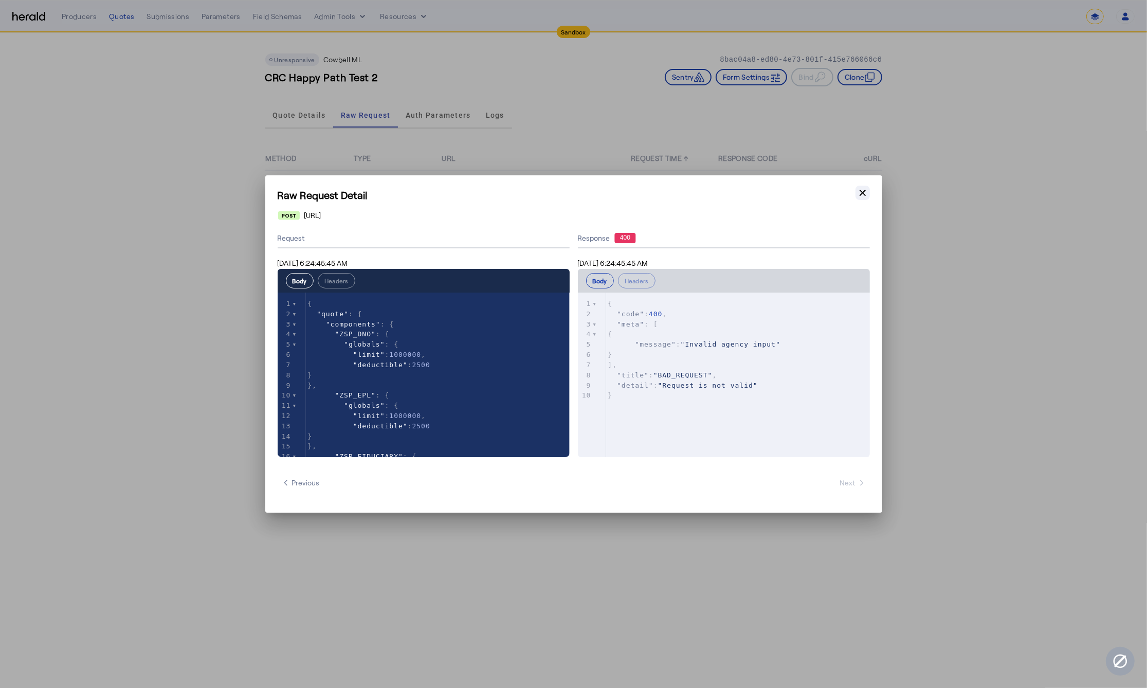
click at [858, 194] on icon "button" at bounding box center [862, 193] width 10 height 10
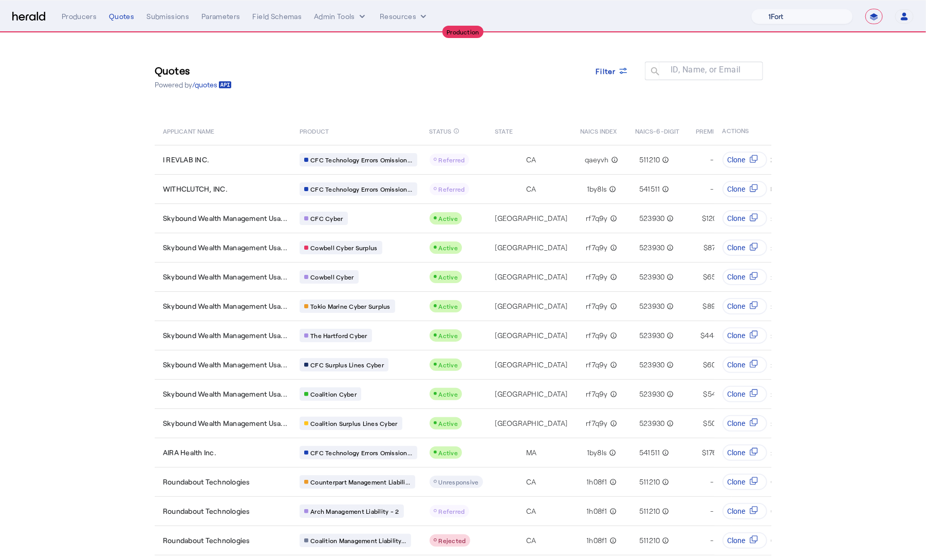
click at [781, 10] on select "1Fort Affinity Risk [PERSON_NAME] [PERSON_NAME] CRC Campus Coverage Citadel Fif…" at bounding box center [802, 16] width 102 height 15
click at [872, 16] on select "**********" at bounding box center [873, 16] width 17 height 15
select select "*******"
click at [875, 9] on select "**********" at bounding box center [873, 16] width 17 height 15
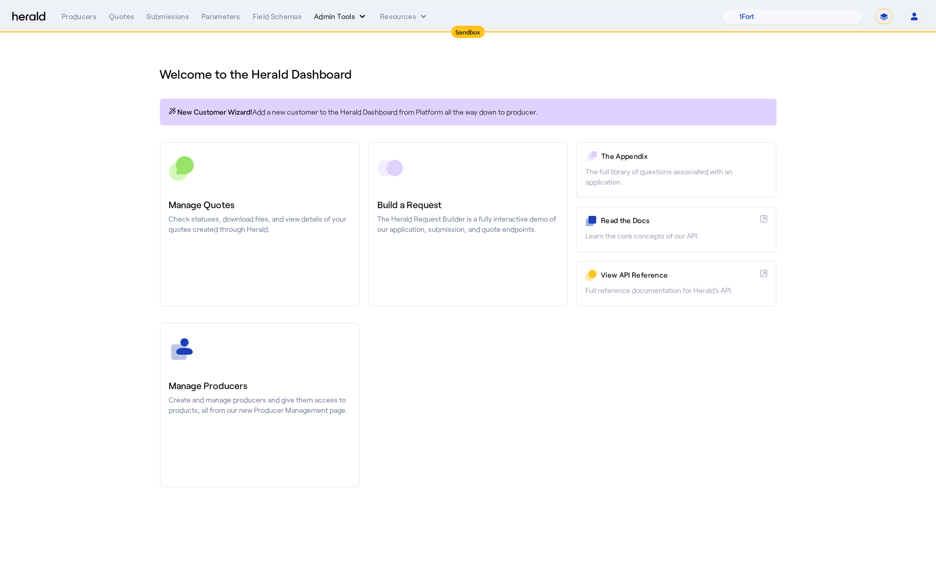
click at [353, 15] on button "Admin Tools" at bounding box center [340, 16] width 53 height 10
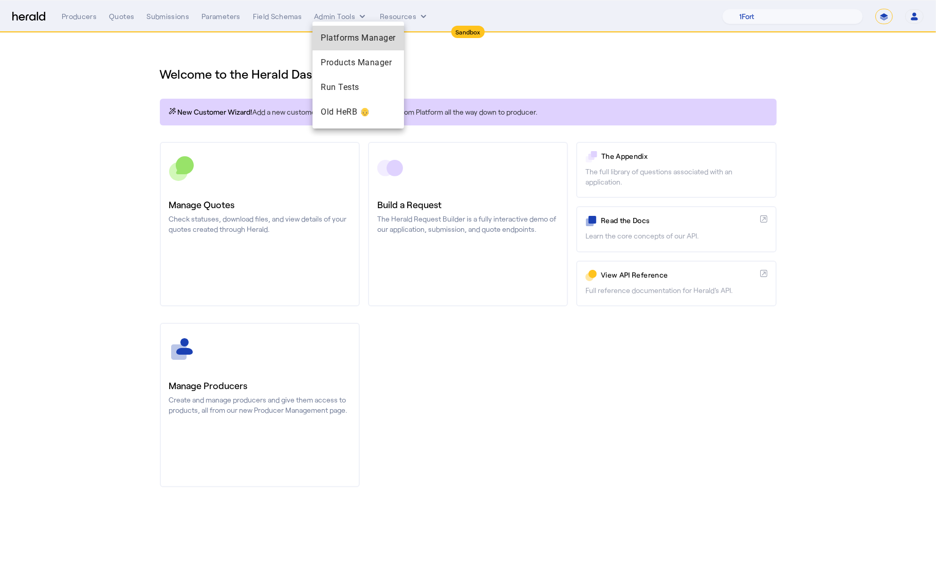
click at [355, 40] on span "Platforms Manager" at bounding box center [358, 38] width 75 height 12
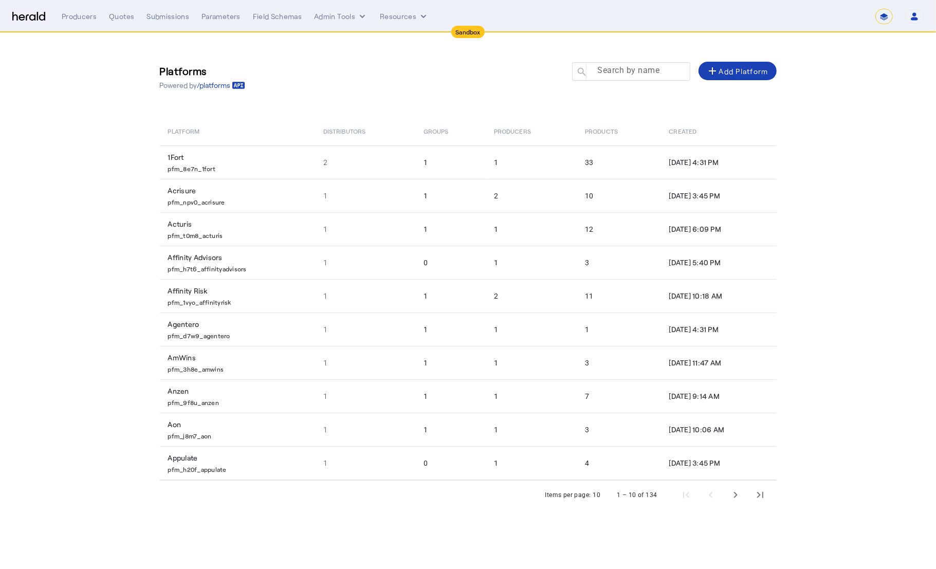
click at [633, 76] on input "Search by name" at bounding box center [636, 71] width 93 height 12
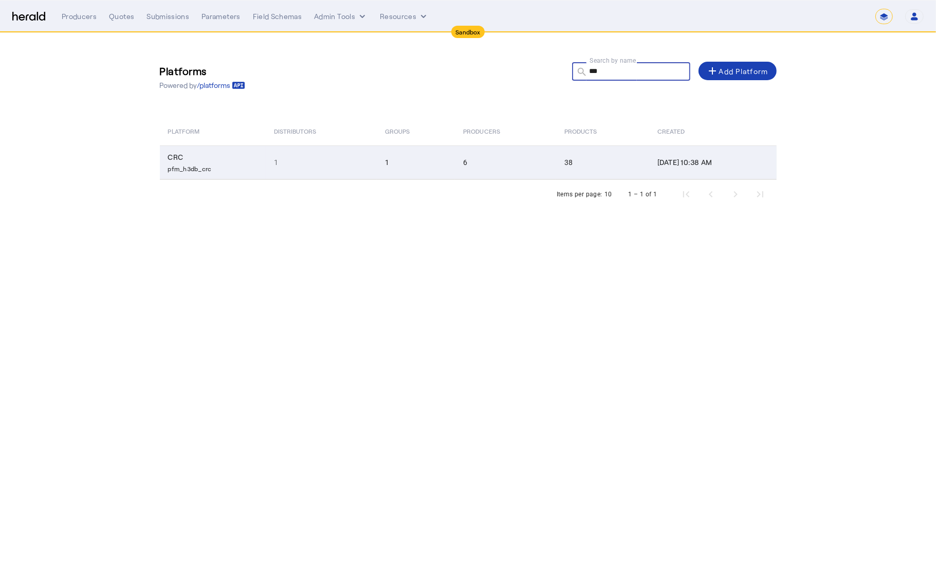
type input "***"
click at [382, 155] on td "1" at bounding box center [416, 162] width 78 height 34
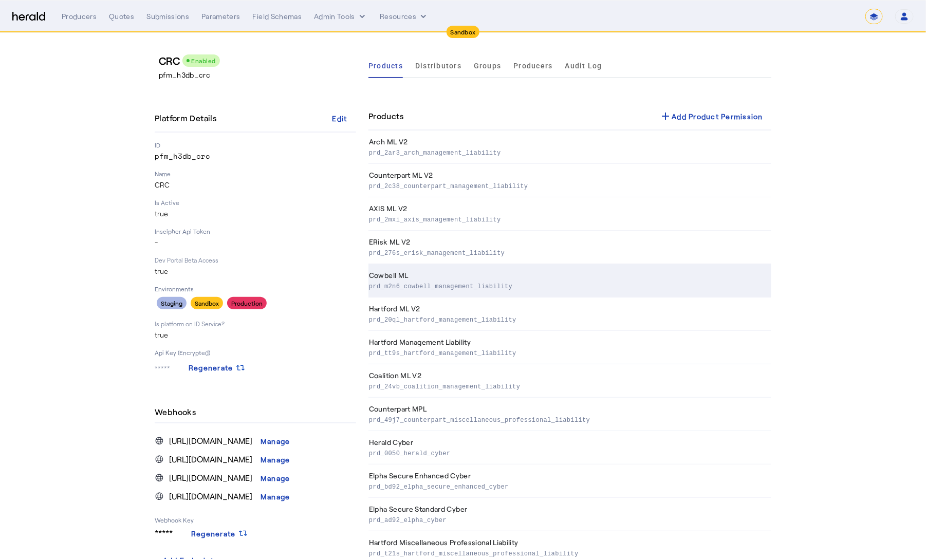
click at [461, 279] on th "Cowbell ML prd_m2n6_cowbell_management_liability" at bounding box center [570, 280] width 403 height 33
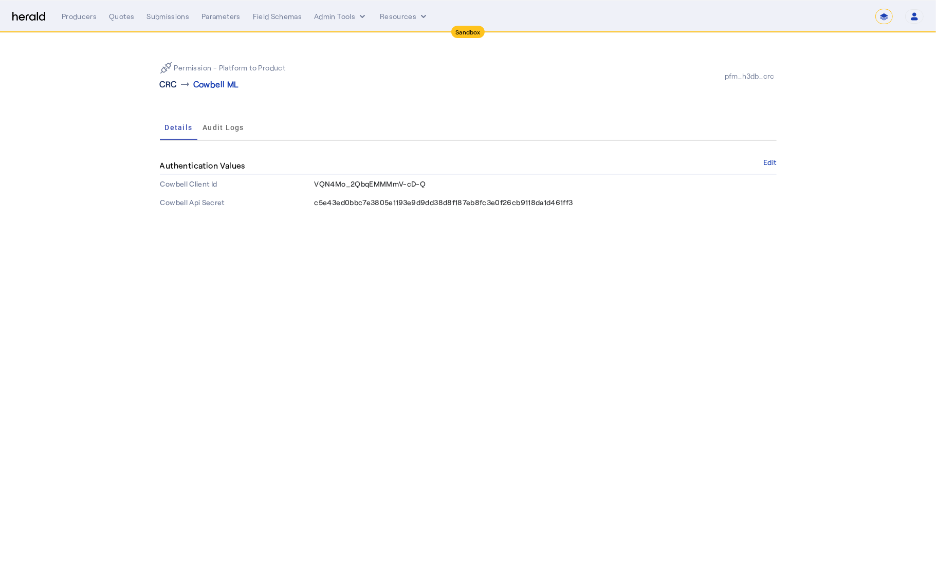
click at [165, 83] on p "CRC" at bounding box center [168, 84] width 17 height 12
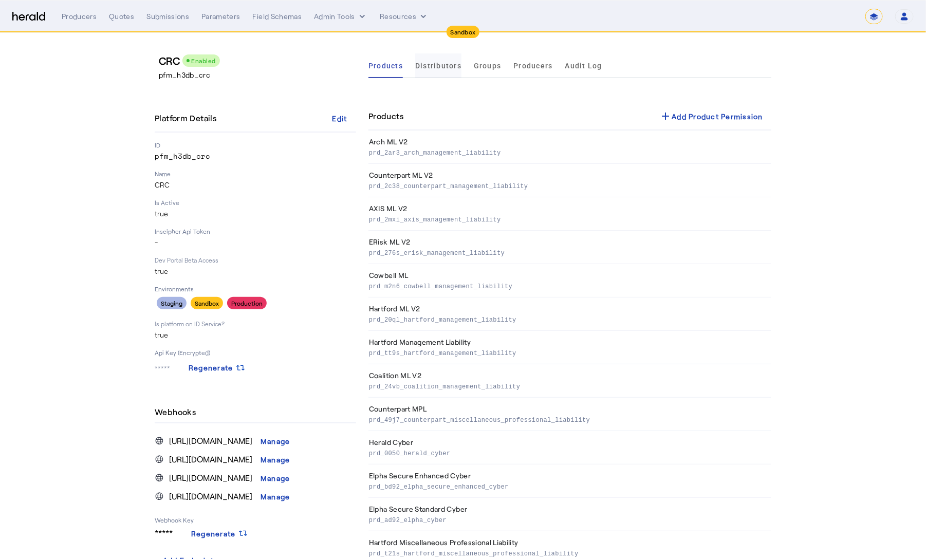
click at [438, 72] on span "Distributors" at bounding box center [438, 65] width 46 height 25
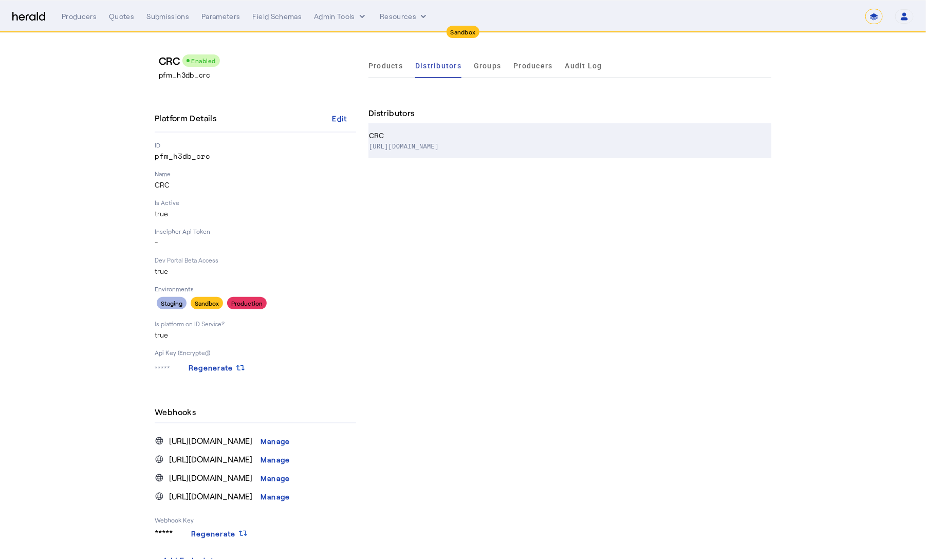
click at [441, 144] on p "https://www.crcgroup.com/" at bounding box center [568, 146] width 398 height 10
select select "pfm_h3db_crc"
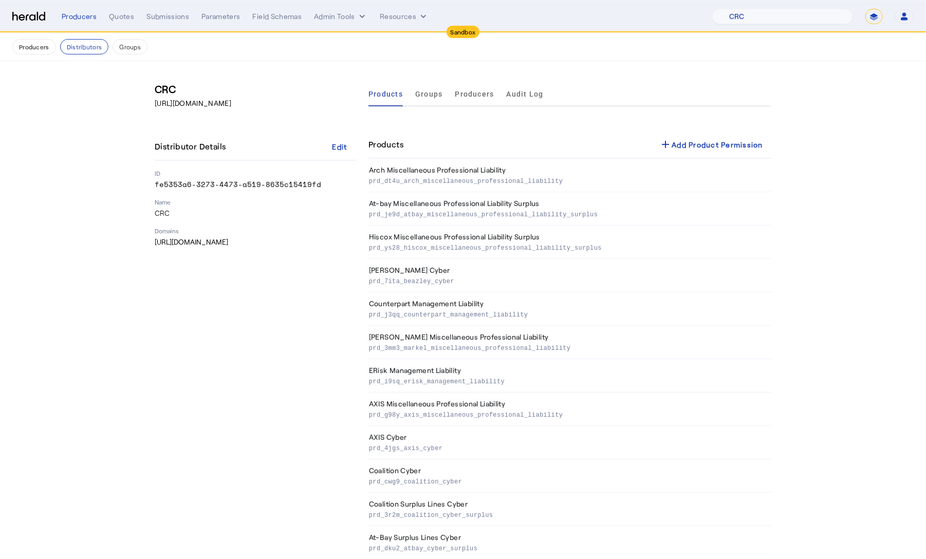
scroll to position [893, 0]
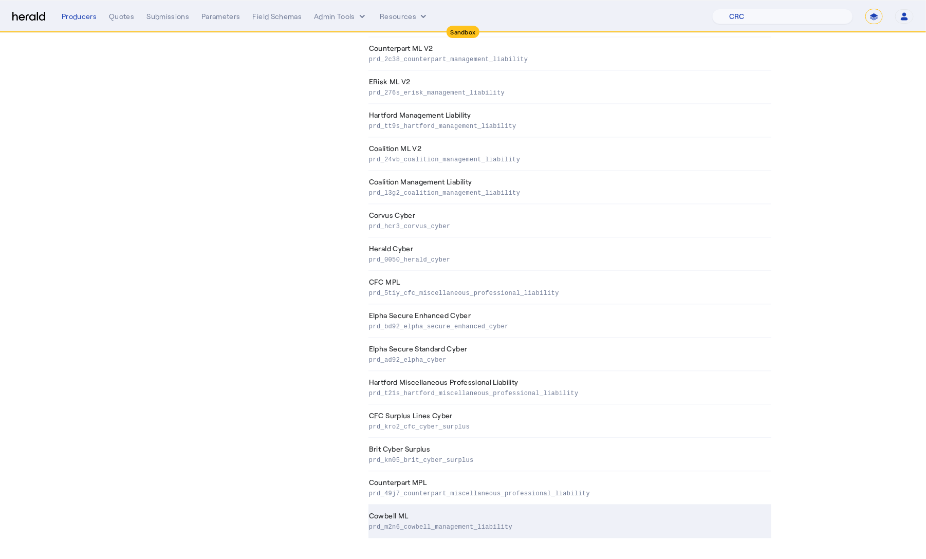
click at [397, 515] on td "Cowbell ML prd_m2n6_cowbell_management_liability" at bounding box center [570, 521] width 403 height 33
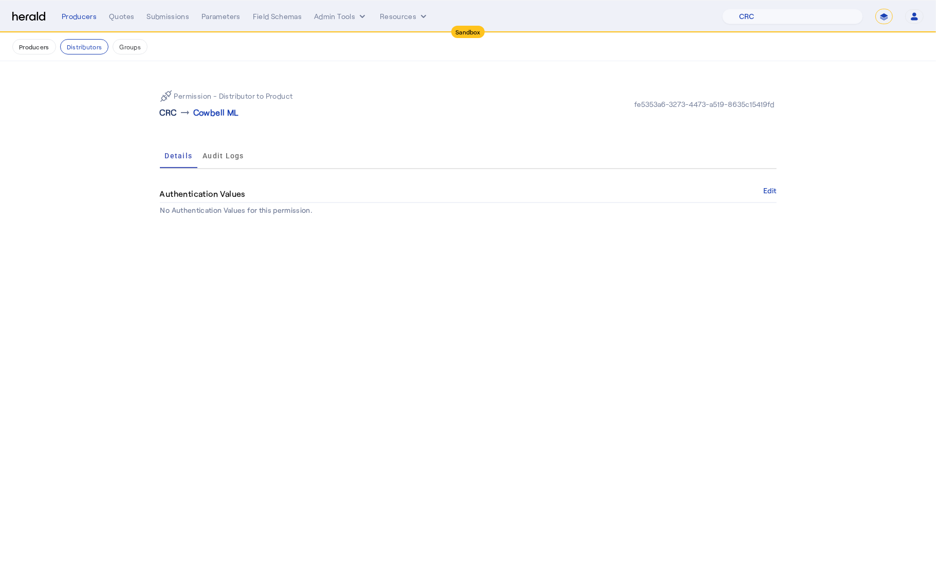
click at [163, 114] on p "CRC" at bounding box center [168, 112] width 17 height 12
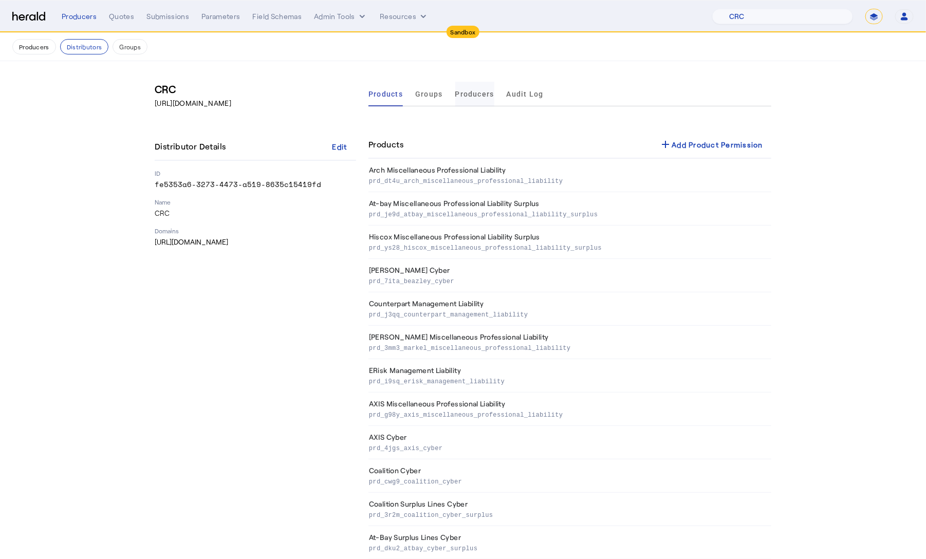
click at [481, 96] on span "Producers" at bounding box center [474, 93] width 39 height 7
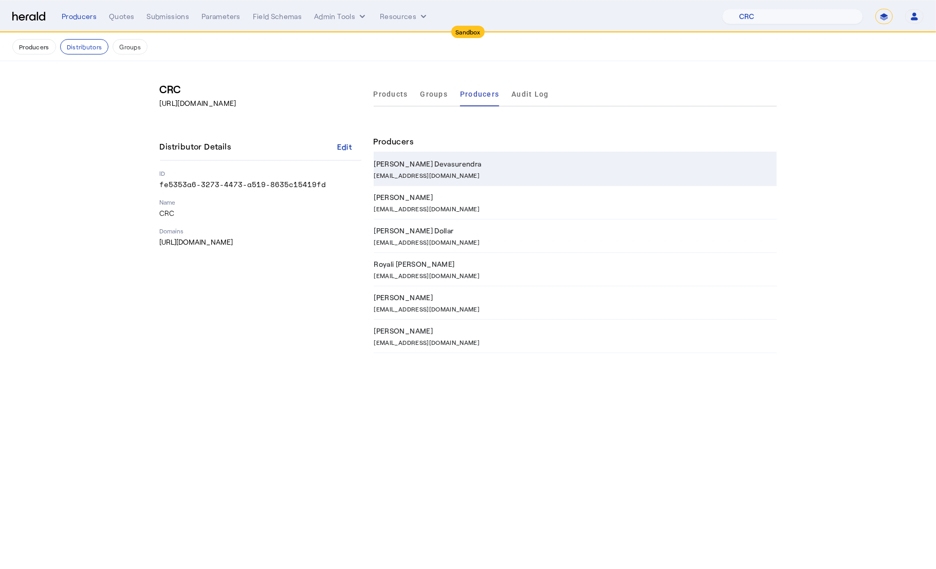
click at [469, 157] on td "Chasity Devasurendra CDevasurendra@crcgroup.com" at bounding box center [575, 169] width 403 height 33
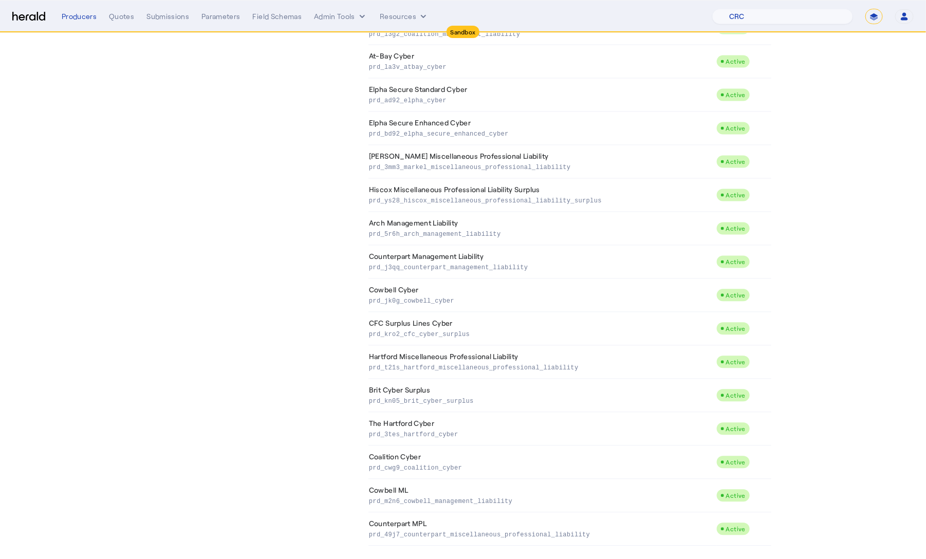
scroll to position [893, 0]
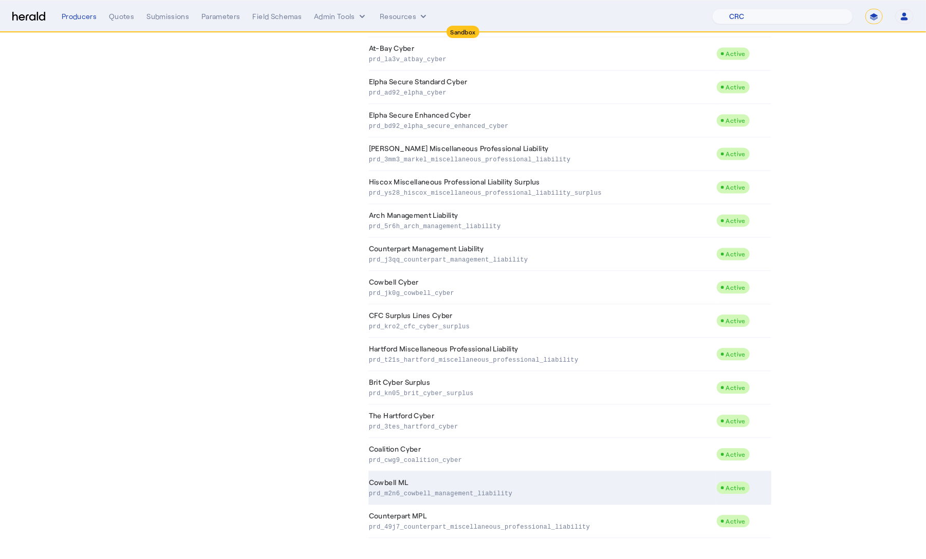
click at [498, 490] on p "prd_m2n6_cowbell_management_liability" at bounding box center [540, 493] width 343 height 10
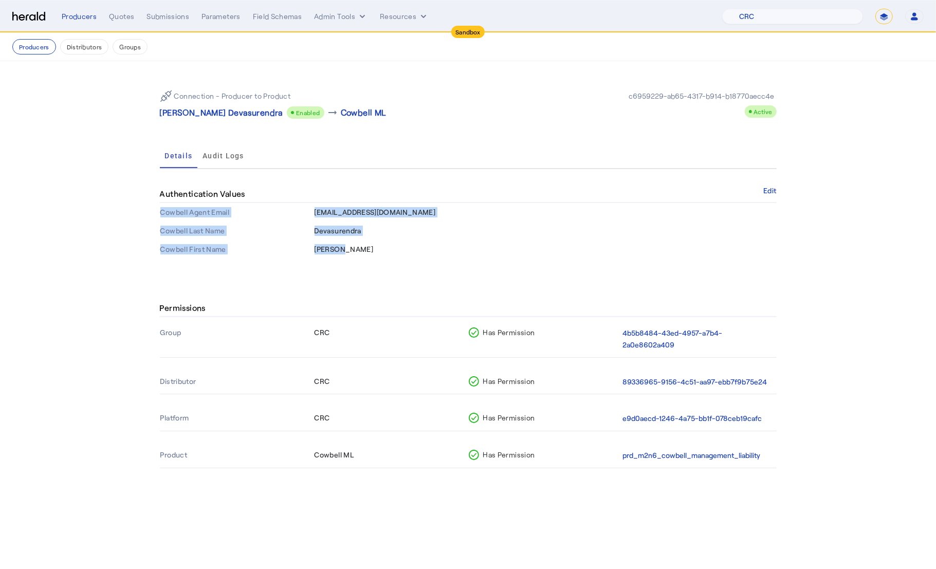
drag, startPoint x: 274, startPoint y: 234, endPoint x: 147, endPoint y: 208, distance: 129.7
click at [147, 208] on div "Connection - Producer to Product Chasity Devasurendra Enabled arrow_right_alt C…" at bounding box center [468, 170] width 658 height 218
click at [372, 256] on td "Chasity" at bounding box center [545, 249] width 463 height 19
drag, startPoint x: 376, startPoint y: 255, endPoint x: 118, endPoint y: 187, distance: 266.9
click at [118, 187] on section "Connection - Producer to Product Chasity Devasurendra Enabled arrow_right_alt C…" at bounding box center [468, 170] width 936 height 218
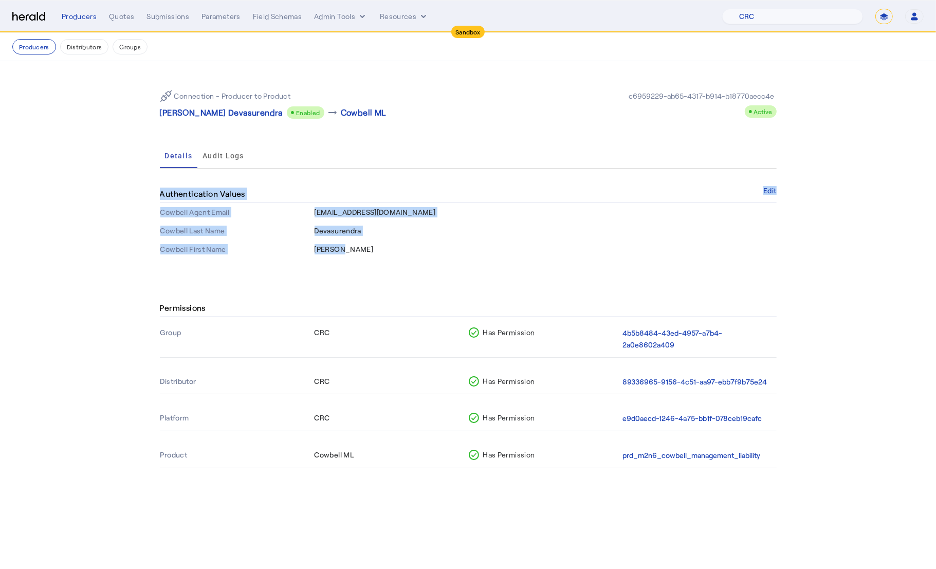
click at [384, 256] on td "Chasity" at bounding box center [545, 249] width 463 height 19
drag, startPoint x: 122, startPoint y: 211, endPoint x: 91, endPoint y: 205, distance: 31.6
click at [96, 206] on section "Connection - Producer to Product Chasity Devasurendra Enabled arrow_right_alt C…" at bounding box center [468, 170] width 936 height 218
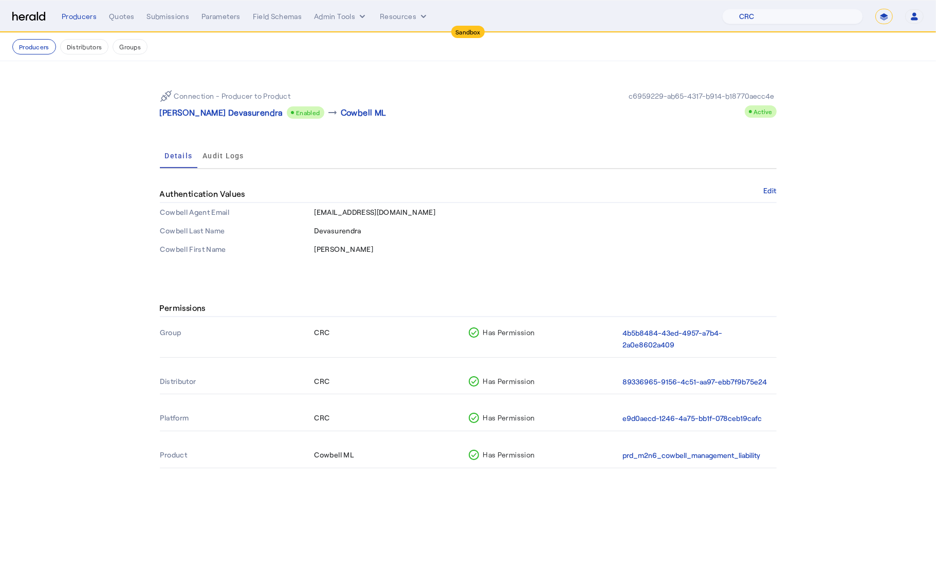
click at [422, 273] on div "Connection - Producer to Product Chasity Devasurendra Enabled arrow_right_alt C…" at bounding box center [468, 170] width 658 height 218
click at [119, 18] on div "Quotes" at bounding box center [121, 16] width 25 height 10
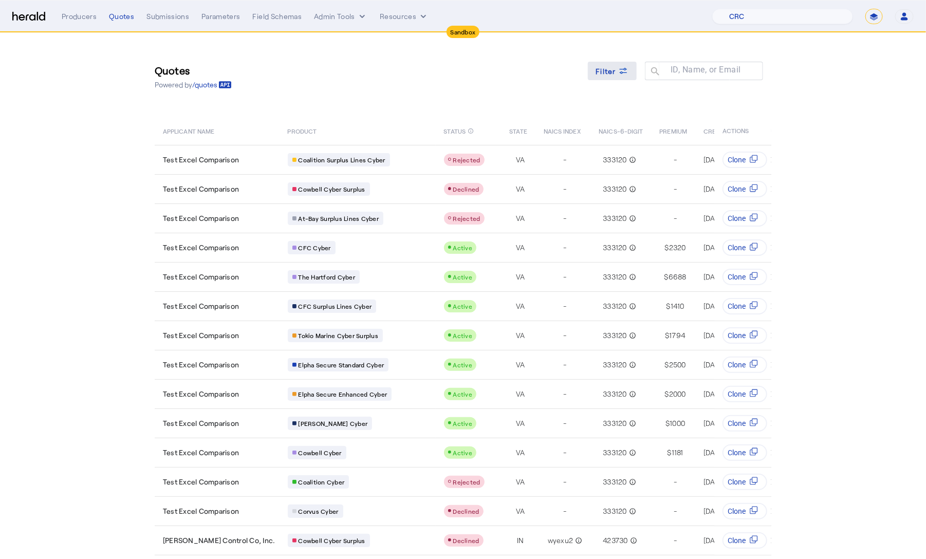
click at [624, 69] on icon at bounding box center [623, 71] width 10 height 10
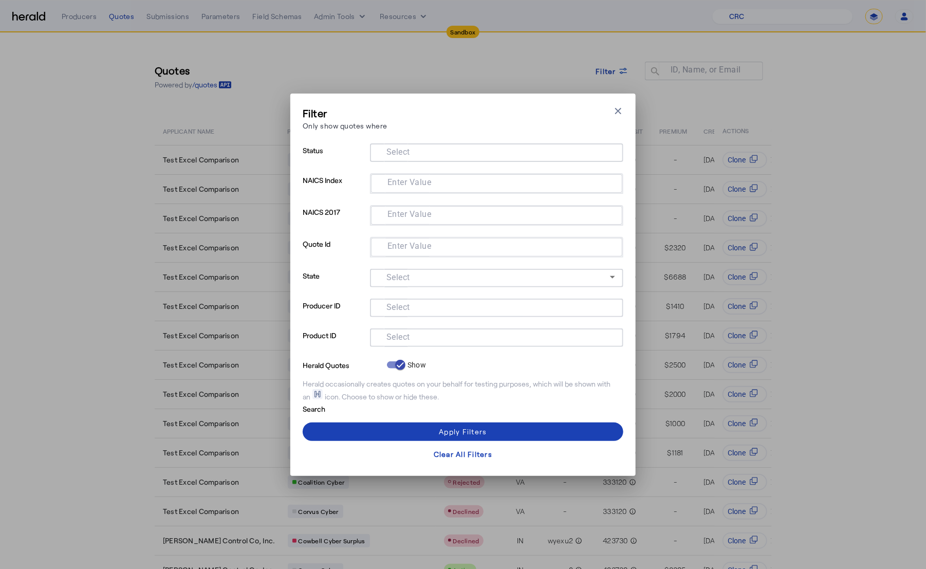
click at [458, 343] on div at bounding box center [496, 337] width 237 height 19
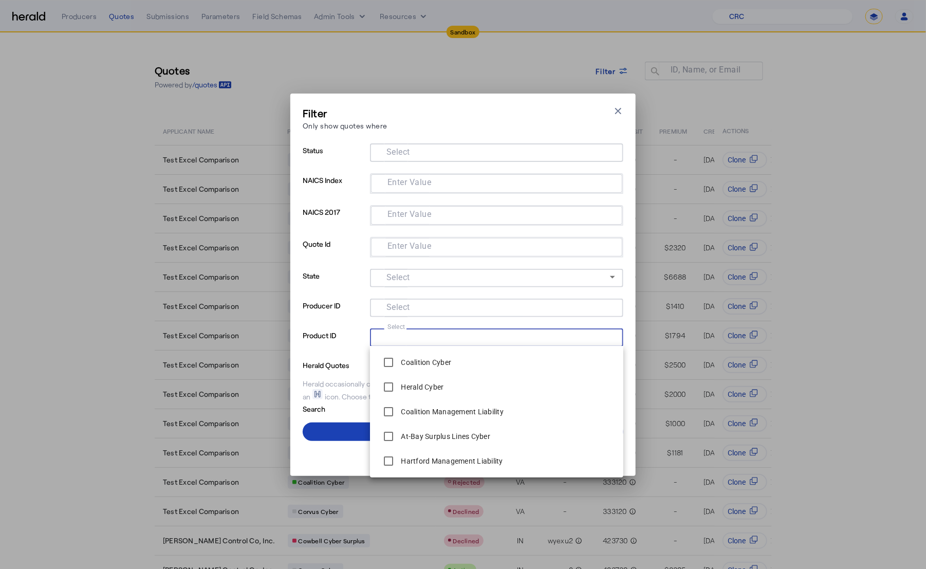
click at [456, 340] on input "Select" at bounding box center [494, 336] width 233 height 12
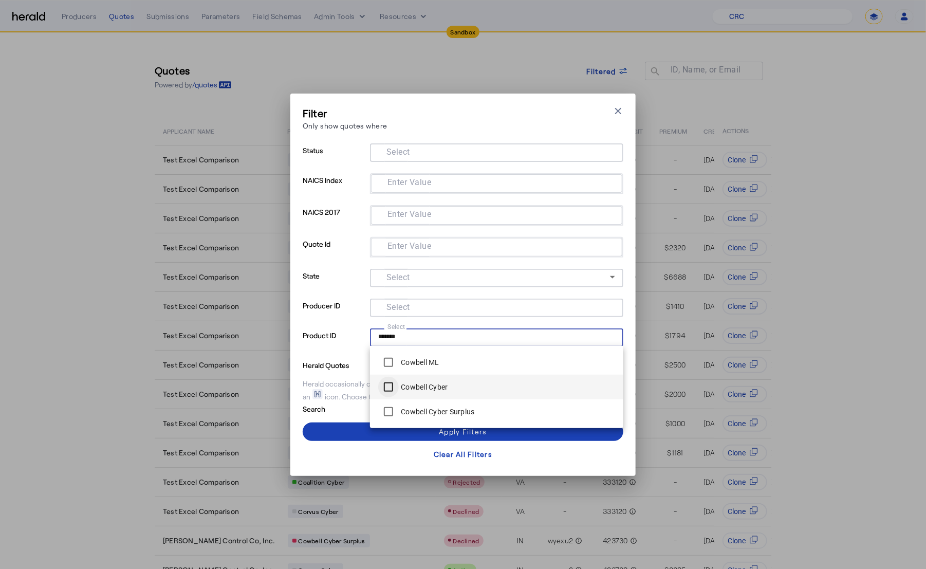
type input "*******"
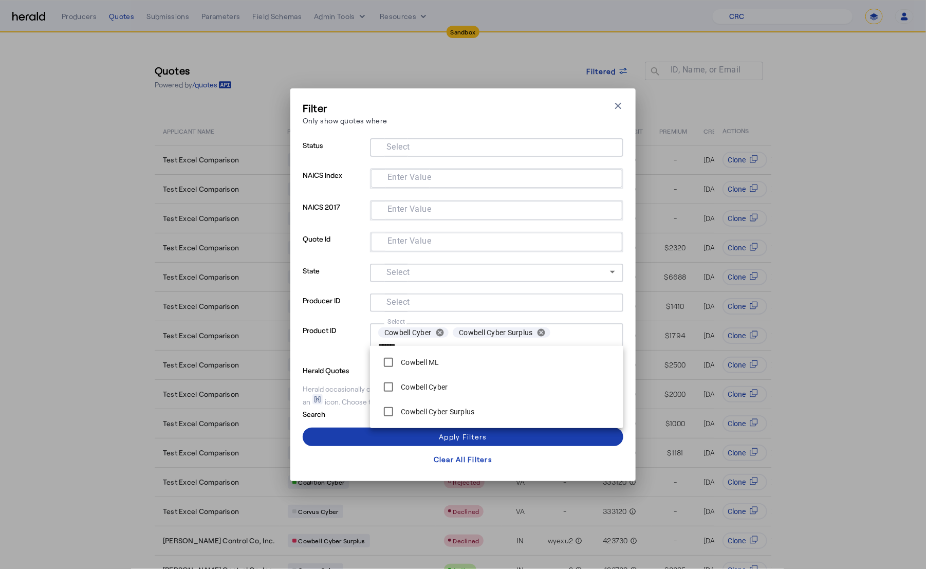
click at [364, 430] on span at bounding box center [463, 437] width 321 height 25
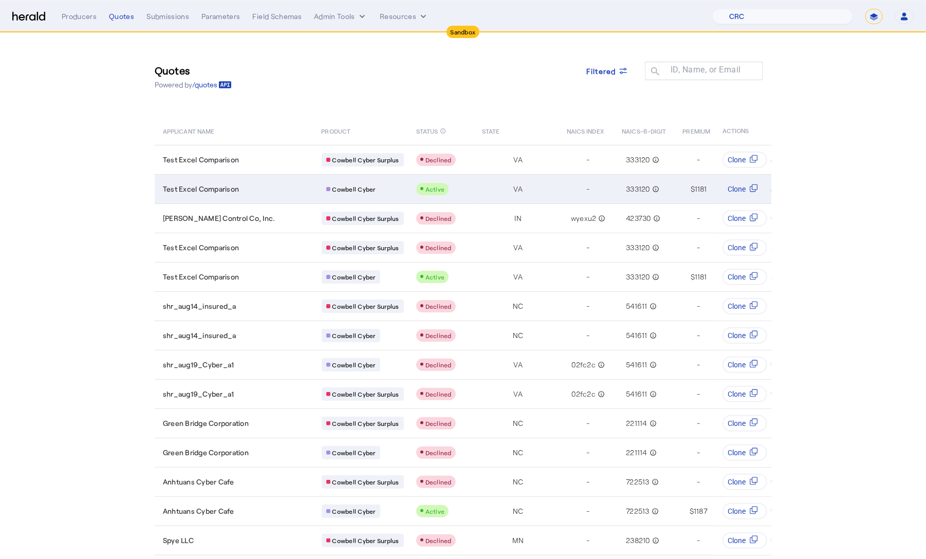
click at [246, 191] on div "Test Excel Comparison" at bounding box center [236, 189] width 146 height 10
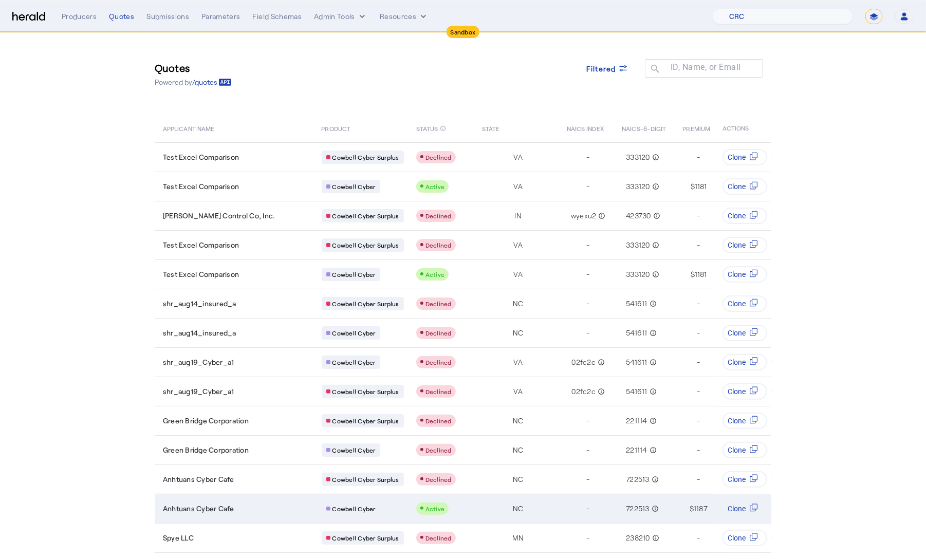
click at [227, 494] on td "Anhtuans Cyber Cafe" at bounding box center [234, 508] width 159 height 29
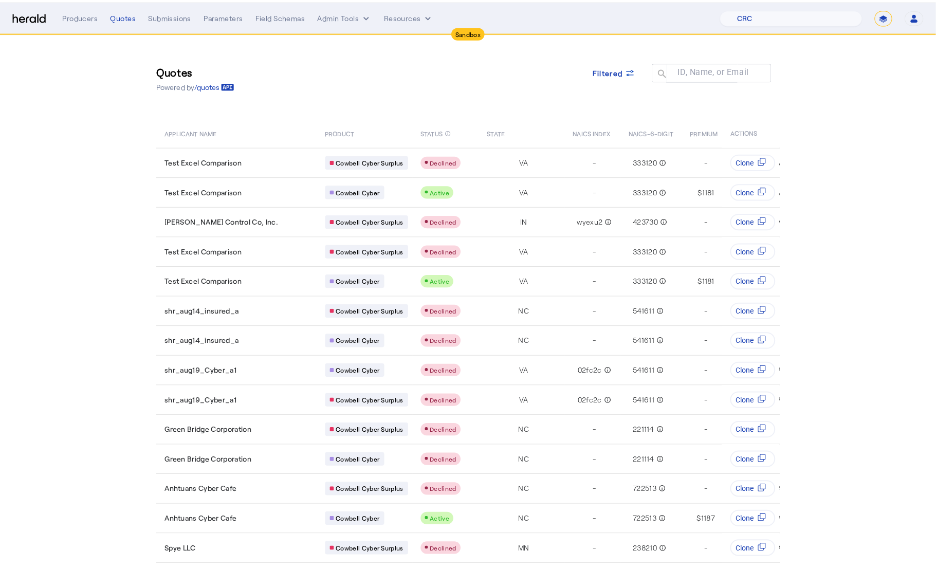
scroll to position [0, 0]
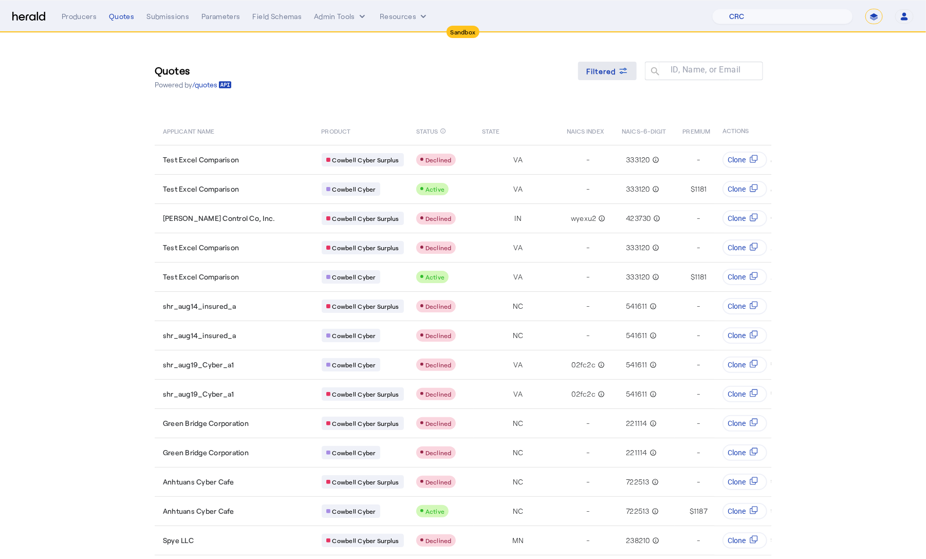
click at [624, 73] on icon at bounding box center [623, 71] width 10 height 10
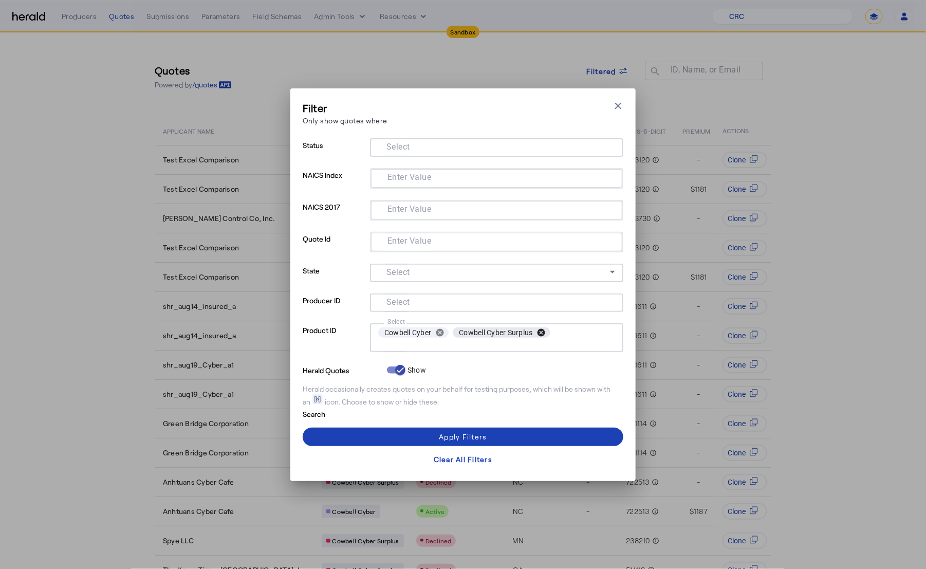
click at [543, 331] on button "cancel" at bounding box center [541, 332] width 17 height 9
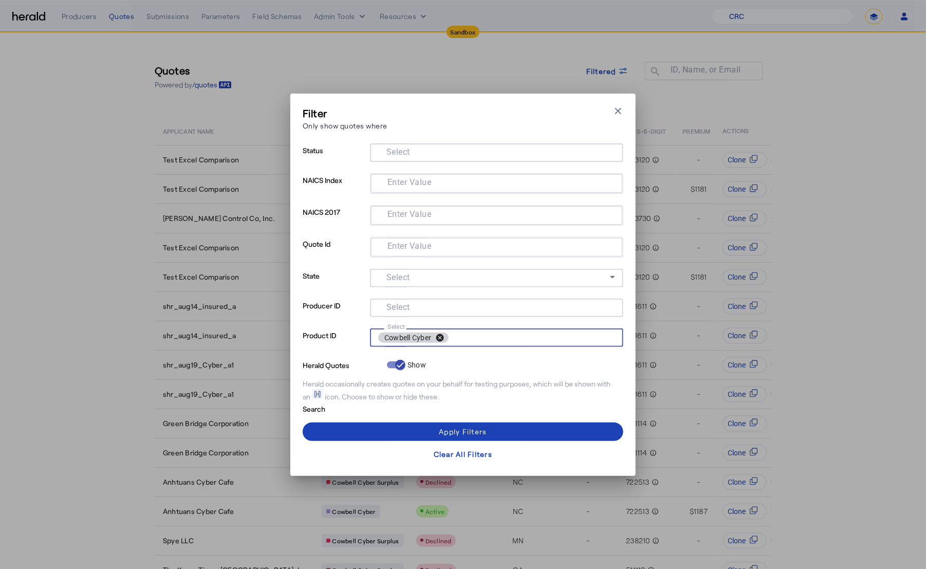
click at [441, 336] on button "cancel" at bounding box center [439, 337] width 17 height 9
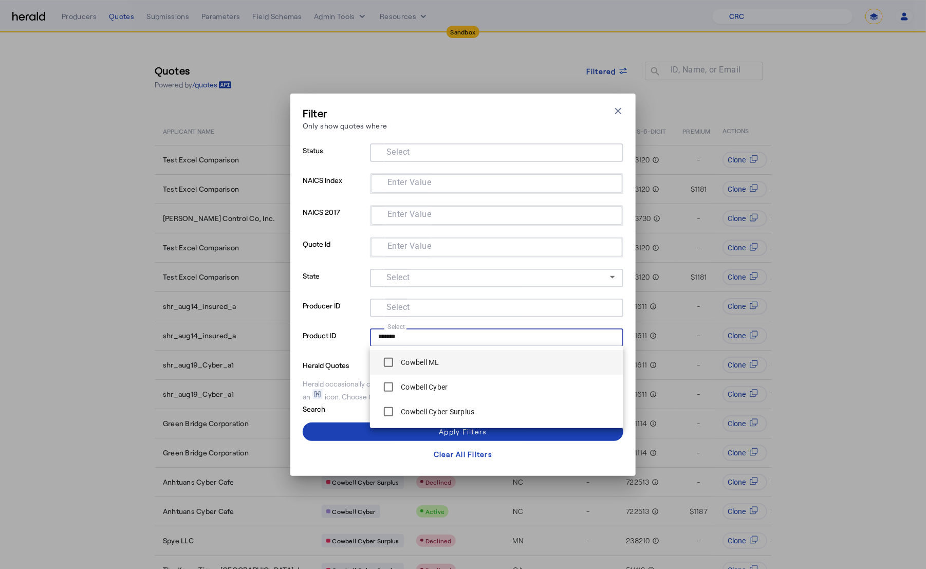
type input "*******"
click at [342, 427] on span at bounding box center [463, 431] width 321 height 25
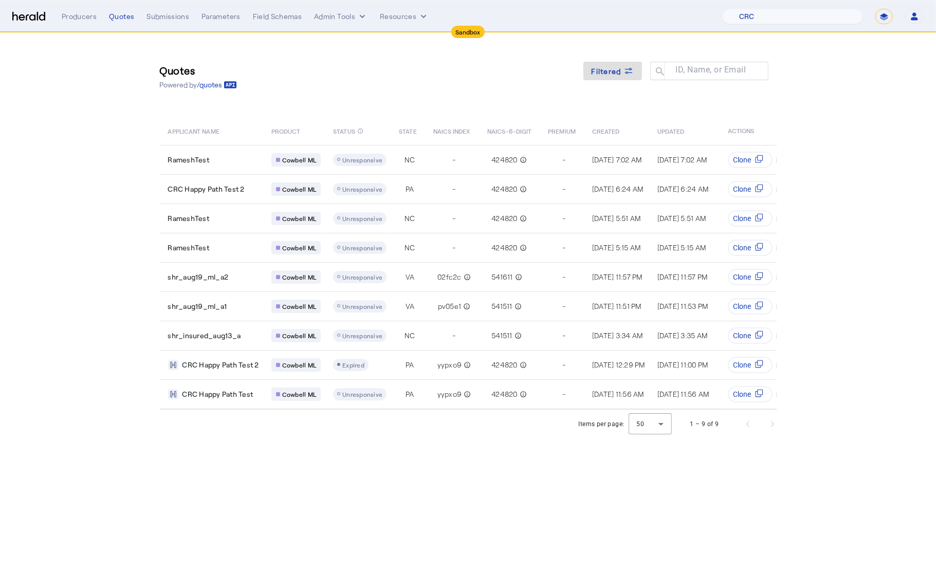
click at [110, 251] on section "Quotes Powered by /quotes Filtered ID, Name, or Email search APPLICANT NAME PRO…" at bounding box center [468, 236] width 936 height 406
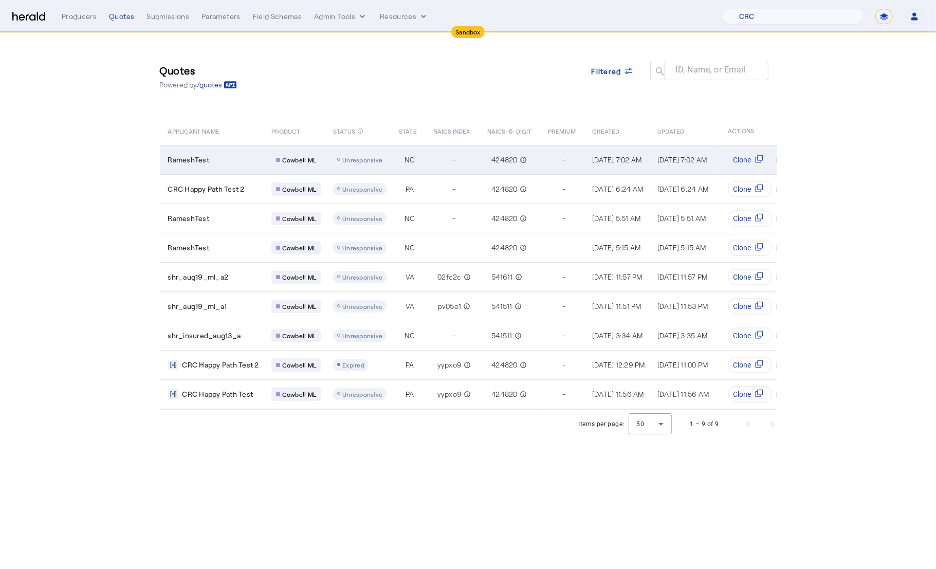
click at [214, 165] on td "RameshTest" at bounding box center [211, 159] width 103 height 29
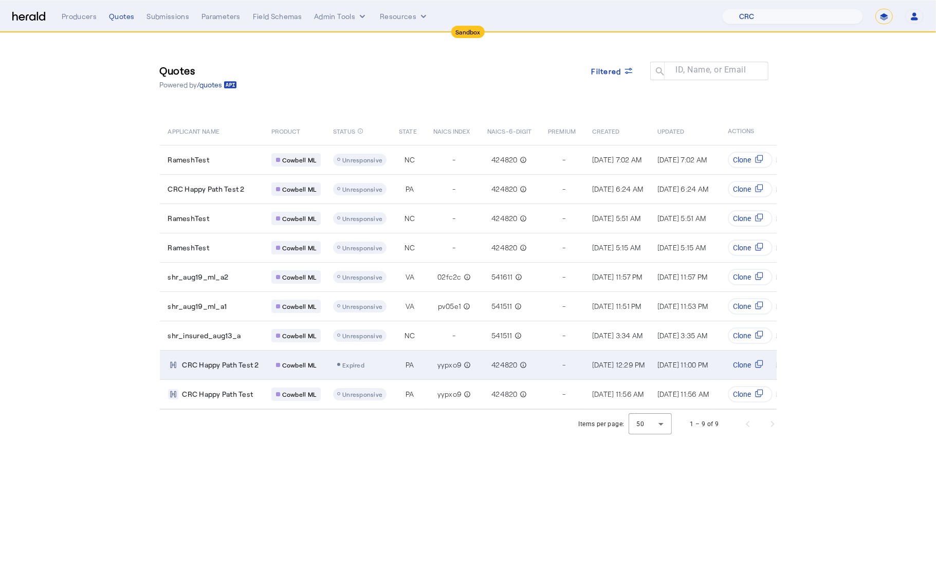
click at [228, 365] on td "CRC Happy Path Test 2" at bounding box center [211, 364] width 103 height 29
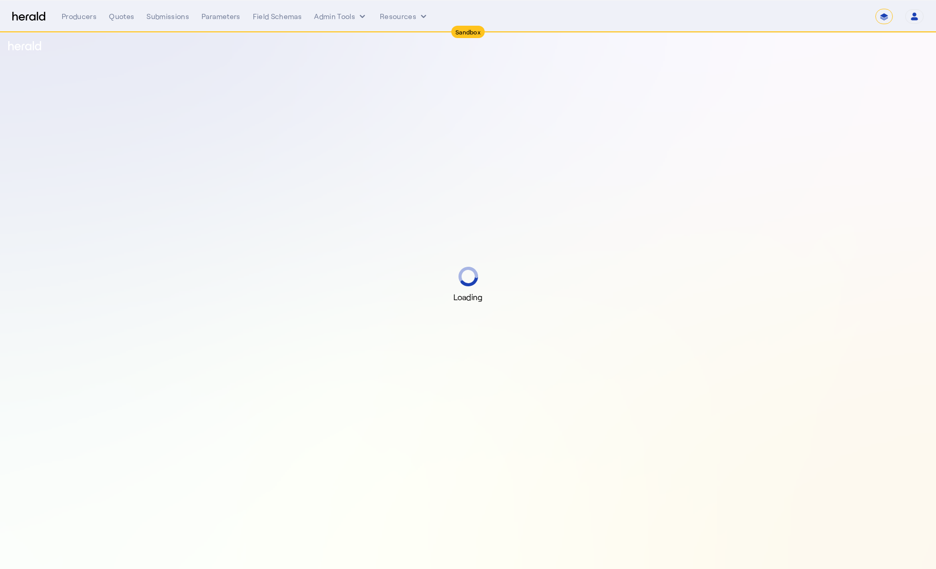
select select "*******"
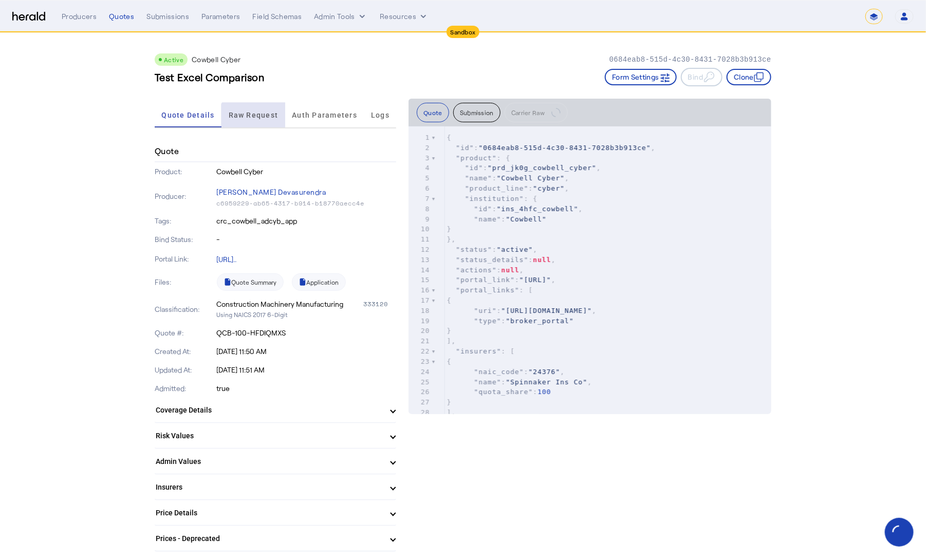
click at [257, 123] on span "Raw Request" at bounding box center [254, 115] width 50 height 25
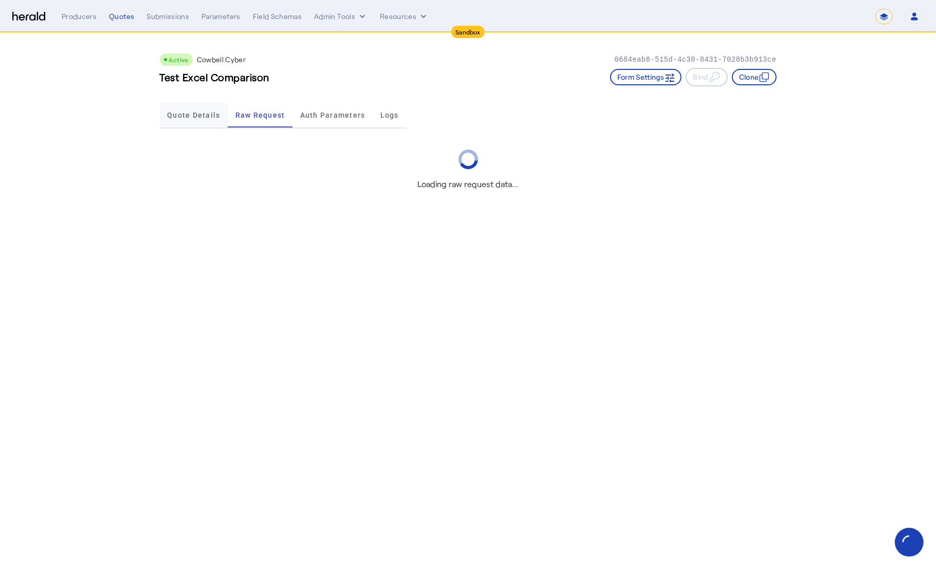
click at [191, 116] on span "Quote Details" at bounding box center [193, 115] width 53 height 7
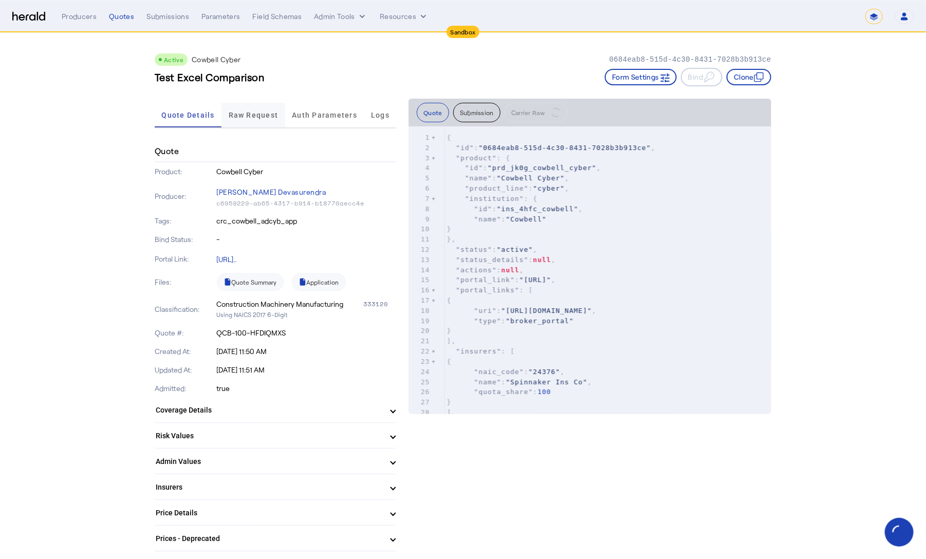
click at [246, 120] on span "Raw Request" at bounding box center [254, 115] width 50 height 25
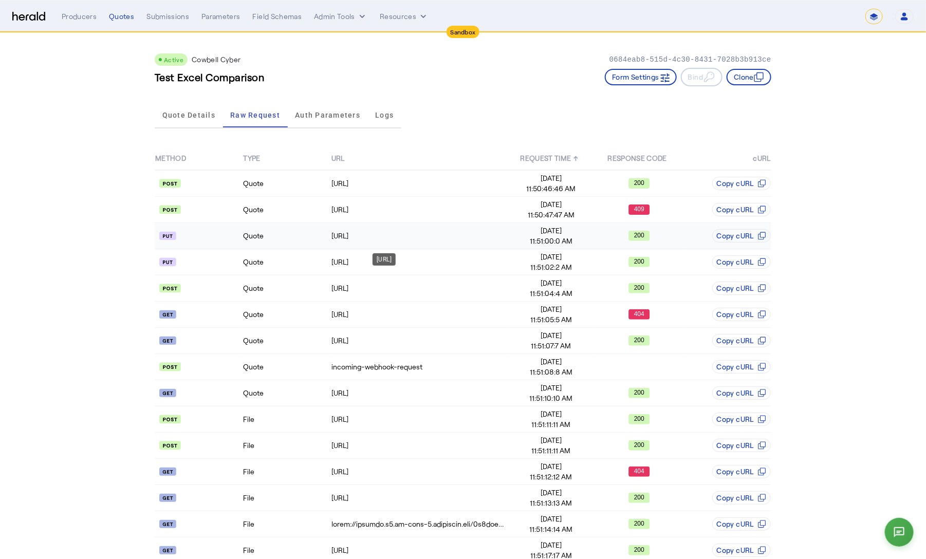
click at [463, 238] on div "[URL]" at bounding box center [418, 236] width 175 height 10
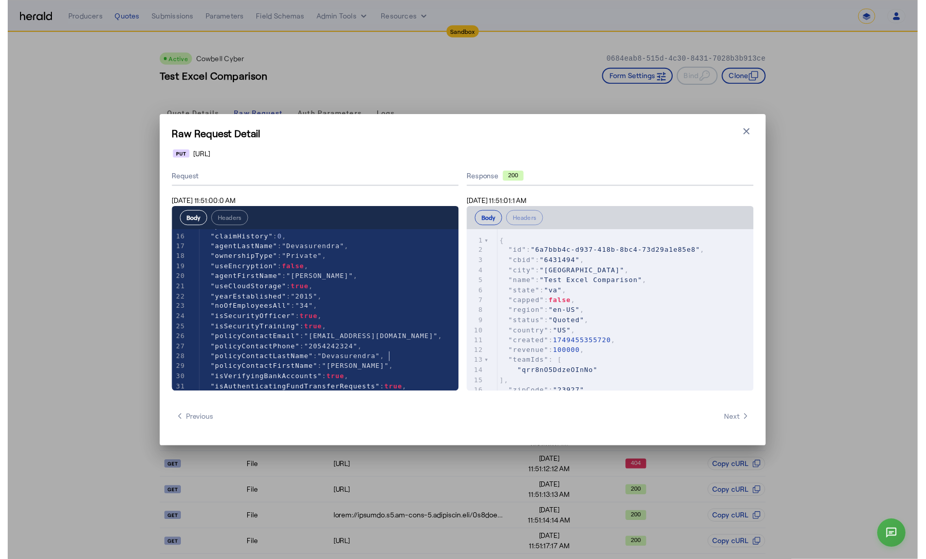
scroll to position [156, 0]
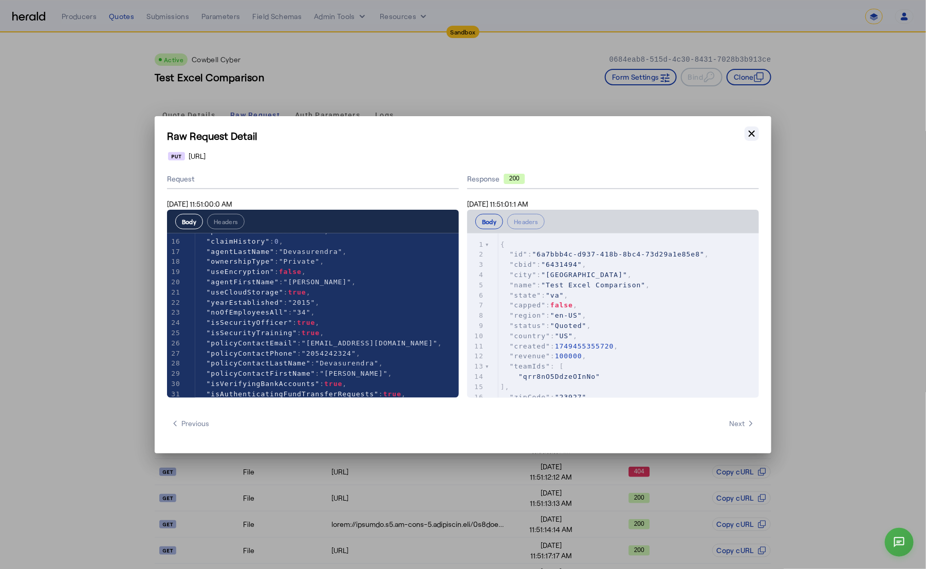
click at [746, 130] on button "Close modal" at bounding box center [752, 133] width 14 height 14
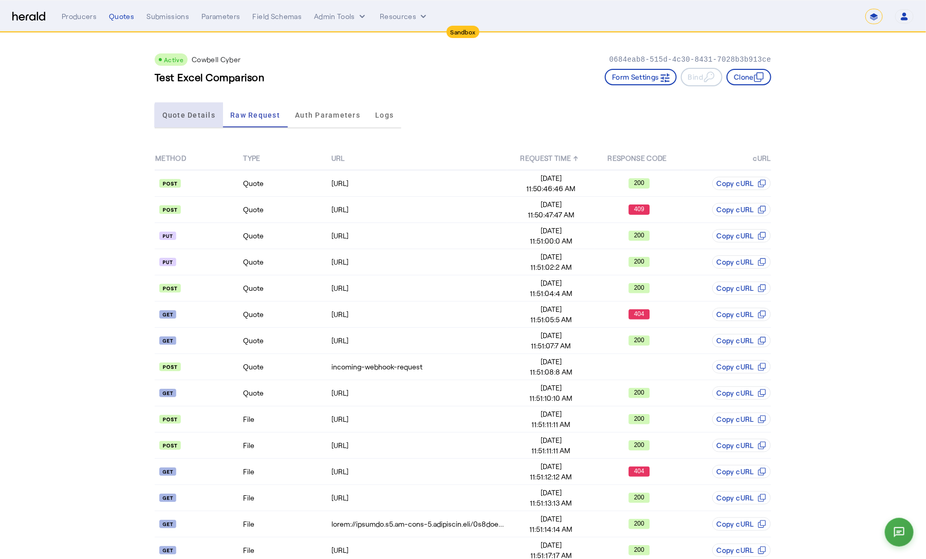
click at [198, 118] on span "Quote Details" at bounding box center [188, 115] width 53 height 7
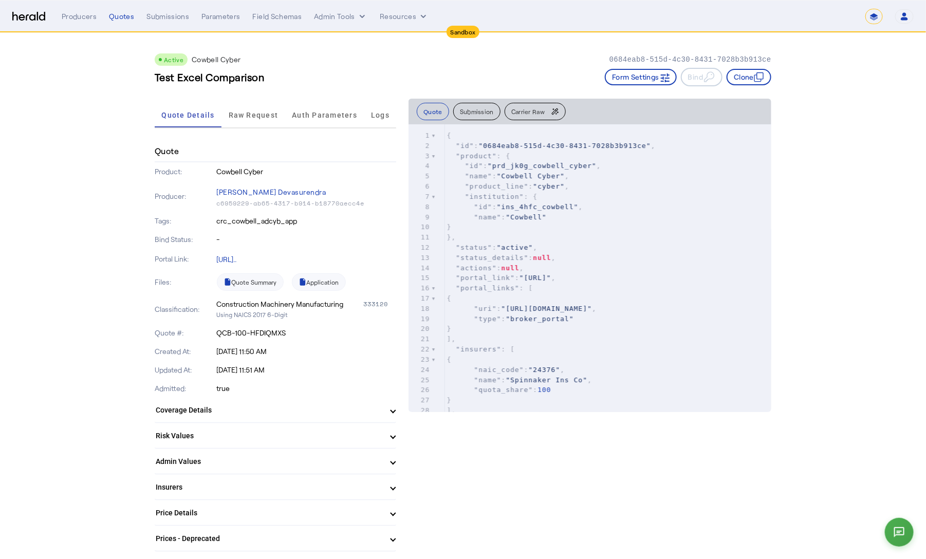
click at [274, 221] on p "crc_cowbell_adcyb_app" at bounding box center [307, 221] width 180 height 10
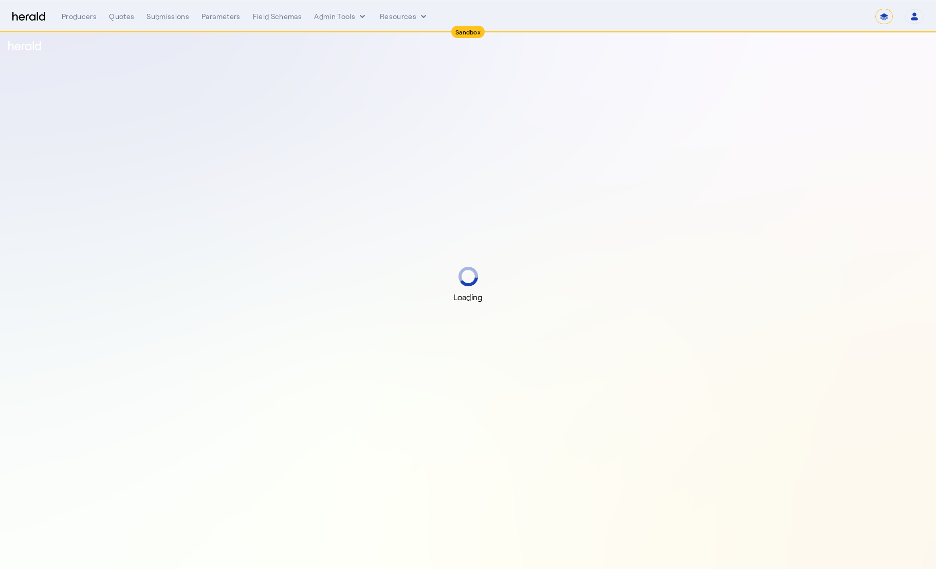
select select "*******"
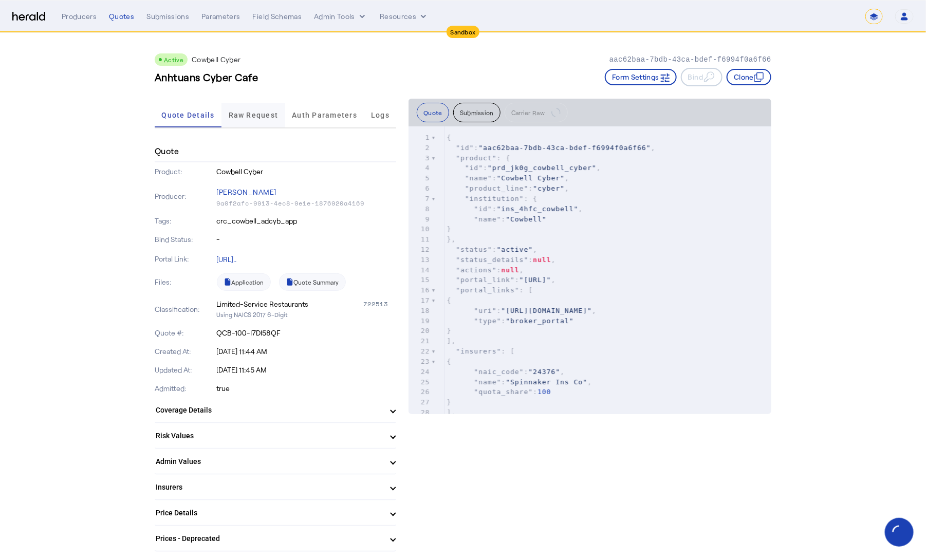
click at [252, 112] on span "Raw Request" at bounding box center [254, 115] width 50 height 7
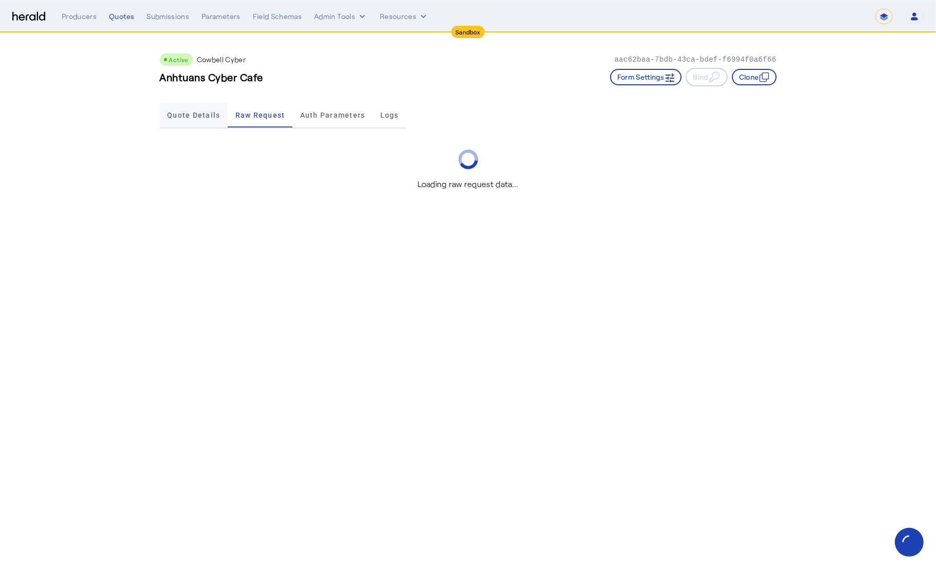
click at [186, 119] on span "Quote Details" at bounding box center [193, 115] width 53 height 25
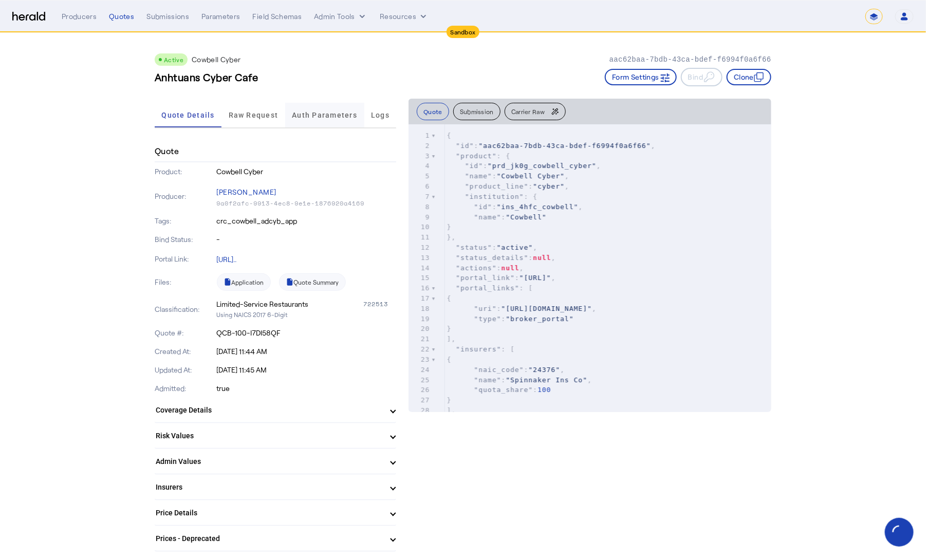
click at [329, 114] on span "Auth Parameters" at bounding box center [324, 115] width 65 height 7
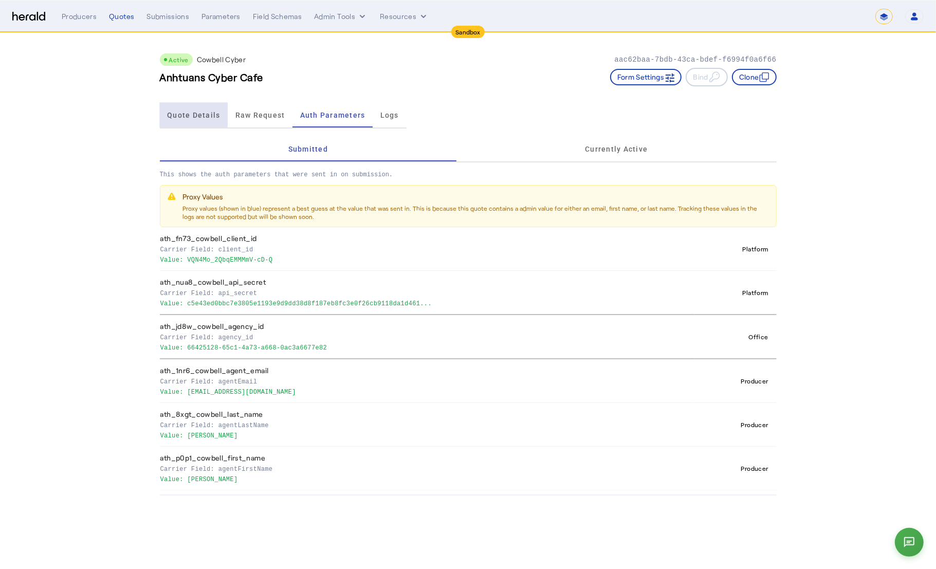
click at [192, 113] on span "Quote Details" at bounding box center [193, 115] width 53 height 7
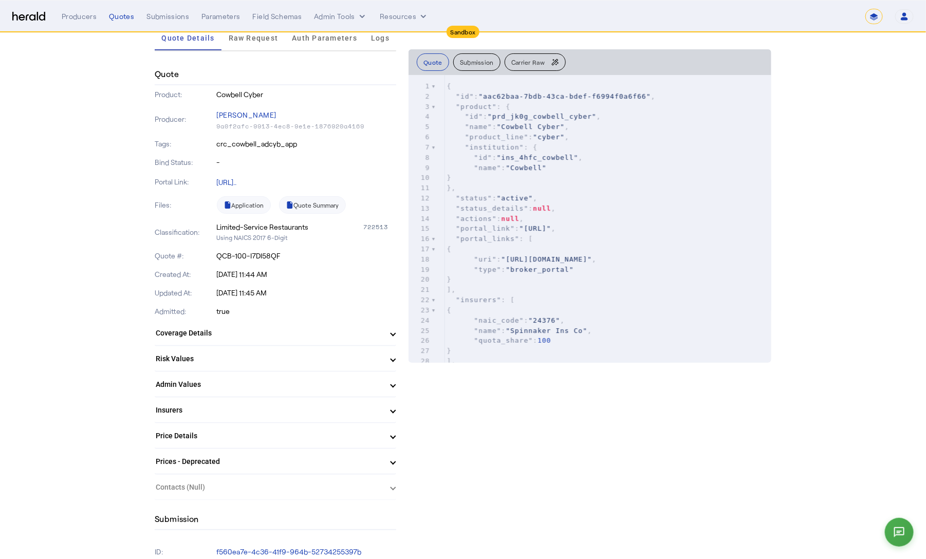
scroll to position [249, 0]
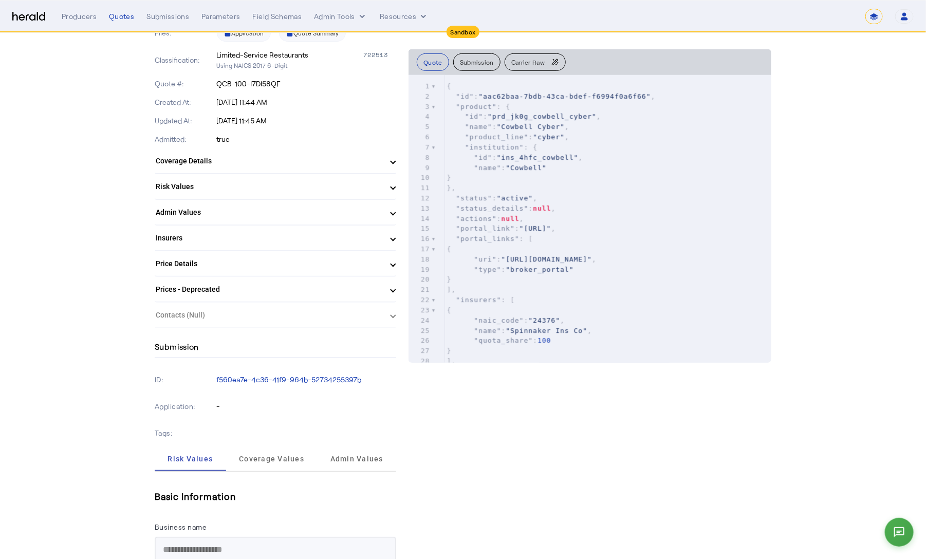
click at [372, 208] on mat-panel-title "Admin Values" at bounding box center [269, 212] width 227 height 11
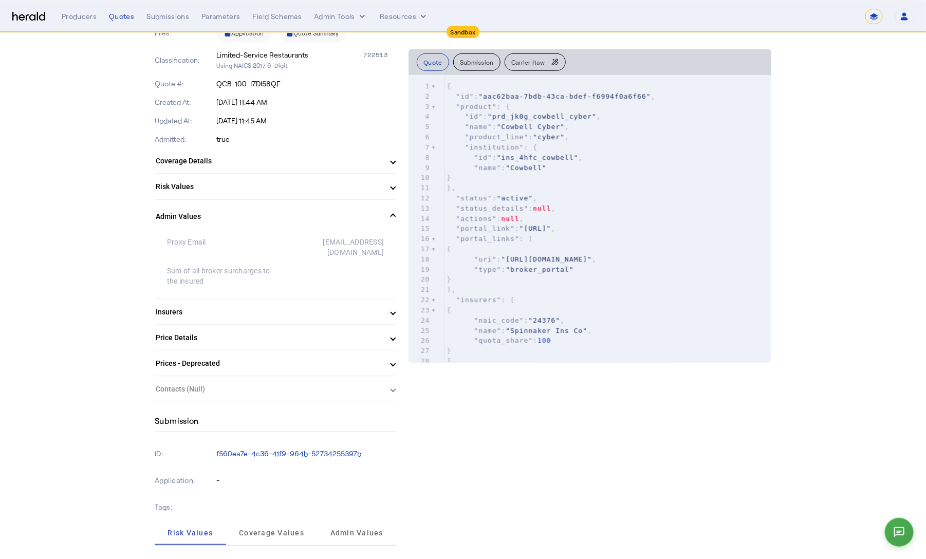
click at [373, 211] on mat-panel-title "Admin Values" at bounding box center [269, 216] width 227 height 11
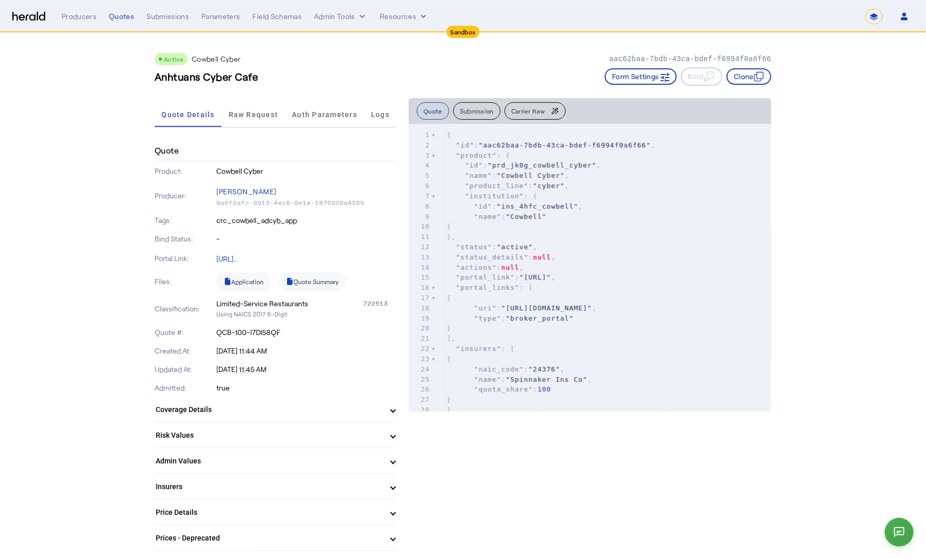
scroll to position [0, 0]
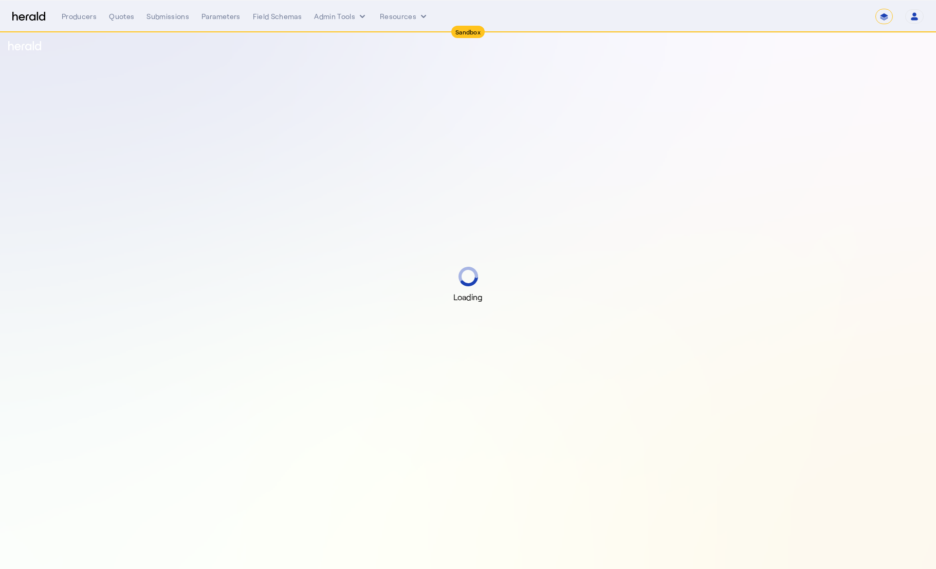
select select "*******"
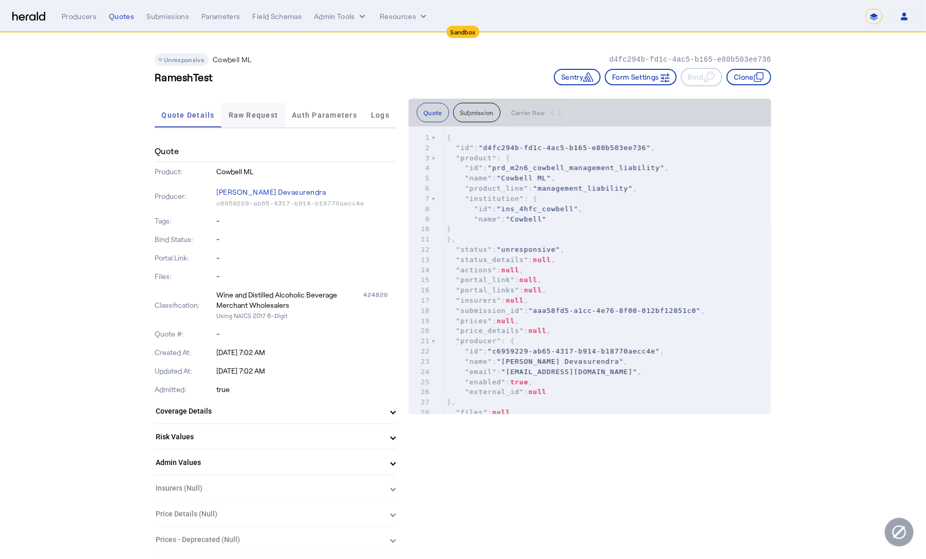
click at [266, 115] on span "Raw Request" at bounding box center [254, 115] width 50 height 7
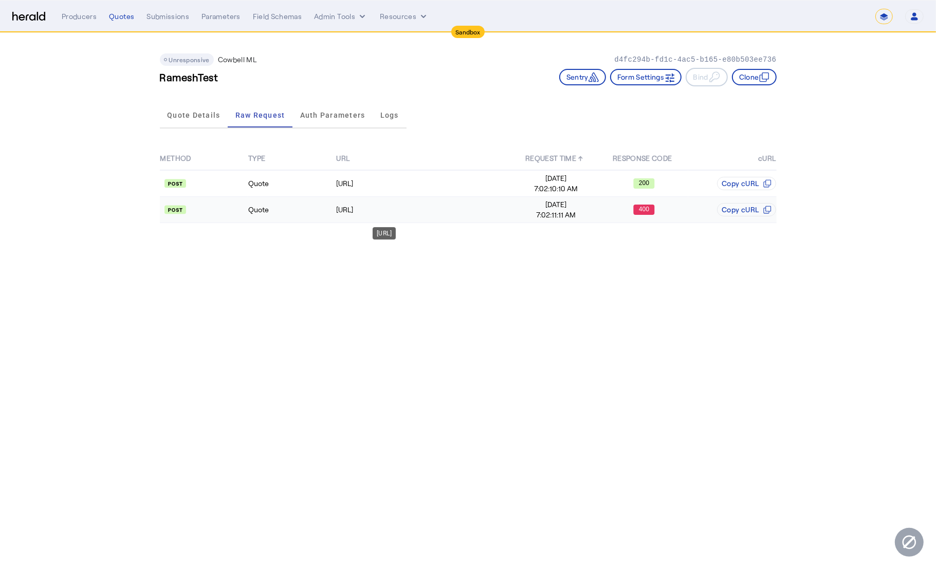
click at [459, 205] on div "[URL]" at bounding box center [423, 210] width 175 height 10
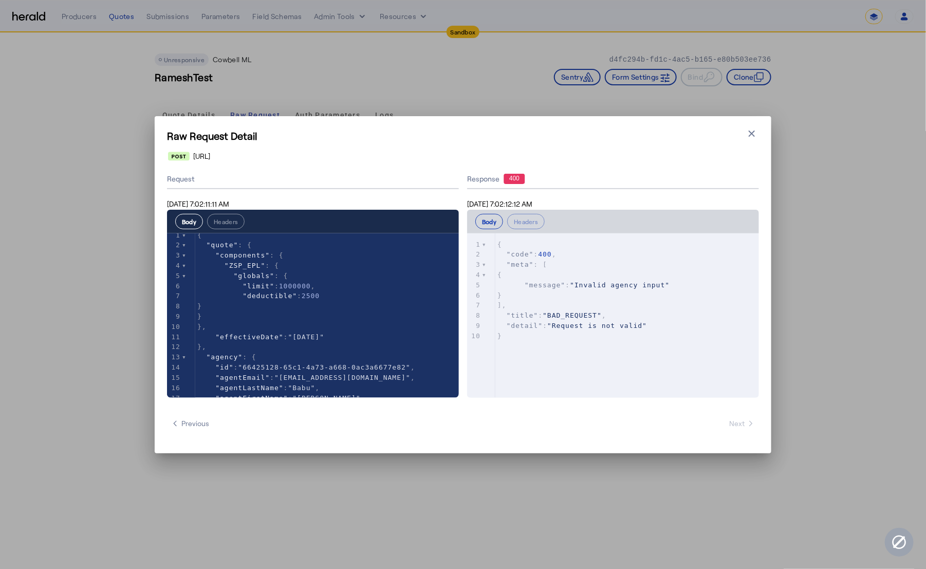
scroll to position [13, 0]
type textarea "********"
type textarea "**********"
drag, startPoint x: 376, startPoint y: 374, endPoint x: 286, endPoint y: 373, distance: 90.5
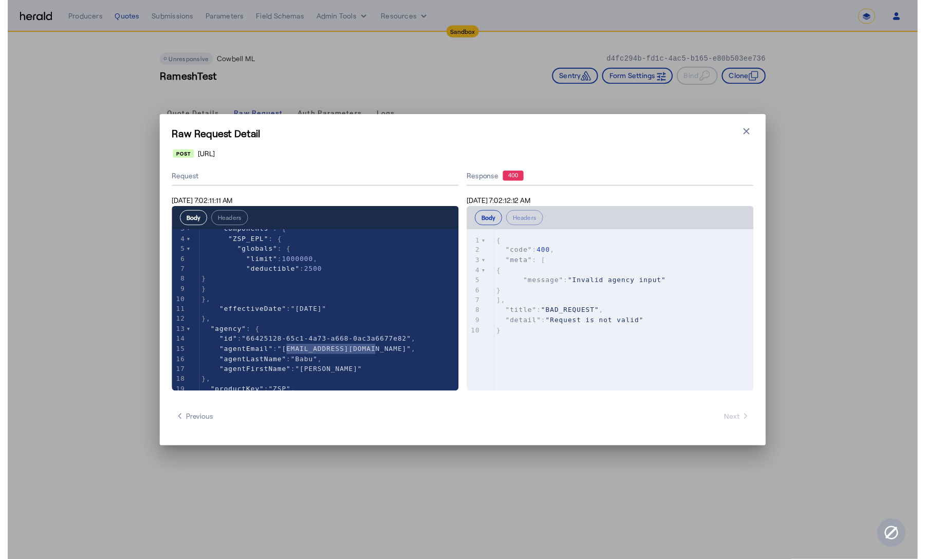
scroll to position [31, 0]
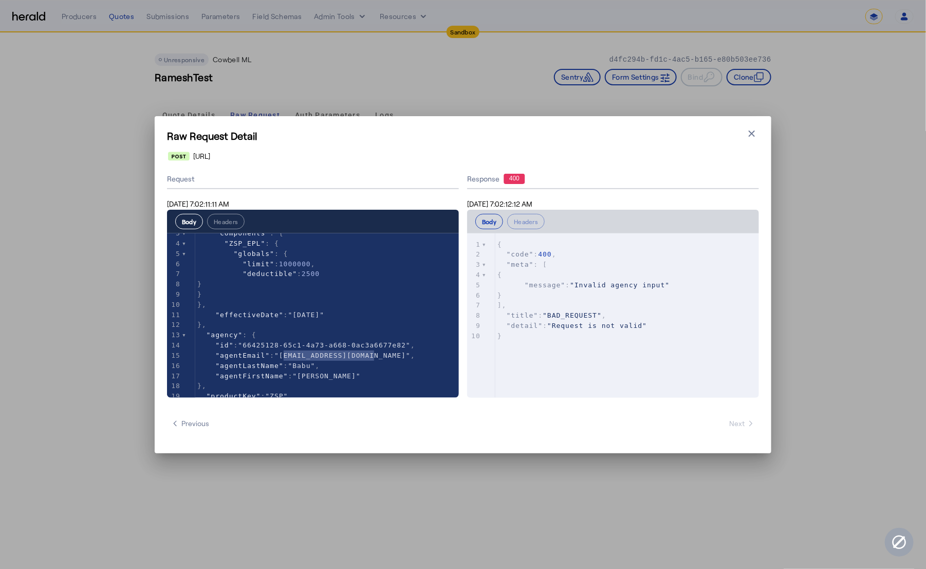
click at [762, 133] on div "**********" at bounding box center [463, 284] width 617 height 337
click at [749, 136] on icon "button" at bounding box center [752, 133] width 6 height 6
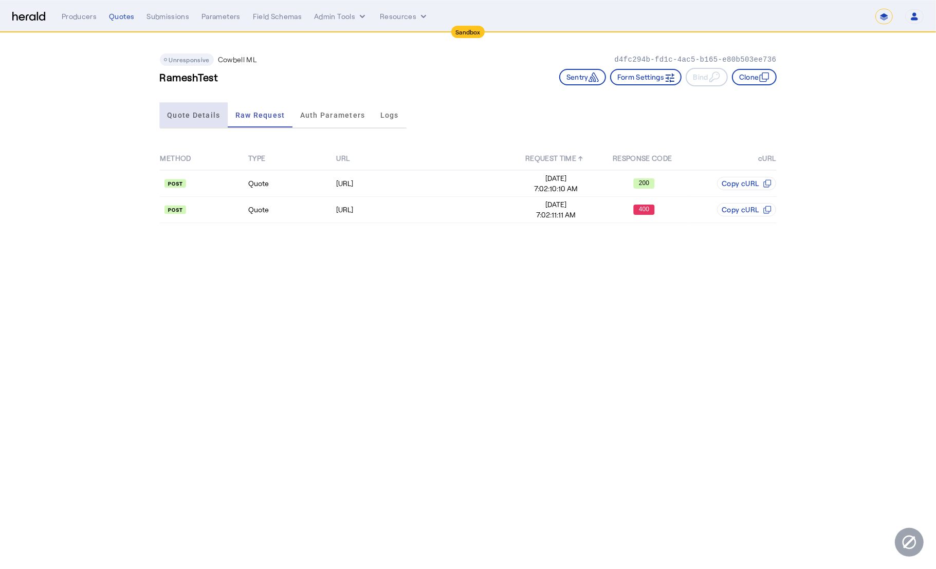
click at [184, 112] on span "Quote Details" at bounding box center [193, 115] width 53 height 7
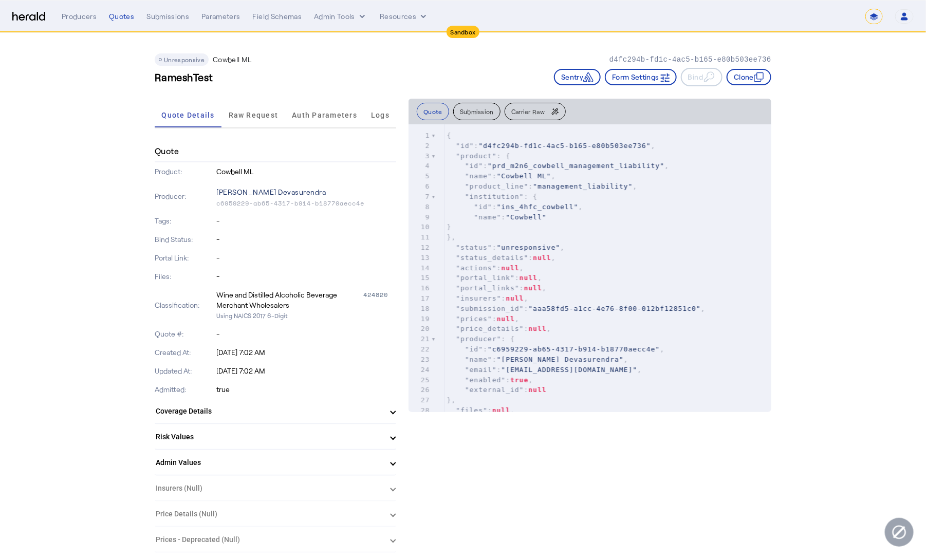
click at [255, 185] on p "Chasity Devasurendra" at bounding box center [307, 192] width 180 height 14
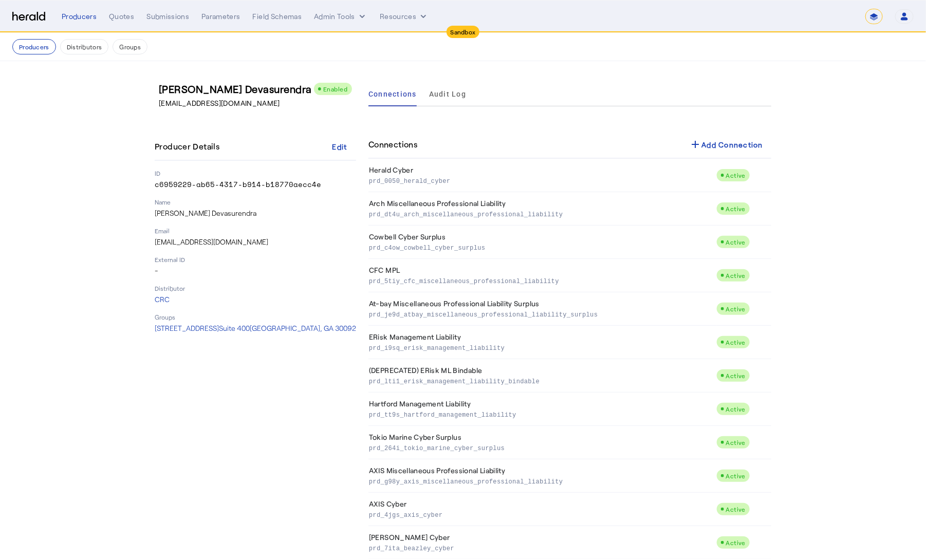
click at [212, 102] on p "CDevasurendra@crcgroup.com" at bounding box center [259, 103] width 201 height 10
copy p "CDevasurendra@crcgroup.com"
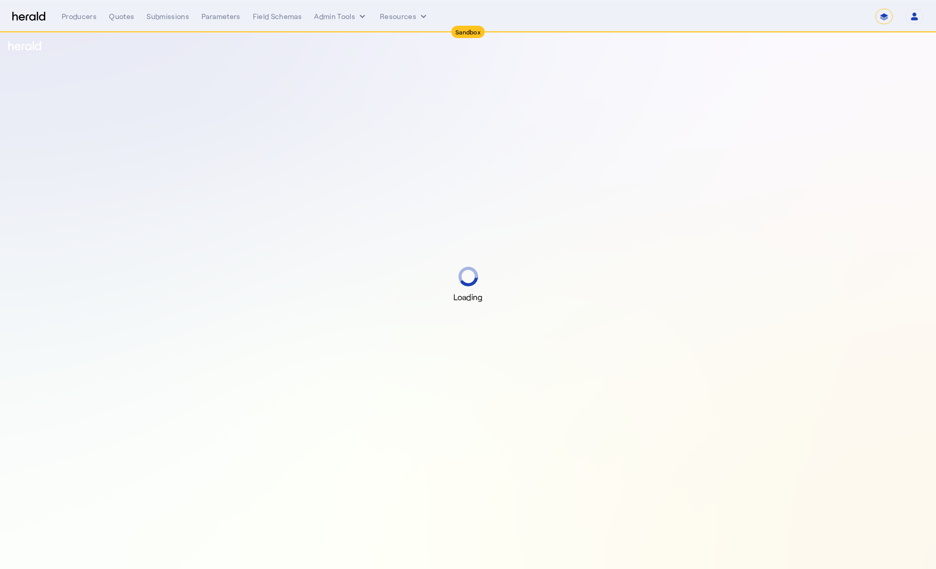
select select "*******"
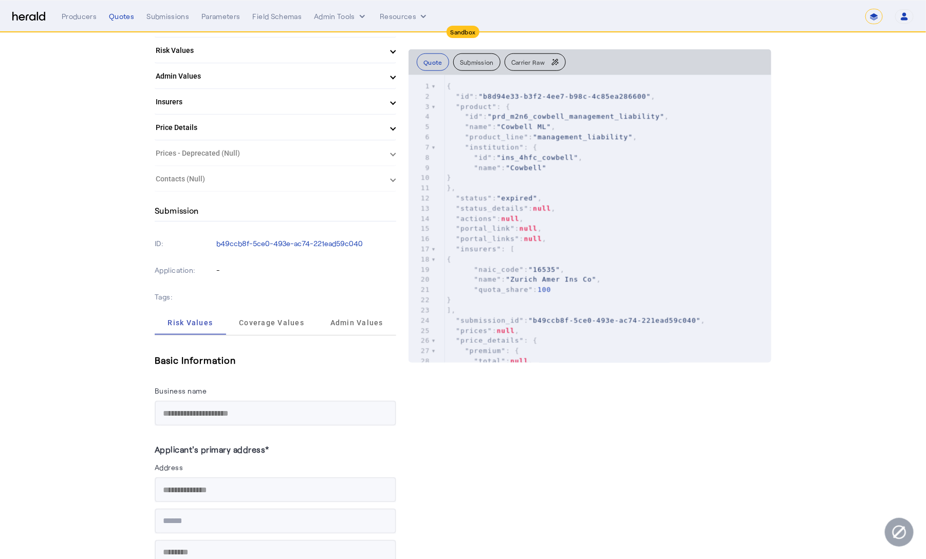
scroll to position [333, 0]
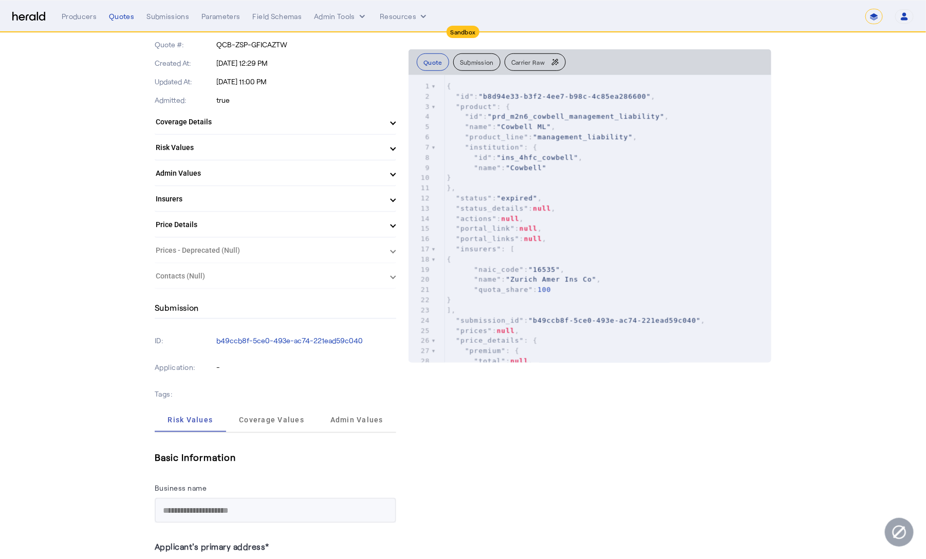
click at [352, 223] on mat-panel-title "Price Details" at bounding box center [269, 224] width 227 height 11
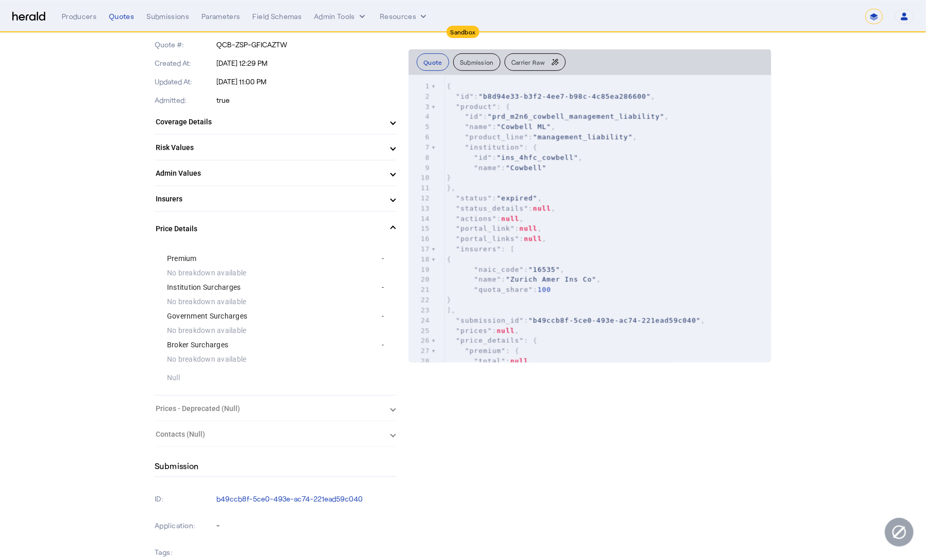
click at [352, 224] on mat-panel-title "Price Details" at bounding box center [269, 229] width 227 height 11
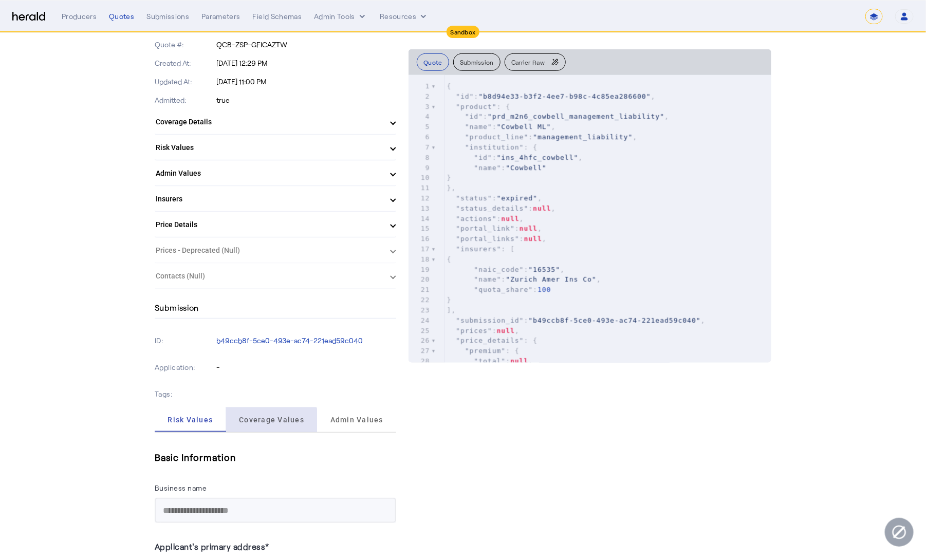
click at [274, 423] on span "Coverage Values" at bounding box center [271, 420] width 65 height 25
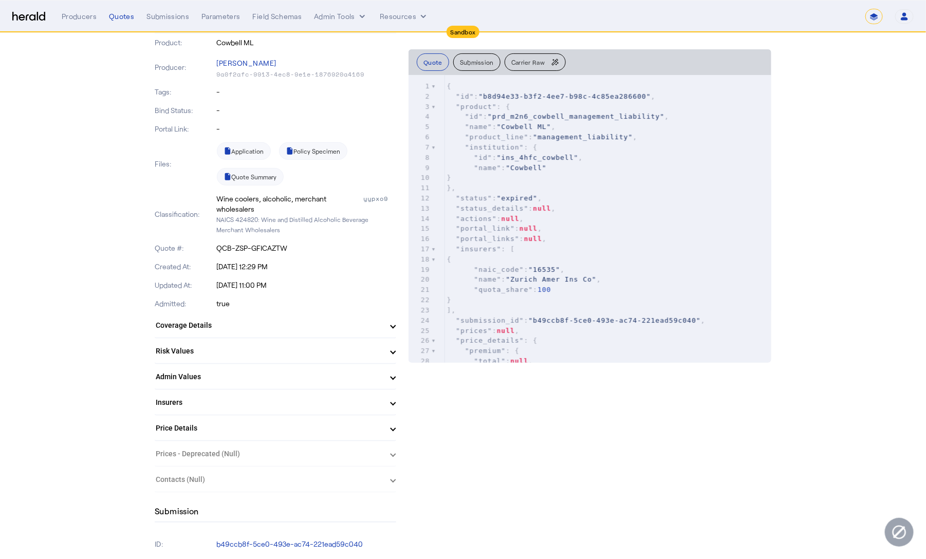
scroll to position [392, 0]
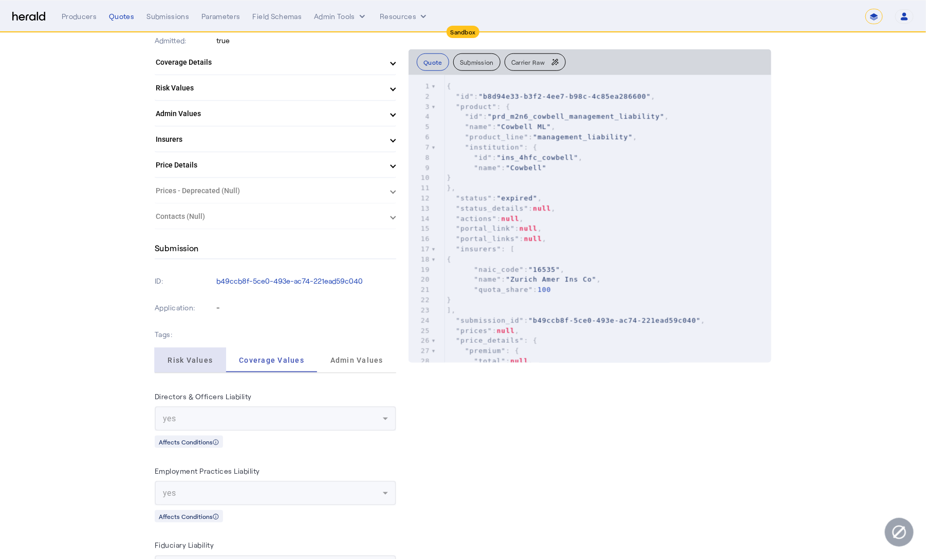
click at [176, 349] on span "Risk Values" at bounding box center [190, 360] width 45 height 25
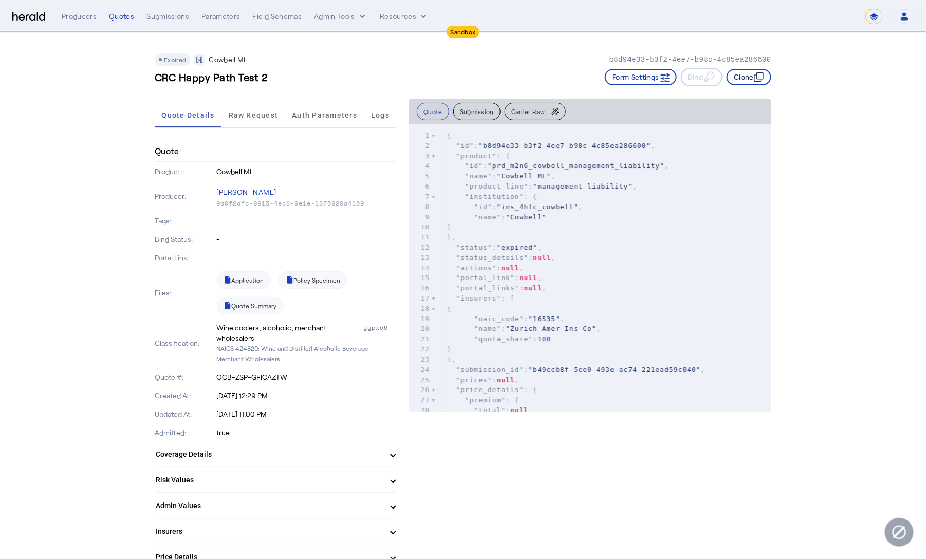
click at [754, 79] on button "Clone" at bounding box center [749, 77] width 45 height 16
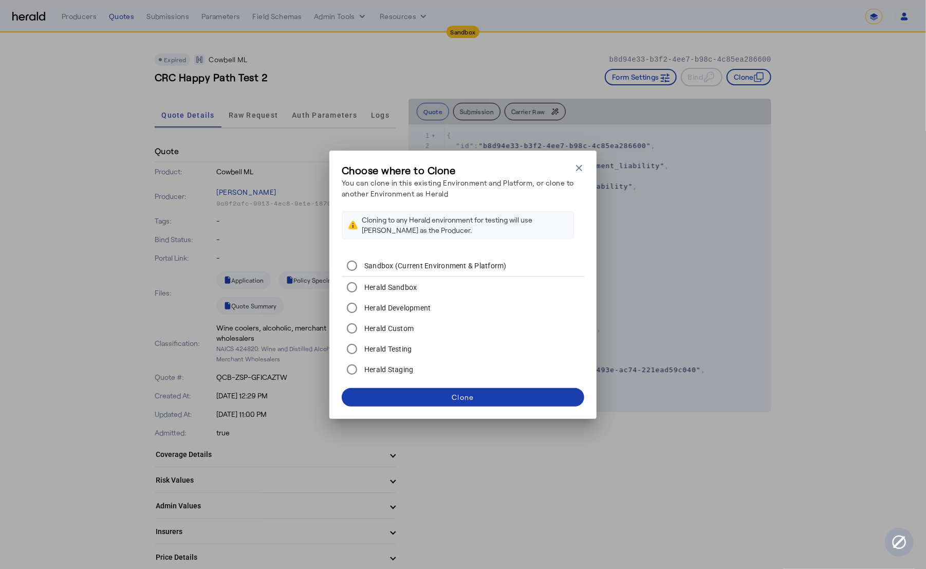
click at [485, 397] on span at bounding box center [463, 397] width 243 height 25
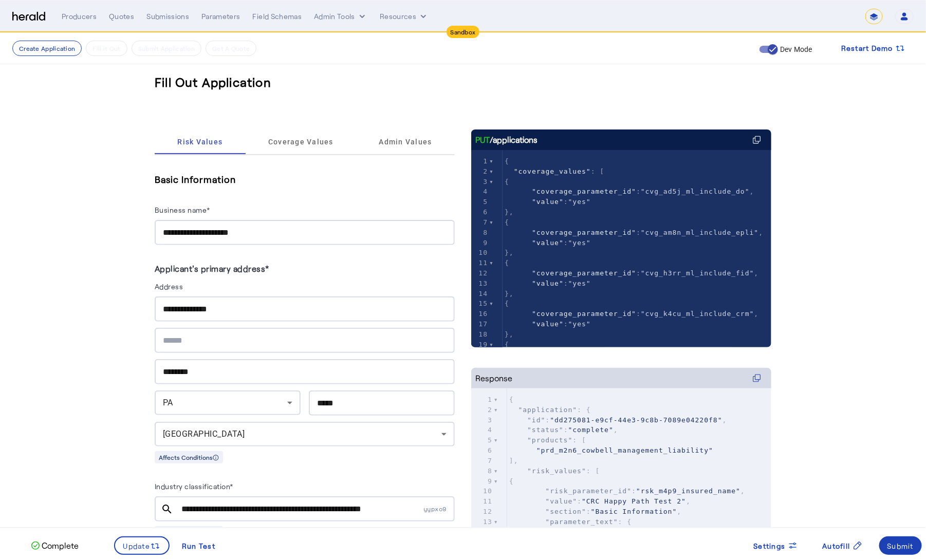
click at [273, 239] on div "**********" at bounding box center [305, 232] width 284 height 25
type input "**********"
click at [181, 307] on input "**********" at bounding box center [305, 309] width 284 height 12
type input "**********"
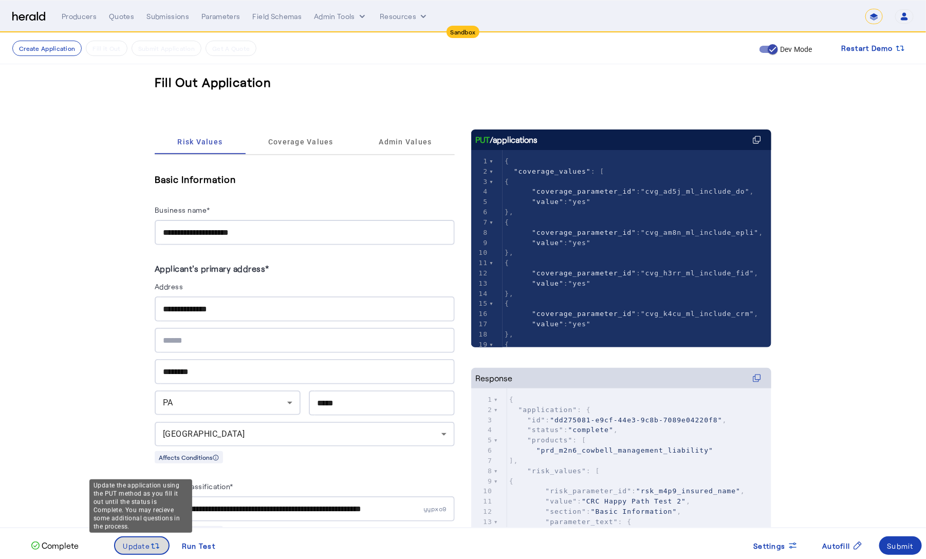
click at [139, 539] on span at bounding box center [142, 545] width 54 height 25
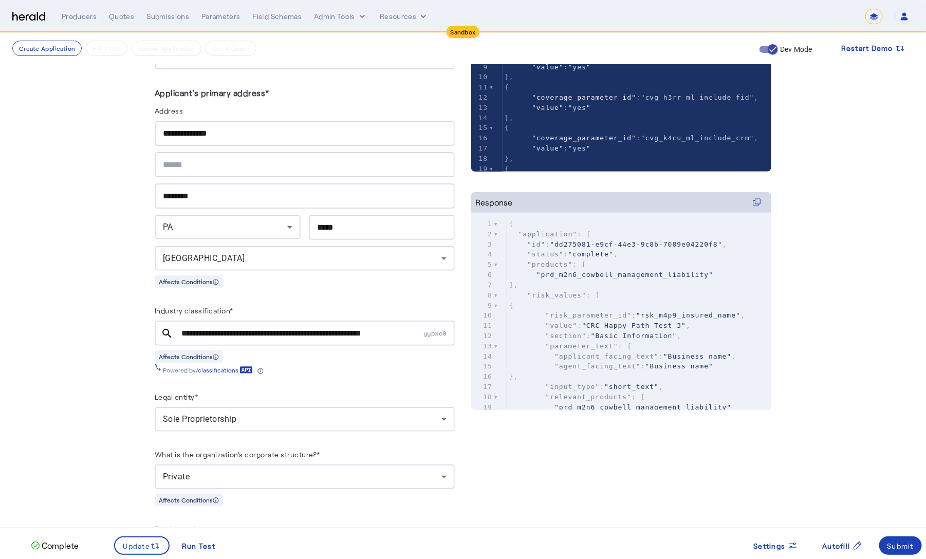
scroll to position [178, 0]
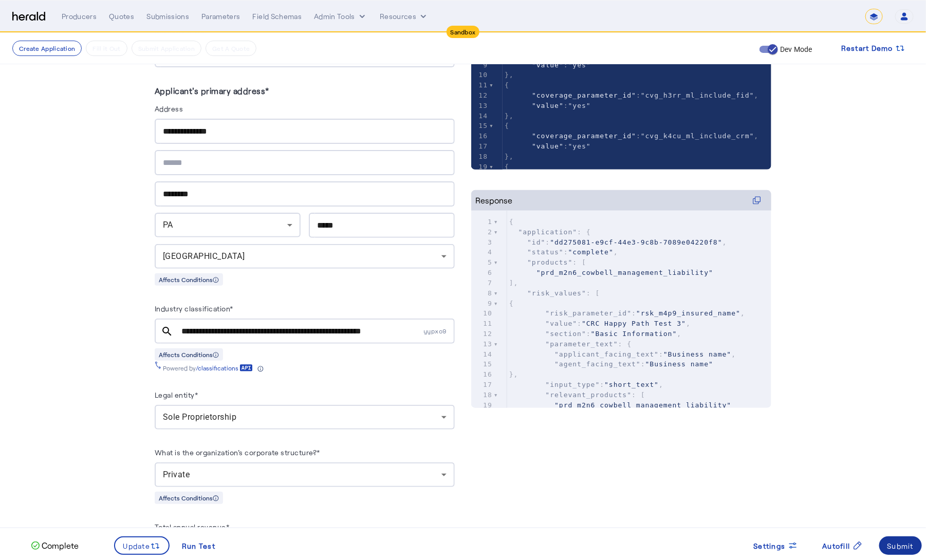
click at [896, 546] on div "Submit" at bounding box center [901, 546] width 27 height 11
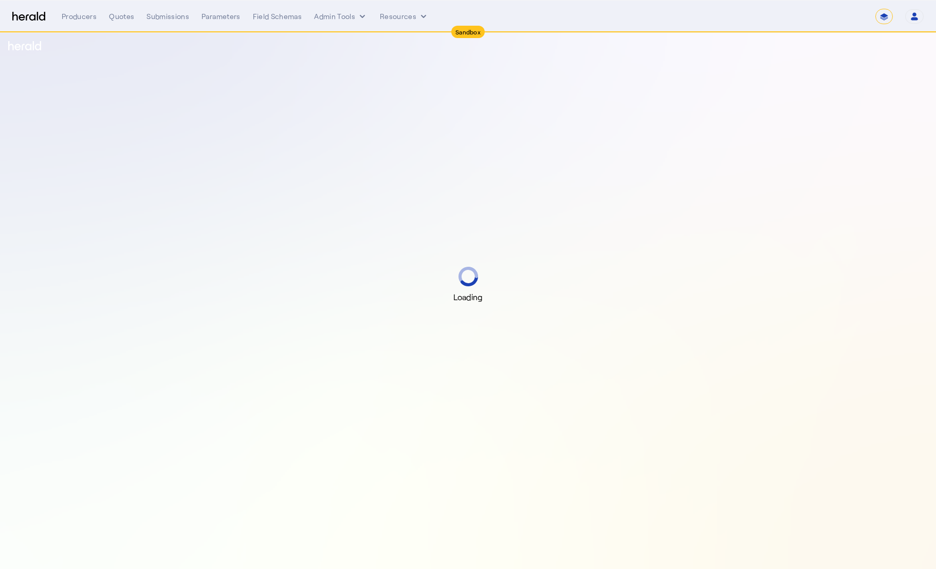
select select "*******"
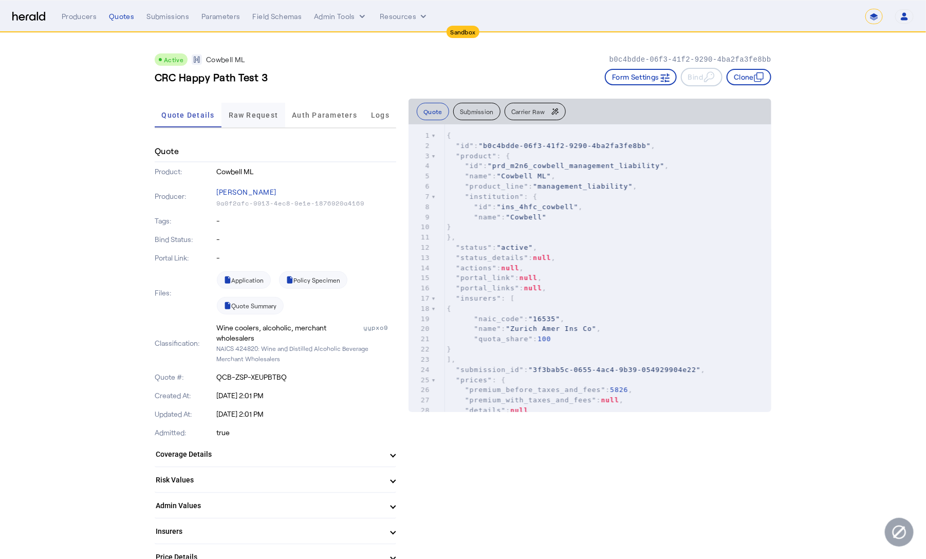
click at [248, 112] on span "Raw Request" at bounding box center [254, 115] width 50 height 7
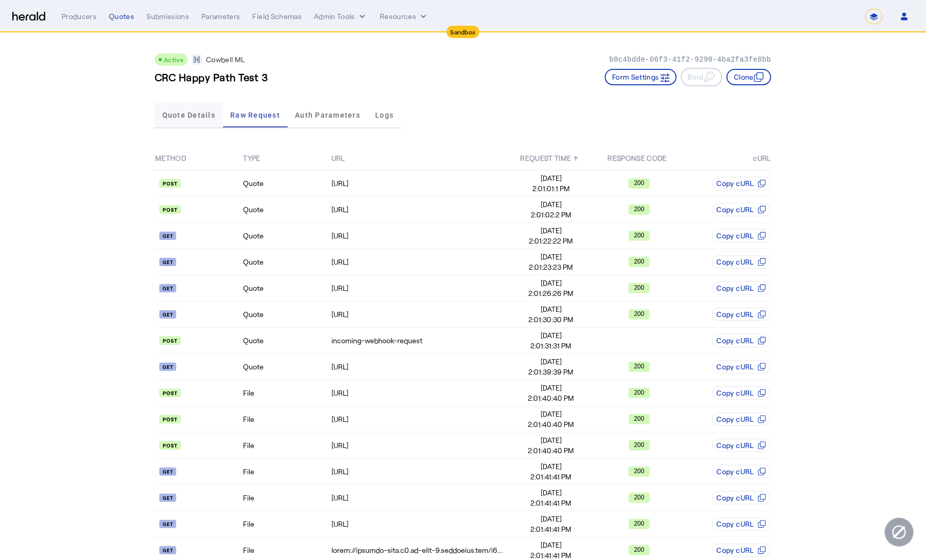
click at [204, 118] on span "Quote Details" at bounding box center [188, 115] width 53 height 7
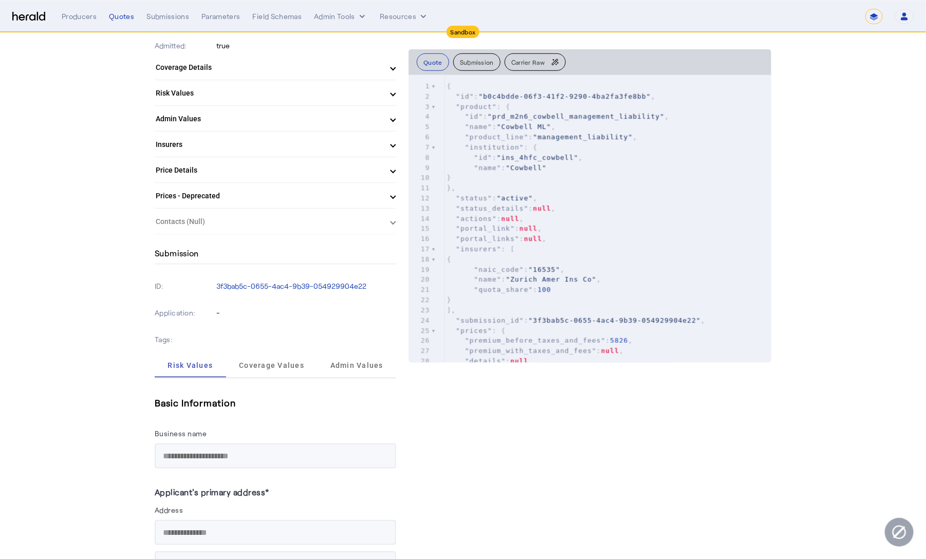
scroll to position [385, 0]
click at [367, 179] on mat-expansion-panel-header "Price Details" at bounding box center [276, 171] width 242 height 25
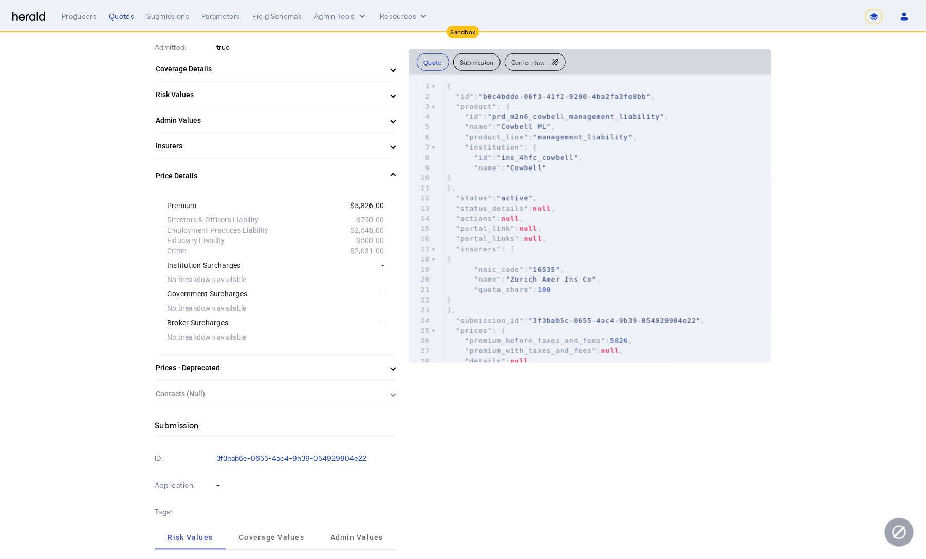
click at [367, 179] on mat-expansion-panel-header "Price Details" at bounding box center [276, 175] width 242 height 33
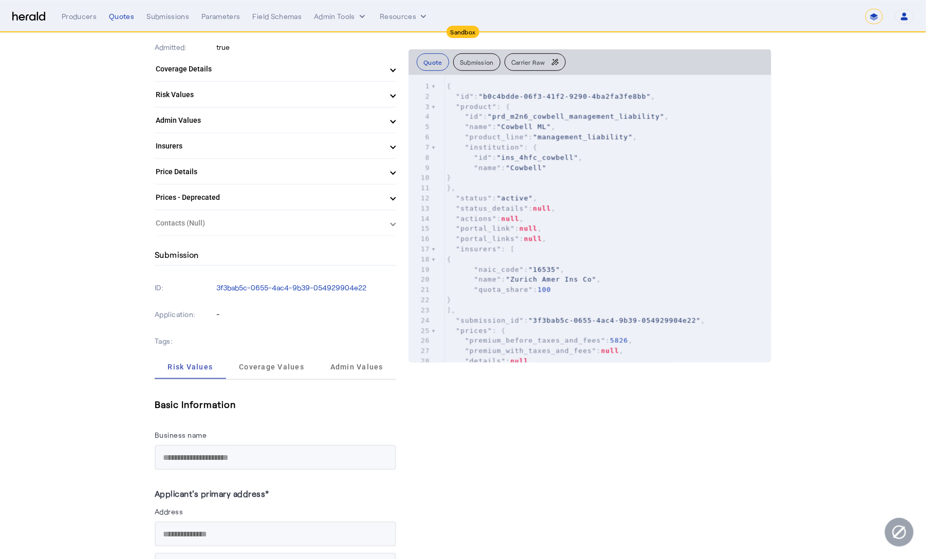
scroll to position [0, 0]
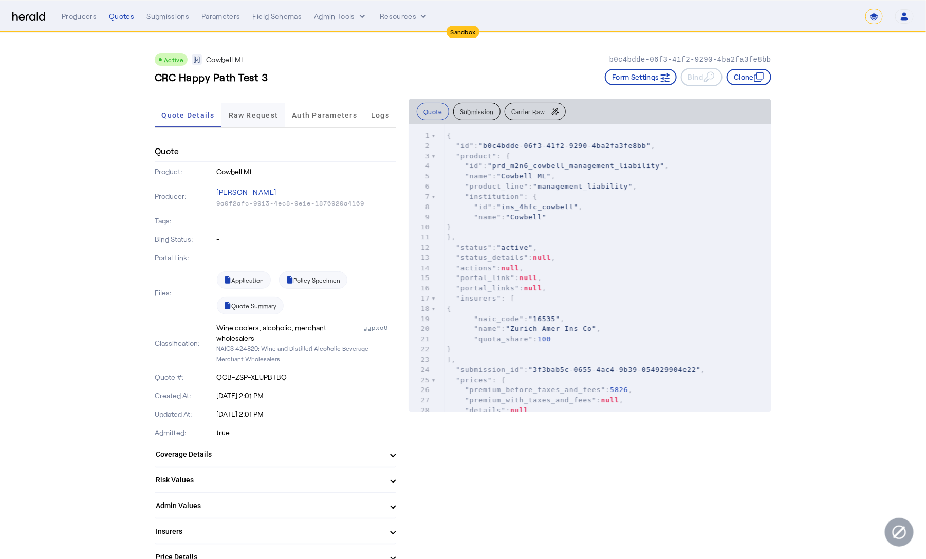
click at [254, 118] on span "Raw Request" at bounding box center [254, 115] width 50 height 7
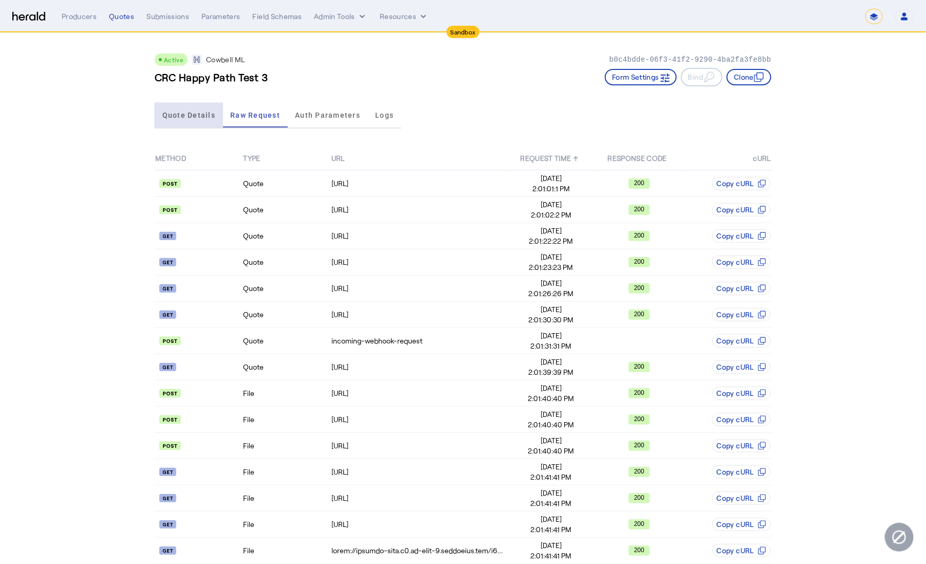
click at [195, 120] on span "Quote Details" at bounding box center [188, 115] width 53 height 25
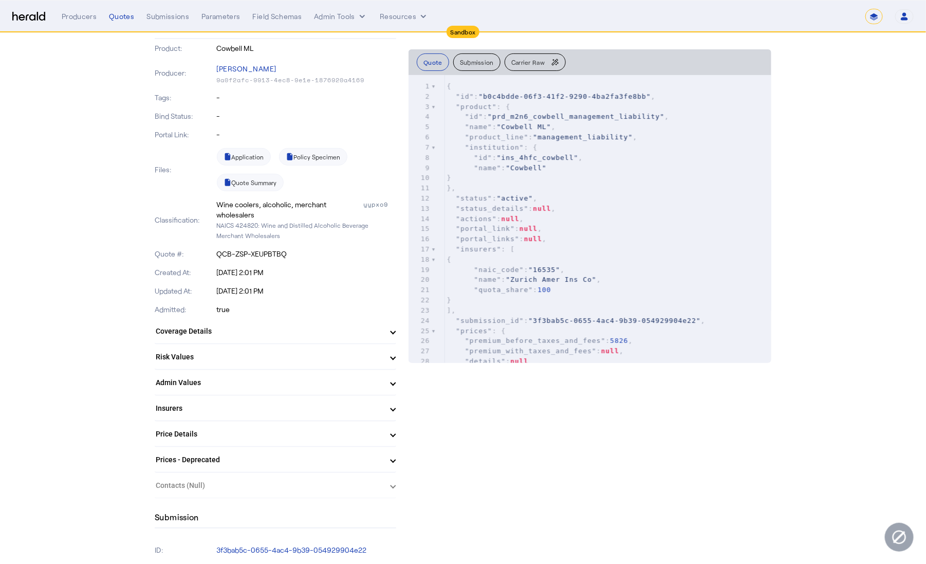
scroll to position [126, 0]
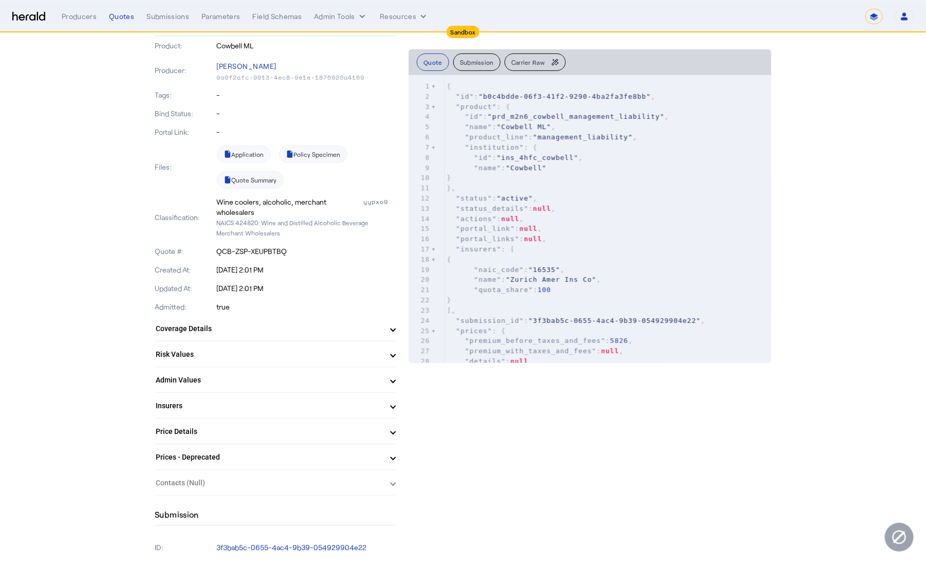
click at [396, 485] on herald-expansion-panel "Contacts (Null)" at bounding box center [276, 483] width 242 height 26
click at [396, 484] on herald-expansion-panel "Contacts (Null)" at bounding box center [276, 483] width 242 height 26
click at [248, 173] on link "Quote Summary" at bounding box center [250, 179] width 67 height 17
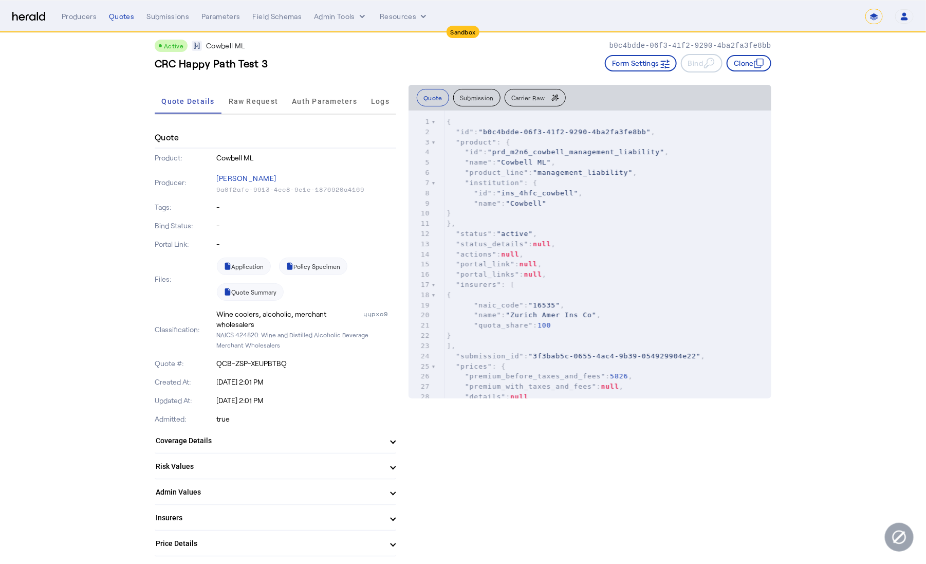
scroll to position [0, 0]
